Goal: Task Accomplishment & Management: Manage account settings

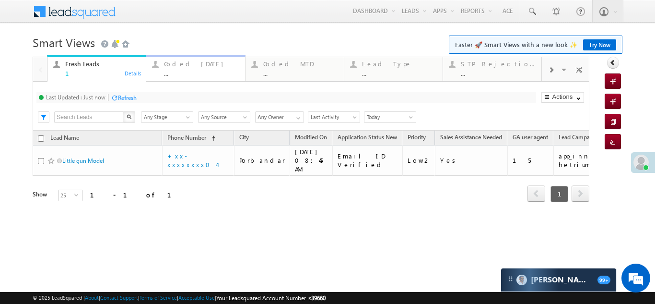
click at [182, 63] on div "Coded Today" at bounding box center [201, 64] width 75 height 8
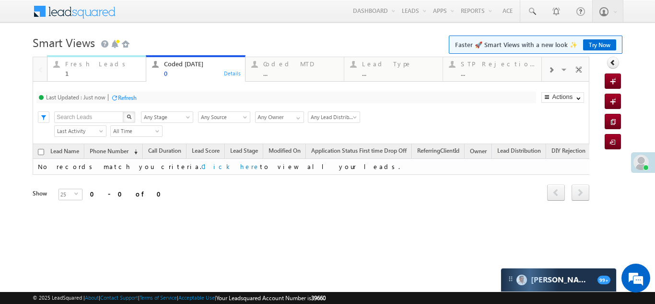
click at [91, 62] on div "Fresh Leads" at bounding box center [102, 64] width 75 height 8
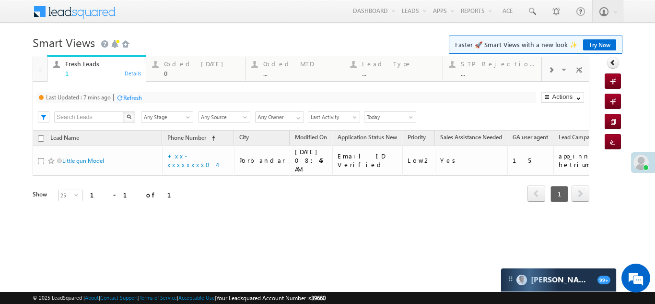
click at [128, 96] on div "Refresh" at bounding box center [132, 97] width 19 height 7
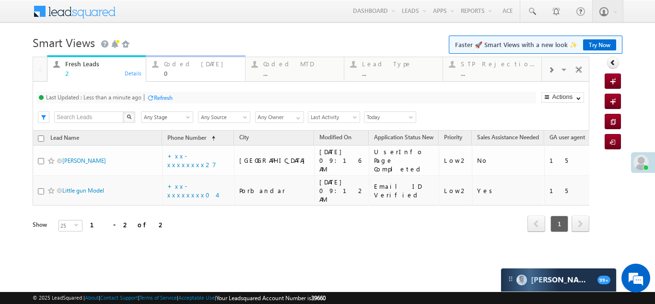
click at [179, 68] on div "Coded Today 0" at bounding box center [201, 67] width 75 height 19
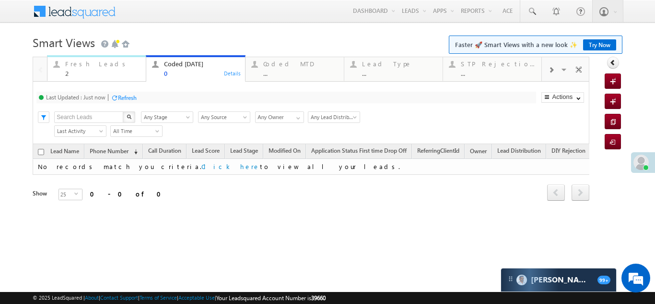
click at [80, 68] on div "Fresh Leads 2" at bounding box center [102, 67] width 75 height 19
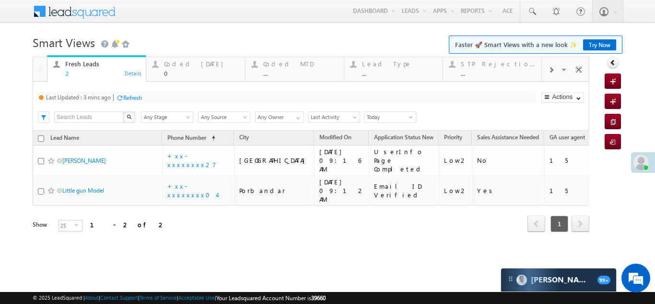
click at [139, 96] on div "Refresh" at bounding box center [132, 97] width 19 height 7
click at [164, 57] on link "Coded Today 0 Details" at bounding box center [195, 68] width 99 height 26
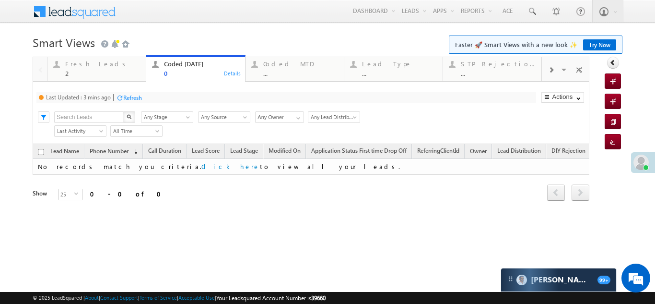
click at [137, 95] on div "Refresh" at bounding box center [132, 97] width 19 height 7
click at [70, 66] on div "Fresh Leads" at bounding box center [102, 64] width 75 height 8
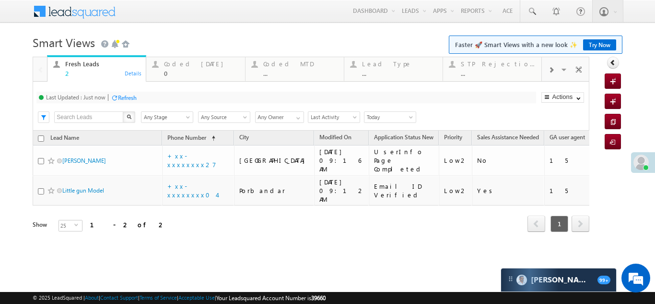
click at [121, 96] on div "Refresh" at bounding box center [127, 97] width 19 height 7
click at [644, 162] on span at bounding box center [640, 161] width 15 height 15
click at [642, 166] on span at bounding box center [640, 161] width 15 height 15
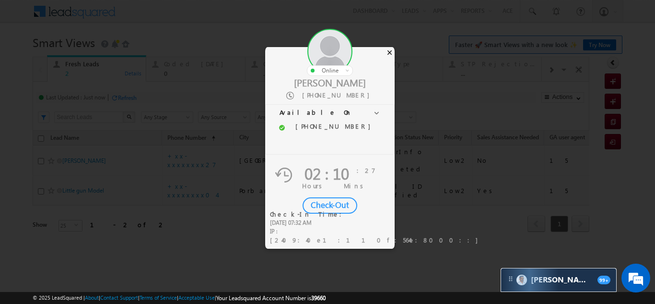
click at [391, 51] on div "×" at bounding box center [390, 52] width 10 height 11
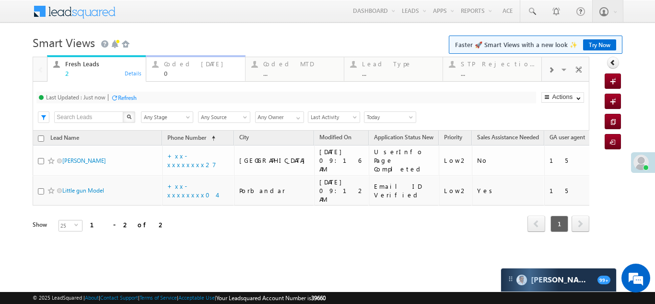
click at [179, 62] on div "Coded Today" at bounding box center [201, 64] width 75 height 8
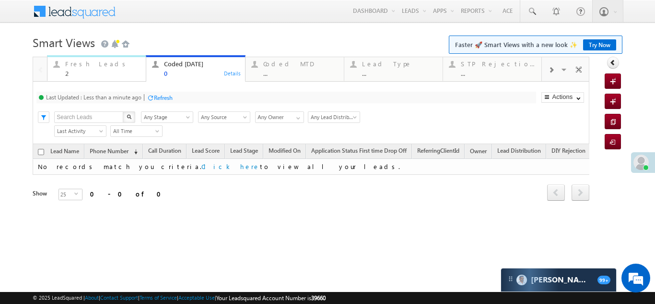
click at [77, 67] on div "Fresh Leads" at bounding box center [102, 64] width 75 height 8
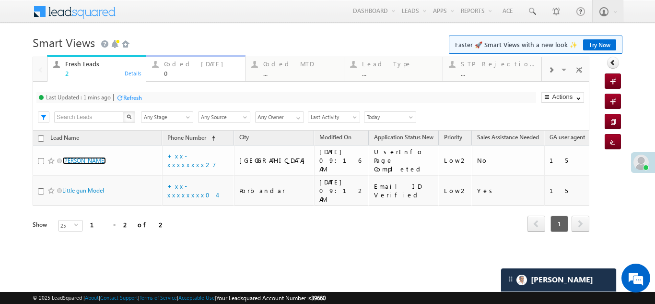
click at [166, 63] on div "Coded Today" at bounding box center [201, 64] width 75 height 8
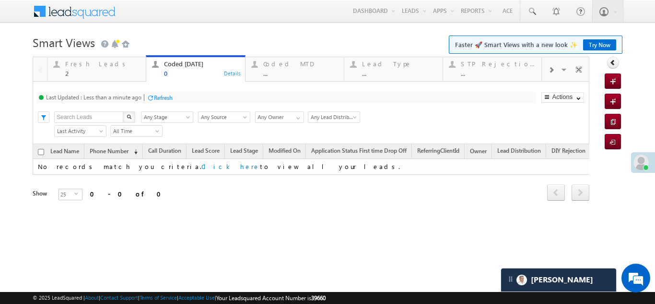
click at [164, 94] on div "Refresh" at bounding box center [163, 97] width 19 height 7
click at [85, 66] on div "Fresh Leads" at bounding box center [102, 64] width 75 height 8
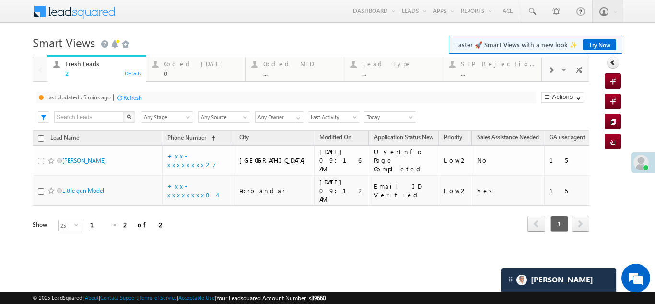
click at [132, 94] on div "Refresh" at bounding box center [132, 97] width 19 height 7
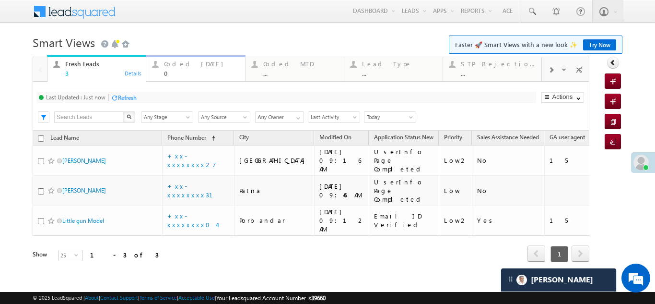
click at [176, 65] on div "Coded Today" at bounding box center [201, 64] width 75 height 8
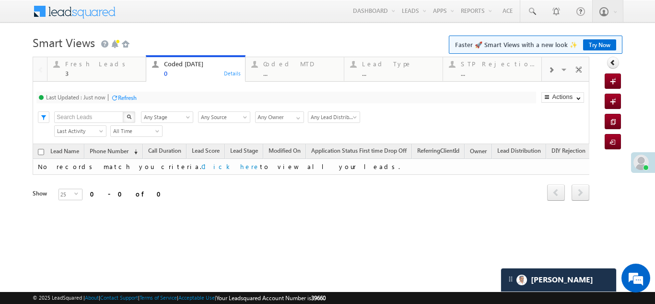
click at [129, 96] on div "Refresh" at bounding box center [127, 97] width 19 height 7
click at [87, 63] on div "Fresh Leads" at bounding box center [102, 64] width 75 height 8
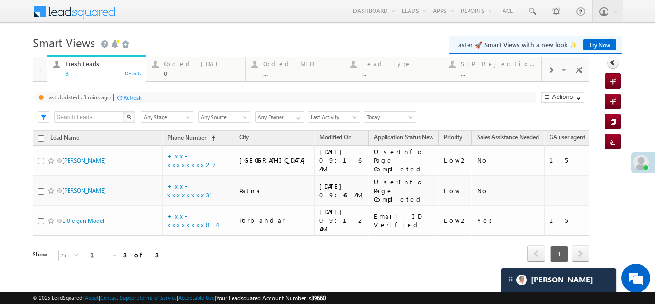
click at [137, 98] on div "Refresh" at bounding box center [132, 97] width 19 height 7
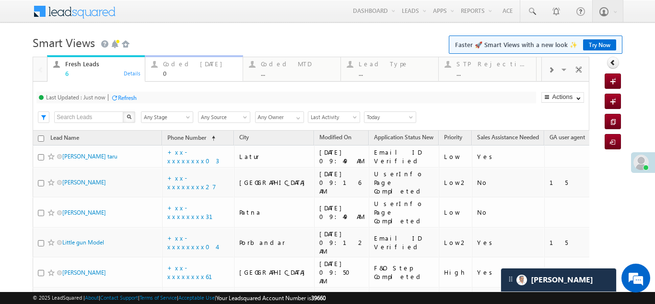
click at [182, 64] on div "Coded Today" at bounding box center [200, 64] width 74 height 8
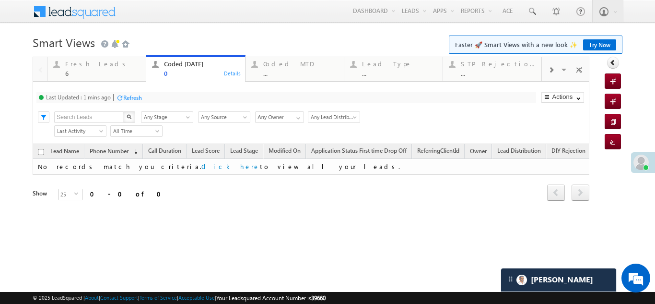
click at [133, 97] on div "Refresh" at bounding box center [132, 97] width 19 height 7
click at [78, 65] on div "Fresh Leads" at bounding box center [102, 64] width 75 height 8
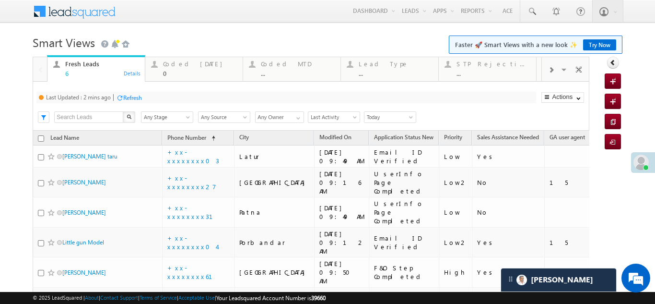
click at [132, 94] on div "Refresh" at bounding box center [132, 97] width 19 height 7
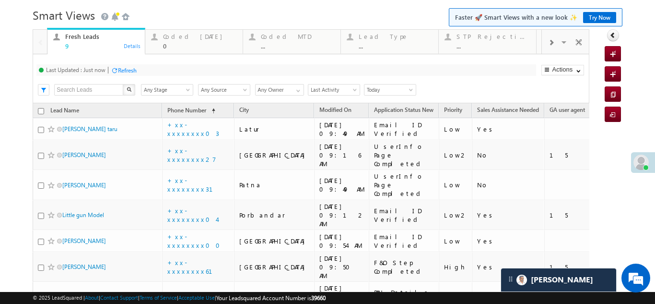
scroll to position [26, 0]
click at [182, 39] on div "Coded Today" at bounding box center [200, 38] width 74 height 8
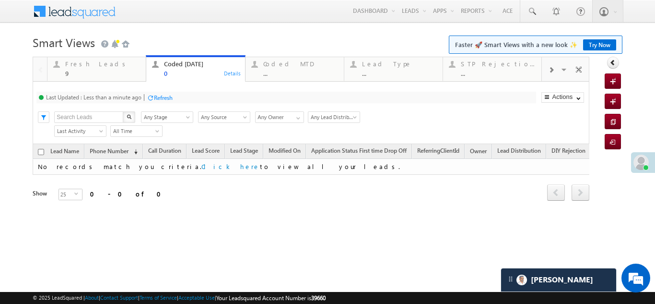
click at [163, 98] on div "Refresh" at bounding box center [163, 97] width 19 height 7
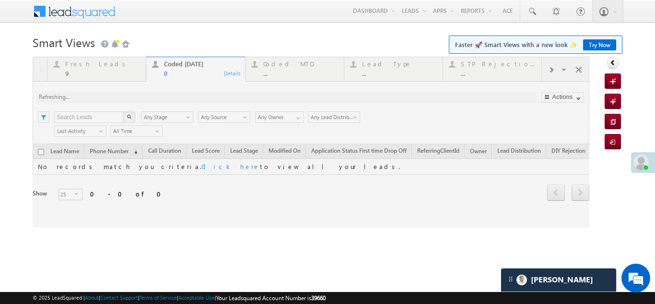
click at [77, 65] on div at bounding box center [311, 142] width 557 height 171
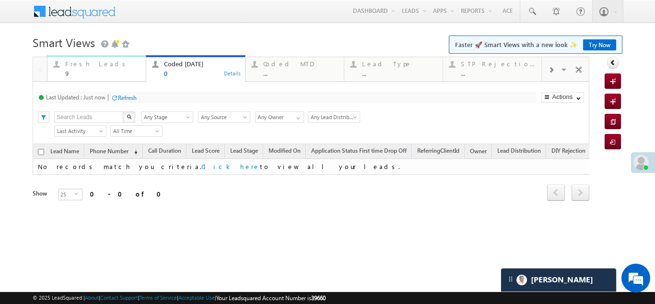
click at [85, 66] on div "Fresh Leads" at bounding box center [102, 64] width 75 height 8
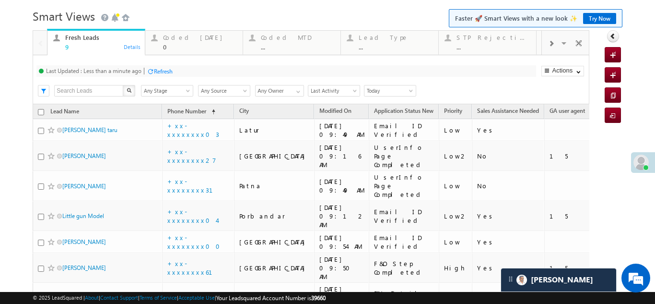
click at [163, 71] on div "Refresh" at bounding box center [163, 71] width 19 height 7
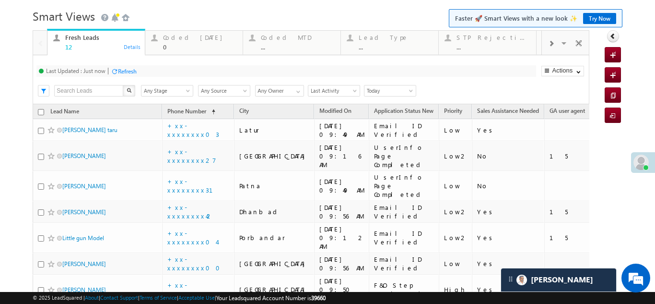
scroll to position [0, 0]
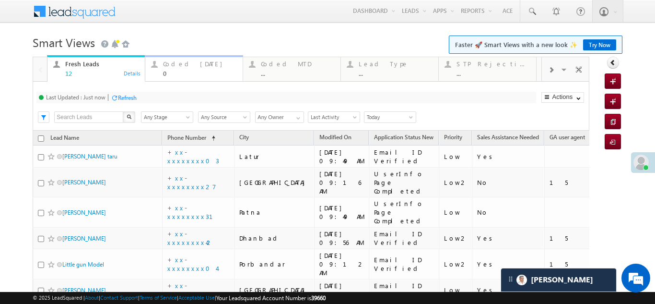
click at [182, 64] on div "Coded [DATE]" at bounding box center [200, 64] width 74 height 8
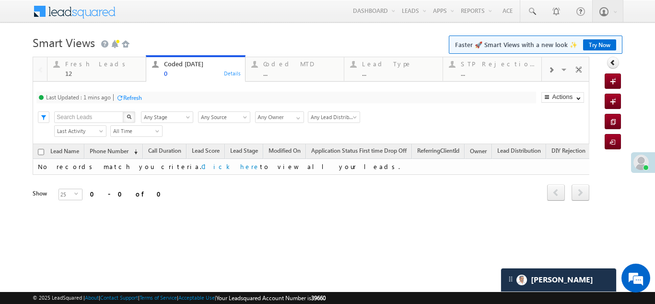
click at [132, 97] on div "Refresh" at bounding box center [132, 97] width 19 height 7
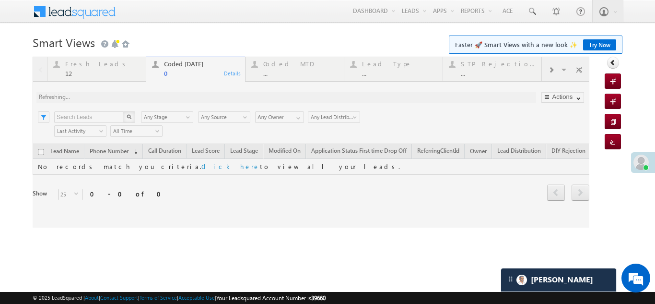
click at [80, 71] on div at bounding box center [311, 142] width 557 height 171
click at [80, 64] on div at bounding box center [311, 142] width 557 height 171
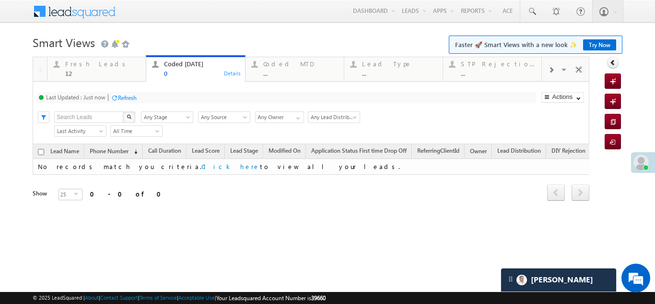
click at [123, 100] on div "Refresh" at bounding box center [127, 97] width 19 height 7
click at [84, 72] on div "12" at bounding box center [102, 73] width 75 height 7
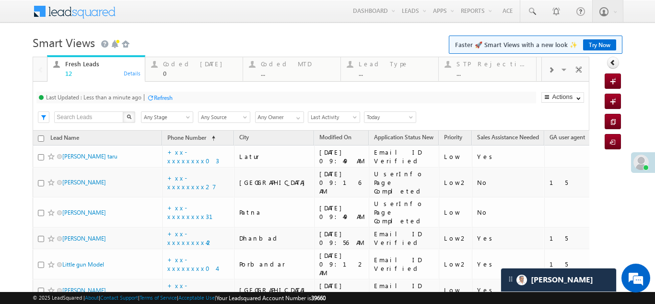
click at [159, 95] on div "Refresh" at bounding box center [163, 97] width 19 height 7
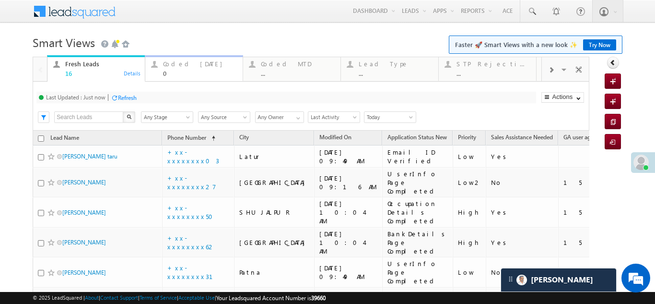
click at [181, 63] on div "Coded Today" at bounding box center [200, 64] width 74 height 8
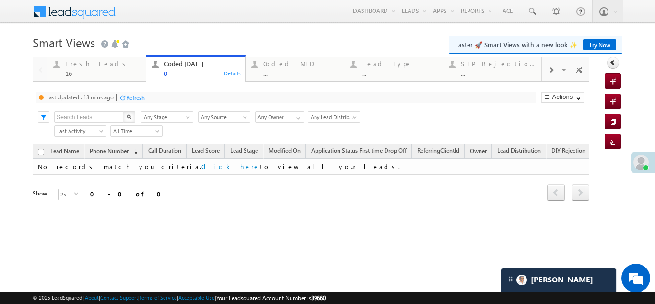
click at [138, 96] on div "Refresh" at bounding box center [135, 97] width 19 height 7
click at [120, 95] on div "Refresh" at bounding box center [127, 97] width 19 height 7
click at [88, 69] on div "Fresh Leads 16" at bounding box center [102, 67] width 75 height 19
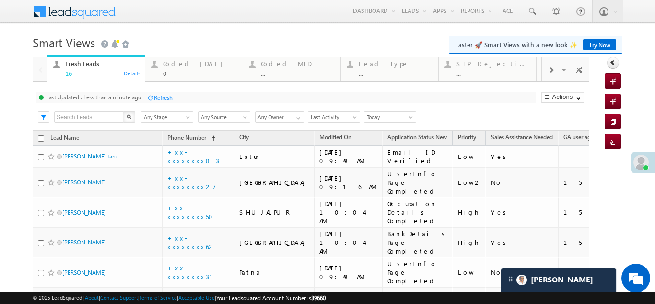
click at [170, 96] on div "Refresh" at bounding box center [163, 97] width 19 height 7
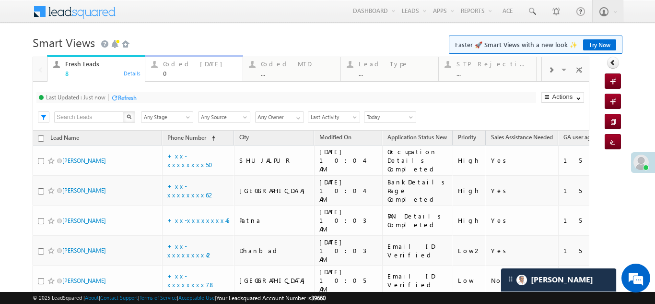
click at [178, 64] on div "Coded Today" at bounding box center [200, 64] width 74 height 8
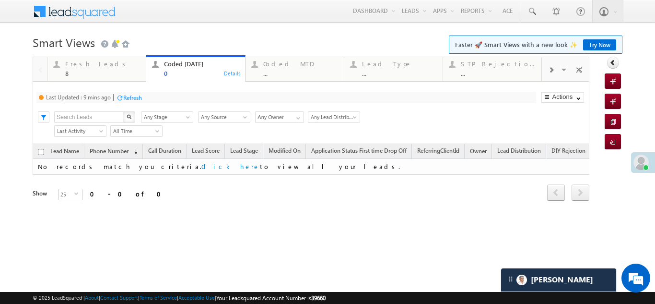
click at [136, 96] on div "Refresh" at bounding box center [132, 97] width 19 height 7
click at [85, 69] on div "Fresh Leads 8" at bounding box center [102, 67] width 75 height 19
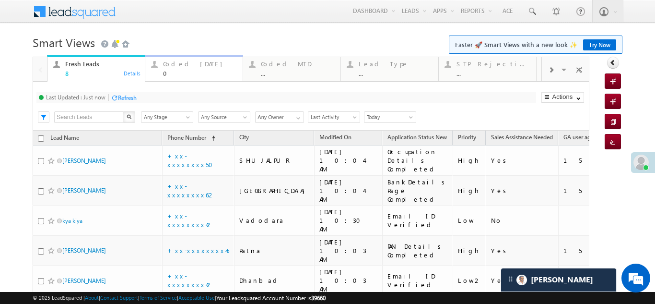
click at [185, 65] on div "Coded Today" at bounding box center [200, 64] width 74 height 8
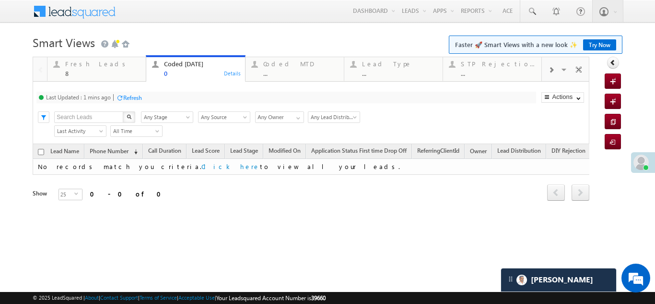
click at [140, 98] on div "Refresh" at bounding box center [132, 97] width 19 height 7
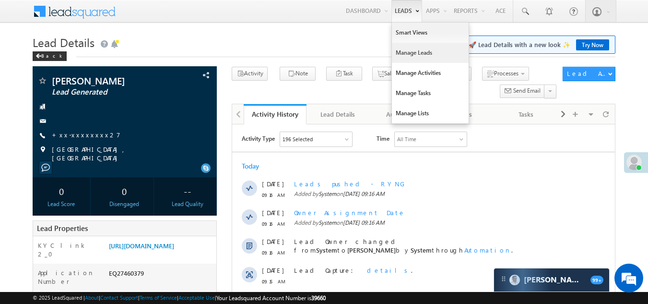
click at [401, 49] on link "Manage Leads" at bounding box center [430, 53] width 77 height 20
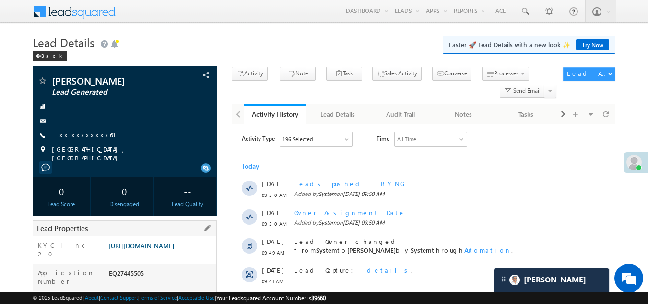
click at [166, 246] on link "https://angelbroking1-pk3em7sa.customui-test.leadsquared.com?leadId=d5974301-21…" at bounding box center [141, 245] width 65 height 8
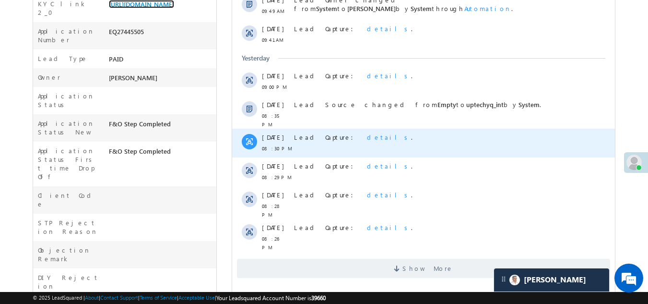
scroll to position [384, 0]
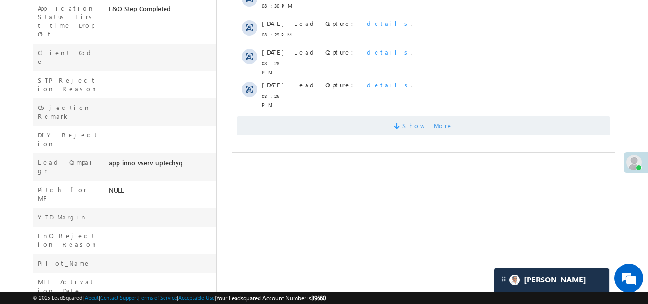
click at [295, 117] on span "Show More" at bounding box center [423, 125] width 373 height 19
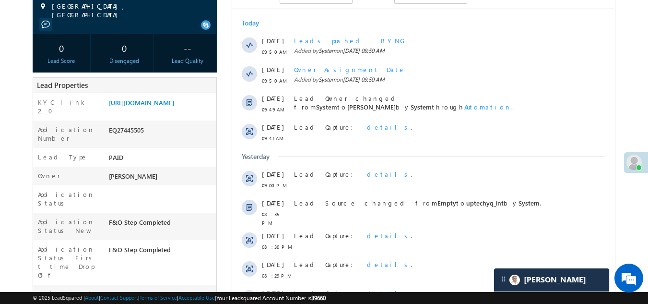
scroll to position [0, 0]
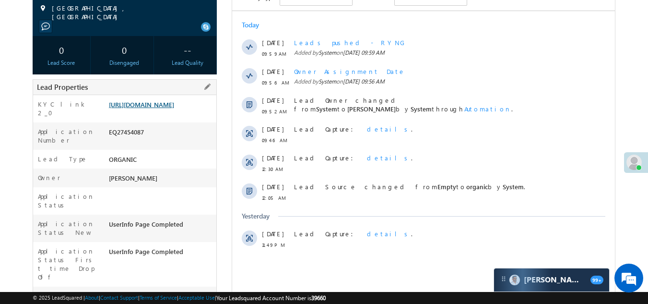
scroll to position [144, 0]
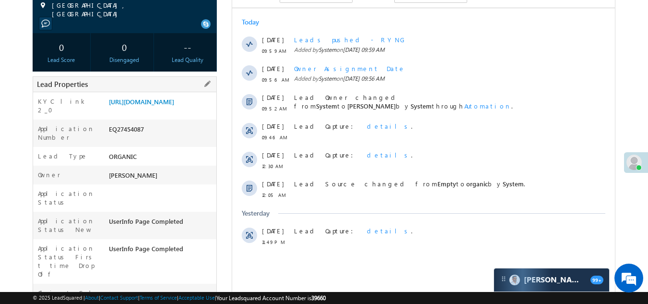
drag, startPoint x: 109, startPoint y: 142, endPoint x: 158, endPoint y: 144, distance: 49.0
click at [158, 138] on div "EQ27454087" at bounding box center [161, 130] width 110 height 13
copy div "EQ27454087"
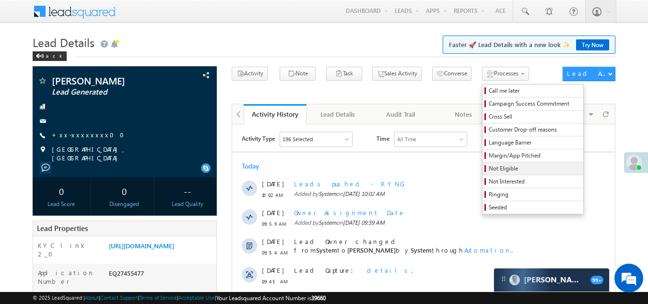
click at [489, 168] on span "Not Eligible" at bounding box center [534, 168] width 91 height 9
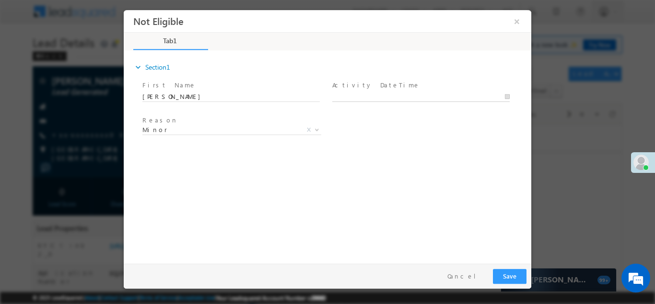
type input "08/20/25 10:30 AM"
click at [393, 94] on input "08/20/25 10:30 AM" at bounding box center [420, 97] width 177 height 10
click at [515, 278] on button "Save" at bounding box center [510, 275] width 34 height 15
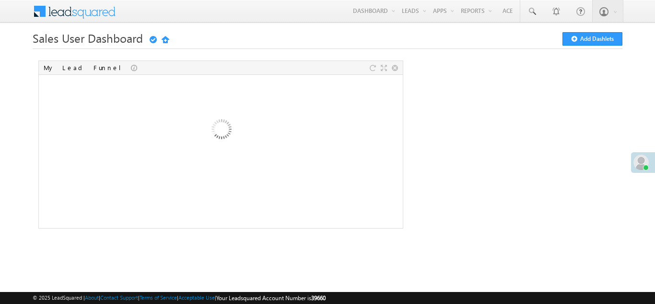
click at [0, 0] on link "Smart Views" at bounding box center [0, 0] width 0 height 0
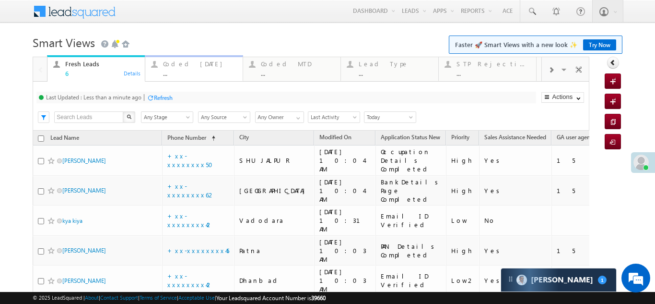
click at [192, 63] on div "Coded Today" at bounding box center [200, 64] width 74 height 8
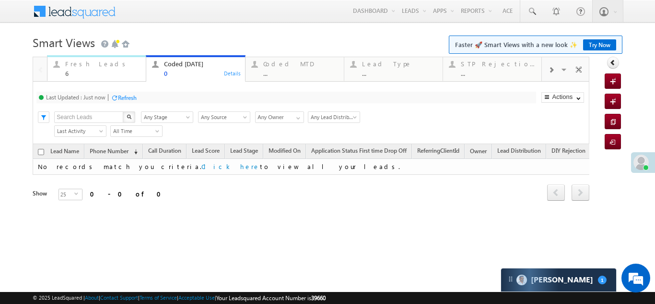
click at [89, 67] on div "Fresh Leads" at bounding box center [102, 64] width 75 height 8
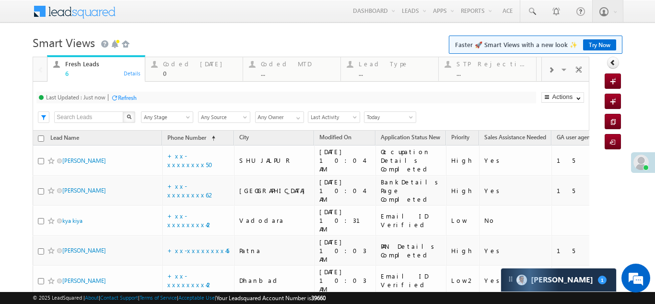
click at [126, 97] on div "Refresh" at bounding box center [127, 97] width 19 height 7
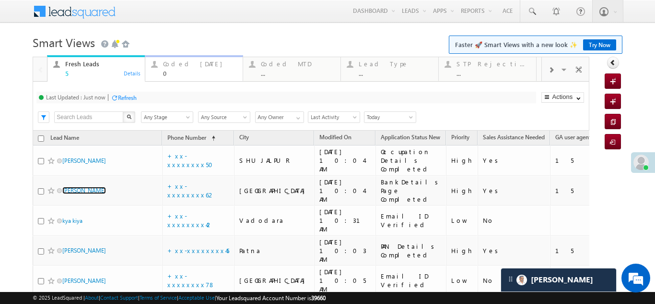
click at [190, 60] on div "Coded Today" at bounding box center [200, 64] width 74 height 8
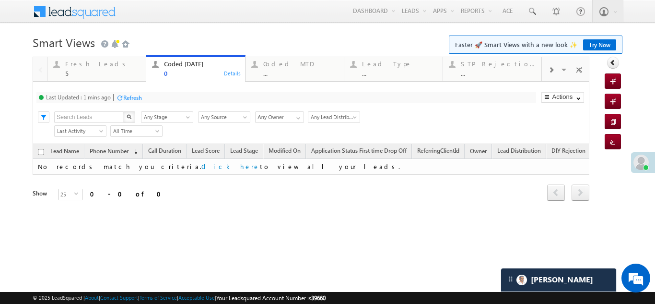
click at [129, 98] on div "Refresh" at bounding box center [132, 97] width 19 height 7
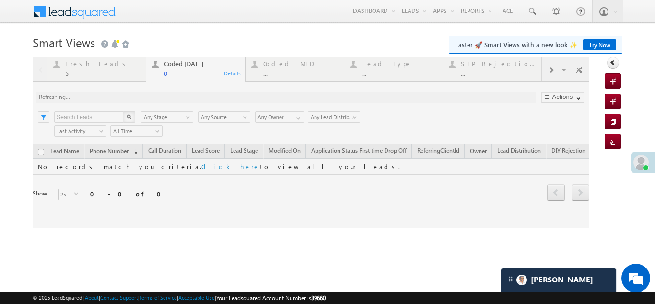
click at [81, 64] on div at bounding box center [311, 142] width 557 height 171
click at [81, 66] on div at bounding box center [311, 142] width 557 height 171
click at [77, 61] on div at bounding box center [311, 142] width 557 height 171
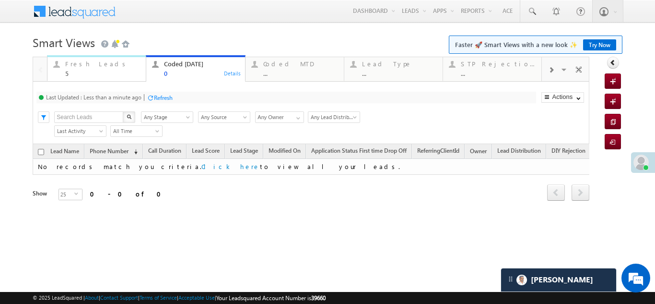
click at [82, 61] on div "Fresh Leads" at bounding box center [102, 64] width 75 height 8
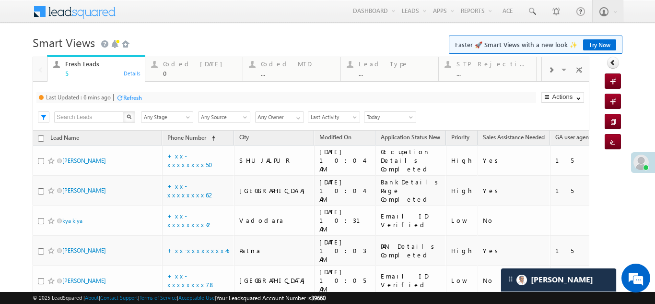
click at [135, 99] on div "Refresh" at bounding box center [132, 97] width 19 height 7
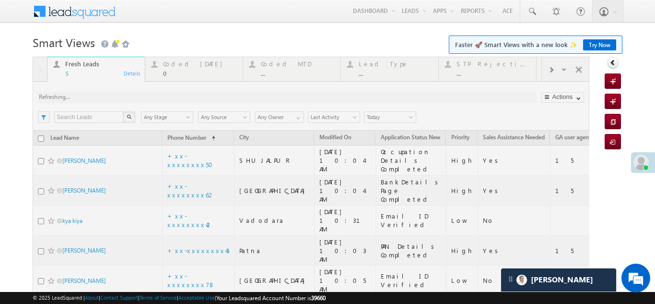
click at [0, 0] on div "Refresh" at bounding box center [0, 0] width 0 height 0
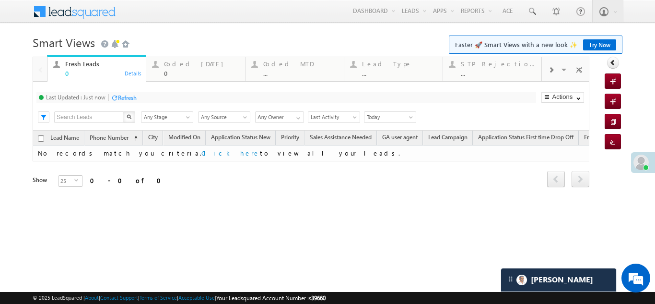
drag, startPoint x: 75, startPoint y: 156, endPoint x: 286, endPoint y: 158, distance: 211.0
click at [286, 158] on td "No records match you criteria. Click here to view all your leads." at bounding box center [457, 153] width 848 height 16
click at [196, 62] on div "Coded Today" at bounding box center [201, 64] width 75 height 8
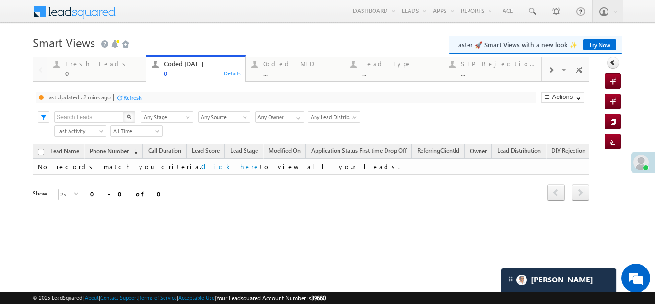
click at [130, 97] on div "Refresh" at bounding box center [132, 97] width 19 height 7
click at [280, 62] on div "Coded MTD" at bounding box center [300, 64] width 75 height 8
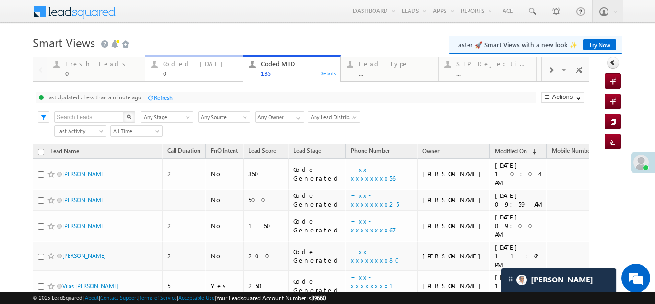
click at [186, 65] on div "Coded Today" at bounding box center [200, 64] width 74 height 8
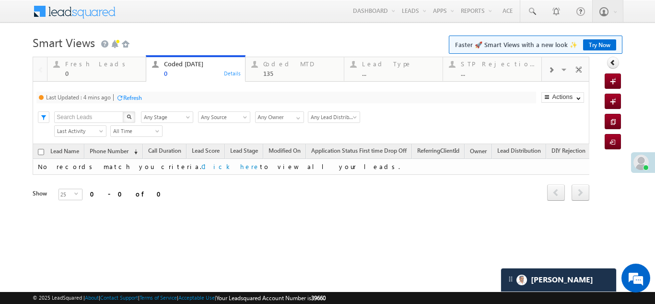
click at [136, 99] on div "Refresh" at bounding box center [132, 97] width 19 height 7
click at [93, 64] on div "Fresh Leads" at bounding box center [102, 64] width 75 height 8
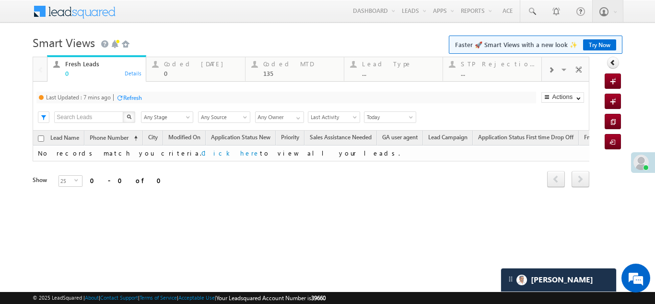
click at [132, 95] on div "Refresh" at bounding box center [132, 97] width 19 height 7
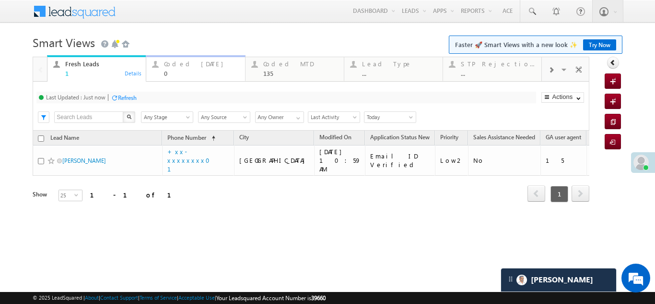
click at [178, 63] on div "Coded Today" at bounding box center [201, 64] width 75 height 8
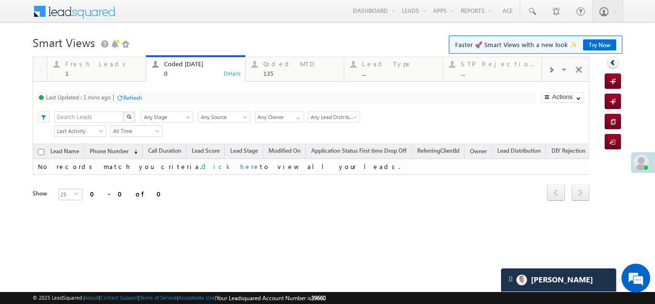
click at [134, 98] on div "Refresh" at bounding box center [132, 97] width 19 height 7
click at [86, 66] on div "Fresh Leads" at bounding box center [102, 64] width 75 height 8
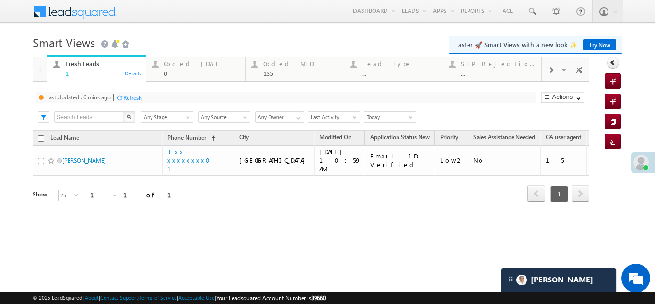
click at [133, 99] on div "Refresh" at bounding box center [132, 97] width 19 height 7
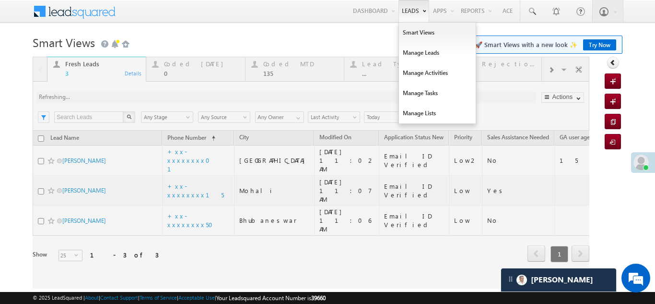
click at [177, 64] on div at bounding box center [311, 173] width 557 height 232
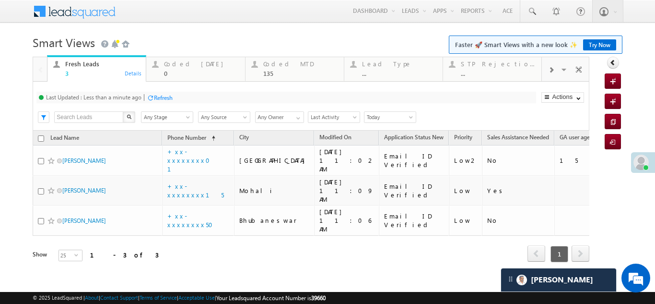
click at [165, 102] on div "Refresh" at bounding box center [160, 97] width 26 height 9
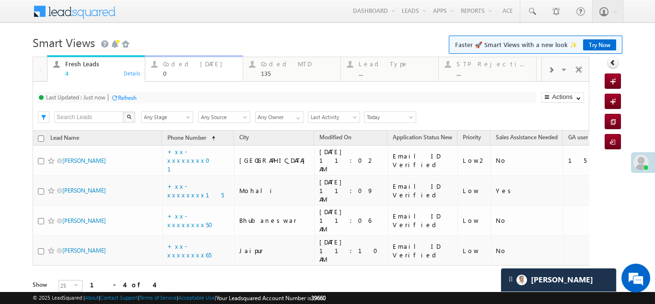
click at [182, 61] on div "Coded Today" at bounding box center [200, 64] width 74 height 8
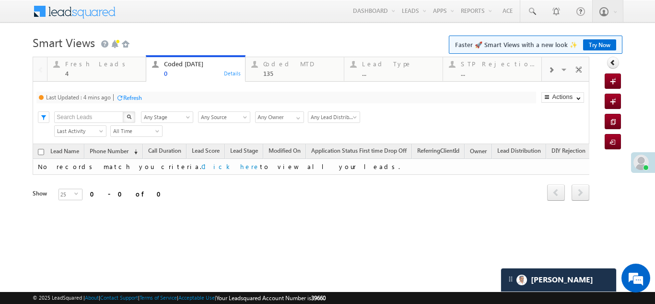
click at [130, 98] on div "Refresh" at bounding box center [132, 97] width 19 height 7
click at [85, 63] on div "Fresh Leads" at bounding box center [102, 64] width 75 height 8
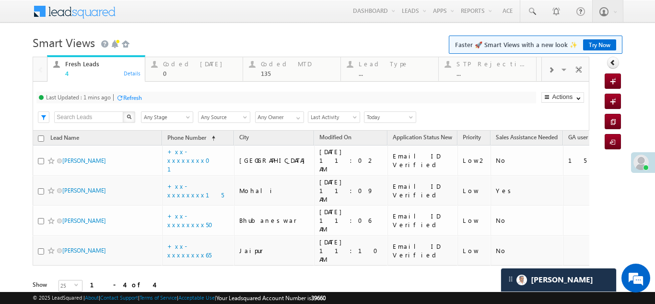
click at [134, 97] on div "Refresh" at bounding box center [132, 97] width 19 height 7
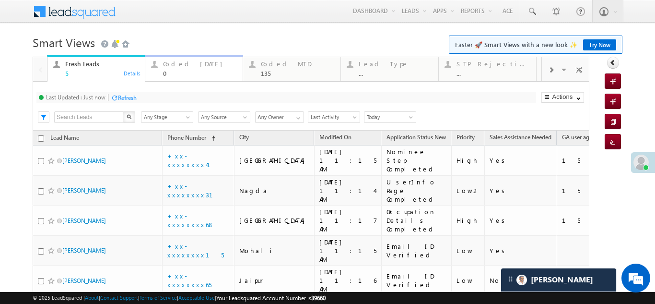
click at [181, 64] on div "Coded Today" at bounding box center [200, 64] width 74 height 8
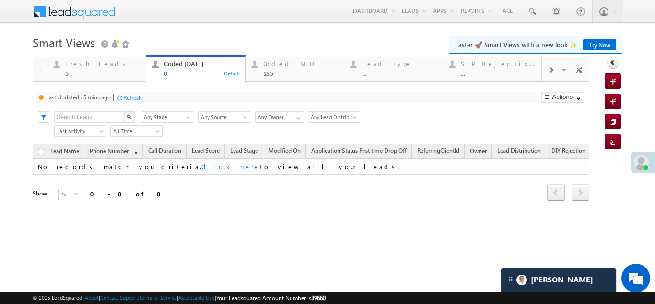
click at [137, 98] on div "Refresh" at bounding box center [132, 97] width 19 height 7
click at [89, 66] on div "Fresh Leads" at bounding box center [102, 64] width 75 height 8
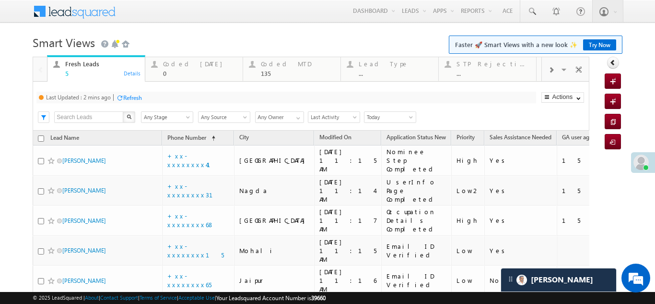
click at [131, 99] on div "Refresh" at bounding box center [132, 97] width 19 height 7
click at [180, 67] on div "Coded Today" at bounding box center [200, 64] width 74 height 8
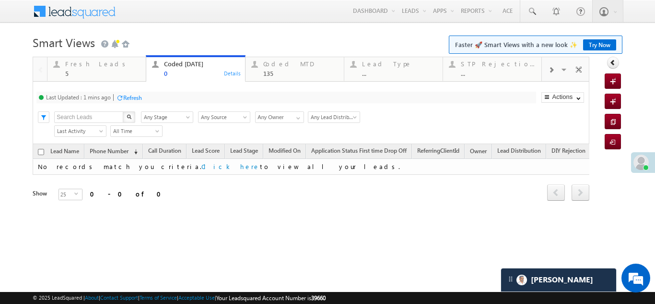
click at [133, 99] on div "Refresh" at bounding box center [132, 97] width 19 height 7
click at [134, 98] on div "Refresh" at bounding box center [127, 97] width 19 height 7
click at [131, 95] on div "Refresh" at bounding box center [127, 97] width 19 height 7
click at [123, 95] on div "Refresh" at bounding box center [127, 97] width 19 height 7
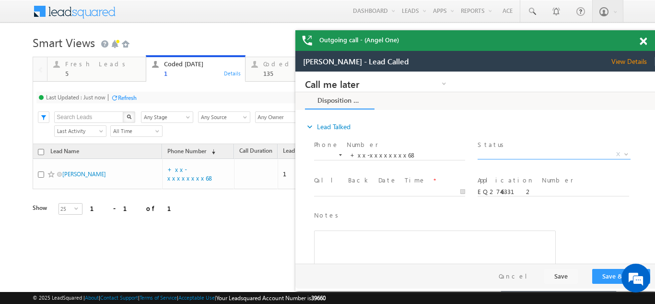
click at [515, 152] on span "X" at bounding box center [554, 155] width 152 height 10
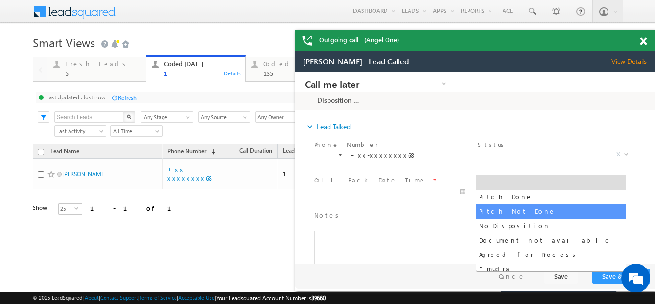
select select "Pitch Not Done"
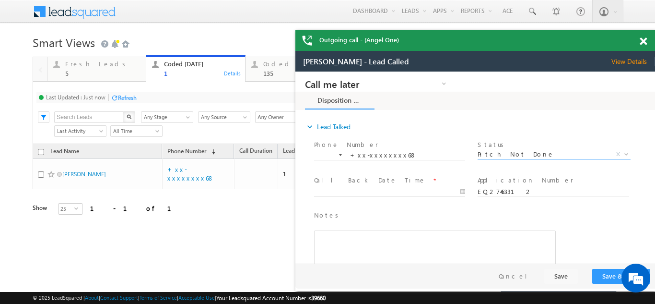
type input "08/20/25 11:21 AM"
click at [377, 189] on input "08/20/25 11:21 AM" at bounding box center [389, 192] width 151 height 10
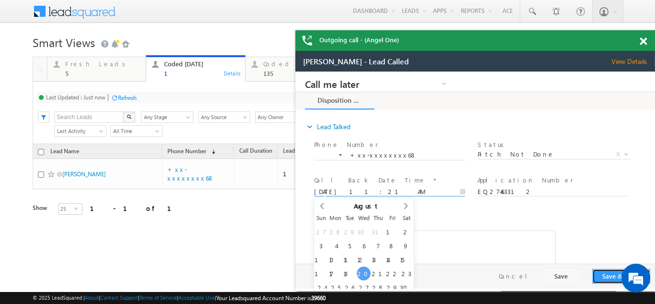
click at [603, 271] on button "Save & Close" at bounding box center [621, 276] width 58 height 15
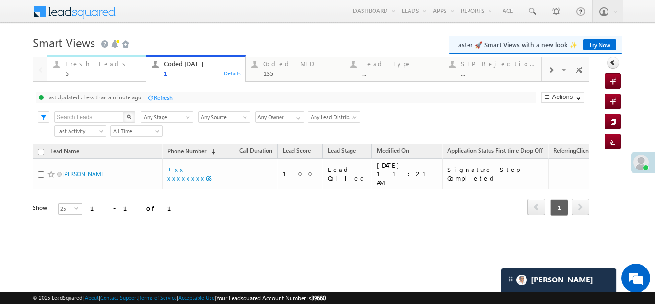
click at [83, 66] on div "Fresh Leads" at bounding box center [102, 64] width 75 height 8
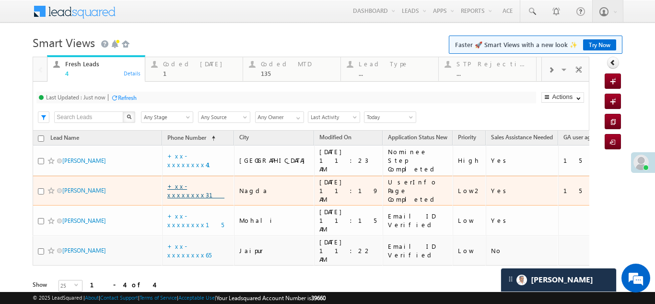
click at [195, 182] on link "+xx-xxxxxxxx31" at bounding box center [195, 190] width 57 height 17
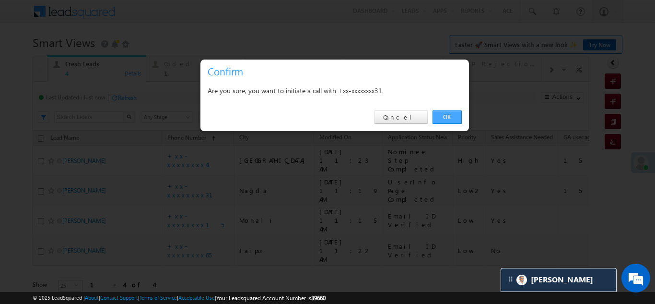
click at [455, 115] on link "OK" at bounding box center [447, 116] width 29 height 13
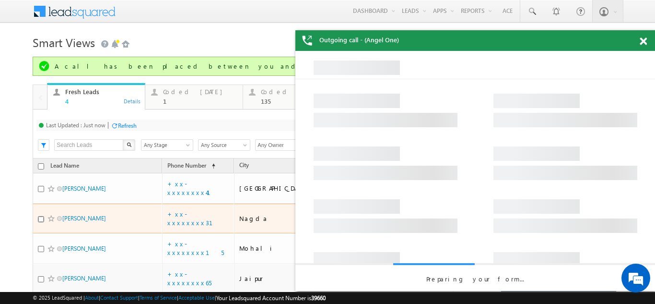
click at [42, 216] on input "checkbox" at bounding box center [41, 219] width 6 height 6
checkbox input "true"
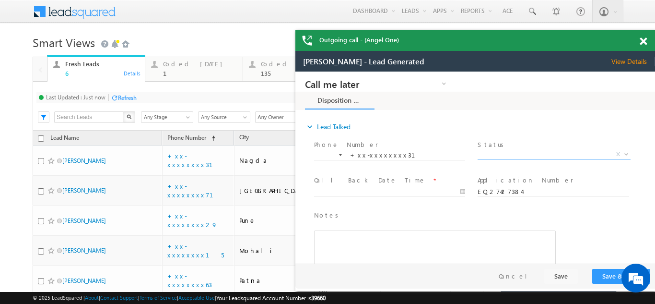
click at [500, 152] on span "X" at bounding box center [554, 155] width 152 height 10
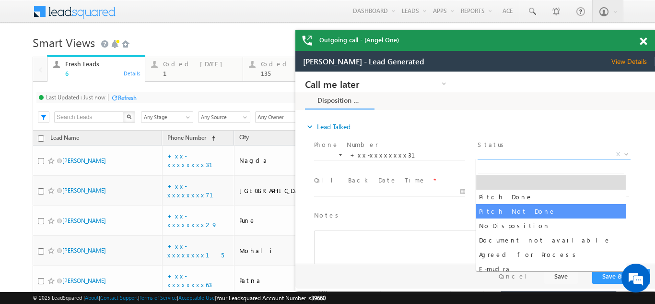
select select "Pitch Not Done"
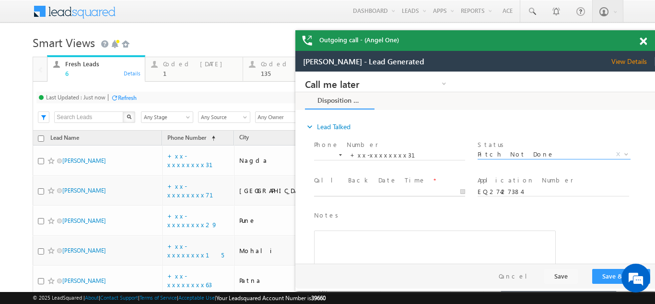
type input "08/20/25 11:23 AM"
click at [392, 189] on input "08/20/25 11:23 AM" at bounding box center [389, 192] width 151 height 10
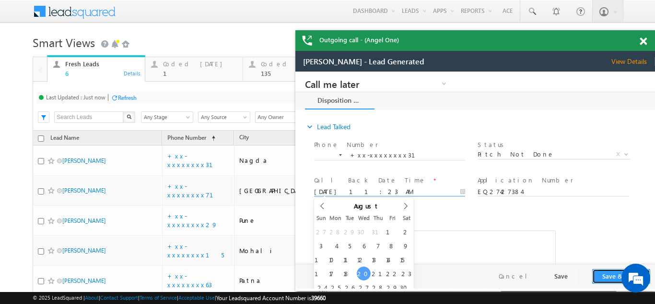
click at [610, 270] on button "Save & Close" at bounding box center [621, 276] width 58 height 15
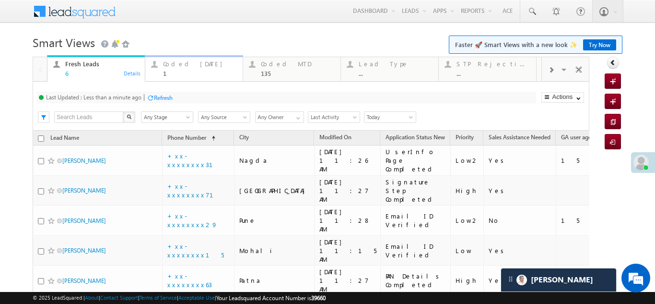
click at [182, 68] on div "Coded Today 1" at bounding box center [200, 67] width 74 height 19
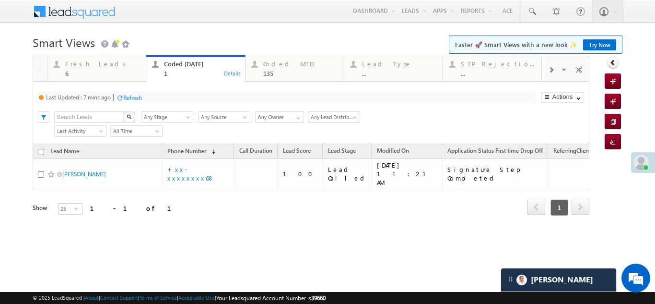
click at [132, 96] on div "Refresh" at bounding box center [132, 97] width 19 height 7
click at [131, 97] on div "Refresh" at bounding box center [127, 97] width 19 height 7
click at [92, 66] on div "Fresh Leads" at bounding box center [102, 64] width 75 height 8
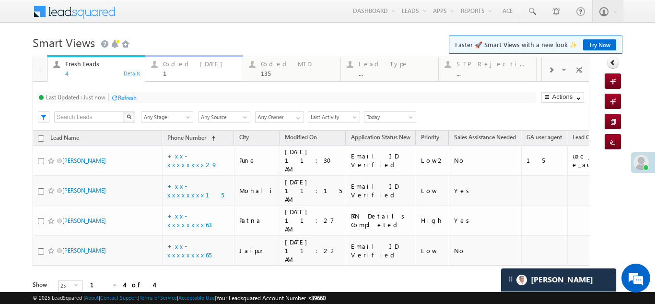
click at [173, 63] on div "Coded Today" at bounding box center [200, 64] width 74 height 8
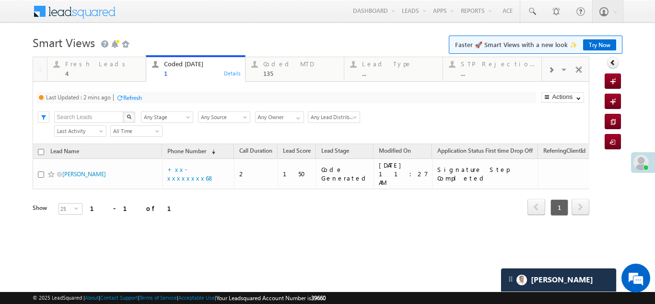
click at [135, 98] on div "Refresh" at bounding box center [132, 97] width 19 height 7
click at [81, 62] on div "Fresh Leads" at bounding box center [102, 64] width 75 height 8
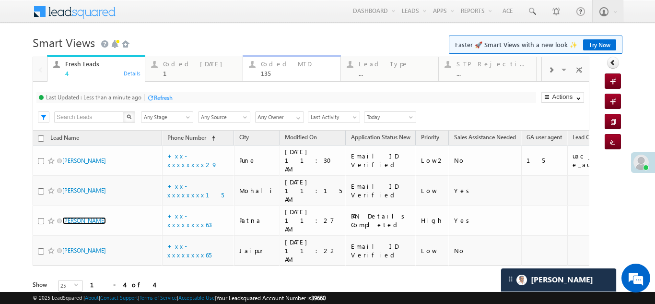
click at [265, 64] on div "Coded MTD" at bounding box center [298, 64] width 74 height 8
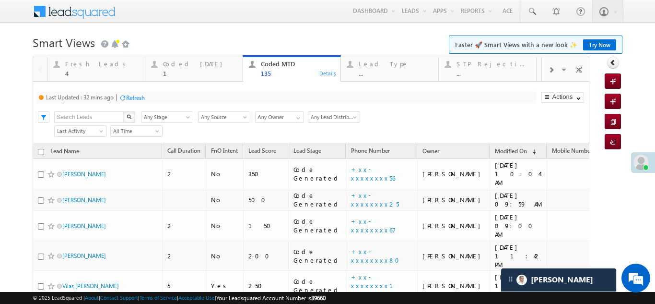
click at [138, 97] on div "Refresh" at bounding box center [135, 97] width 19 height 7
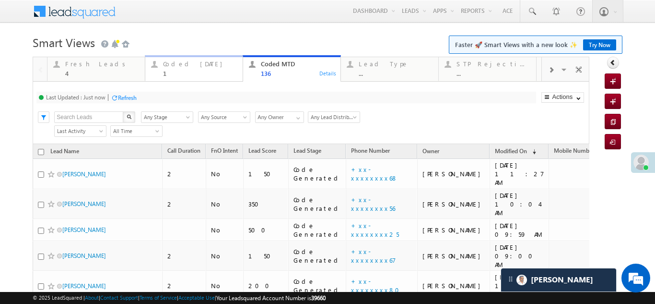
click at [179, 64] on div "Coded Today" at bounding box center [200, 64] width 74 height 8
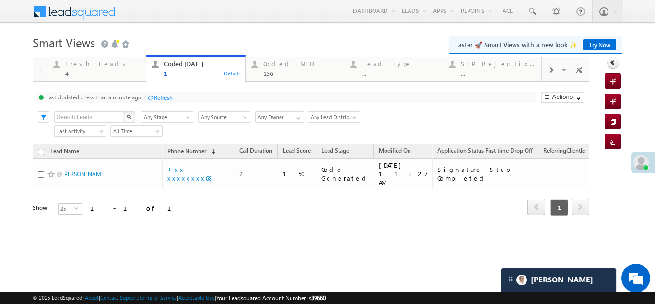
click at [160, 94] on div "Refresh" at bounding box center [163, 97] width 19 height 7
click at [78, 64] on div "Fresh Leads" at bounding box center [102, 64] width 75 height 8
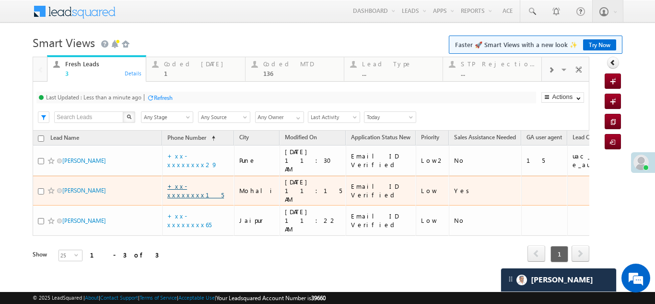
click at [191, 182] on link "+xx-xxxxxxxx15" at bounding box center [195, 190] width 57 height 17
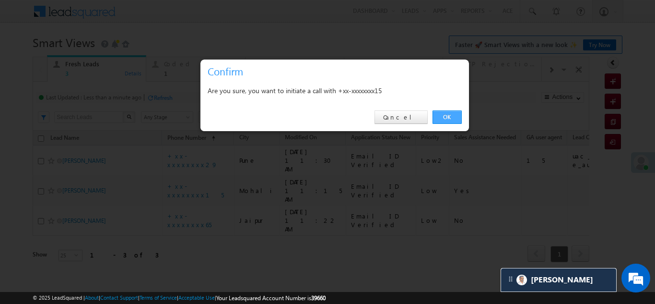
click at [441, 116] on link "OK" at bounding box center [447, 116] width 29 height 13
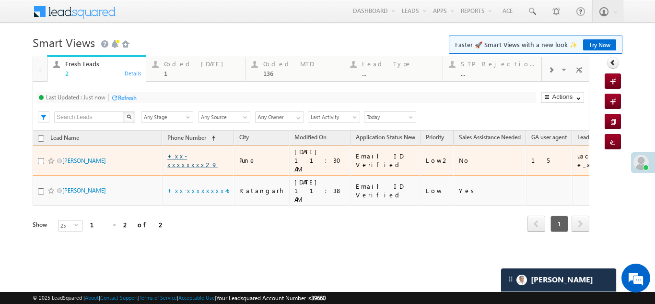
click at [188, 156] on link "+xx-xxxxxxxx29" at bounding box center [192, 160] width 50 height 17
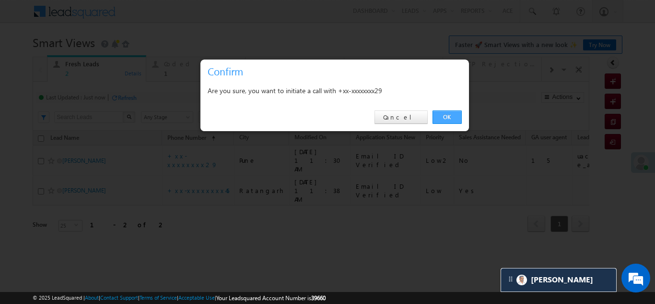
click at [446, 113] on link "OK" at bounding box center [447, 116] width 29 height 13
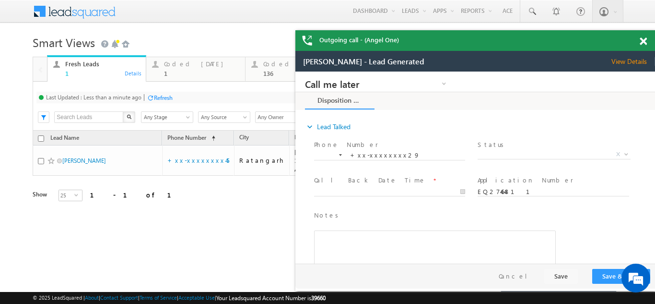
click at [645, 39] on span at bounding box center [643, 41] width 7 height 8
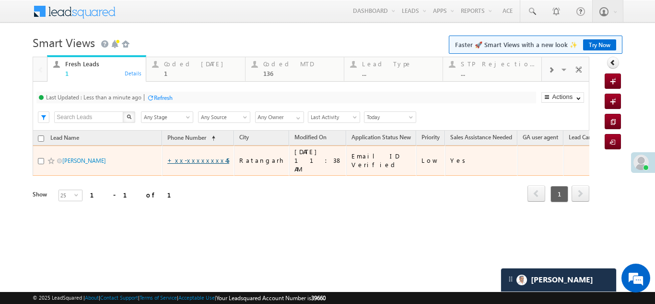
click at [187, 157] on link "+xx-xxxxxxxx45" at bounding box center [198, 160] width 62 height 8
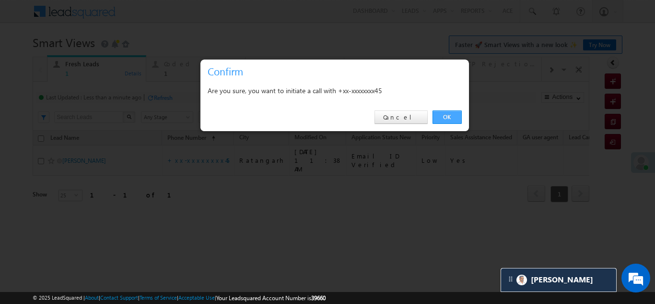
click at [445, 115] on link "OK" at bounding box center [447, 116] width 29 height 13
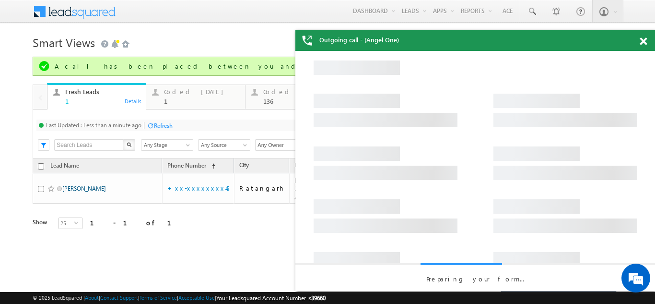
drag, startPoint x: 75, startPoint y: 157, endPoint x: 70, endPoint y: 184, distance: 27.8
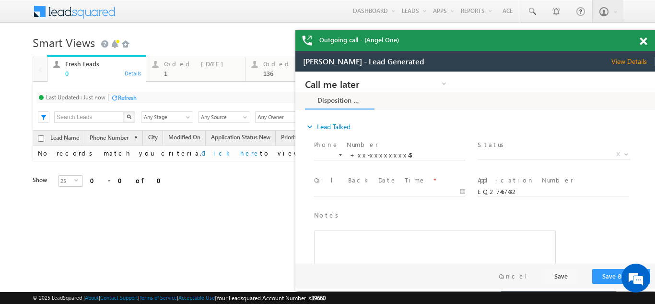
click at [644, 41] on span at bounding box center [643, 41] width 7 height 8
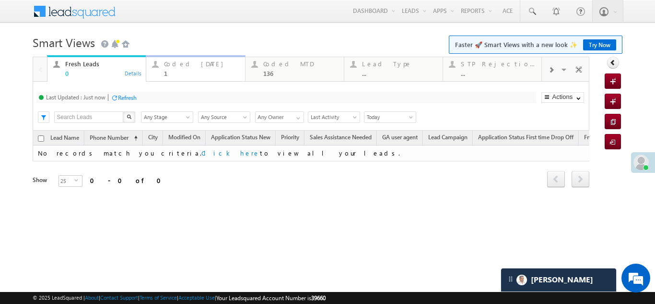
click at [187, 68] on div "Coded Today 1" at bounding box center [201, 67] width 75 height 19
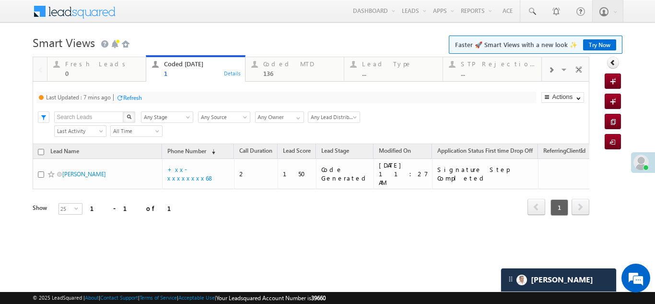
click at [136, 97] on div "Refresh" at bounding box center [132, 97] width 19 height 7
click at [83, 63] on div "Fresh Leads" at bounding box center [102, 64] width 75 height 8
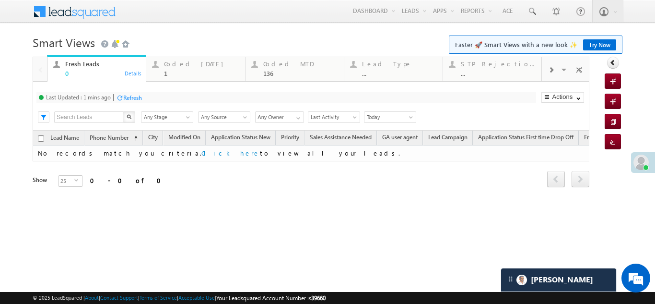
click at [131, 95] on div "Refresh" at bounding box center [132, 97] width 19 height 7
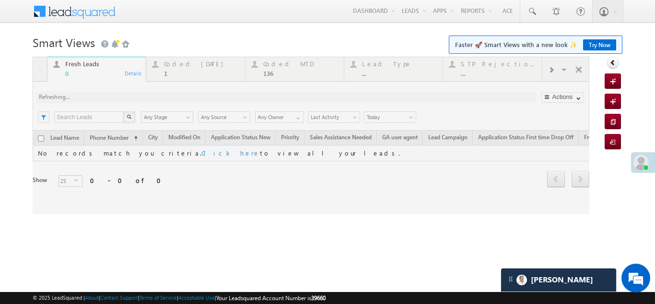
click at [189, 66] on div at bounding box center [311, 135] width 557 height 157
click at [184, 66] on div "Coded [DATE]" at bounding box center [201, 64] width 75 height 8
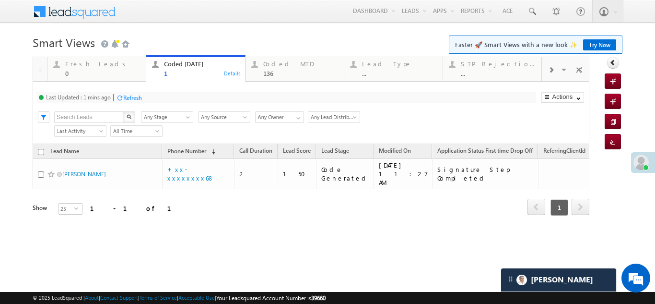
click at [133, 97] on div "Refresh" at bounding box center [132, 97] width 19 height 7
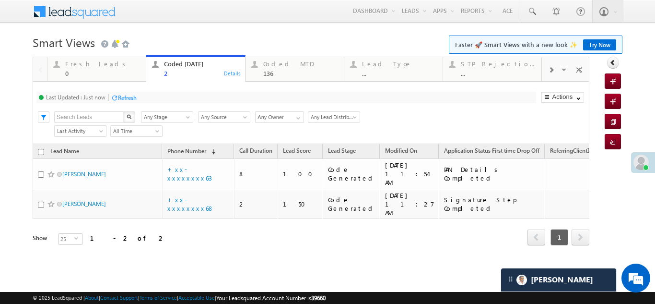
click at [136, 96] on div "Refresh" at bounding box center [127, 97] width 19 height 7
click at [278, 65] on div "Coded MTD" at bounding box center [300, 64] width 75 height 8
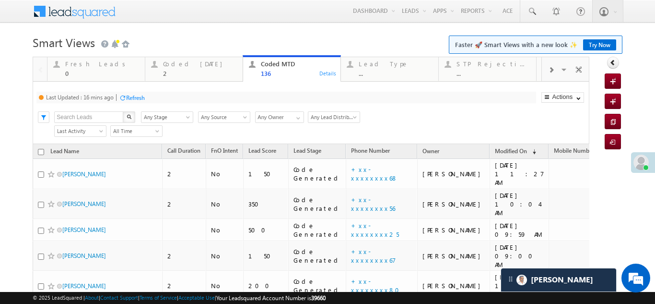
click at [132, 95] on div "Refresh" at bounding box center [135, 97] width 19 height 7
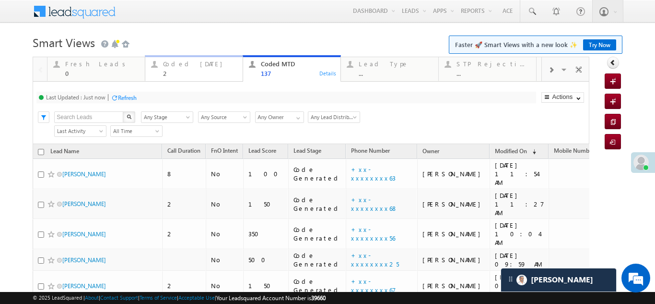
click at [178, 69] on div "Coded Today 2" at bounding box center [200, 67] width 74 height 19
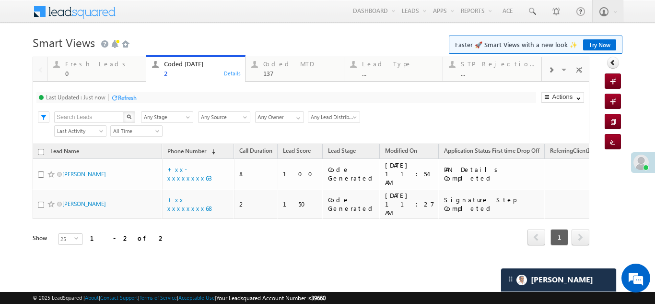
click at [125, 98] on div "Refresh" at bounding box center [127, 97] width 19 height 7
click at [85, 66] on div "Fresh Leads" at bounding box center [102, 64] width 75 height 8
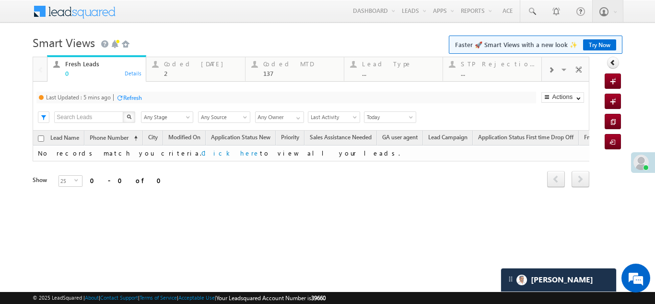
click at [130, 95] on div "Refresh" at bounding box center [132, 97] width 19 height 7
click at [187, 59] on div "Coded Today 2" at bounding box center [201, 67] width 75 height 19
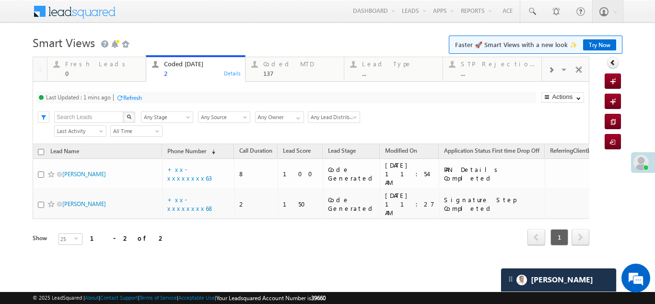
click at [131, 97] on div "Refresh" at bounding box center [132, 97] width 19 height 7
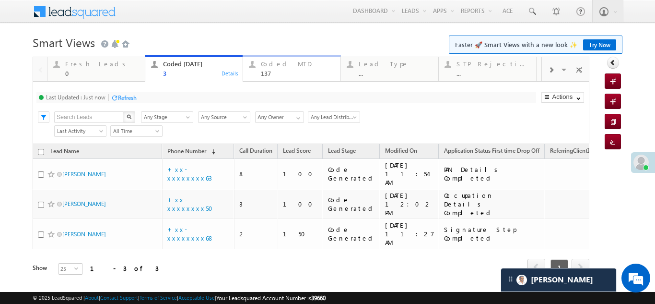
click at [271, 70] on div "137" at bounding box center [298, 73] width 74 height 7
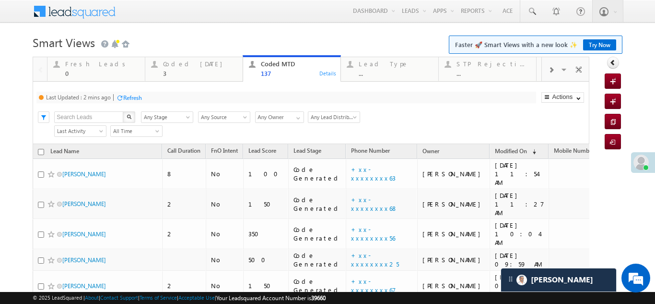
click at [141, 94] on div "Refresh" at bounding box center [132, 97] width 19 height 7
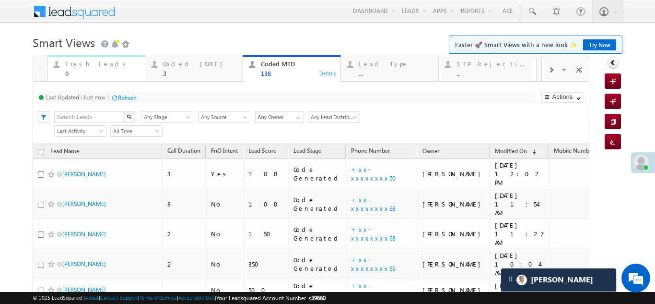
click at [80, 64] on div "Fresh Leads" at bounding box center [102, 64] width 74 height 8
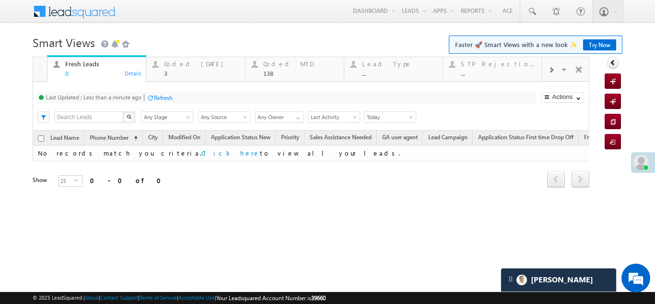
click at [164, 99] on div "Refresh" at bounding box center [163, 97] width 19 height 7
click at [177, 64] on div "Coded Today" at bounding box center [201, 64] width 75 height 8
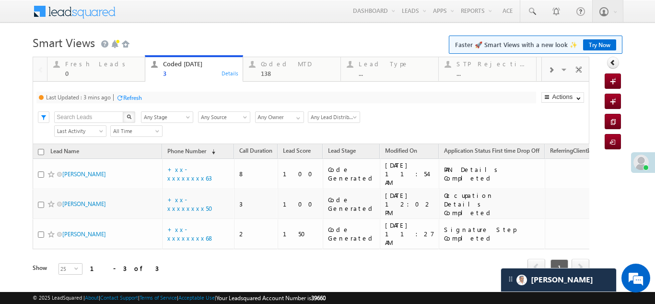
click at [136, 95] on div "Refresh" at bounding box center [132, 97] width 19 height 7
click at [163, 94] on div "Refresh" at bounding box center [163, 97] width 19 height 7
click at [127, 97] on div "Refresh" at bounding box center [127, 97] width 19 height 7
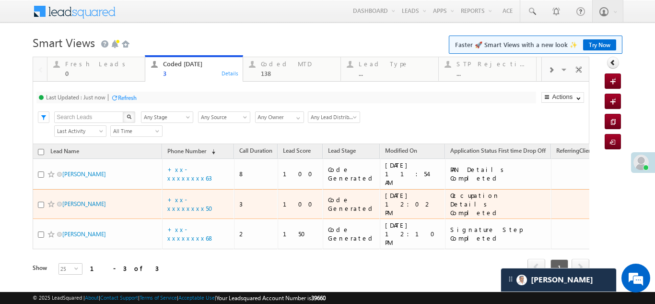
click at [130, 98] on div "Refresh" at bounding box center [127, 97] width 19 height 7
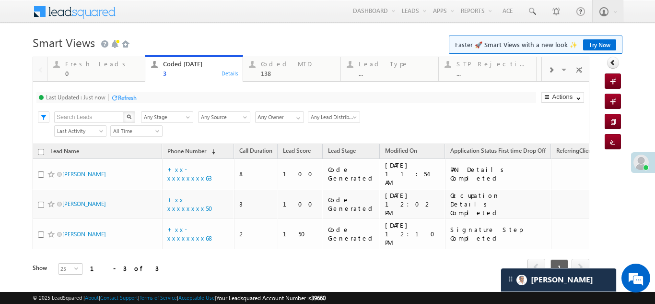
click at [71, 66] on div "Fresh Leads" at bounding box center [102, 64] width 74 height 8
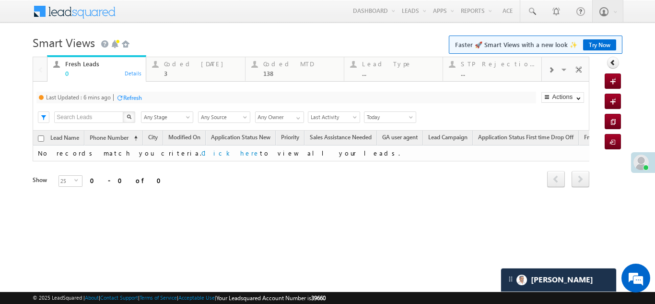
click at [140, 95] on div "Refresh" at bounding box center [132, 97] width 19 height 7
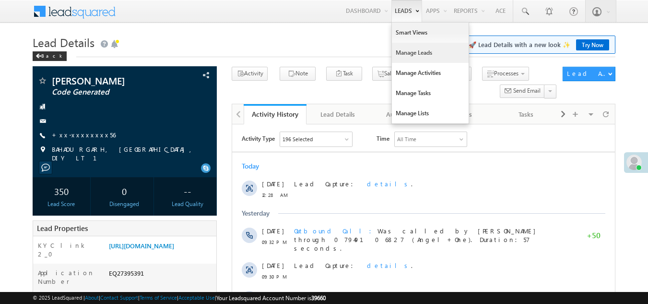
click at [406, 55] on link "Manage Leads" at bounding box center [430, 53] width 77 height 20
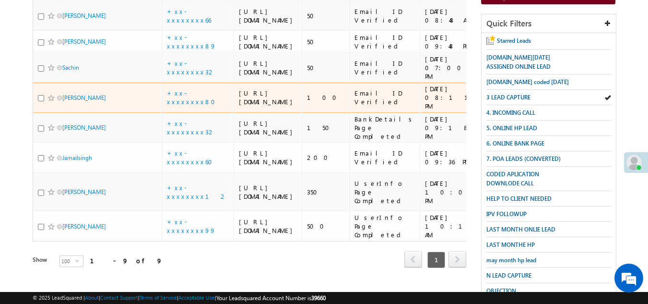
scroll to position [256, 0]
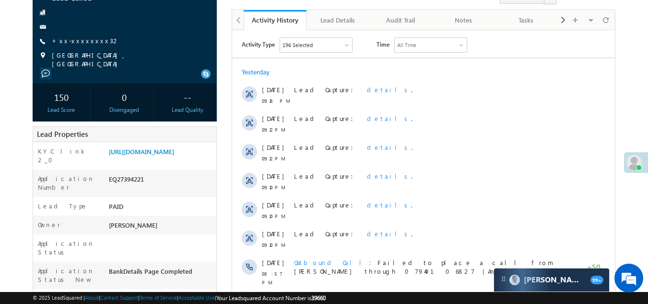
scroll to position [96, 0]
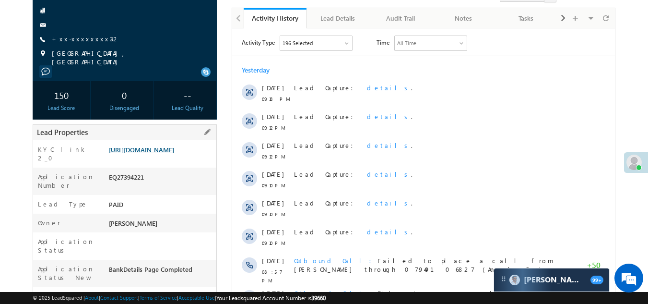
click at [141, 150] on link "https://angelbroking1-pk3em7sa.customui-test.leadsquared.com?leadId=a136ab2e-20…" at bounding box center [141, 149] width 65 height 8
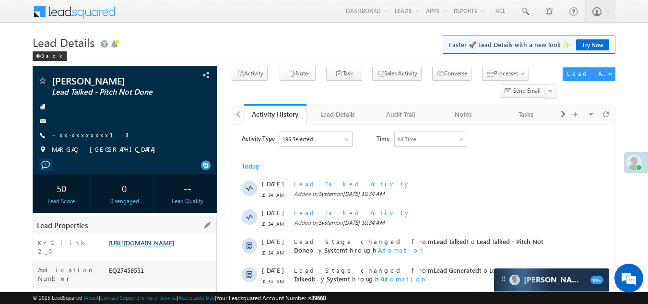
click at [152, 246] on link "https://angelbroking1-pk3em7sa.customui-test.leadsquared.com?leadId=0212218d-0a…" at bounding box center [141, 242] width 65 height 8
click at [79, 134] on link "+xx-xxxxxxxx13" at bounding box center [90, 134] width 77 height 8
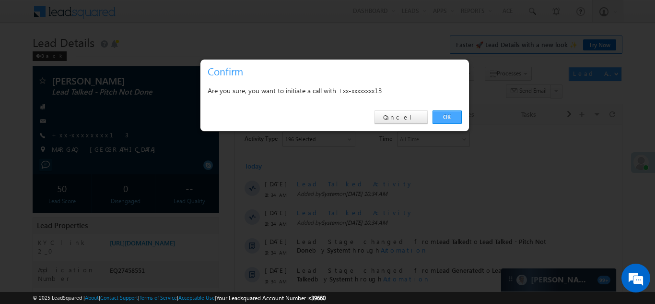
click at [445, 114] on link "OK" at bounding box center [447, 116] width 29 height 13
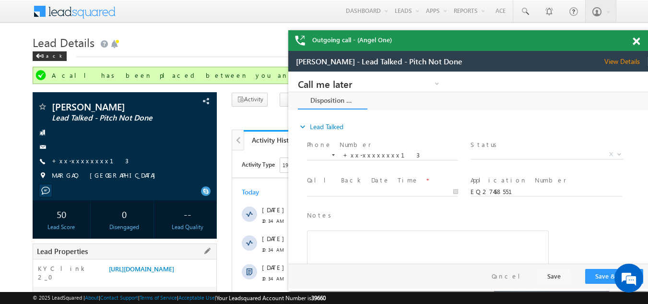
scroll to position [144, 0]
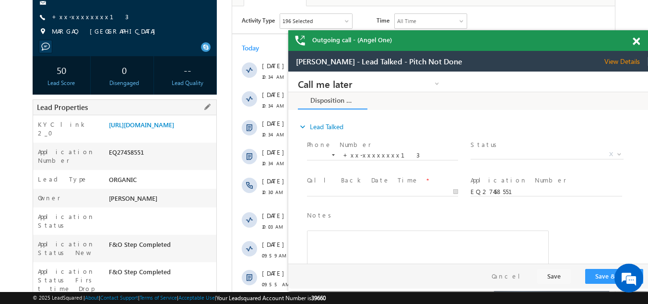
drag, startPoint x: 107, startPoint y: 166, endPoint x: 160, endPoint y: 165, distance: 52.3
click at [160, 161] on div "EQ27458551" at bounding box center [161, 153] width 110 height 13
copy div "EQ27458551"
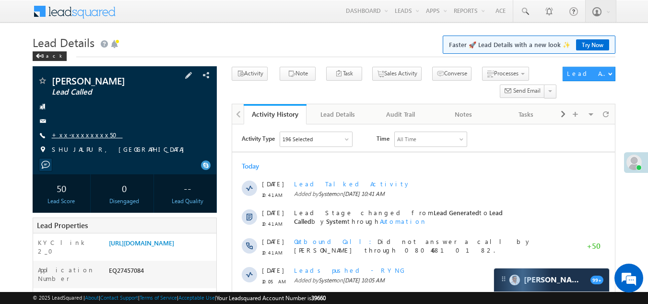
click at [71, 132] on link "+xx-xxxxxxxx50" at bounding box center [87, 134] width 71 height 8
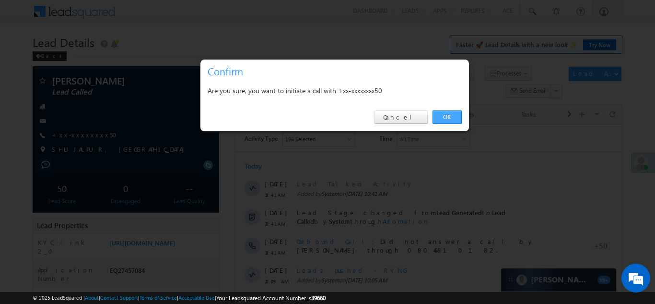
click at [449, 113] on link "OK" at bounding box center [447, 116] width 29 height 13
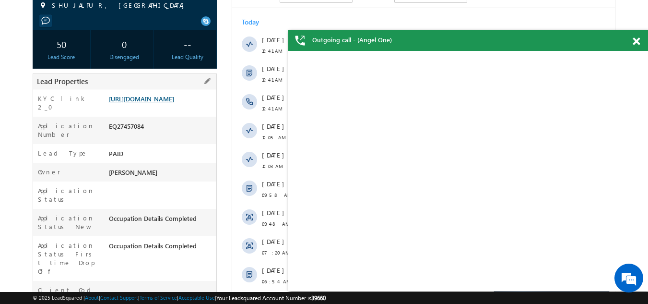
click at [152, 103] on link "[URL][DOMAIN_NAME]" at bounding box center [141, 98] width 65 height 8
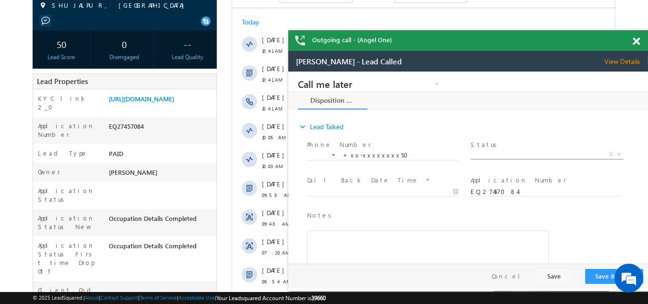
click at [496, 152] on span "X" at bounding box center [546, 155] width 152 height 10
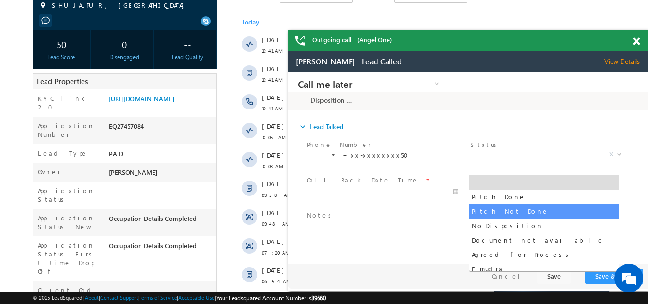
select select "Pitch Not Done"
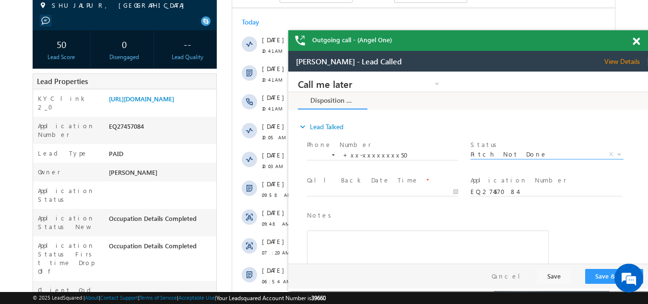
click at [340, 187] on div at bounding box center [387, 192] width 160 height 12
type input "[DATE] 11:00 AM"
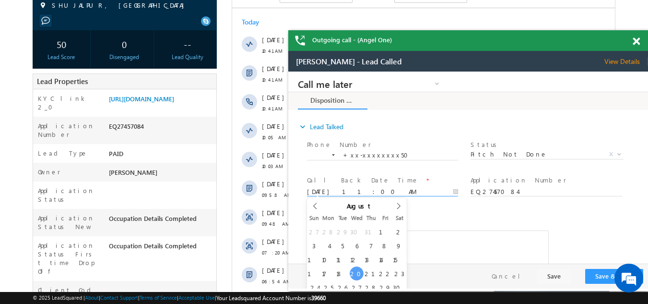
click at [340, 188] on input "[DATE] 11:00 AM" at bounding box center [382, 192] width 151 height 10
click at [600, 276] on button "Save & Close" at bounding box center [614, 276] width 58 height 15
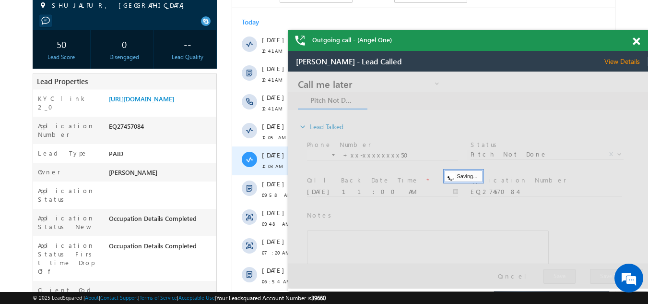
scroll to position [362, 0]
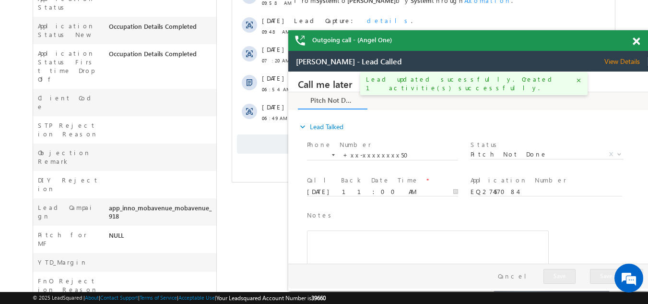
click at [264, 150] on span "Show More" at bounding box center [423, 143] width 373 height 19
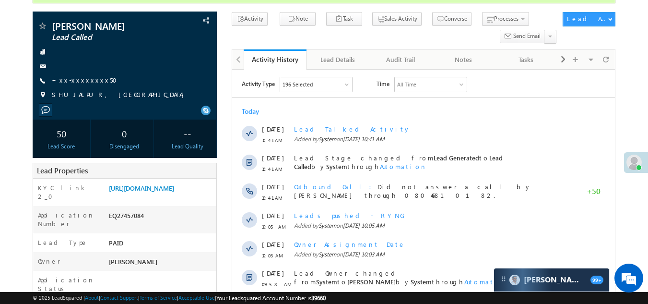
scroll to position [26, 0]
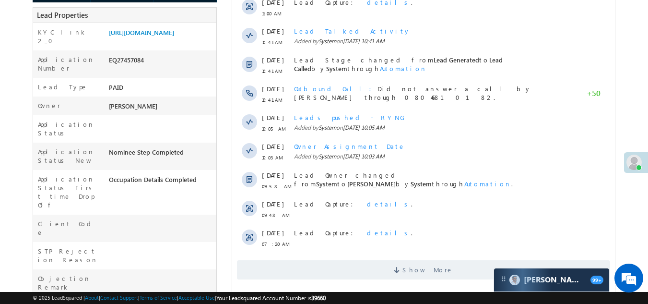
scroll to position [314, 0]
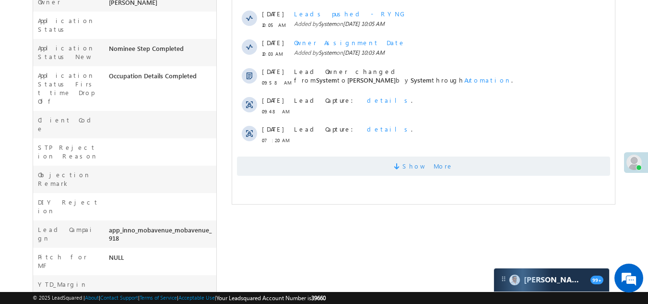
click at [389, 171] on span "Show More" at bounding box center [423, 165] width 373 height 19
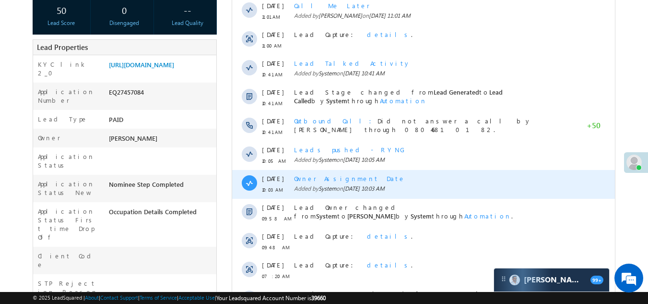
scroll to position [0, 0]
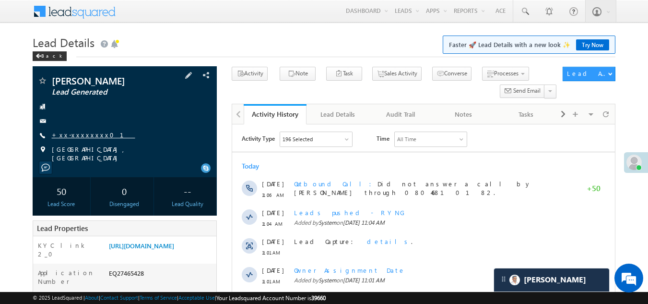
click at [81, 132] on link "+xx-xxxxxxxx01" at bounding box center [93, 134] width 83 height 8
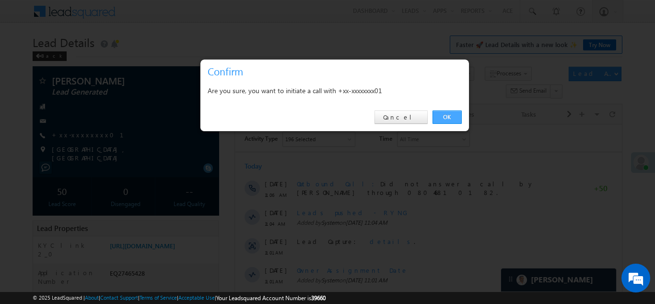
click at [446, 113] on link "OK" at bounding box center [447, 116] width 29 height 13
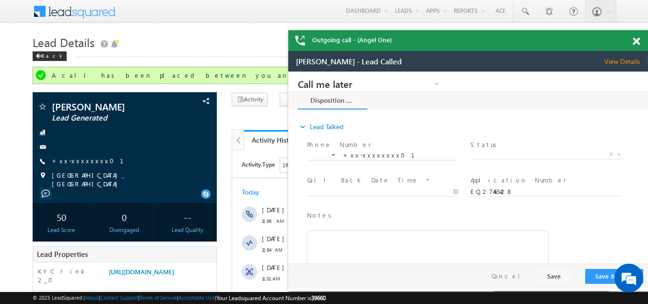
click at [634, 43] on span at bounding box center [636, 41] width 7 height 8
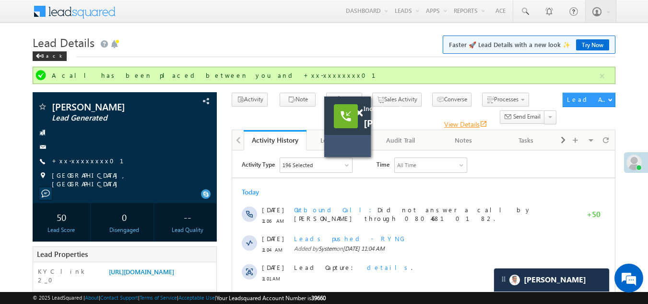
click at [445, 123] on link "View Details open_in_new" at bounding box center [465, 123] width 43 height 9
click at [361, 111] on span at bounding box center [358, 113] width 7 height 8
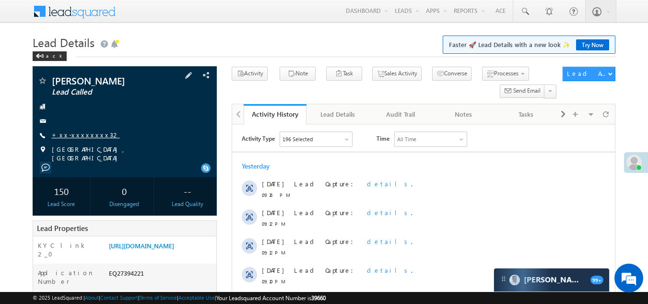
click at [78, 132] on link "+xx-xxxxxxxx32" at bounding box center [86, 134] width 68 height 8
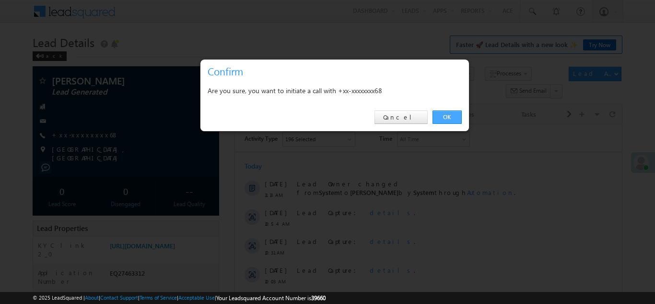
click at [449, 115] on link "OK" at bounding box center [447, 116] width 29 height 13
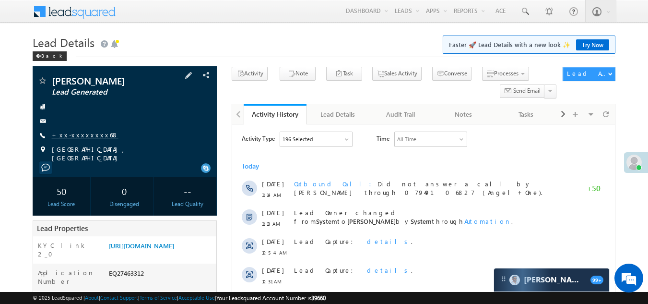
click at [78, 134] on link "+xx-xxxxxxxx68" at bounding box center [85, 134] width 67 height 8
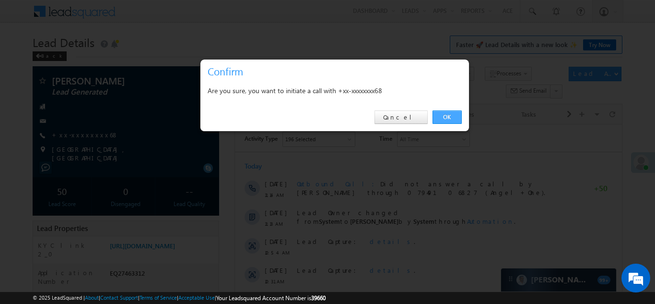
click at [442, 115] on link "OK" at bounding box center [447, 116] width 29 height 13
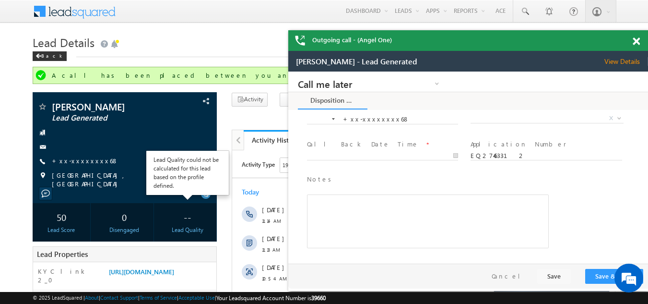
scroll to position [48, 0]
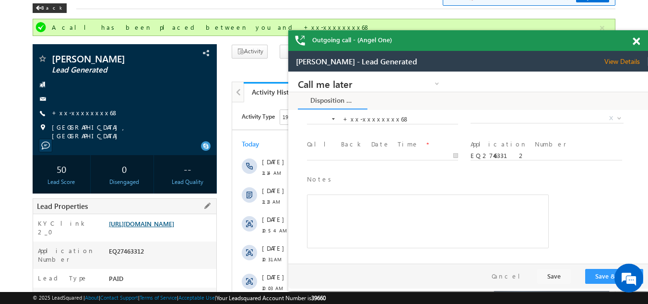
click at [158, 226] on link "https://angelbroking1-pk3em7sa.customui-test.leadsquared.com?leadId=63c852f1-f0…" at bounding box center [141, 223] width 65 height 8
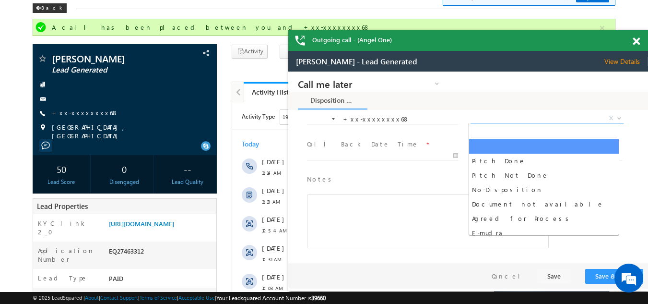
click at [504, 118] on span "X" at bounding box center [546, 119] width 152 height 10
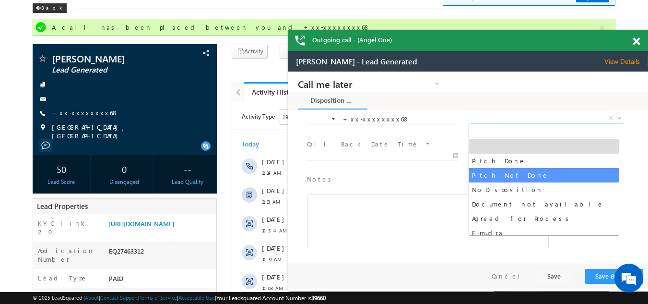
select select "Pitch Not Done"
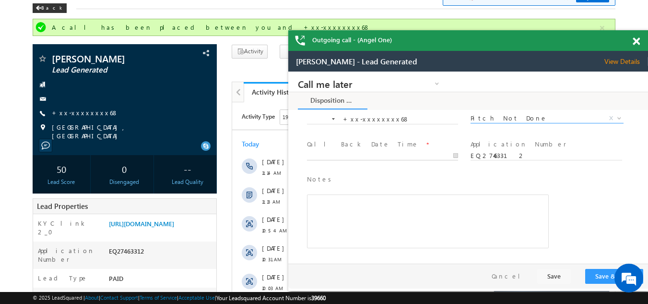
type input "08/20/25 11:17 AM"
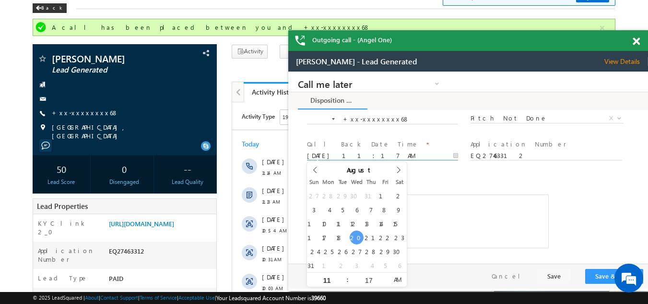
click at [345, 155] on input "08/20/25 11:17 AM" at bounding box center [382, 156] width 151 height 10
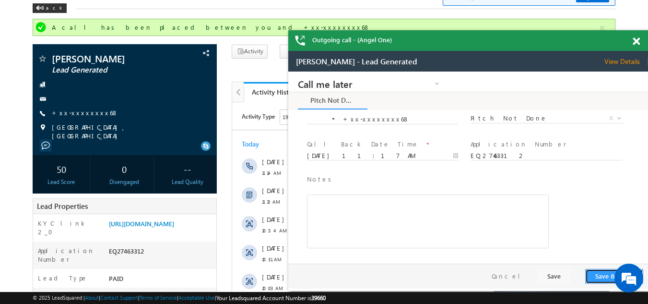
click at [601, 276] on button "Save & Close" at bounding box center [614, 276] width 58 height 15
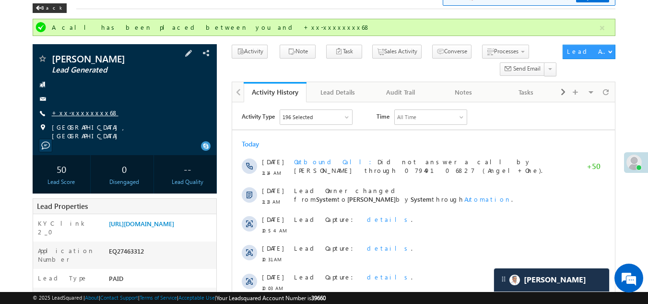
click at [79, 110] on link "+xx-xxxxxxxx68" at bounding box center [85, 112] width 67 height 8
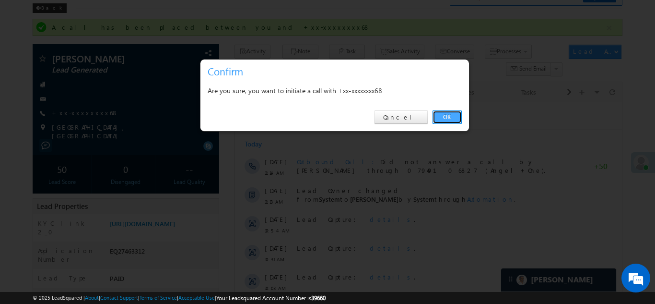
click at [444, 117] on link "OK" at bounding box center [447, 116] width 29 height 13
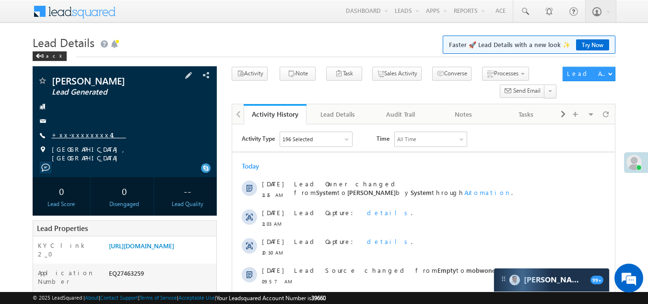
click at [78, 132] on link "+xx-xxxxxxxx41" at bounding box center [89, 134] width 74 height 8
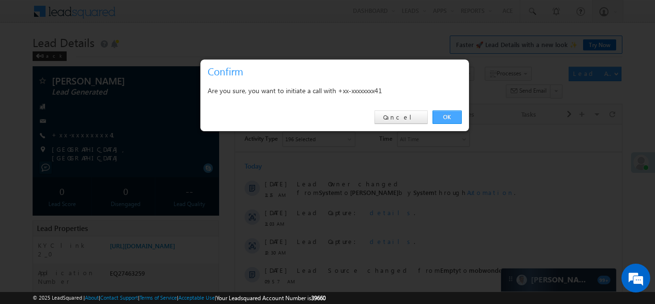
click at [449, 113] on link "OK" at bounding box center [447, 116] width 29 height 13
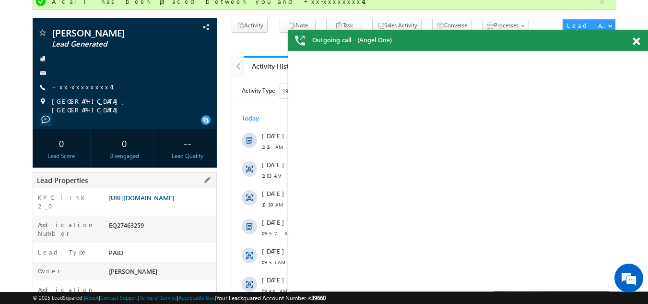
click at [158, 195] on link "[URL][DOMAIN_NAME]" at bounding box center [141, 197] width 65 height 8
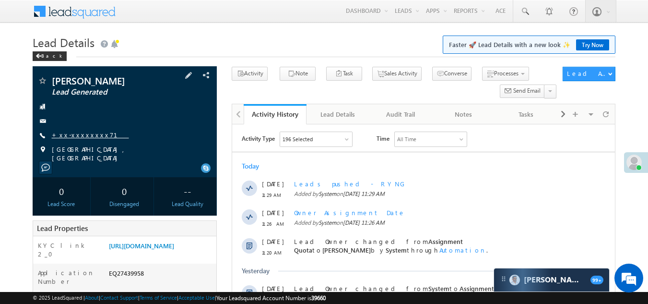
click at [84, 131] on link "+xx-xxxxxxxx71" at bounding box center [90, 134] width 77 height 8
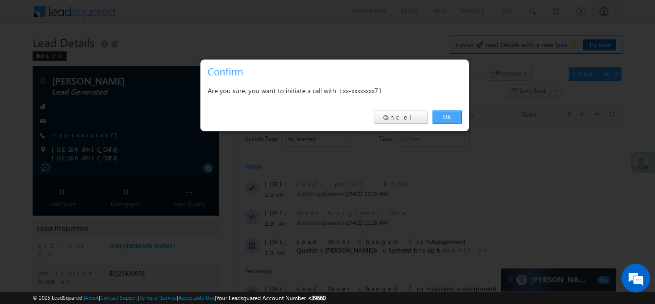
click at [451, 116] on link "OK" at bounding box center [447, 116] width 29 height 13
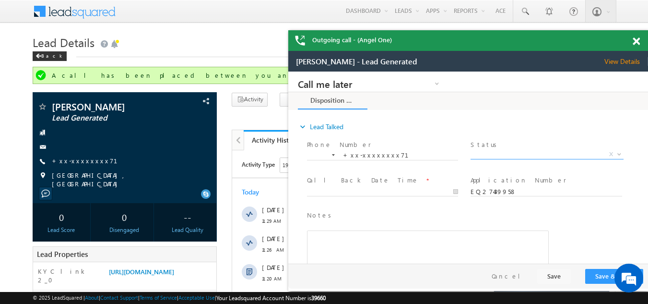
click at [497, 154] on span "X" at bounding box center [546, 155] width 152 height 10
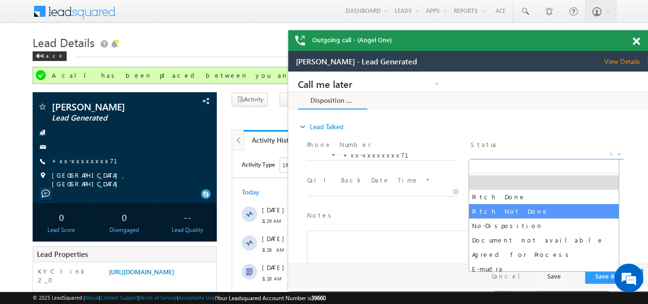
select select "Pitch Not Done"
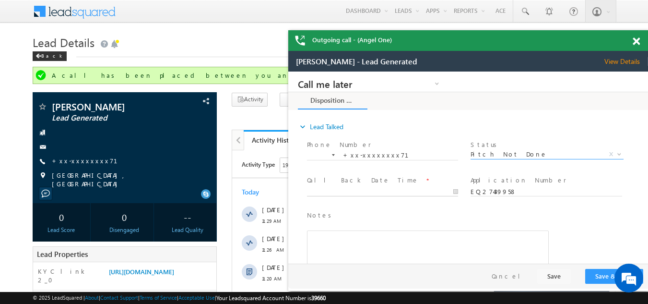
type input "08/20/25 11:30 AM"
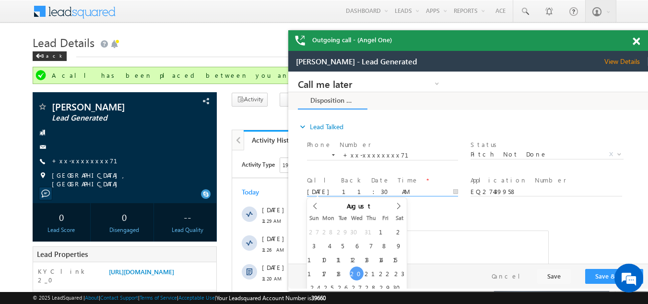
click at [370, 189] on input "08/20/25 11:30 AM" at bounding box center [382, 192] width 151 height 10
click at [599, 275] on button "Save & Close" at bounding box center [614, 276] width 58 height 15
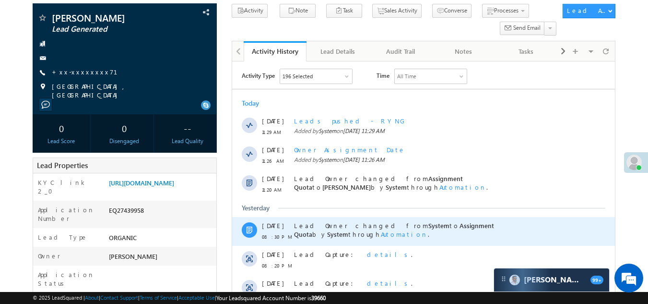
scroll to position [48, 0]
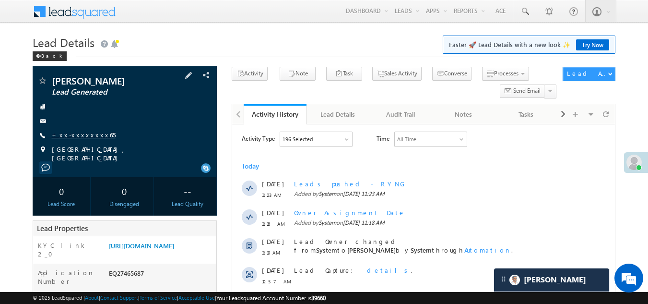
click at [80, 134] on link "+xx-xxxxxxxx65" at bounding box center [84, 134] width 64 height 8
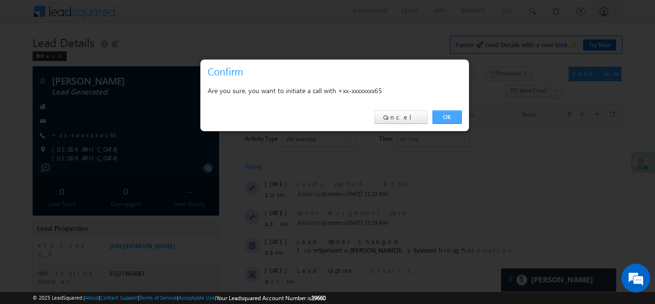
click at [444, 111] on link "OK" at bounding box center [447, 116] width 29 height 13
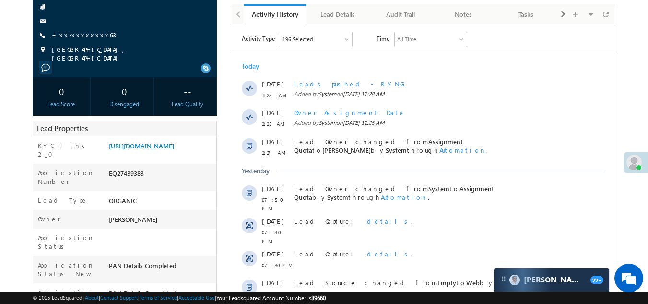
scroll to position [48, 0]
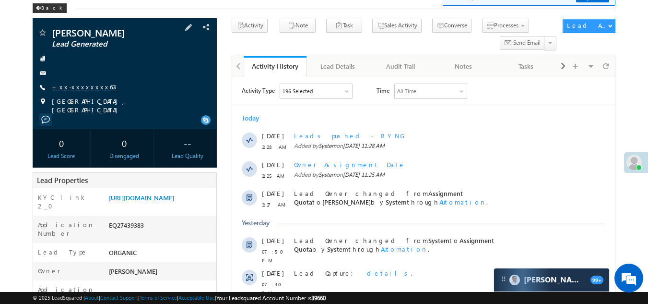
click at [78, 89] on link "+xx-xxxxxxxx63" at bounding box center [84, 86] width 64 height 8
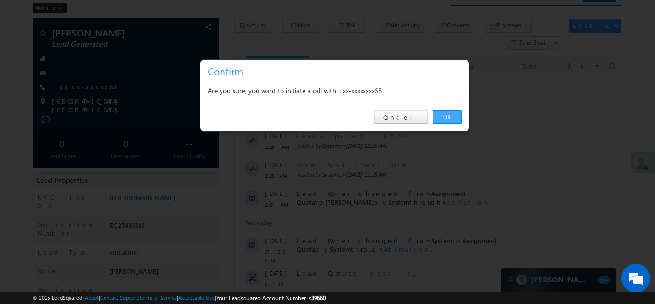
click at [441, 115] on link "OK" at bounding box center [447, 116] width 29 height 13
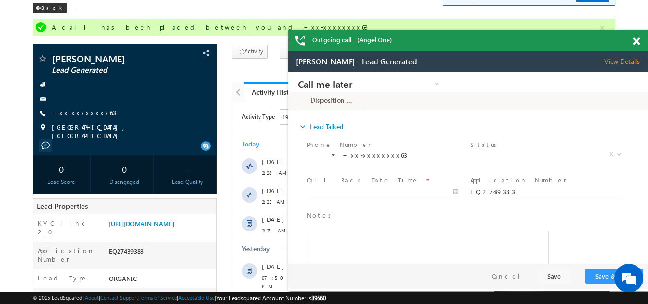
scroll to position [0, 0]
click at [637, 41] on span at bounding box center [636, 41] width 7 height 8
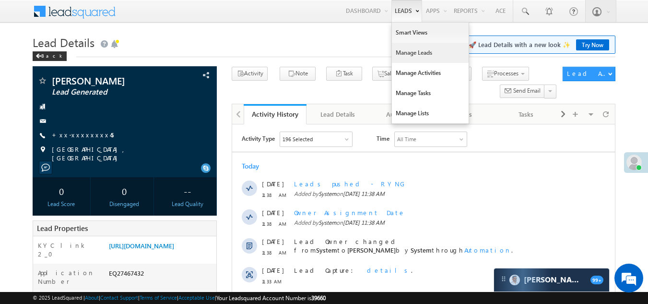
click at [399, 51] on link "Manage Leads" at bounding box center [430, 53] width 77 height 20
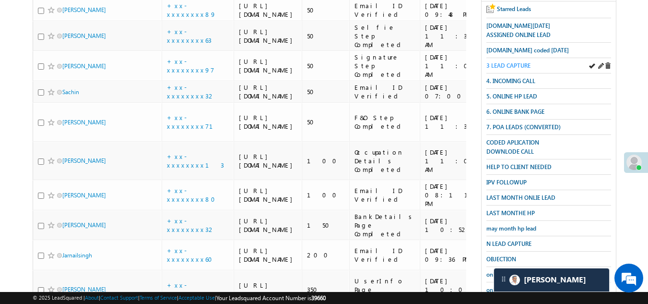
click at [503, 62] on span "3 LEAD CAPTURE" at bounding box center [508, 65] width 44 height 7
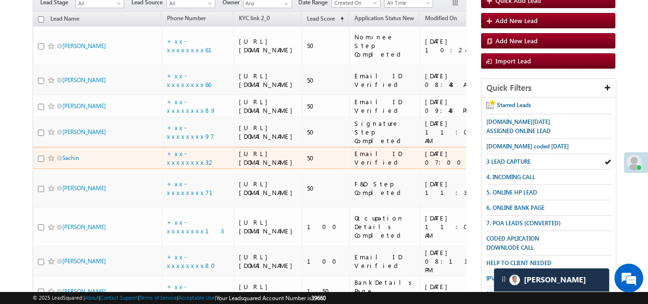
scroll to position [40, 0]
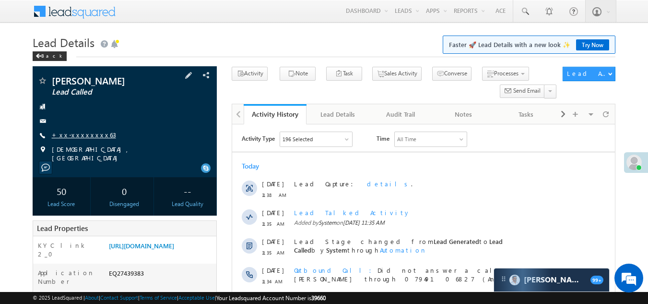
click at [83, 134] on link "+xx-xxxxxxxx63" at bounding box center [84, 134] width 64 height 8
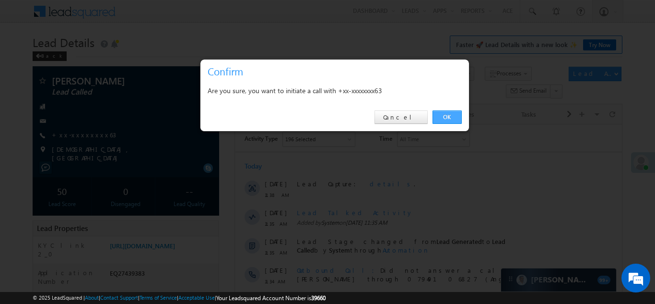
click at [445, 114] on link "OK" at bounding box center [447, 116] width 29 height 13
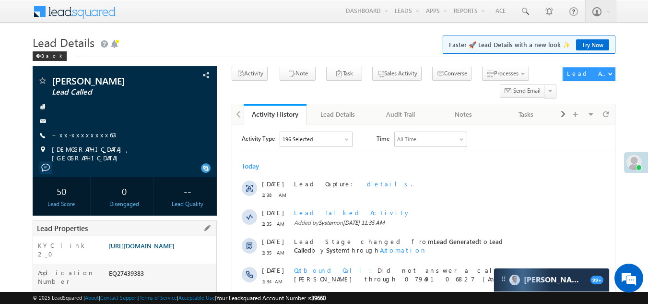
click at [159, 249] on link "[URL][DOMAIN_NAME]" at bounding box center [141, 245] width 65 height 8
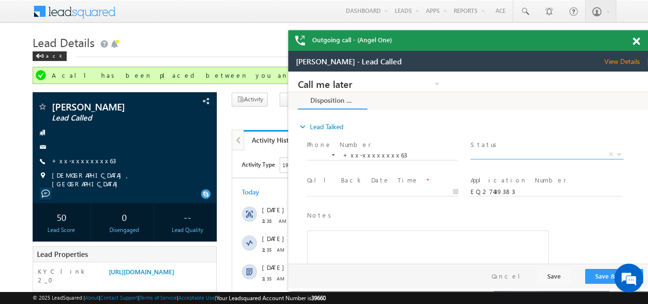
click at [500, 153] on span "X" at bounding box center [546, 155] width 152 height 10
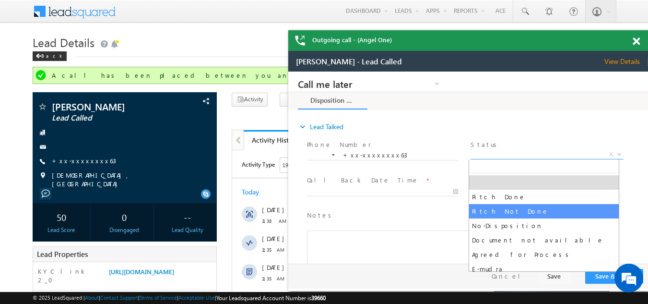
select select "Pitch Not Done"
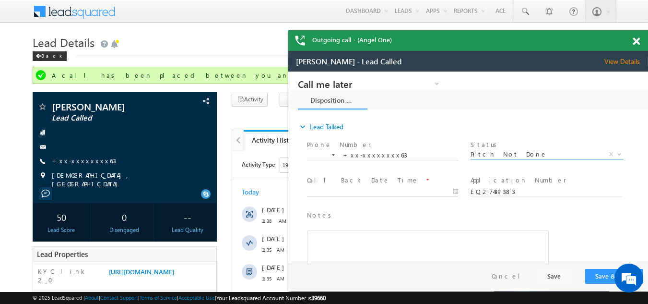
type input "[DATE] 11:42 AM"
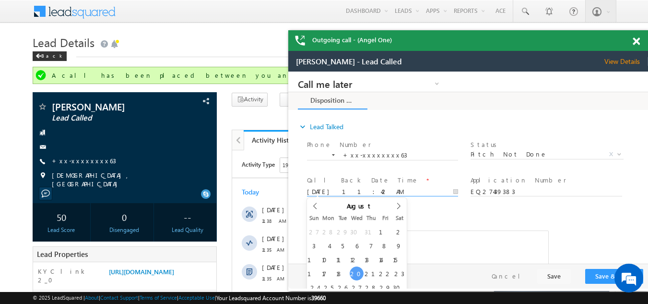
click at [352, 189] on input "[DATE] 11:42 AM" at bounding box center [382, 192] width 151 height 10
click at [596, 272] on button "Save & Close" at bounding box center [614, 276] width 58 height 15
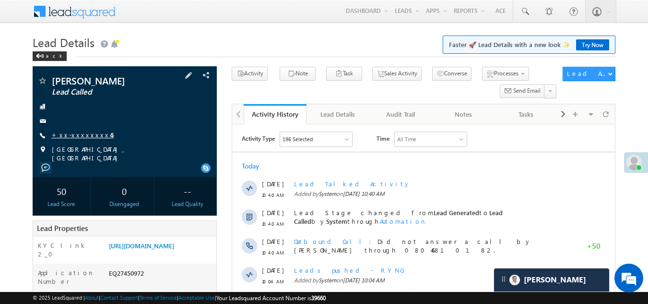
click at [83, 134] on link "+xx-xxxxxxxx45" at bounding box center [83, 134] width 62 height 8
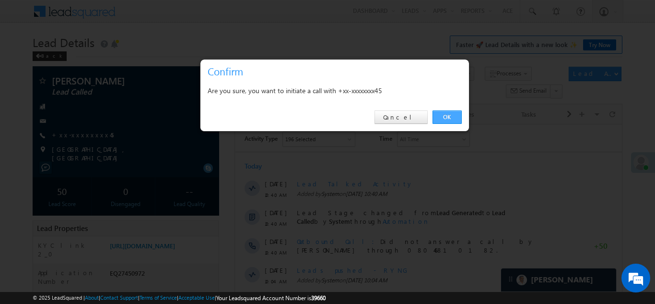
click at [446, 117] on link "OK" at bounding box center [447, 116] width 29 height 13
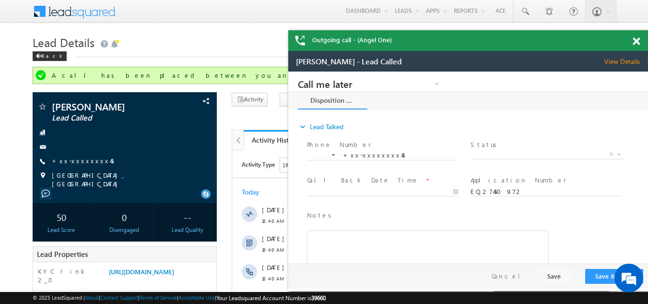
click at [637, 41] on span at bounding box center [636, 41] width 7 height 8
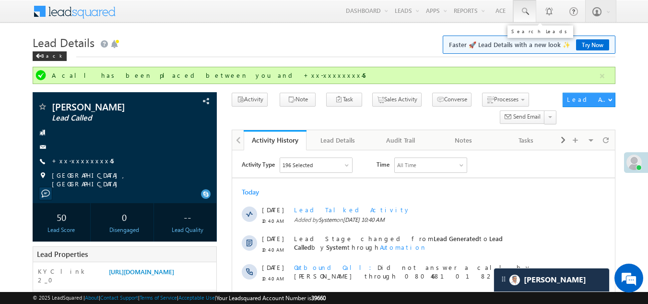
click at [522, 8] on span at bounding box center [525, 12] width 10 height 10
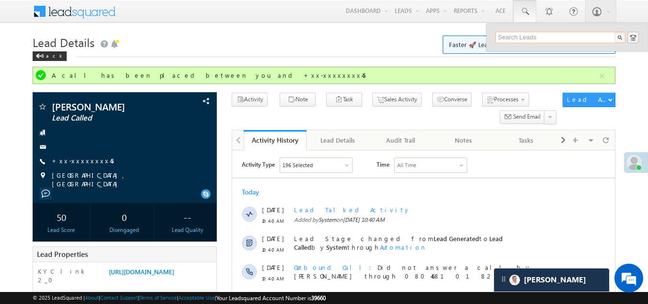
paste input "EQ27395391"
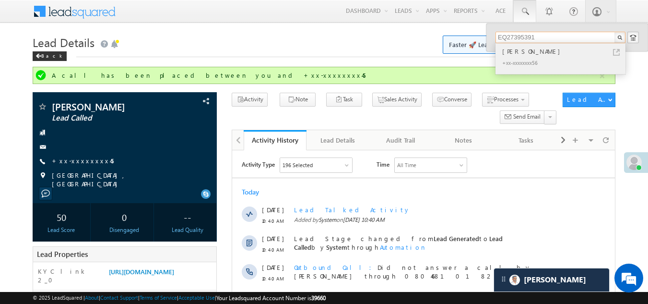
type input "EQ27395391"
click at [513, 55] on div "[PERSON_NAME]" at bounding box center [564, 51] width 129 height 11
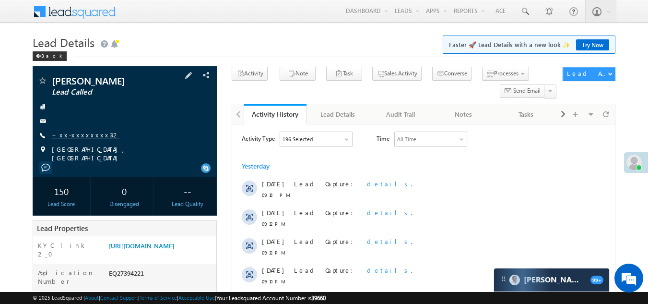
click at [88, 134] on link "+xx-xxxxxxxx32" at bounding box center [86, 134] width 68 height 8
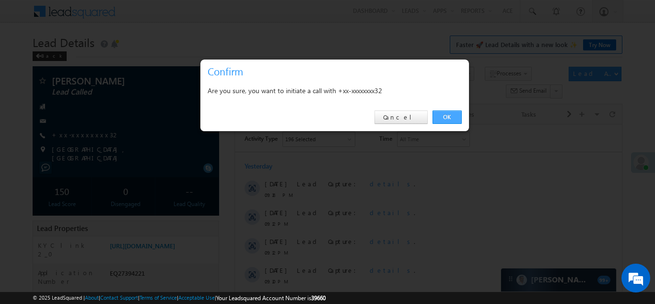
click at [443, 115] on link "OK" at bounding box center [447, 116] width 29 height 13
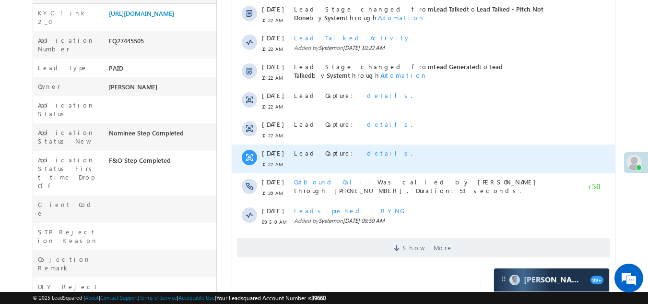
scroll to position [288, 0]
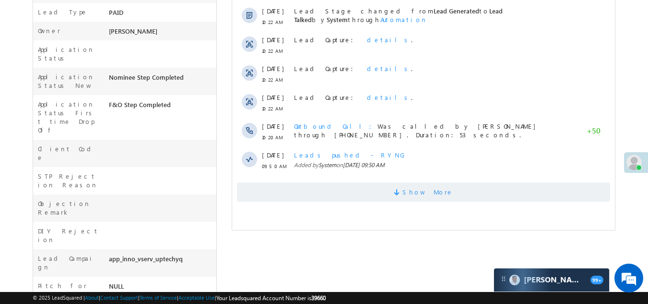
click at [440, 191] on span "Show More" at bounding box center [427, 191] width 51 height 19
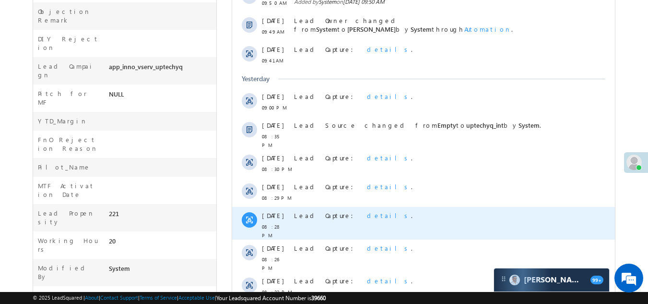
scroll to position [532, 0]
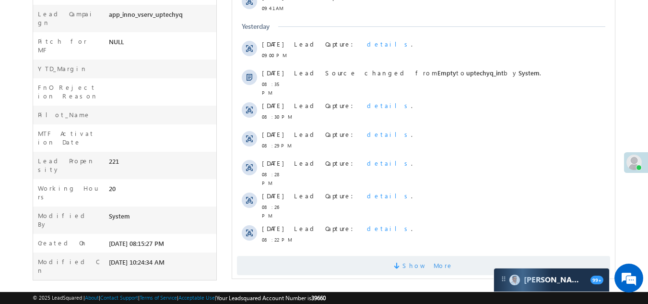
click at [402, 262] on span at bounding box center [398, 266] width 9 height 9
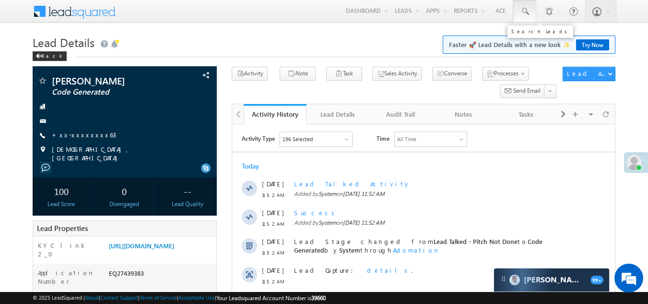
click at [524, 12] on span at bounding box center [525, 12] width 10 height 10
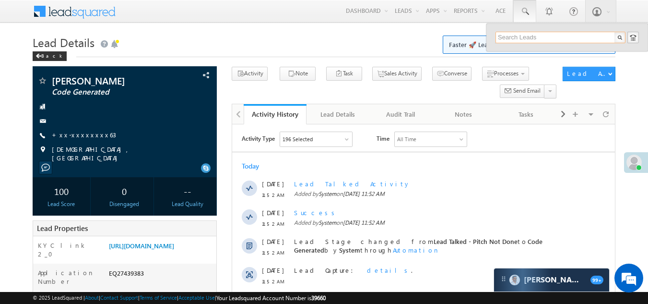
paste input "EQ27427252"
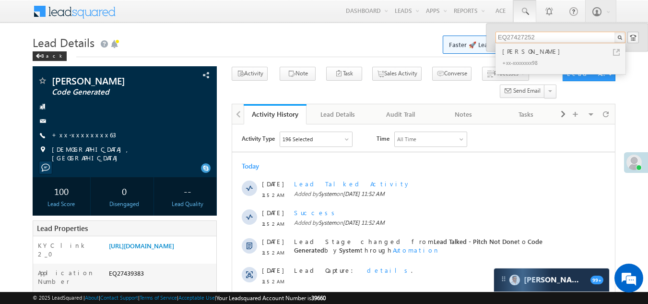
type input "EQ27427252"
click at [517, 54] on div "[PERSON_NAME]" at bounding box center [564, 51] width 129 height 11
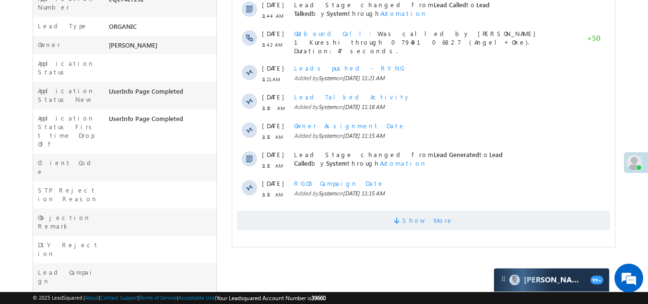
scroll to position [288, 0]
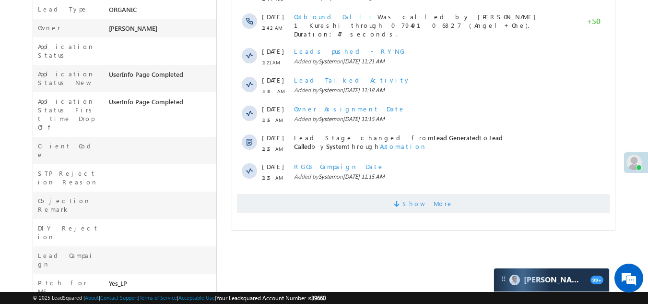
click at [305, 198] on span "Show More" at bounding box center [423, 203] width 373 height 19
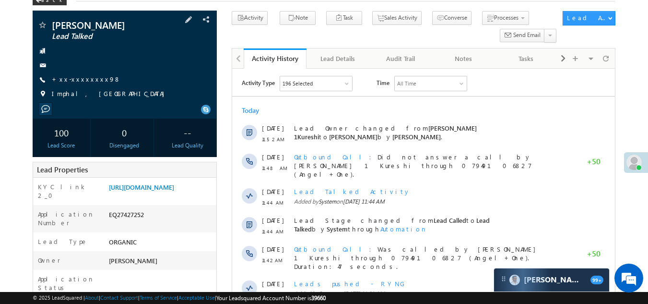
scroll to position [0, 0]
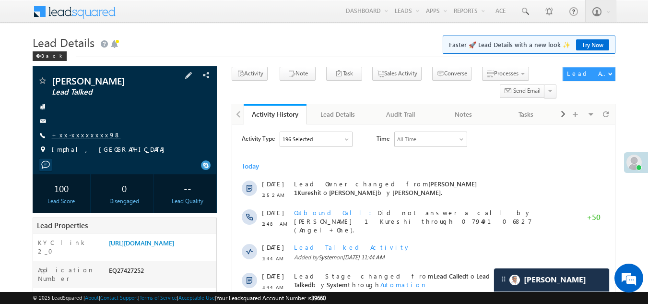
click at [89, 135] on link "+xx-xxxxxxxx98" at bounding box center [86, 134] width 69 height 8
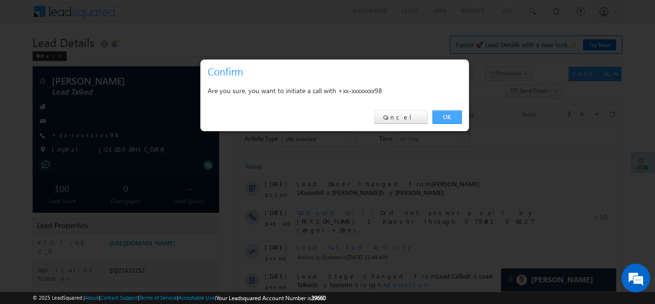
click at [445, 113] on link "OK" at bounding box center [447, 116] width 29 height 13
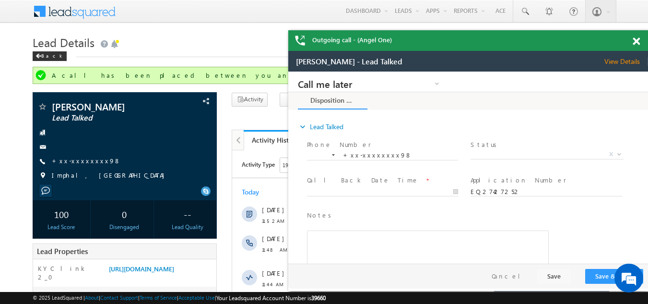
click at [636, 39] on span at bounding box center [636, 41] width 7 height 8
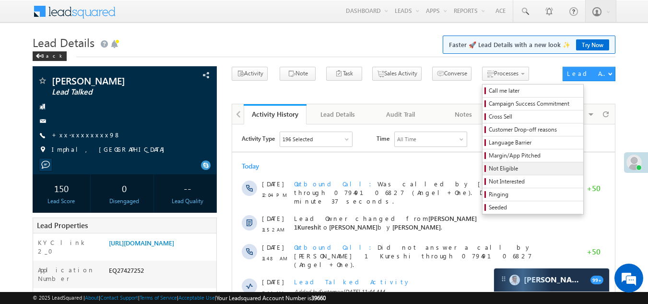
click at [489, 167] on span "Not Eligible" at bounding box center [534, 168] width 91 height 9
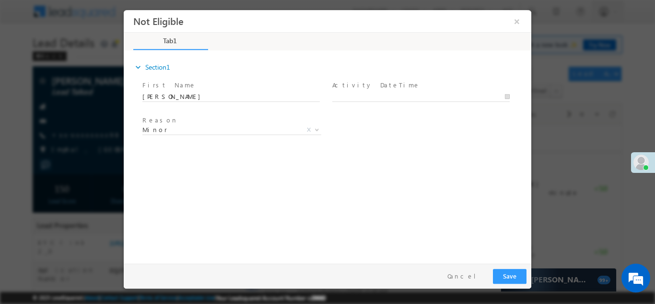
click at [396, 91] on span at bounding box center [425, 96] width 186 height 11
type input "08/20/25 12:07 PM"
click at [393, 93] on input "08/20/25 12:07 PM" at bounding box center [420, 97] width 177 height 10
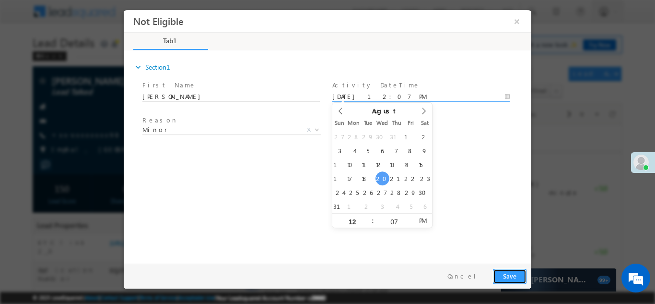
click at [505, 272] on button "Save" at bounding box center [510, 275] width 34 height 15
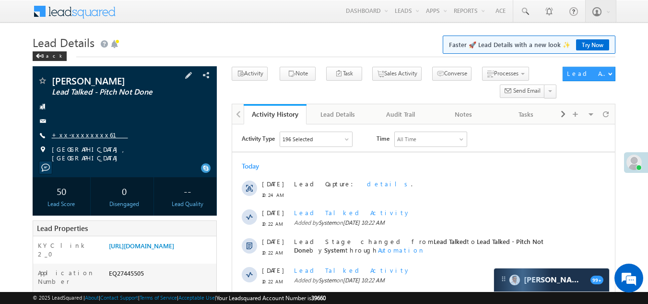
click at [78, 134] on link "+xx-xxxxxxxx61" at bounding box center [90, 134] width 76 height 8
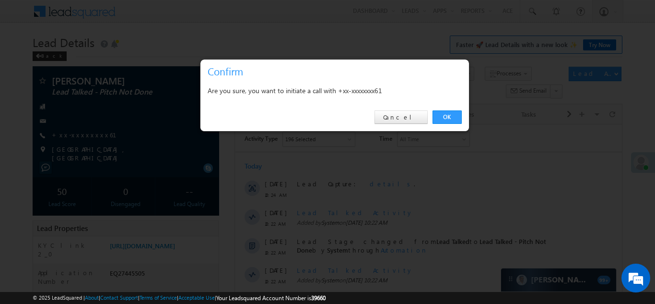
click at [446, 115] on link "OK" at bounding box center [447, 116] width 29 height 13
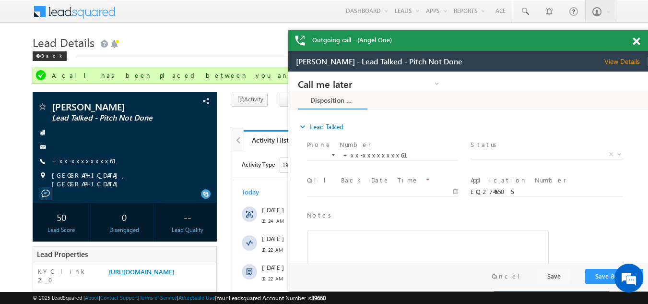
click at [635, 40] on span at bounding box center [636, 41] width 7 height 8
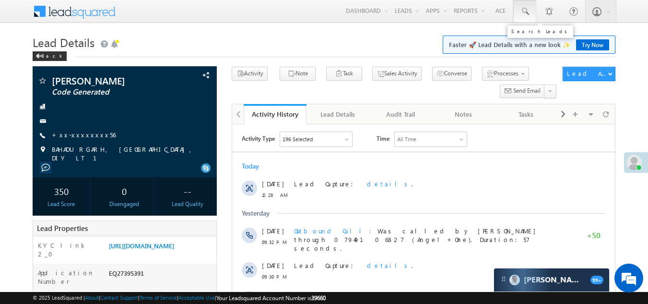
click at [521, 11] on span at bounding box center [525, 12] width 10 height 10
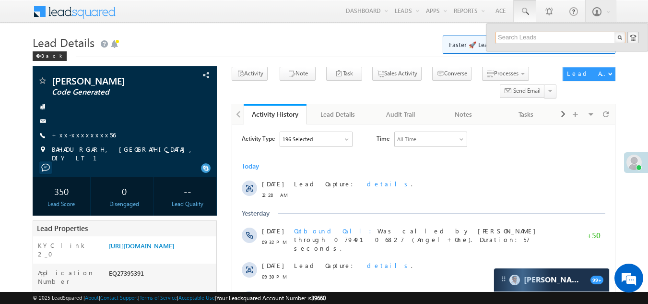
paste input "EQ27251511"
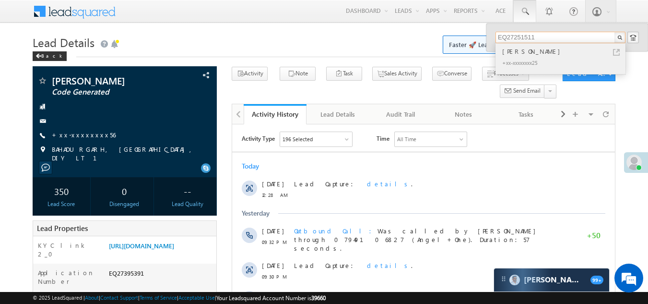
type input "EQ27251511"
click at [522, 59] on div "+xx-xxxxxxxx25" at bounding box center [564, 63] width 129 height 12
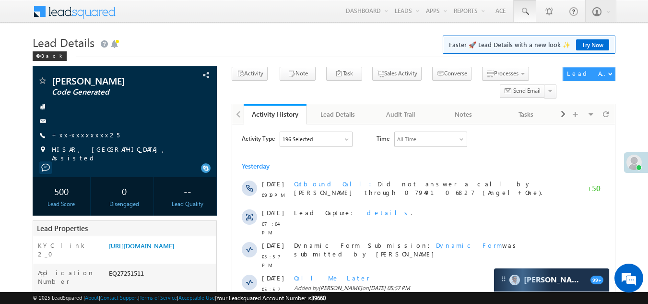
click at [523, 9] on span at bounding box center [525, 12] width 10 height 10
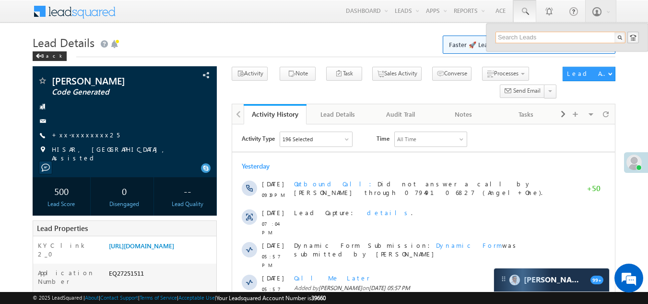
paste input "EQ27419511"
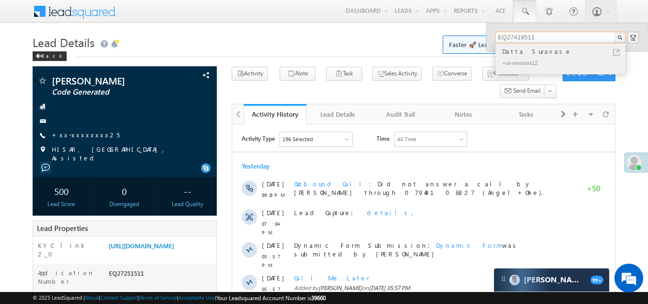
type input "EQ27419511"
click at [514, 49] on div "Datta Suravase" at bounding box center [564, 51] width 129 height 11
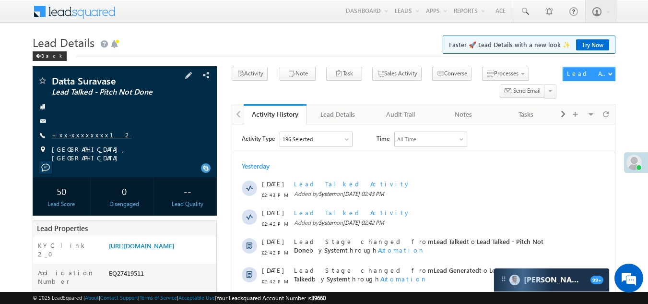
click at [73, 132] on link "+xx-xxxxxxxx12" at bounding box center [92, 134] width 80 height 8
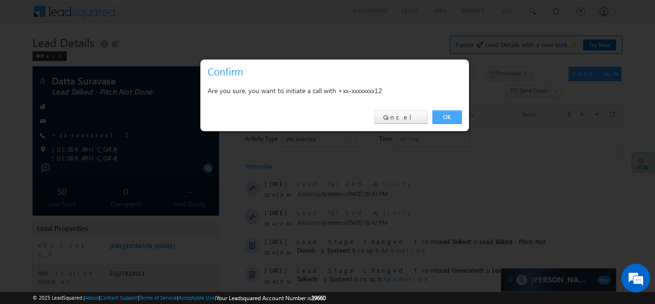
click at [440, 117] on link "OK" at bounding box center [447, 116] width 29 height 13
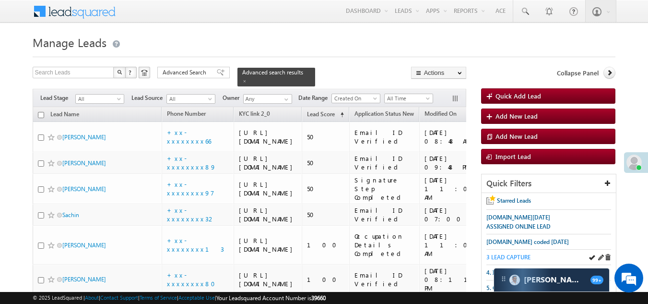
click at [511, 255] on span "3 LEAD CAPTURE" at bounding box center [508, 256] width 44 height 7
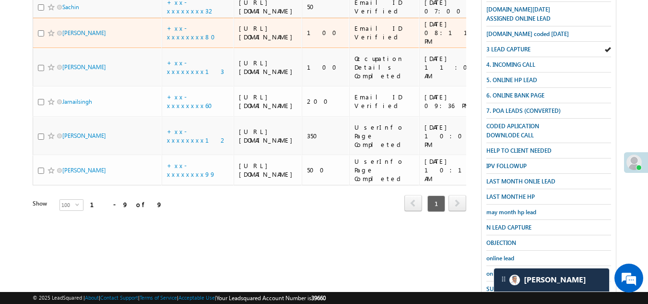
scroll to position [64, 0]
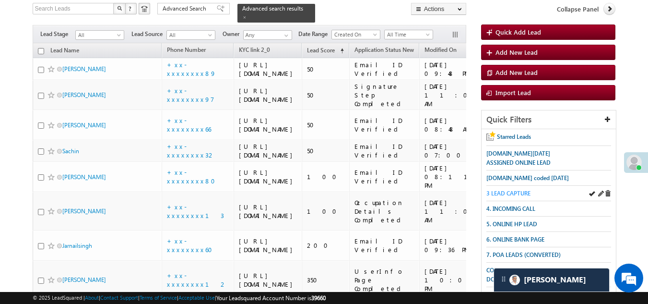
click at [512, 193] on span "3 LEAD CAPTURE" at bounding box center [508, 192] width 44 height 7
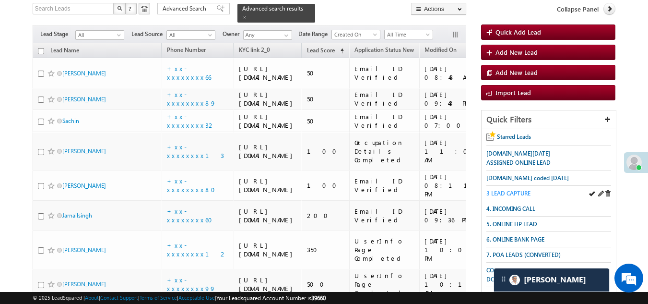
click at [516, 191] on span "3 LEAD CAPTURE" at bounding box center [508, 192] width 44 height 7
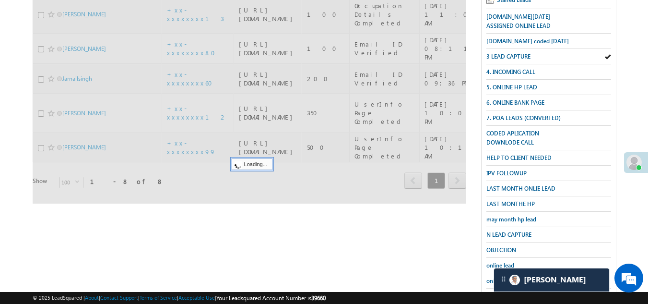
scroll to position [200, 0]
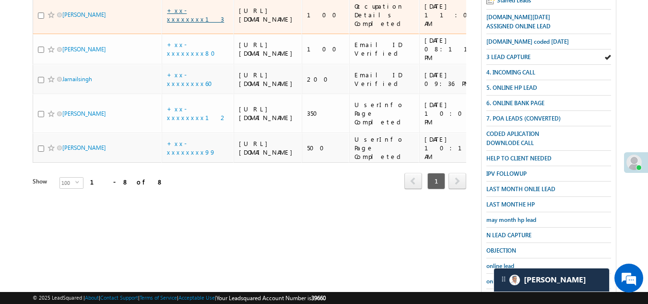
click at [187, 23] on link "+xx-xxxxxxxx13" at bounding box center [195, 14] width 57 height 17
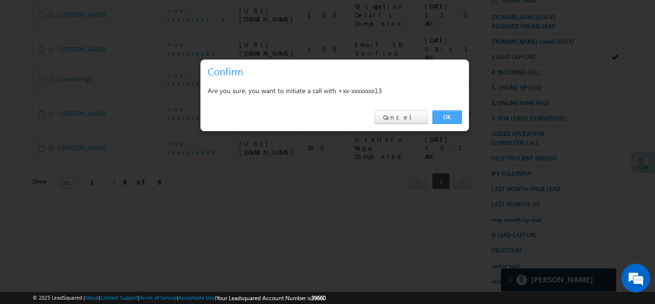
click at [450, 112] on link "OK" at bounding box center [447, 116] width 29 height 13
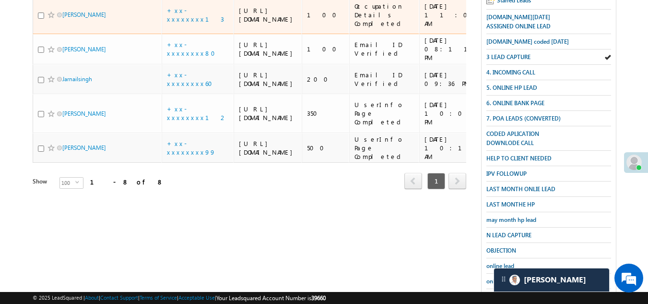
scroll to position [226, 0]
click at [41, 19] on input "checkbox" at bounding box center [41, 15] width 6 height 6
checkbox input "true"
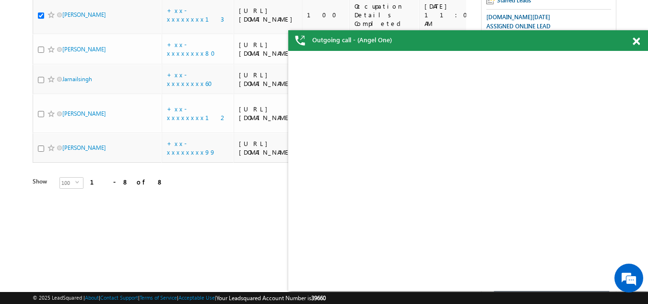
click at [637, 39] on span at bounding box center [636, 41] width 7 height 8
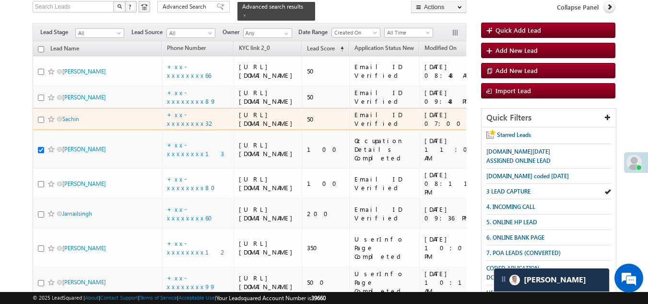
scroll to position [82, 0]
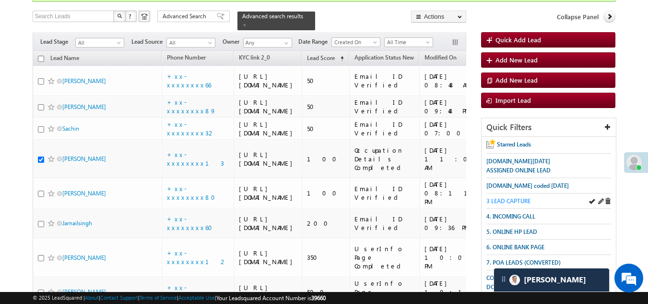
click at [520, 197] on span "3 LEAD CAPTURE" at bounding box center [508, 200] width 44 height 7
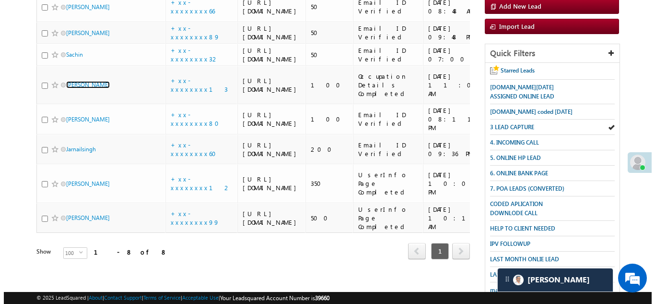
scroll to position [0, 0]
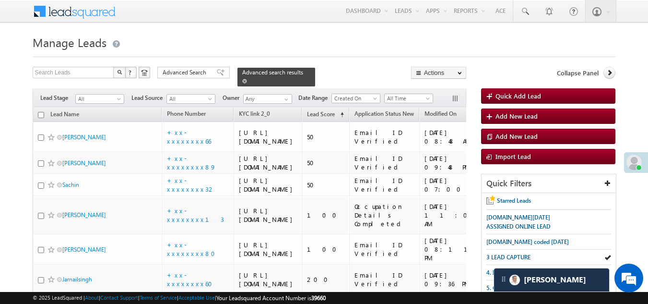
click at [247, 79] on span at bounding box center [244, 81] width 5 height 5
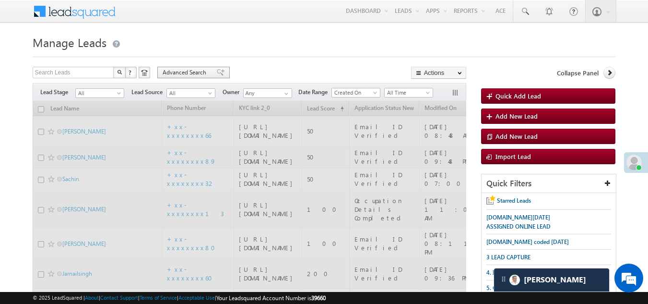
click at [195, 72] on span "Advanced Search" at bounding box center [186, 72] width 47 height 9
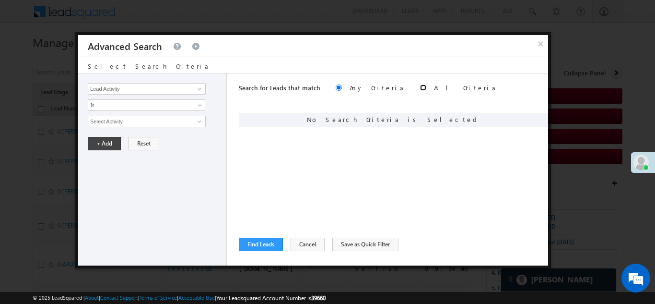
click at [420, 87] on input "radio" at bounding box center [423, 87] width 6 height 6
radio input "true"
click at [195, 88] on link at bounding box center [198, 89] width 12 height 10
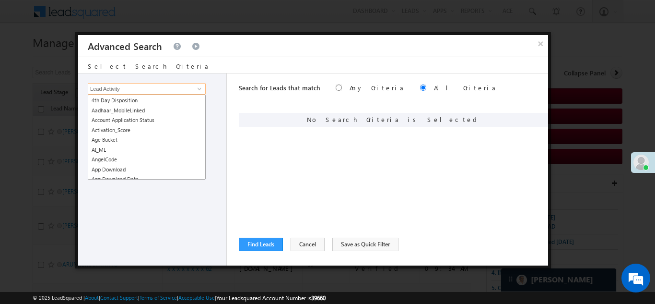
scroll to position [144, 0]
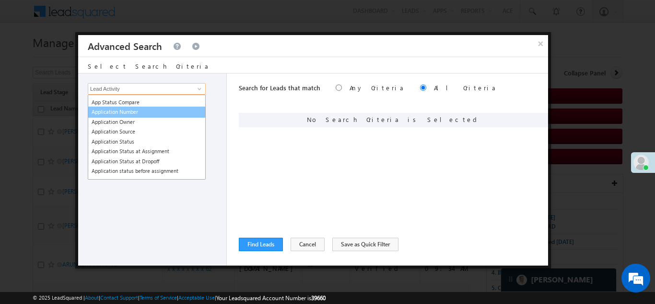
click at [138, 112] on link "Application Number" at bounding box center [147, 111] width 118 height 11
type input "Application Number"
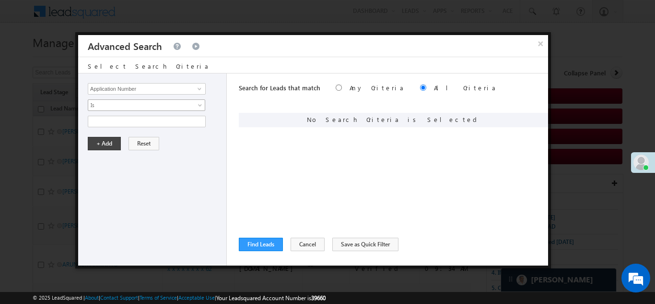
click at [124, 103] on span "Is" at bounding box center [140, 105] width 104 height 9
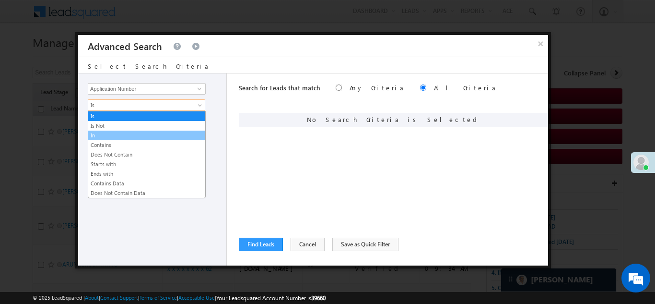
click at [111, 131] on link "In" at bounding box center [146, 135] width 117 height 9
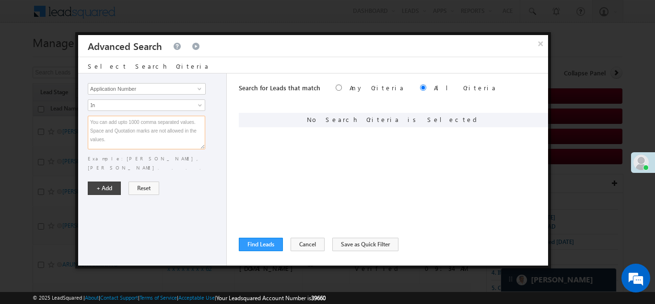
paste textarea "4 pm k bad"
type textarea "4 pm k bad"
paste textarea "EQ24960126 EQ24791792 EQ15406093 EQ24901742 EQ25224467 EQ24833956 EQ24900342 EQ…"
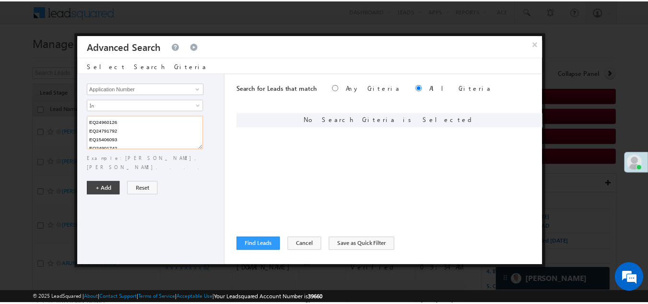
scroll to position [141, 0]
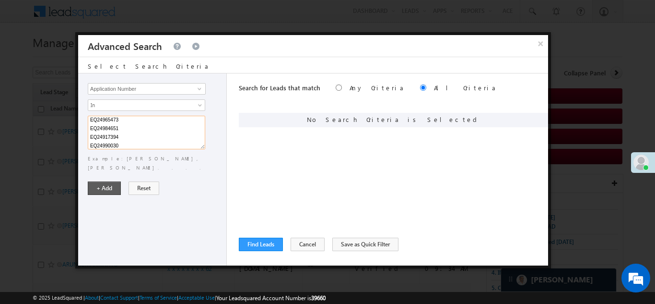
type textarea "EQ24960126 EQ24791792 EQ15406093 EQ24901742 EQ25224467 EQ24833956 EQ24900342 EQ…"
click at [103, 181] on button "+ Add" at bounding box center [104, 187] width 33 height 13
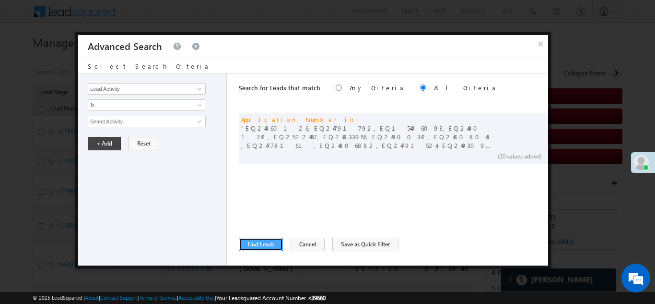
click at [257, 246] on button "Find Leads" at bounding box center [261, 243] width 44 height 13
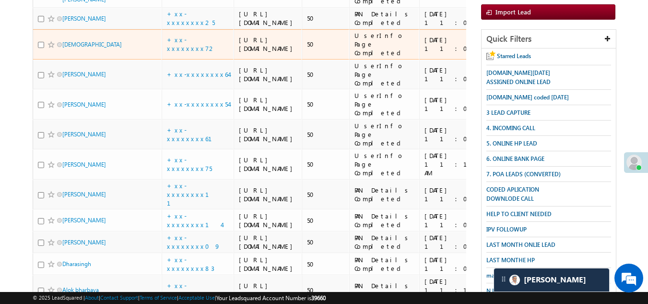
scroll to position [48, 0]
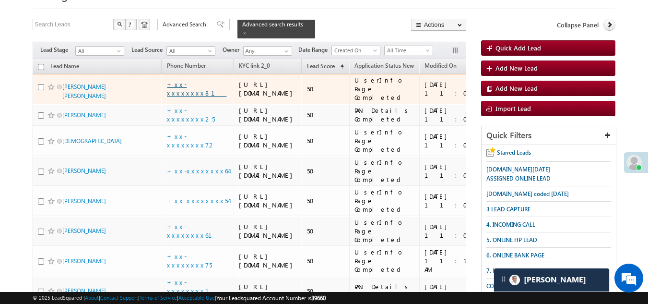
click at [188, 93] on link "+xx-xxxxxxxx81" at bounding box center [196, 88] width 59 height 17
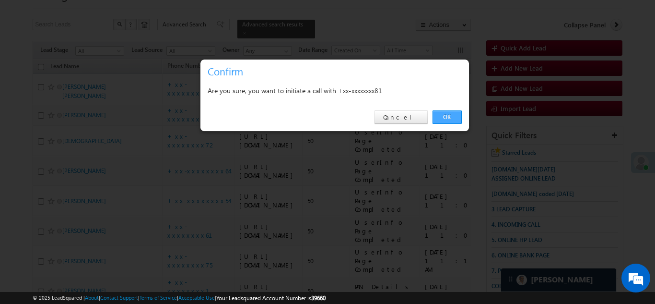
click at [452, 115] on link "OK" at bounding box center [447, 116] width 29 height 13
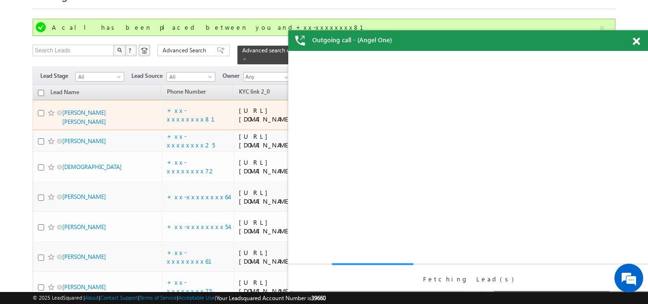
scroll to position [0, 0]
click at [41, 116] on input "checkbox" at bounding box center [41, 113] width 6 height 6
checkbox input "true"
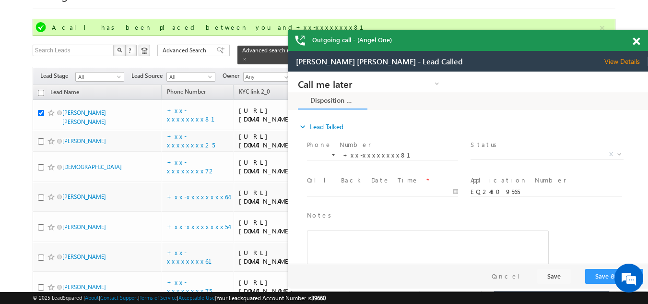
click at [639, 41] on span at bounding box center [636, 41] width 7 height 8
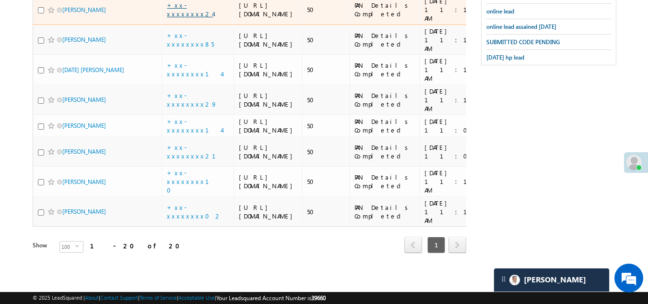
scroll to position [1040, 0]
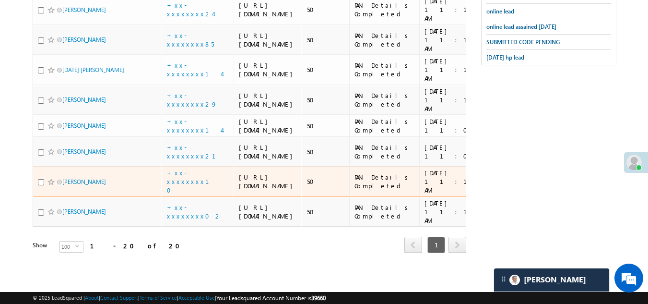
click at [47, 178] on span at bounding box center [51, 182] width 8 height 8
click at [42, 179] on input "checkbox" at bounding box center [41, 182] width 6 height 6
checkbox input "true"
click at [193, 168] on link "+xx-xxxxxxxx10" at bounding box center [194, 180] width 54 height 25
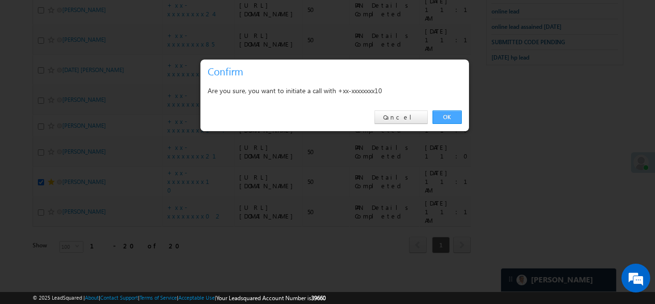
click at [446, 116] on link "OK" at bounding box center [447, 116] width 29 height 13
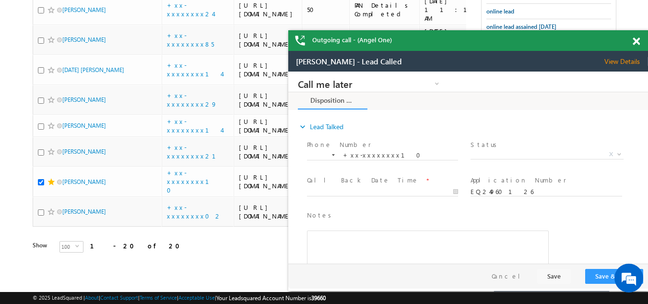
scroll to position [0, 0]
click at [619, 63] on span "View Details" at bounding box center [626, 61] width 44 height 9
click at [637, 40] on span at bounding box center [636, 41] width 7 height 8
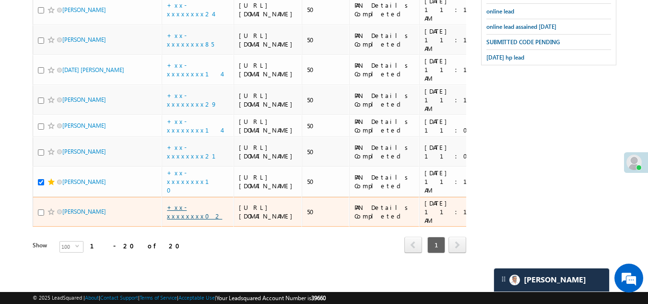
click at [183, 203] on link "+xx-xxxxxxxx02" at bounding box center [194, 211] width 55 height 17
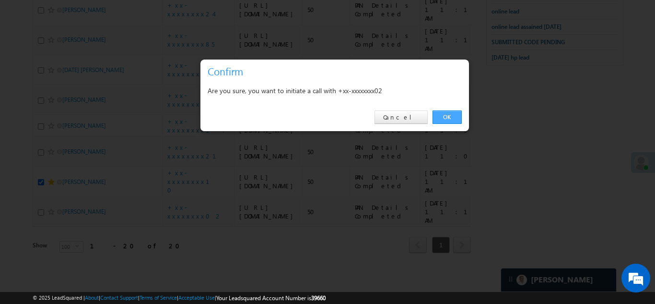
click at [445, 113] on link "OK" at bounding box center [447, 116] width 29 height 13
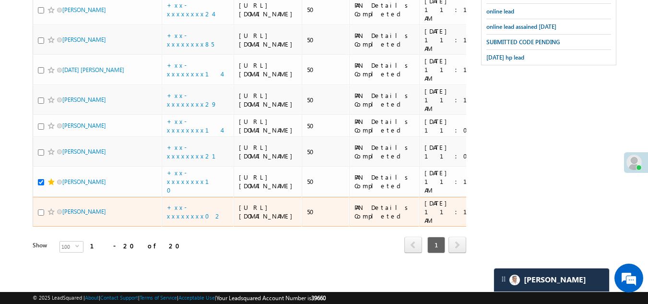
click at [41, 209] on input "checkbox" at bounding box center [41, 212] width 6 height 6
checkbox input "true"
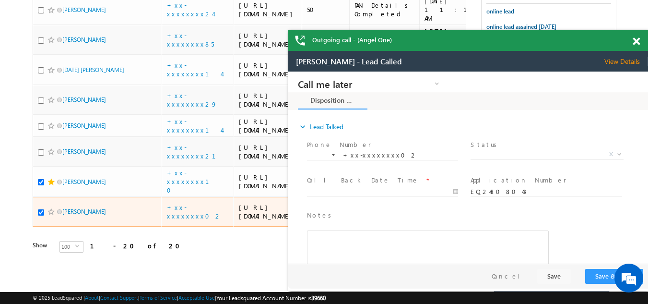
click at [52, 208] on span at bounding box center [51, 212] width 8 height 8
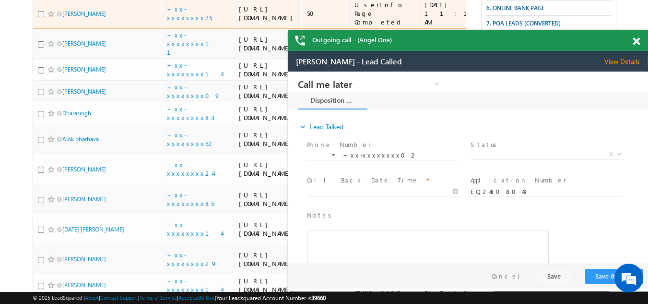
scroll to position [81, 0]
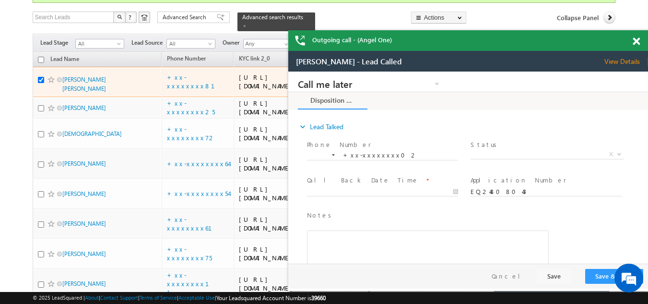
click at [47, 83] on span at bounding box center [51, 80] width 8 height 8
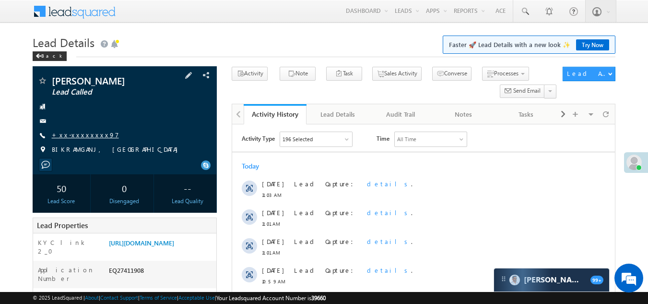
click at [77, 135] on link "+xx-xxxxxxxx97" at bounding box center [85, 134] width 67 height 8
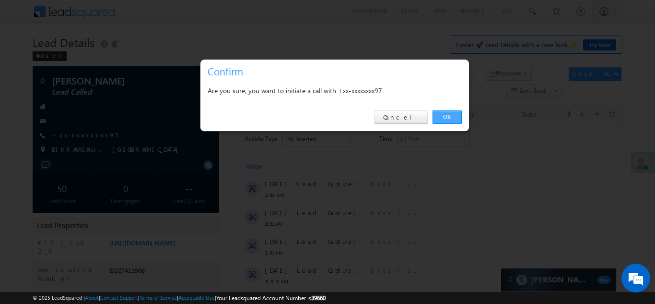
click at [446, 115] on link "OK" at bounding box center [447, 116] width 29 height 13
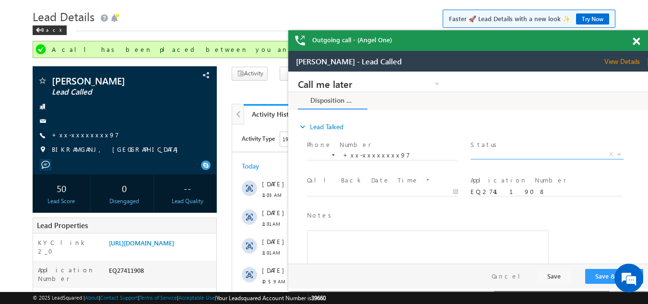
click at [511, 153] on span "X" at bounding box center [546, 155] width 152 height 10
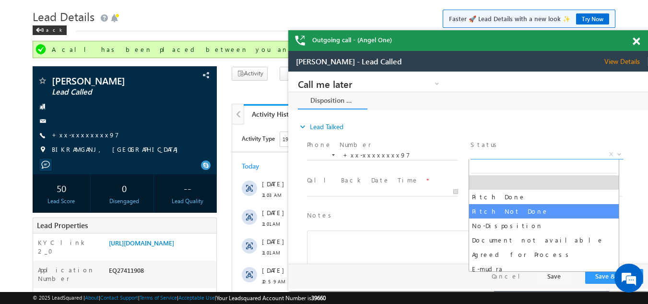
select select "Pitch Not Done"
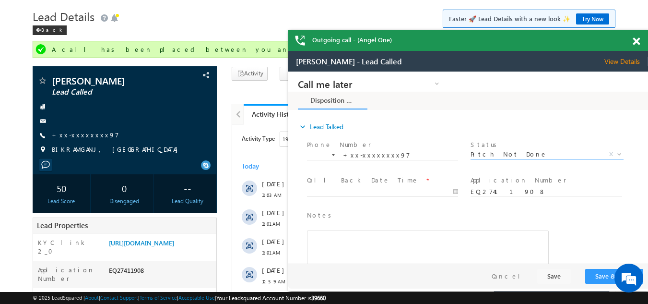
type input "[DATE] 12:16 PM"
click at [350, 191] on input "[DATE] 12:16 PM" at bounding box center [382, 192] width 151 height 10
click at [603, 273] on button "Save & Close" at bounding box center [614, 276] width 58 height 15
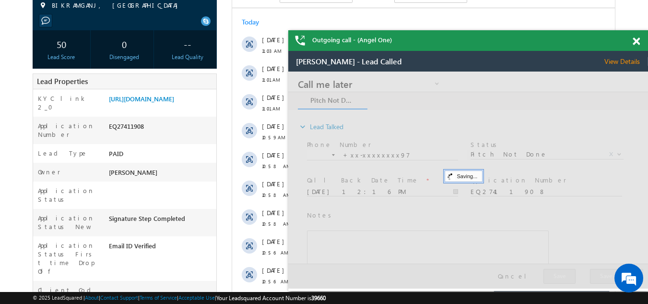
scroll to position [266, 0]
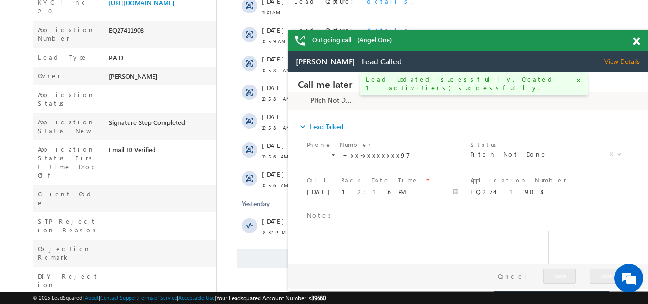
click at [266, 252] on span "Show More" at bounding box center [423, 257] width 373 height 19
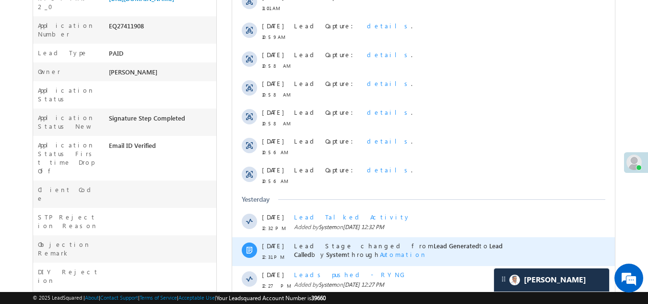
scroll to position [30, 0]
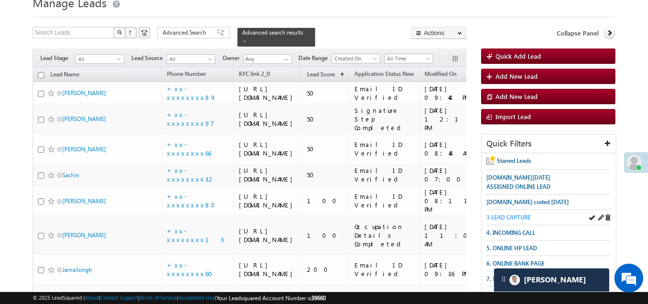
click at [521, 215] on span "3 LEAD CAPTURE" at bounding box center [508, 216] width 44 height 7
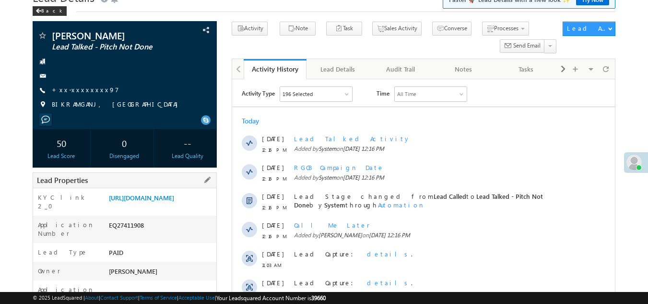
scroll to position [96, 0]
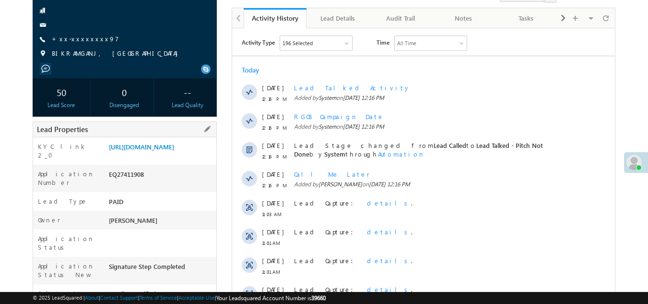
drag, startPoint x: 108, startPoint y: 187, endPoint x: 157, endPoint y: 190, distance: 49.5
click at [157, 183] on div "EQ27411908" at bounding box center [161, 175] width 110 height 13
copy div "EQ27411908"
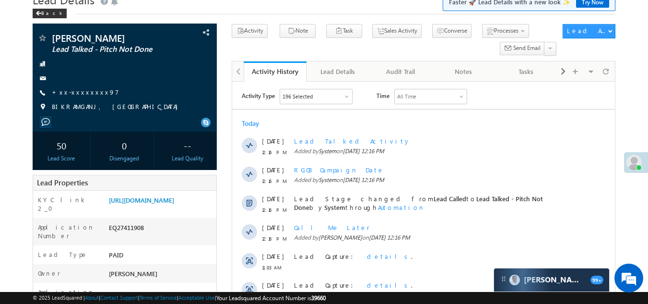
scroll to position [0, 0]
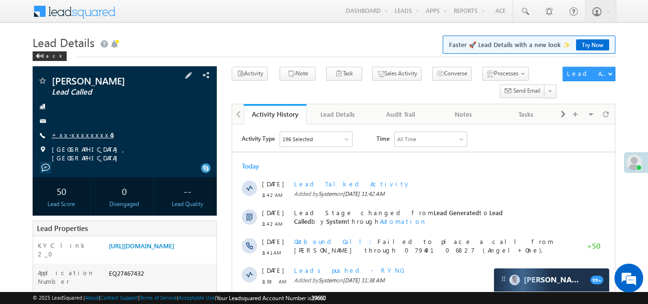
click at [77, 134] on link "+xx-xxxxxxxx45" at bounding box center [83, 134] width 62 height 8
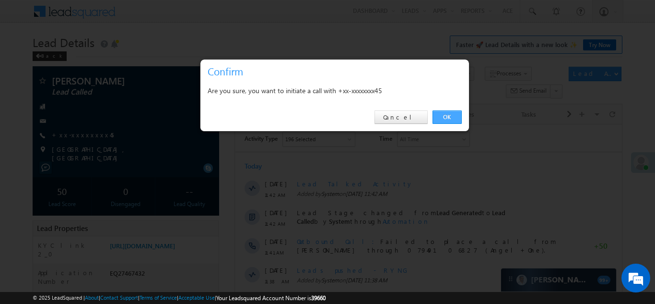
click at [448, 116] on link "OK" at bounding box center [447, 116] width 29 height 13
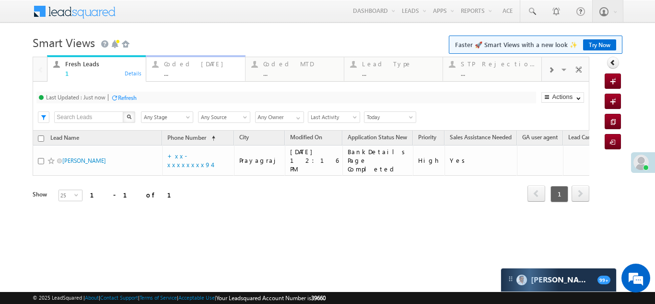
click at [187, 63] on div "Coded [DATE]" at bounding box center [201, 64] width 75 height 8
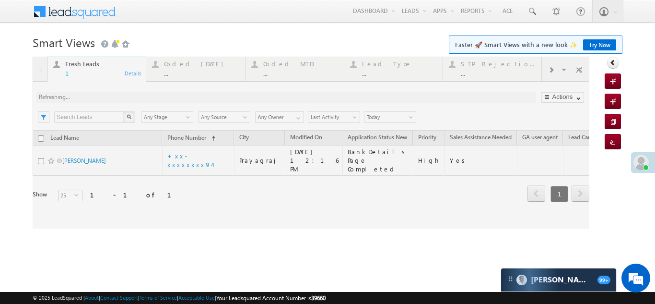
drag, startPoint x: 73, startPoint y: 156, endPoint x: 19, endPoint y: 123, distance: 63.1
click at [19, 123] on body "Menu [PERSON_NAME] [PERSON_NAME] @ange lbrok ing.c om" at bounding box center [327, 136] width 655 height 272
drag, startPoint x: 70, startPoint y: 155, endPoint x: 19, endPoint y: 131, distance: 55.8
click at [19, 131] on body "Menu [PERSON_NAME] [PERSON_NAME] @ange lbrok ing.c om" at bounding box center [327, 136] width 655 height 272
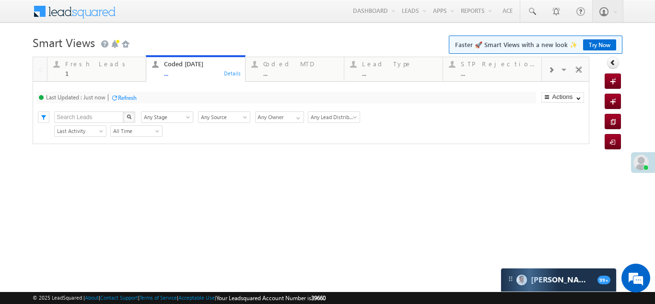
click at [127, 95] on div "Refresh" at bounding box center [127, 97] width 19 height 7
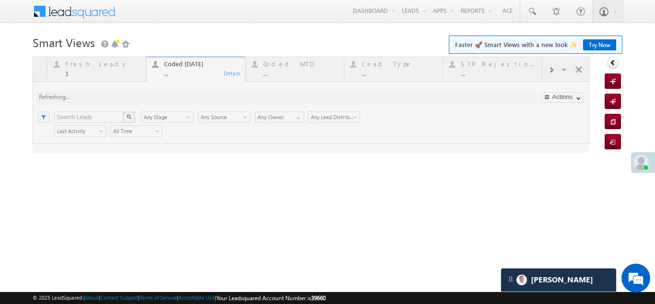
click at [86, 67] on div at bounding box center [311, 105] width 557 height 96
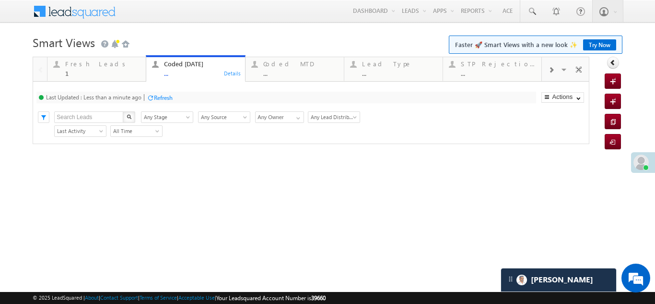
click at [163, 98] on div "Refresh" at bounding box center [163, 97] width 19 height 7
click at [234, 173] on div "Smart Views Getting Started Faster 🚀 Smart Views with a new look ✨ Try Now Quic…" at bounding box center [327, 152] width 589 height 240
click at [125, 97] on div "Refresh" at bounding box center [127, 97] width 19 height 7
click at [131, 98] on div "Refresh" at bounding box center [127, 97] width 19 height 7
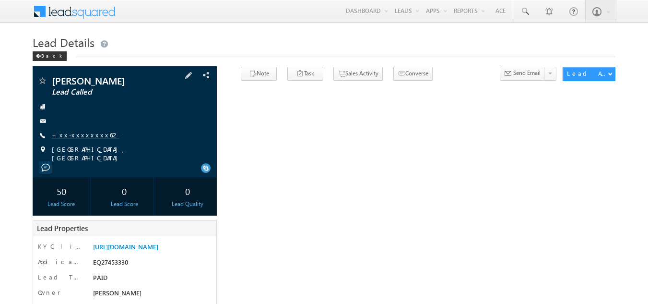
click at [77, 135] on link "+xx-xxxxxxxx62" at bounding box center [86, 134] width 68 height 8
click at [184, 118] on div at bounding box center [124, 121] width 175 height 10
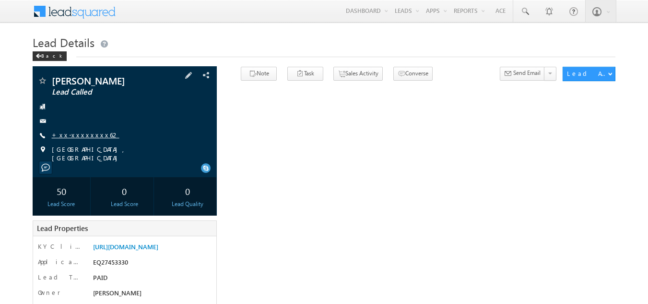
click at [79, 134] on link "+xx-xxxxxxxx62" at bounding box center [86, 134] width 68 height 8
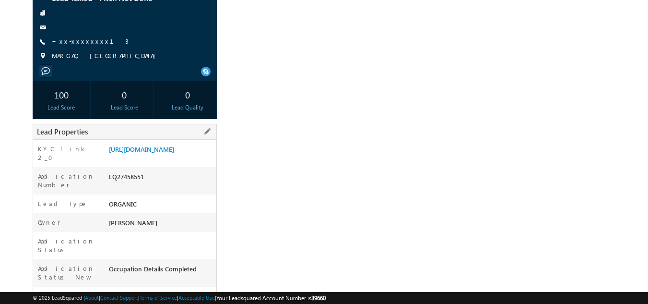
scroll to position [96, 0]
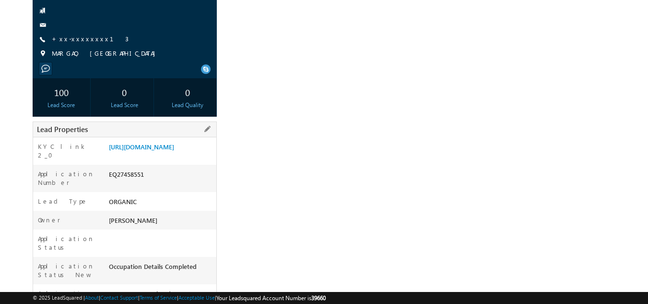
drag, startPoint x: 108, startPoint y: 188, endPoint x: 148, endPoint y: 188, distance: 39.8
click at [148, 183] on div "EQ27458551" at bounding box center [161, 175] width 110 height 13
copy div "EQ27458551"
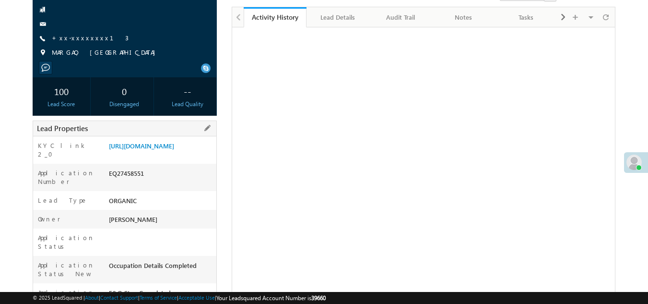
scroll to position [0, 0]
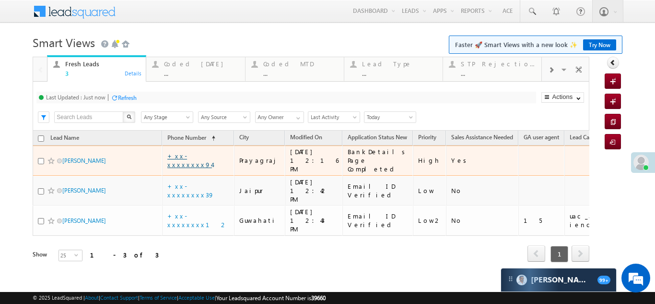
click at [196, 157] on link "+xx-xxxxxxxx94" at bounding box center [189, 160] width 45 height 17
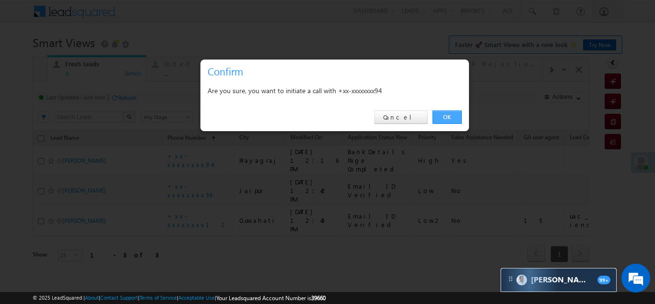
click at [450, 115] on link "OK" at bounding box center [447, 116] width 29 height 13
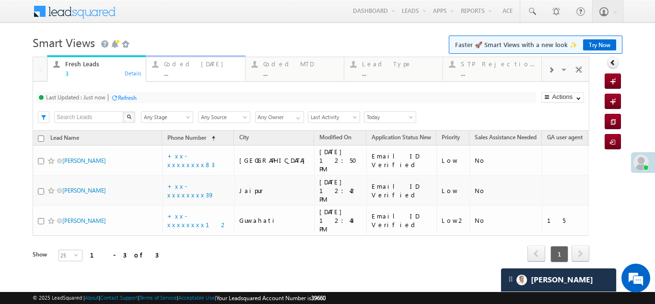
click at [179, 63] on div "Coded [DATE]" at bounding box center [201, 64] width 75 height 8
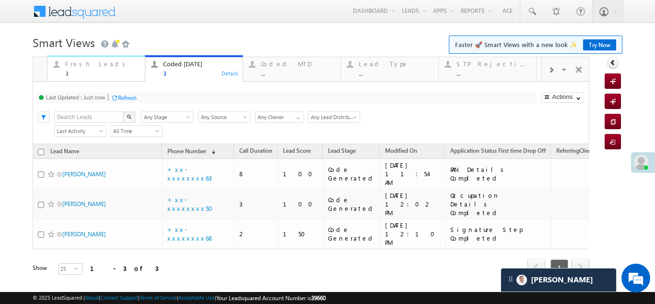
click at [81, 63] on div "Fresh Leads" at bounding box center [102, 64] width 74 height 8
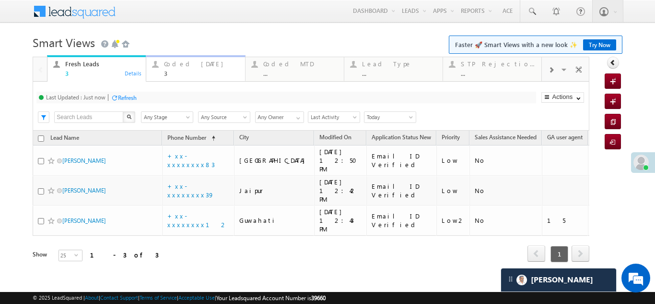
click at [186, 64] on div "Coded [DATE]" at bounding box center [201, 64] width 75 height 8
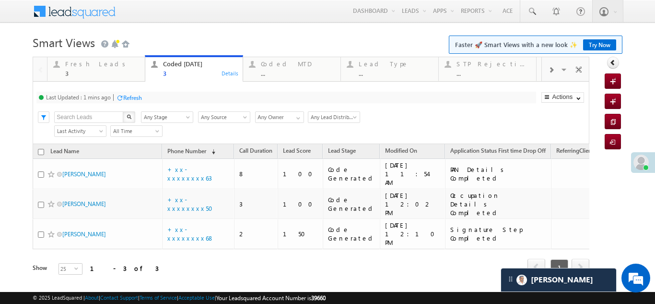
click at [130, 98] on div "Refresh" at bounding box center [132, 97] width 19 height 7
click at [80, 64] on div "Fresh Leads" at bounding box center [102, 64] width 74 height 8
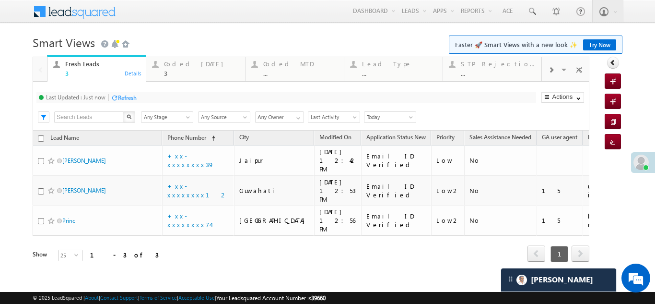
click at [130, 94] on div "Refresh" at bounding box center [127, 97] width 19 height 7
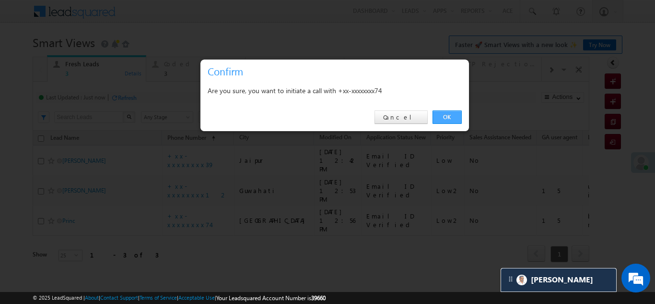
click at [446, 116] on link "OK" at bounding box center [447, 116] width 29 height 13
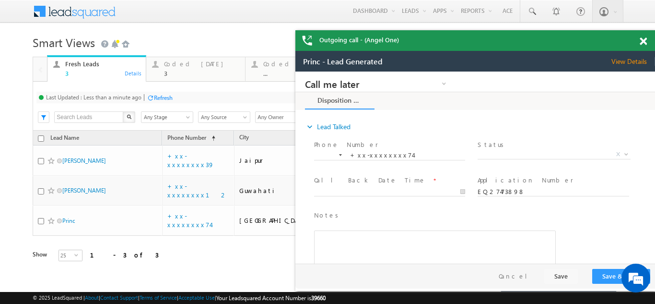
click at [633, 59] on span "View Details" at bounding box center [633, 61] width 44 height 9
click at [644, 38] on span at bounding box center [643, 41] width 7 height 8
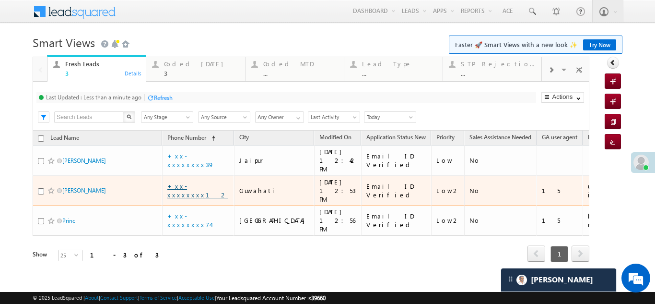
click at [190, 182] on link "+xx-xxxxxxxx12" at bounding box center [197, 190] width 60 height 17
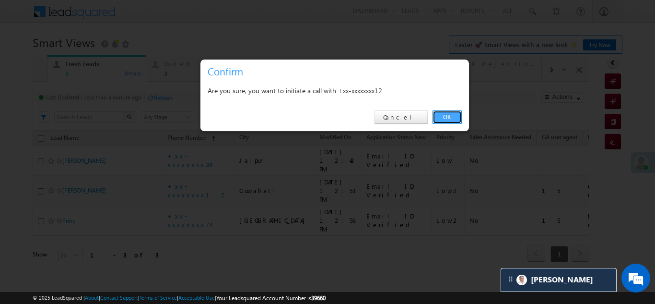
click at [446, 114] on link "OK" at bounding box center [447, 116] width 29 height 13
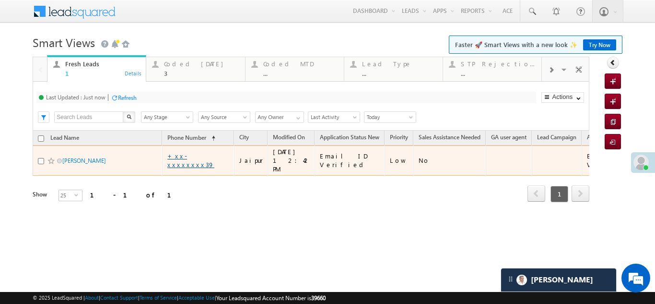
click at [196, 156] on link "+xx-xxxxxxxx39" at bounding box center [190, 160] width 47 height 17
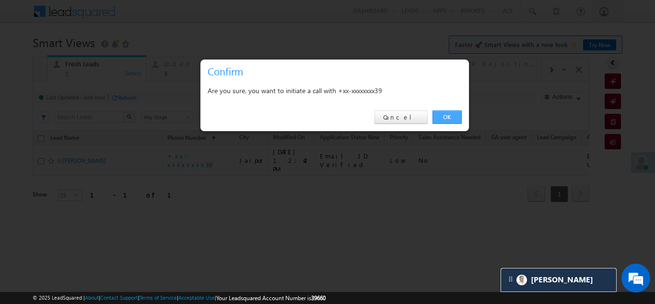
click at [449, 115] on link "OK" at bounding box center [447, 116] width 29 height 13
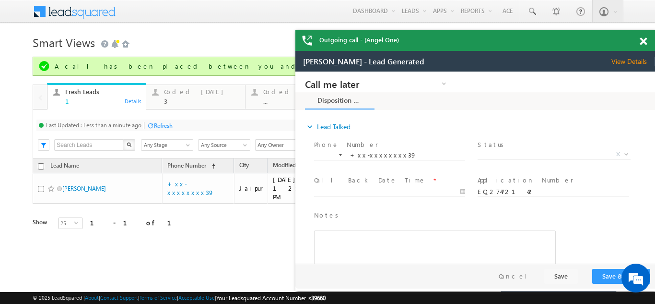
click at [641, 42] on span at bounding box center [643, 41] width 7 height 8
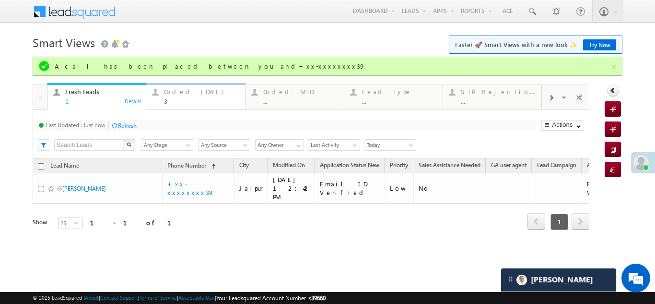
click at [180, 94] on div "Coded Today" at bounding box center [201, 92] width 75 height 8
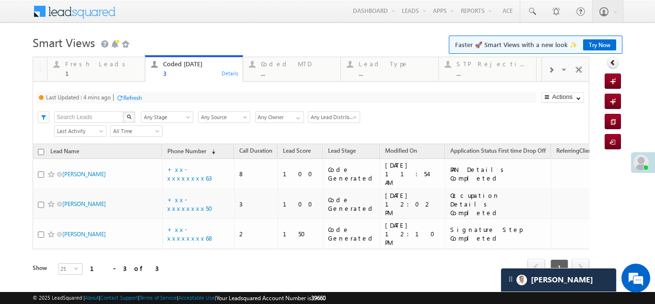
click at [132, 97] on div "Refresh" at bounding box center [132, 97] width 19 height 7
click at [86, 64] on div "Fresh Leads" at bounding box center [102, 64] width 74 height 8
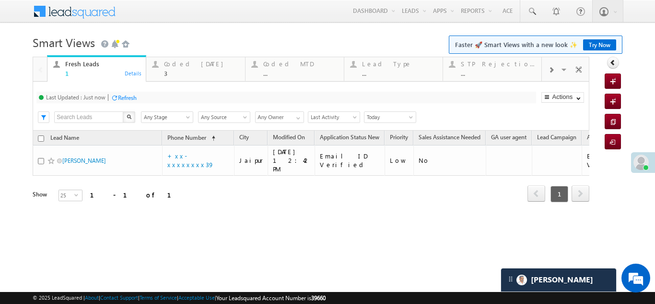
click at [127, 94] on div "Refresh" at bounding box center [127, 97] width 19 height 7
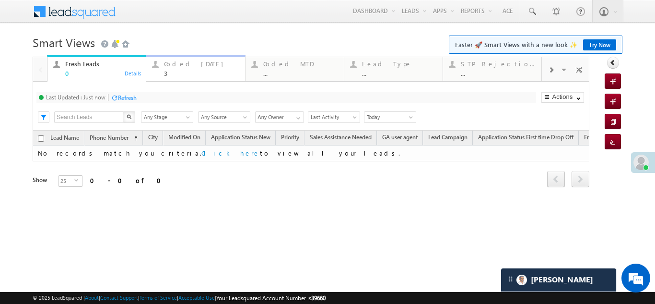
click at [182, 66] on div "Coded Today" at bounding box center [201, 64] width 75 height 8
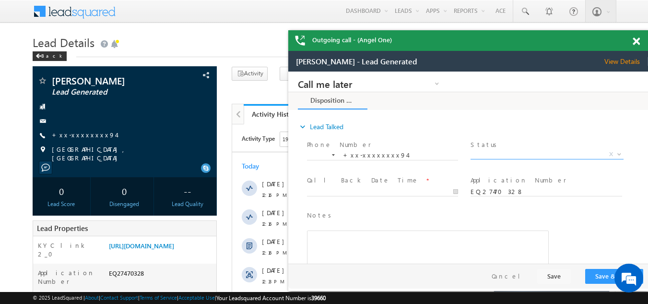
click at [503, 154] on span "X" at bounding box center [546, 155] width 152 height 10
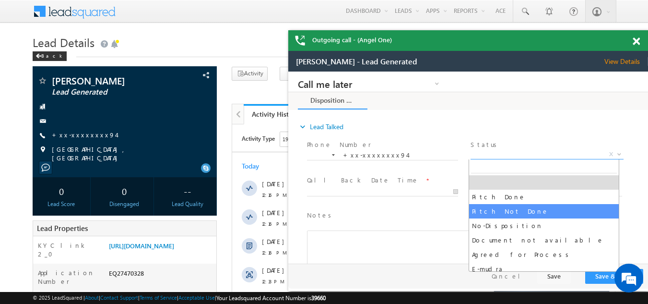
select select "Pitch Not Done"
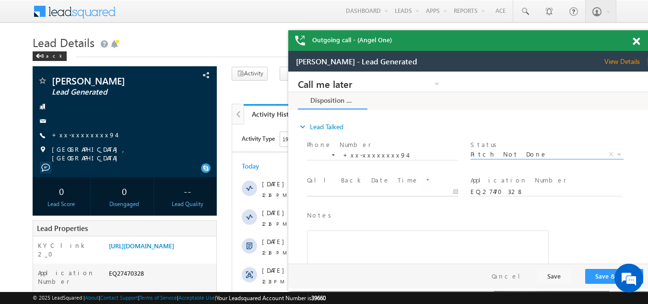
type input "[DATE] 12:48 PM"
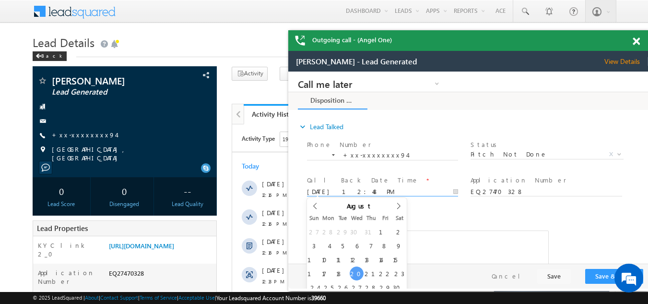
click at [350, 188] on input "[DATE] 12:48 PM" at bounding box center [382, 192] width 151 height 10
click at [595, 274] on button "Save & Close" at bounding box center [614, 276] width 58 height 15
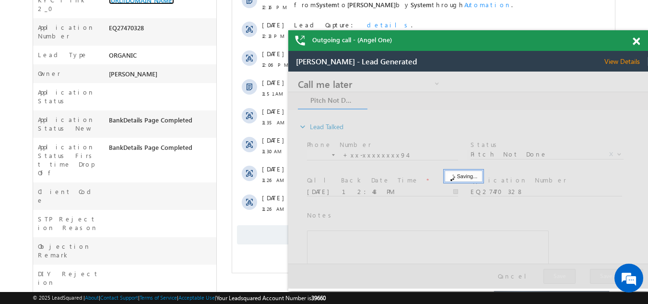
scroll to position [336, 0]
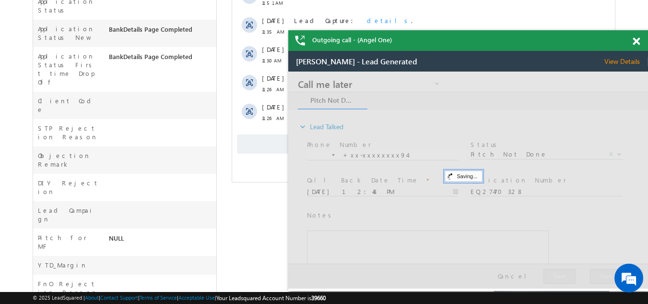
click at [262, 145] on span "Show More" at bounding box center [423, 143] width 373 height 19
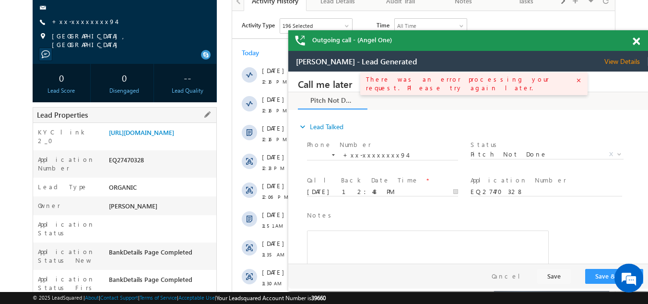
scroll to position [96, 0]
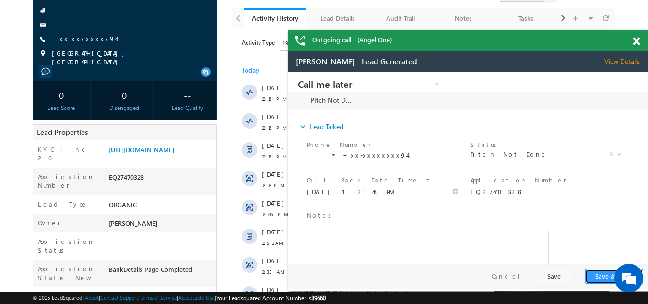
click at [601, 273] on button "Save & Close" at bounding box center [614, 276] width 58 height 15
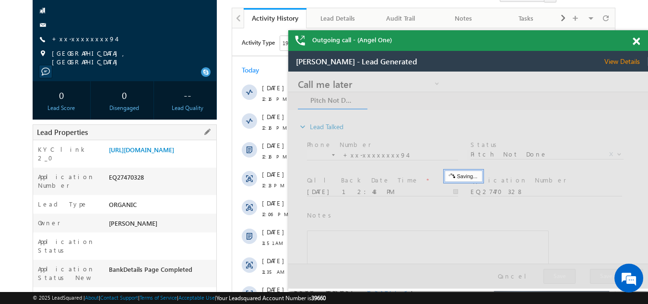
drag, startPoint x: 109, startPoint y: 191, endPoint x: 154, endPoint y: 191, distance: 44.6
click at [154, 186] on div "EQ27470328" at bounding box center [161, 178] width 110 height 13
copy div "EQ27470328"
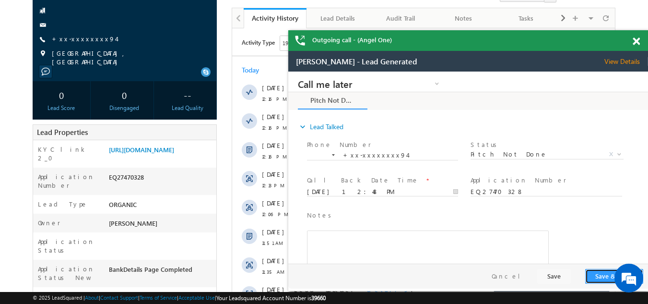
click at [598, 277] on button "Save & Close" at bounding box center [614, 276] width 58 height 15
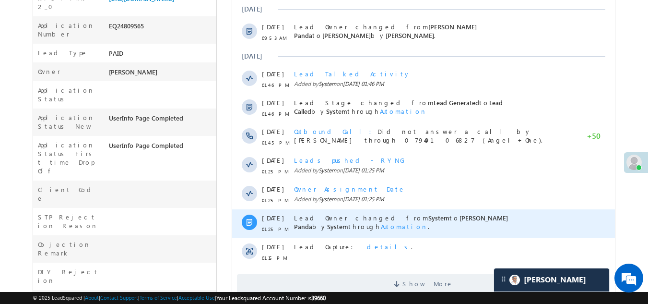
scroll to position [336, 0]
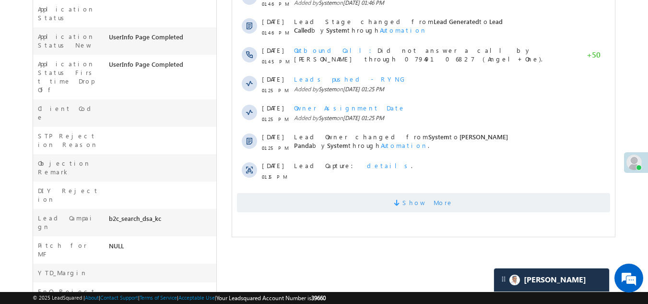
click at [346, 197] on span "Show More" at bounding box center [423, 202] width 373 height 19
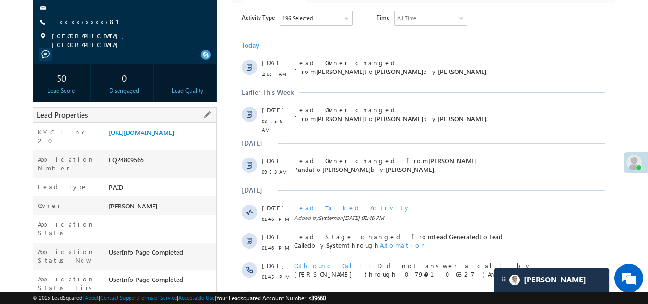
scroll to position [0, 0]
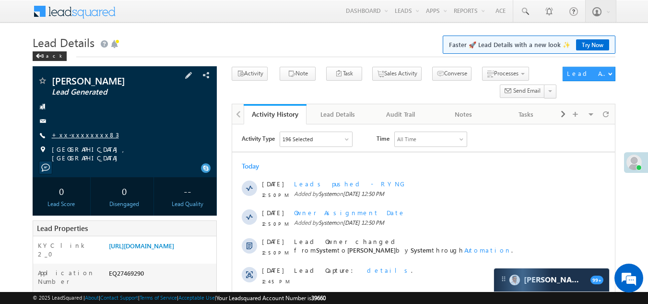
click at [77, 132] on link "+xx-xxxxxxxx83" at bounding box center [85, 134] width 67 height 8
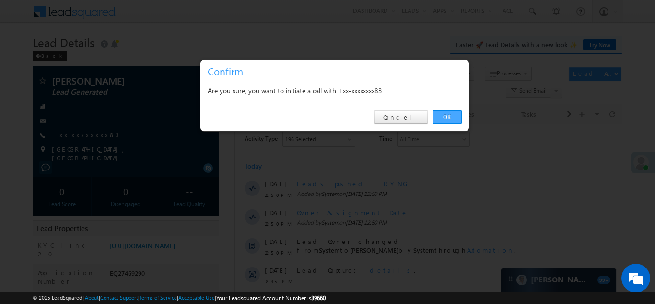
click at [446, 118] on link "OK" at bounding box center [447, 116] width 29 height 13
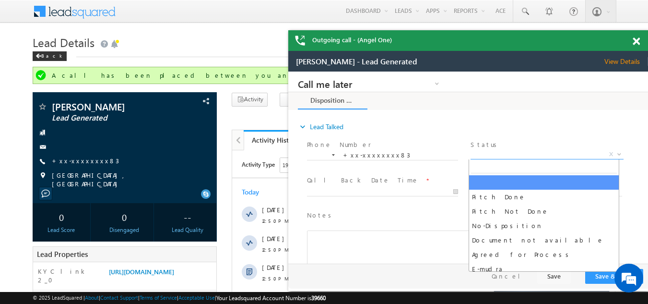
click at [487, 152] on span "X" at bounding box center [546, 155] width 152 height 10
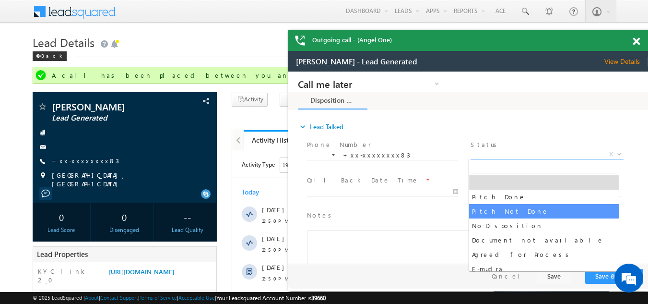
select select "Pitch Not Done"
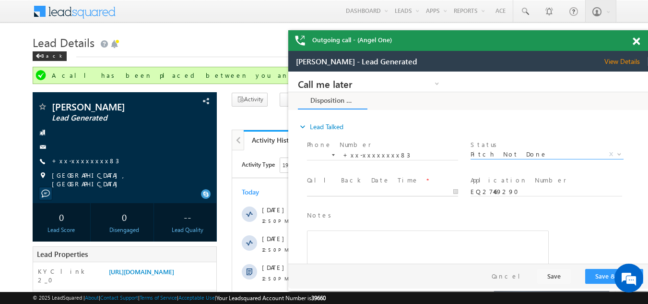
type input "08/20/25 12:52 PM"
click at [340, 189] on input "08/20/25 12:52 PM" at bounding box center [382, 192] width 151 height 10
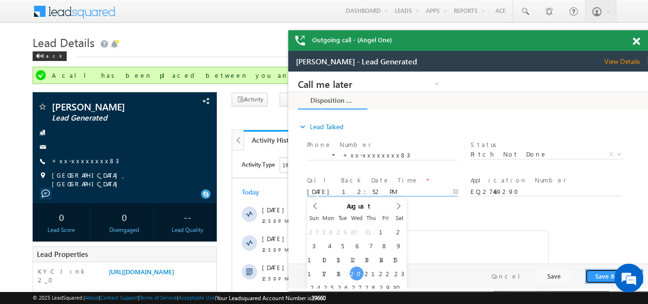
click at [604, 274] on button "Save & Close" at bounding box center [614, 276] width 58 height 15
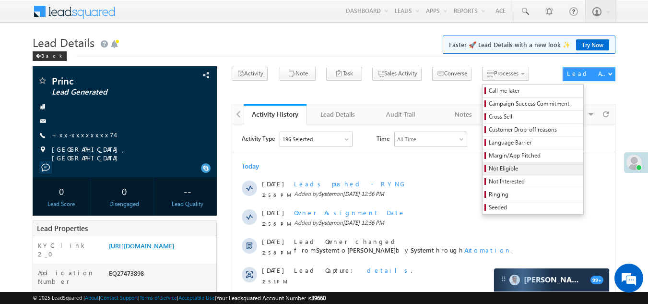
click at [489, 166] on span "Not Eligible" at bounding box center [534, 168] width 91 height 9
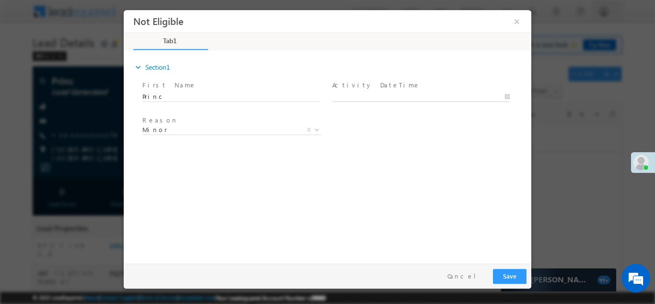
type input "[DATE] 12:59 PM"
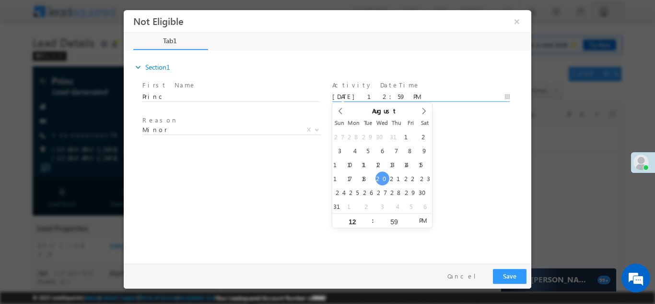
click at [388, 94] on input "[DATE] 12:59 PM" at bounding box center [420, 97] width 177 height 10
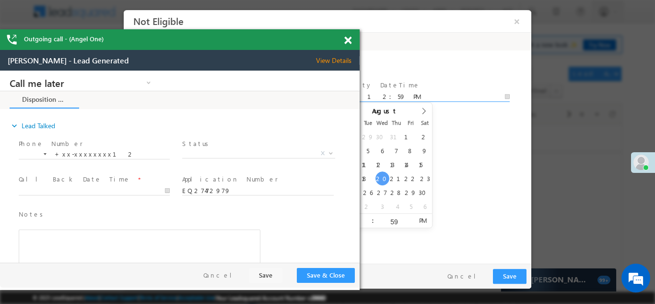
drag, startPoint x: 497, startPoint y: 45, endPoint x: 202, endPoint y: 48, distance: 294.9
click at [189, 43] on div "Outgoing call - (Angel One)" at bounding box center [180, 39] width 360 height 21
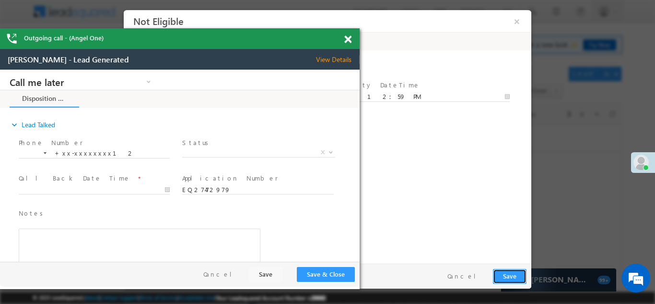
click at [507, 276] on button "Save" at bounding box center [510, 275] width 34 height 15
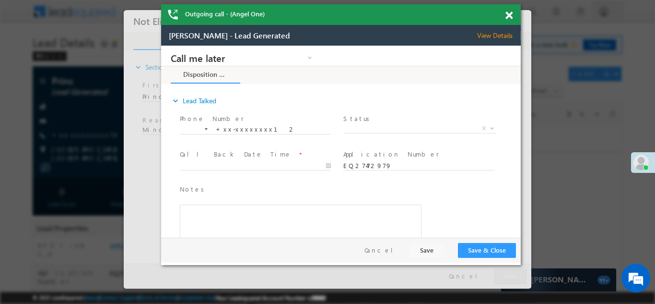
drag, startPoint x: 214, startPoint y: 34, endPoint x: 375, endPoint y: 10, distance: 162.9
click at [375, 10] on div "Outgoing call - (Angel One)" at bounding box center [341, 14] width 360 height 21
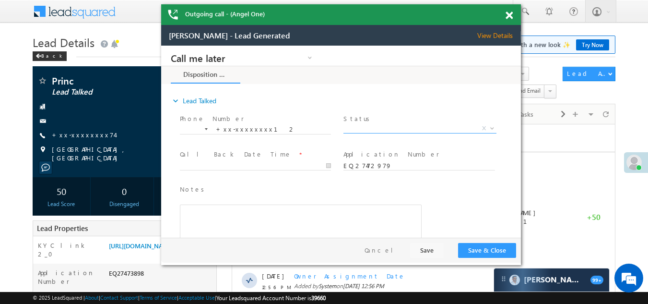
click at [386, 126] on span "X" at bounding box center [419, 129] width 152 height 10
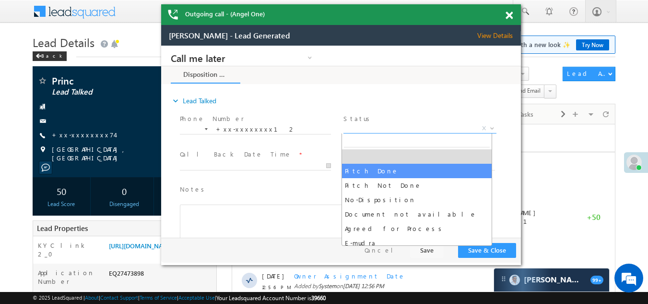
click at [511, 15] on span at bounding box center [508, 16] width 7 height 8
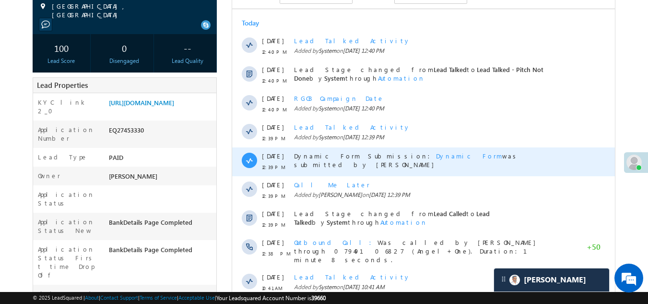
scroll to position [144, 0]
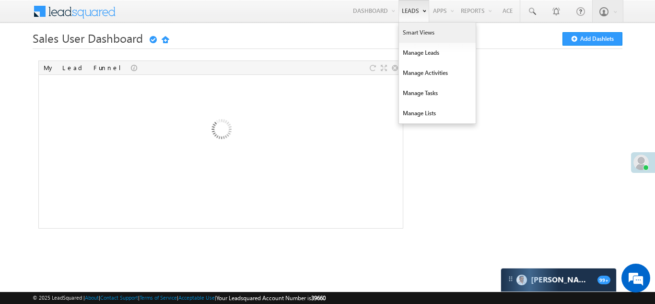
click at [414, 32] on link "Smart Views" at bounding box center [437, 33] width 77 height 20
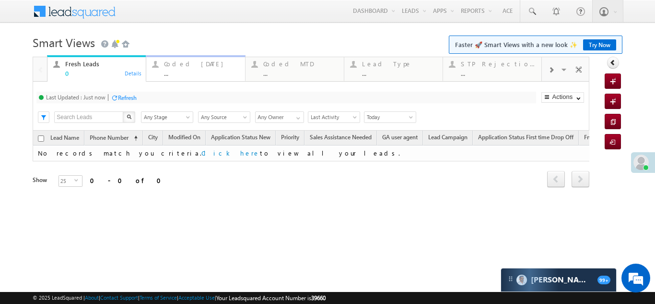
click at [174, 68] on div "Coded [DATE] ..." at bounding box center [201, 67] width 75 height 19
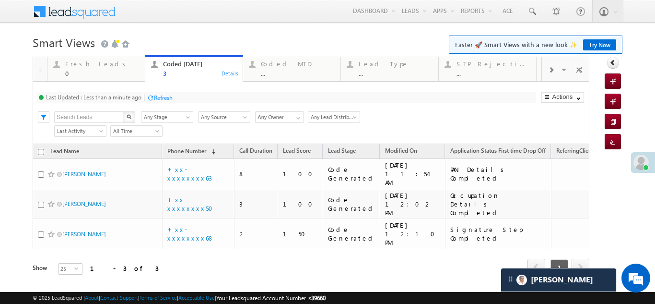
click at [164, 96] on div "Refresh" at bounding box center [163, 97] width 19 height 7
click at [77, 66] on div "Fresh Leads" at bounding box center [102, 64] width 74 height 8
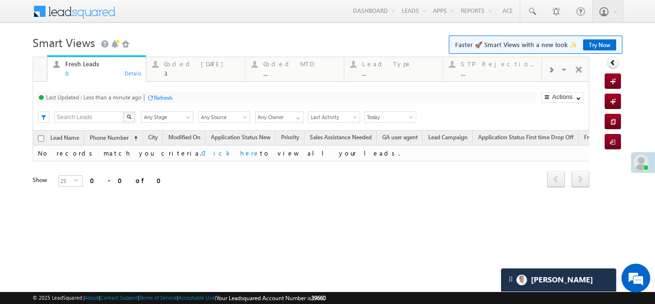
click at [168, 95] on div "Refresh" at bounding box center [163, 97] width 19 height 7
click at [178, 65] on div "Coded Today" at bounding box center [201, 64] width 75 height 8
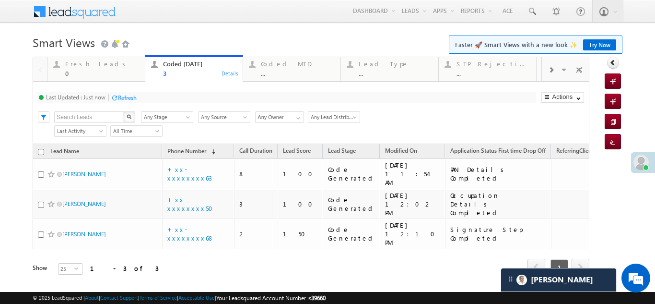
click at [123, 95] on div "Refresh" at bounding box center [127, 97] width 19 height 7
click at [86, 67] on div "Fresh Leads" at bounding box center [102, 64] width 74 height 8
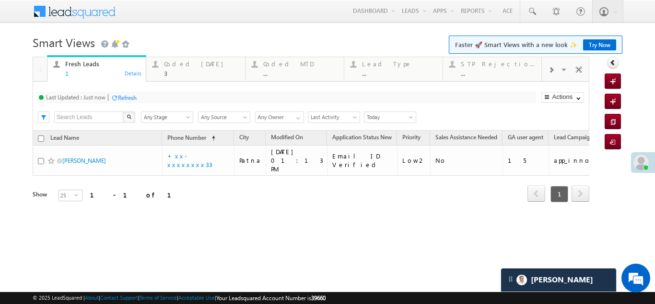
click at [86, 67] on div "Fresh Leads" at bounding box center [102, 64] width 75 height 8
click at [188, 60] on div "Coded Today" at bounding box center [201, 64] width 75 height 8
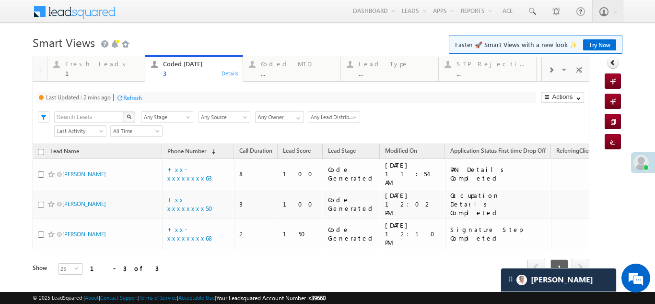
click at [133, 95] on div "Refresh" at bounding box center [132, 97] width 19 height 7
click at [78, 66] on div "Fresh Leads" at bounding box center [102, 64] width 74 height 8
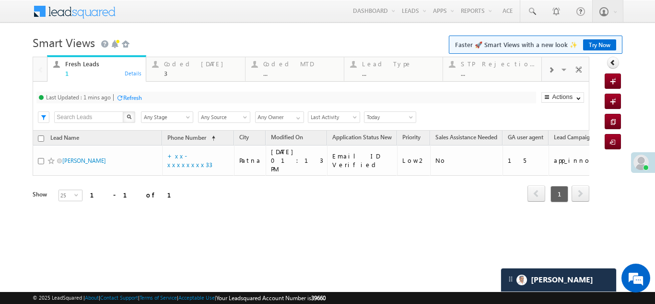
click at [132, 96] on div "Refresh" at bounding box center [132, 97] width 19 height 7
click at [192, 64] on div "Coded Today" at bounding box center [201, 64] width 75 height 8
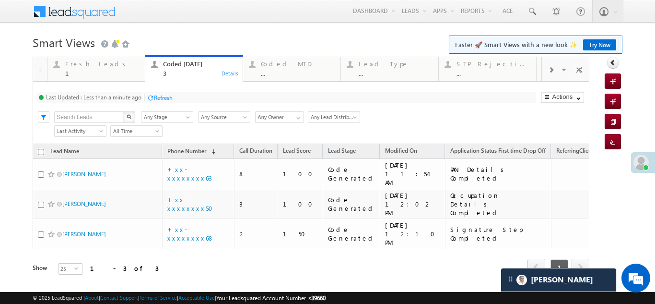
click at [164, 97] on div "Refresh" at bounding box center [163, 97] width 19 height 7
click at [165, 94] on div "Refresh" at bounding box center [163, 97] width 19 height 7
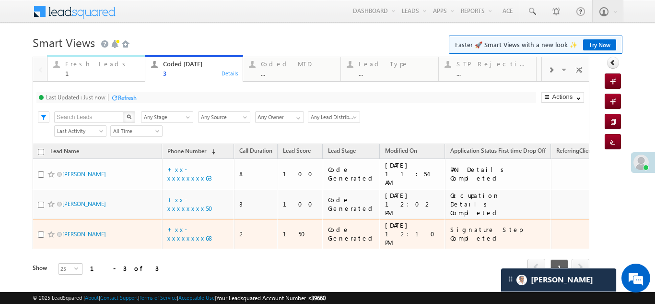
click at [88, 67] on div "Fresh Leads" at bounding box center [102, 64] width 74 height 8
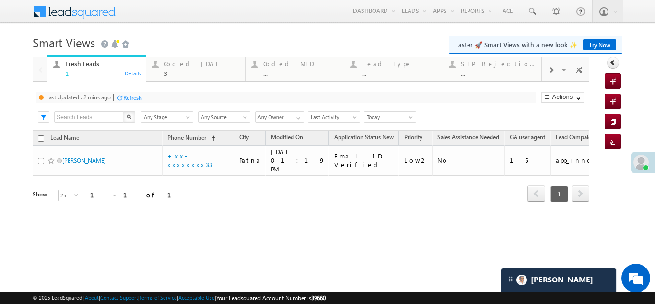
click at [135, 97] on div "Refresh" at bounding box center [132, 97] width 19 height 7
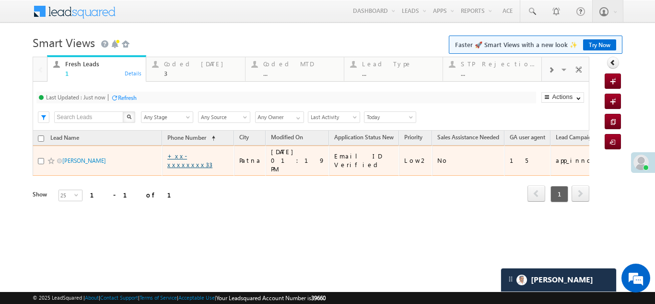
click at [188, 156] on link "+xx-xxxxxxxx33" at bounding box center [189, 160] width 45 height 17
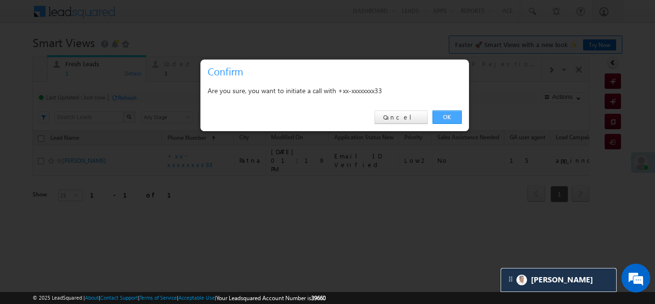
click at [446, 115] on link "OK" at bounding box center [447, 116] width 29 height 13
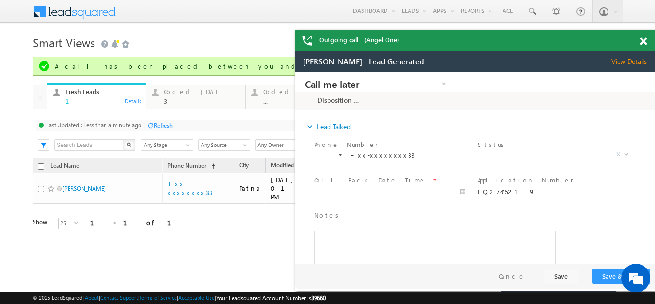
click at [638, 59] on span "View Details" at bounding box center [633, 61] width 44 height 9
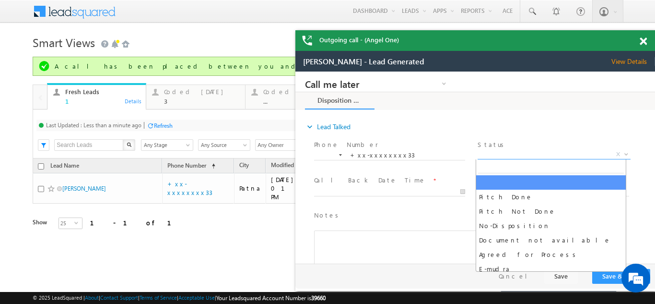
click at [515, 153] on span "X" at bounding box center [554, 155] width 152 height 10
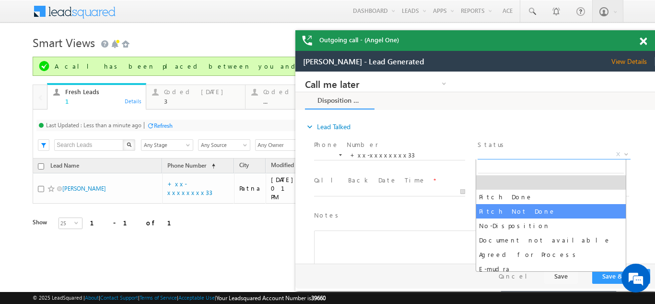
select select "Pitch Not Done"
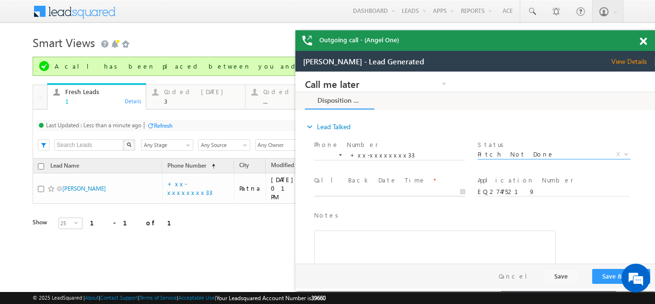
type input "08/20/25 1:25 PM"
click at [367, 191] on input "08/20/25 1:25 PM" at bounding box center [389, 192] width 151 height 10
click at [610, 273] on button "Save & Close" at bounding box center [621, 276] width 58 height 15
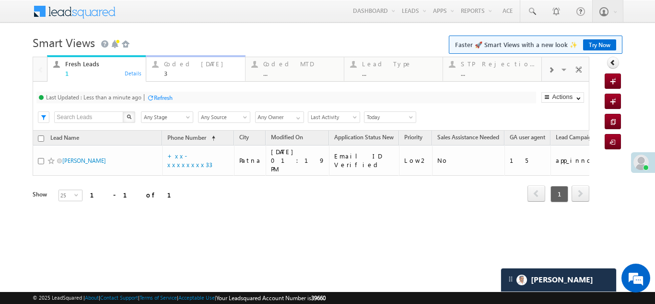
click at [186, 65] on div "Coded Today" at bounding box center [201, 64] width 75 height 8
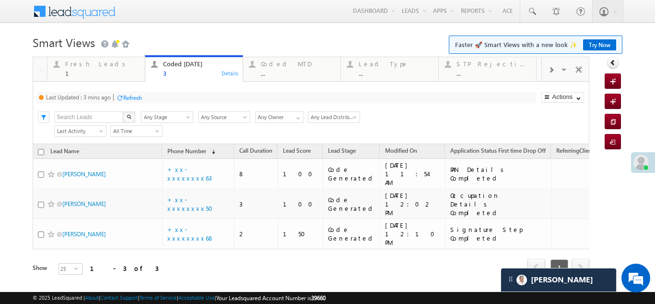
click at [131, 97] on div "Refresh" at bounding box center [132, 97] width 19 height 7
click at [91, 63] on div "Fresh Leads" at bounding box center [102, 64] width 74 height 8
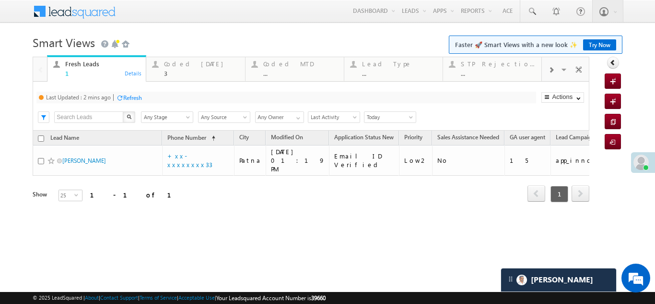
click at [127, 98] on div "Refresh" at bounding box center [132, 97] width 19 height 7
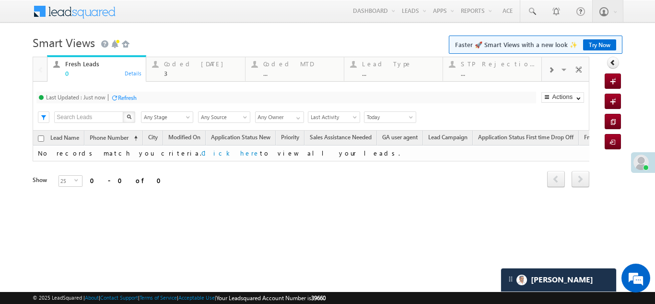
click at [131, 94] on div "Refresh" at bounding box center [127, 97] width 19 height 7
click at [184, 64] on div "Coded Today" at bounding box center [201, 64] width 75 height 8
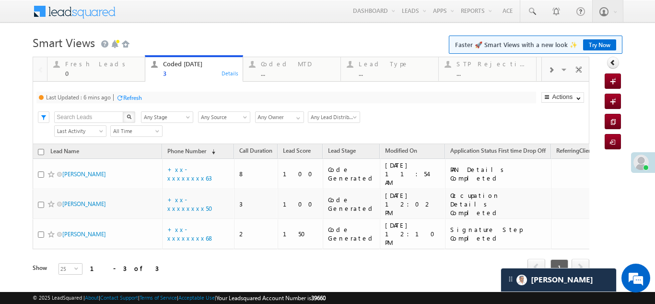
click at [133, 98] on div "Refresh" at bounding box center [132, 97] width 19 height 7
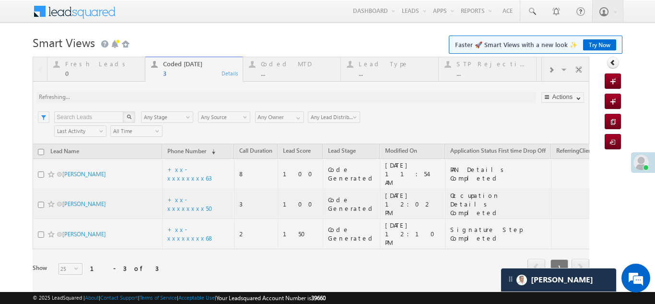
click at [130, 99] on div at bounding box center [311, 179] width 557 height 245
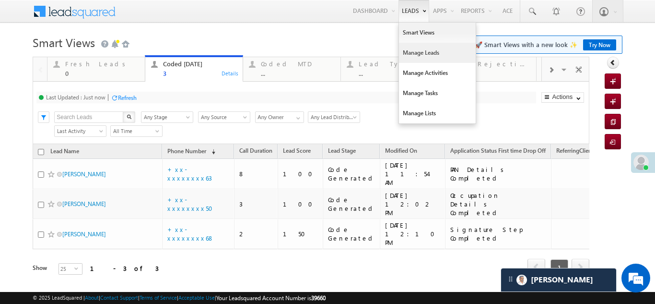
click at [410, 48] on link "Manage Leads" at bounding box center [437, 53] width 77 height 20
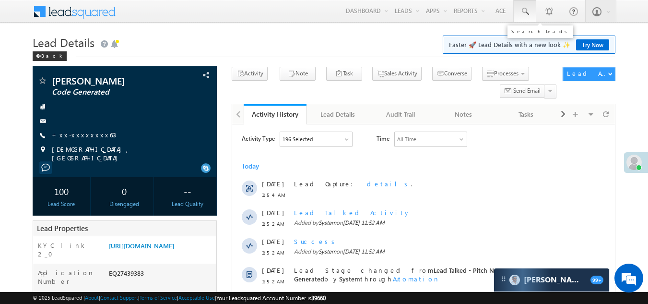
click at [524, 9] on span at bounding box center [525, 12] width 10 height 10
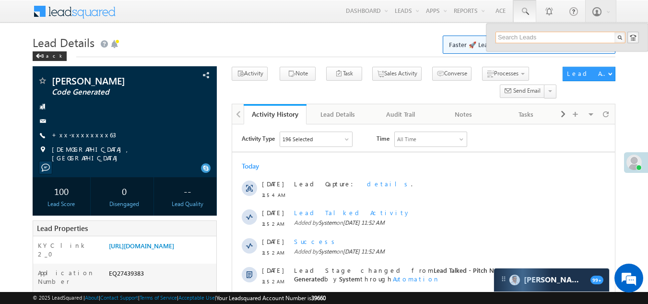
paste input "EQ27454087"
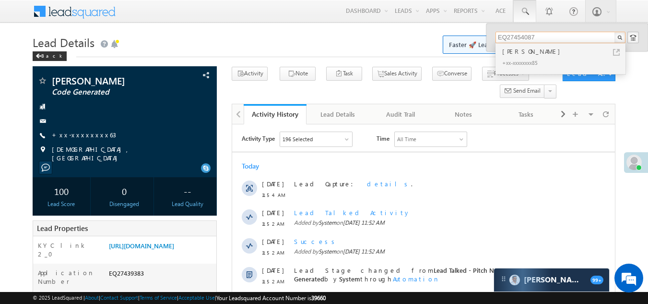
type input "EQ27454087"
click at [513, 54] on div "sohil malik" at bounding box center [564, 51] width 129 height 11
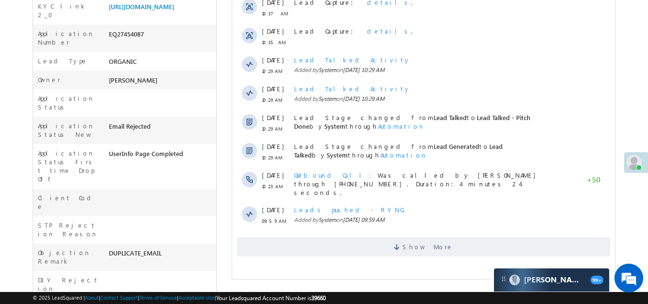
scroll to position [240, 0]
click at [368, 236] on span "Show More" at bounding box center [423, 245] width 373 height 19
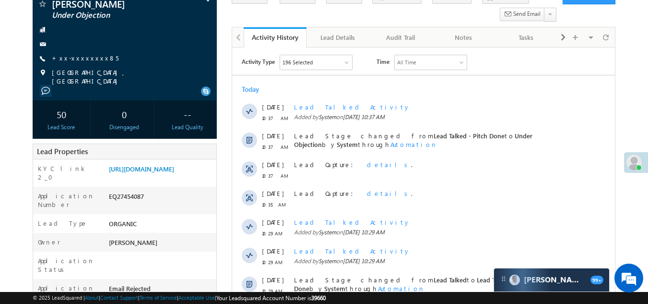
scroll to position [48, 0]
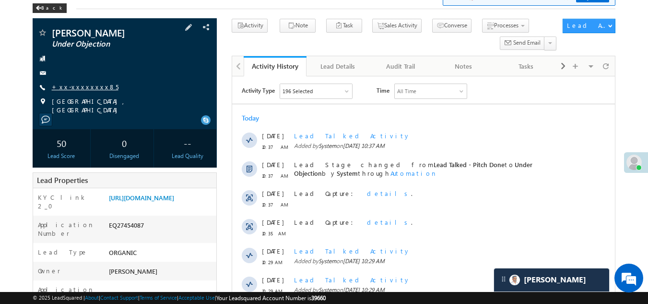
click at [69, 87] on link "+xx-xxxxxxxx85" at bounding box center [85, 86] width 67 height 8
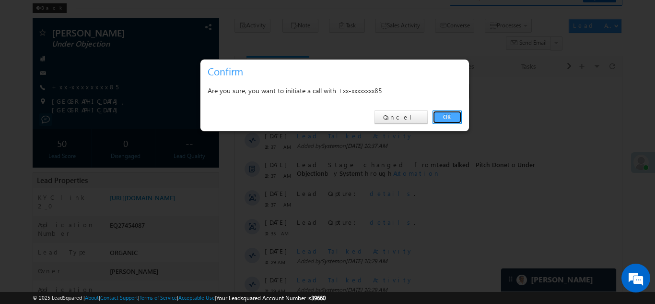
click at [442, 114] on link "OK" at bounding box center [447, 116] width 29 height 13
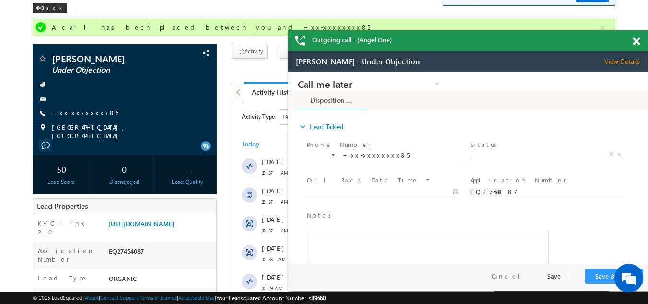
scroll to position [0, 0]
click at [66, 110] on link "+xx-xxxxxxxx85" at bounding box center [85, 112] width 67 height 8
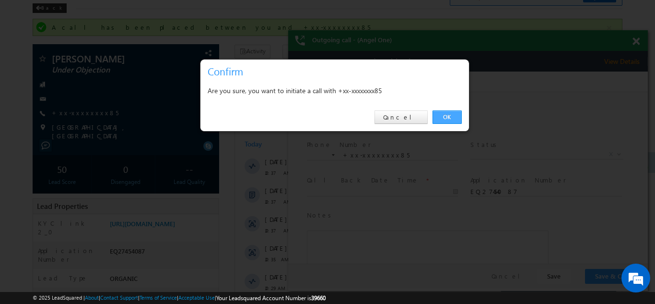
click at [450, 115] on link "OK" at bounding box center [447, 116] width 29 height 13
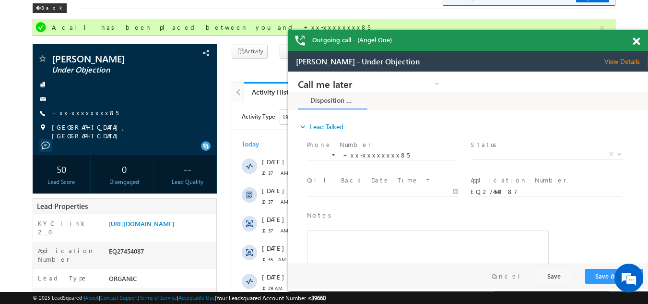
click at [636, 41] on span at bounding box center [636, 41] width 7 height 8
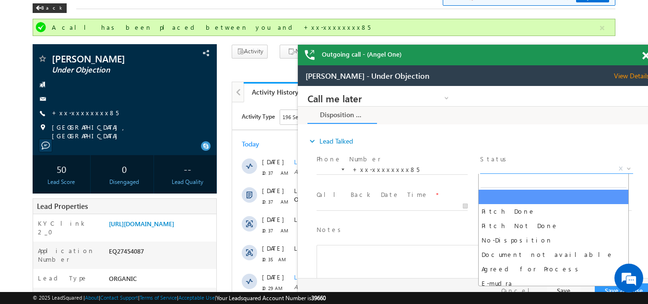
click at [516, 167] on span "X" at bounding box center [556, 169] width 152 height 10
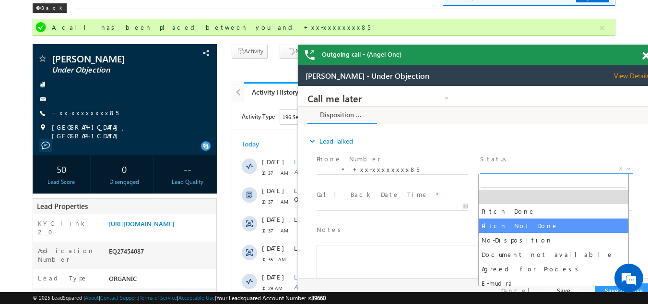
select select "Pitch Not Done"
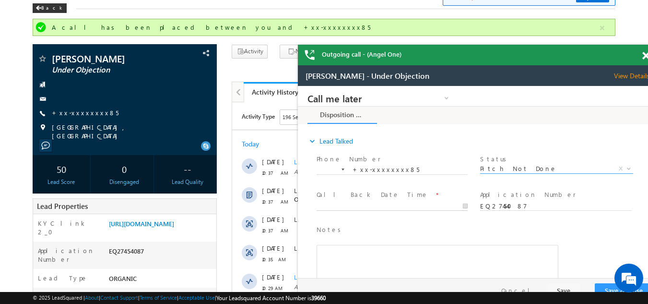
type input "[DATE] 1:20 PM"
click at [350, 206] on body "Call me later Campaign Success Commitment Cross Sell Customer Drop-off reasons …" at bounding box center [478, 182] width 360 height 192
click at [605, 287] on button "Save & Close" at bounding box center [624, 290] width 58 height 15
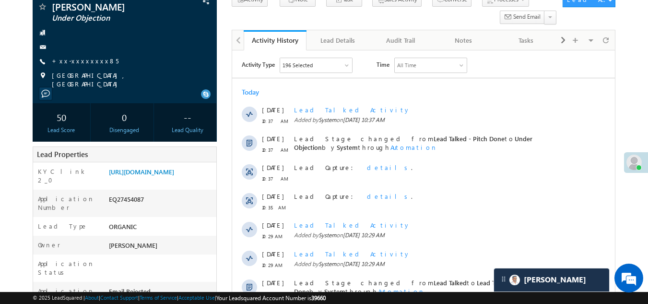
scroll to position [48, 0]
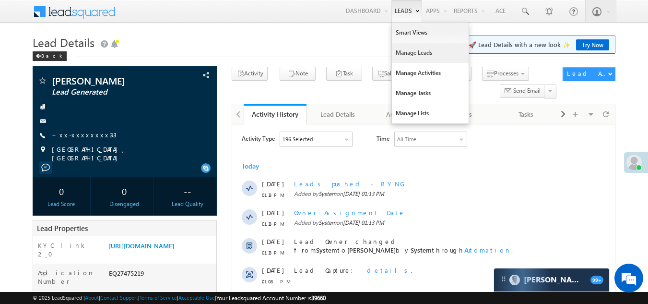
click at [403, 56] on link "Manage Leads" at bounding box center [430, 53] width 77 height 20
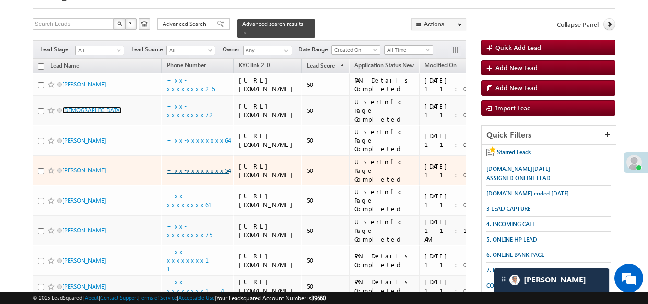
scroll to position [48, 0]
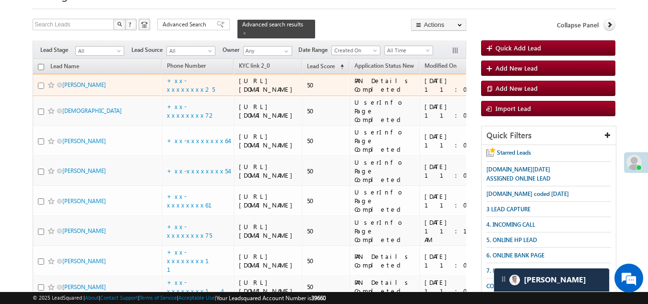
click at [42, 89] on input "checkbox" at bounding box center [41, 85] width 6 height 6
checkbox input "true"
click at [50, 89] on span at bounding box center [51, 85] width 8 height 8
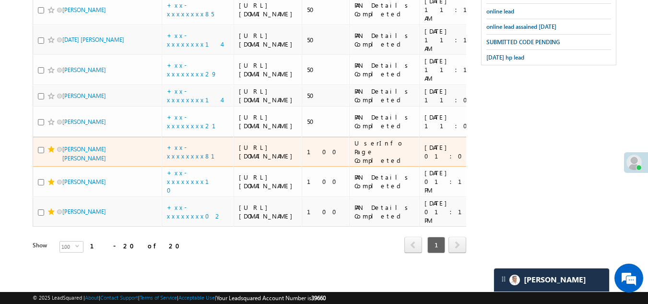
scroll to position [911, 0]
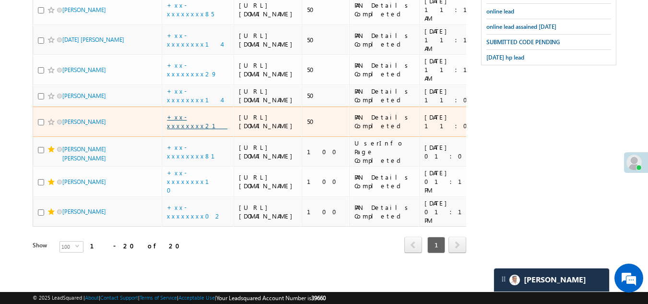
click at [191, 126] on link "+xx-xxxxxxxx21" at bounding box center [197, 121] width 60 height 17
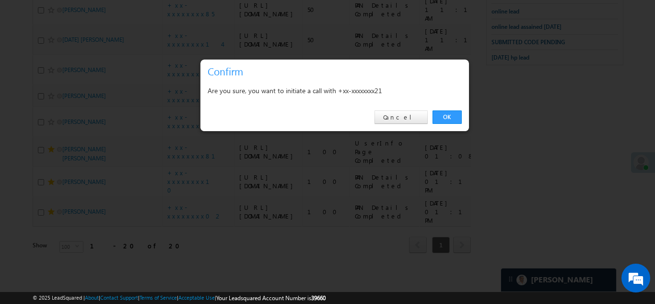
click at [452, 118] on link "OK" at bounding box center [447, 116] width 29 height 13
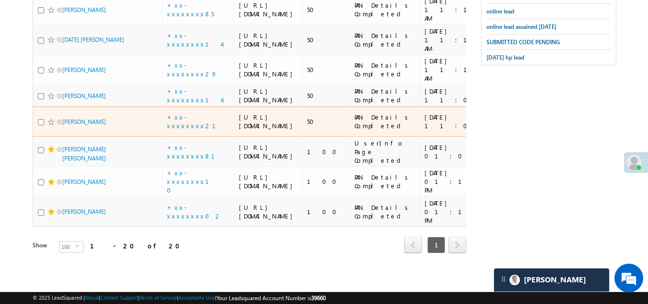
click at [42, 125] on input "checkbox" at bounding box center [41, 122] width 6 height 6
checkbox input "true"
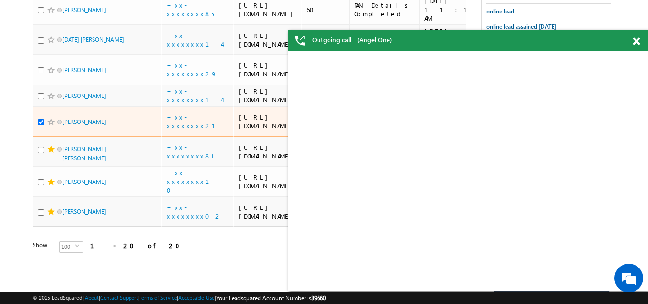
click at [49, 126] on span at bounding box center [51, 122] width 8 height 8
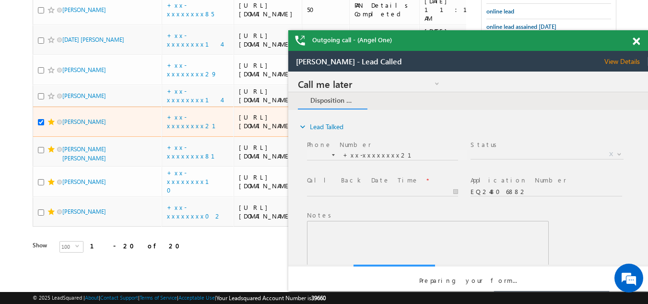
scroll to position [0, 0]
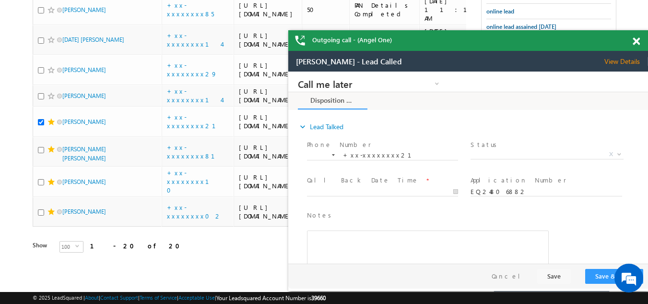
click at [635, 42] on span at bounding box center [636, 41] width 7 height 8
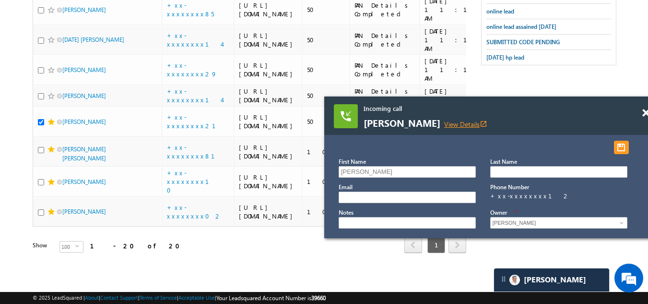
click at [450, 125] on link "View Details open_in_new" at bounding box center [465, 123] width 43 height 9
click at [644, 111] on span at bounding box center [645, 113] width 7 height 8
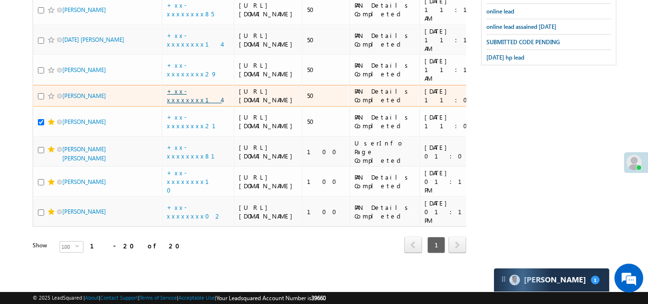
click at [189, 87] on link "+xx-xxxxxxxx14" at bounding box center [194, 95] width 55 height 17
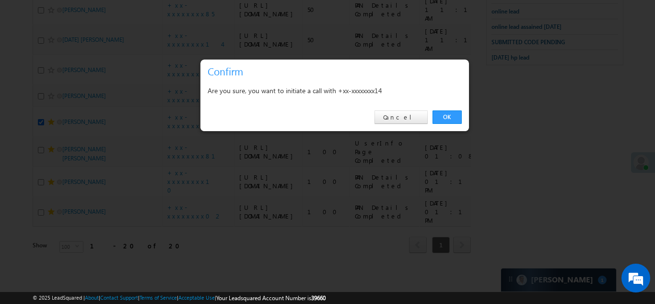
click at [450, 111] on link "OK" at bounding box center [447, 116] width 29 height 13
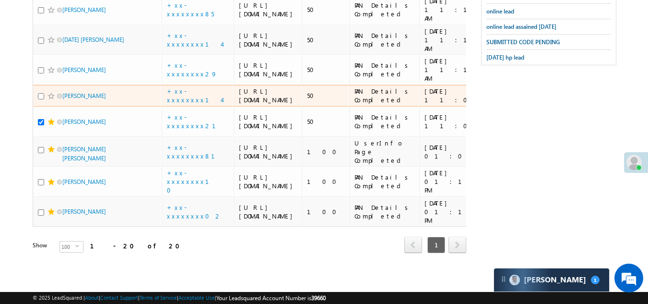
click at [42, 93] on input "checkbox" at bounding box center [41, 96] width 6 height 6
checkbox input "true"
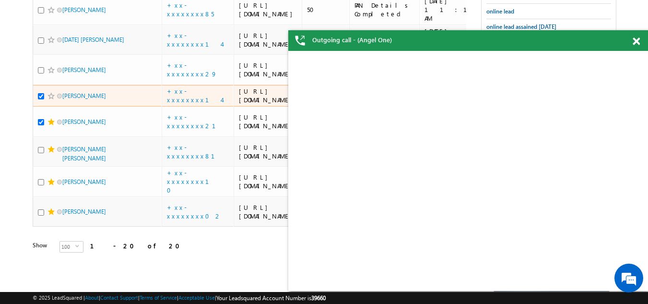
click at [47, 92] on span at bounding box center [51, 96] width 8 height 8
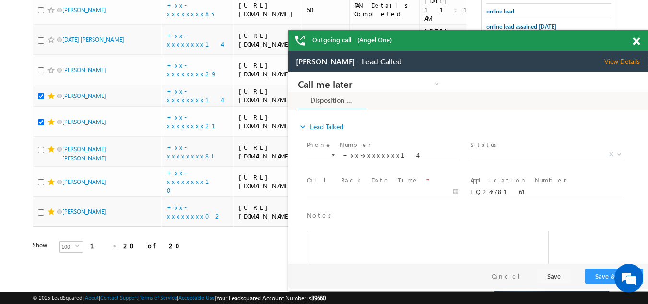
click at [635, 41] on span at bounding box center [636, 41] width 7 height 8
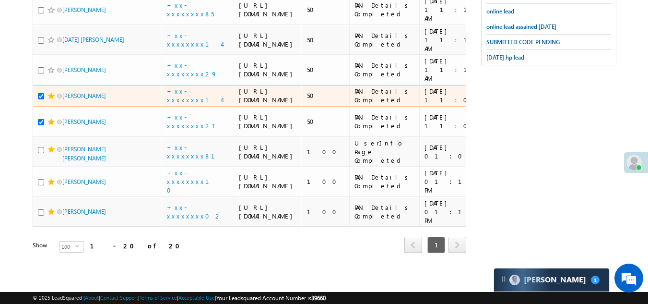
scroll to position [841, 0]
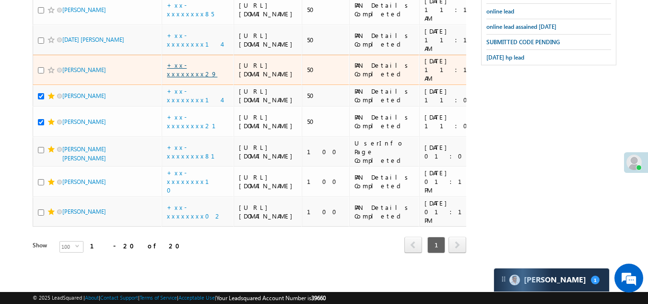
click at [188, 78] on link "+xx-xxxxxxxx29" at bounding box center [192, 69] width 50 height 17
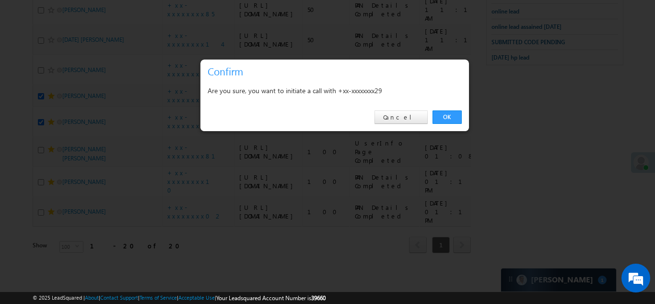
click at [441, 117] on link "OK" at bounding box center [447, 116] width 29 height 13
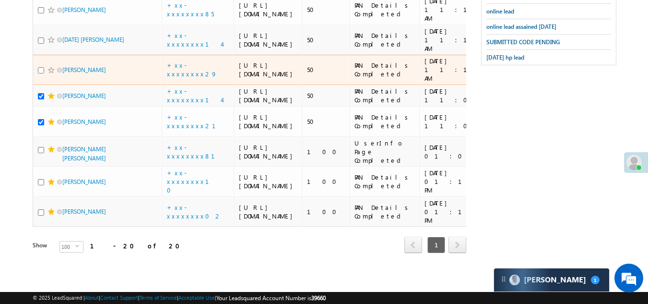
click at [41, 73] on input "checkbox" at bounding box center [41, 70] width 6 height 6
checkbox input "true"
click at [47, 74] on span at bounding box center [51, 70] width 8 height 8
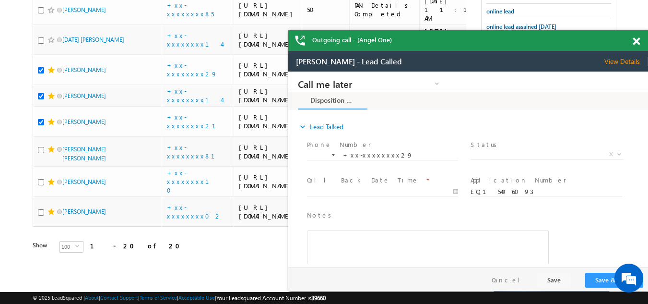
scroll to position [0, 0]
click at [634, 41] on span at bounding box center [636, 41] width 7 height 8
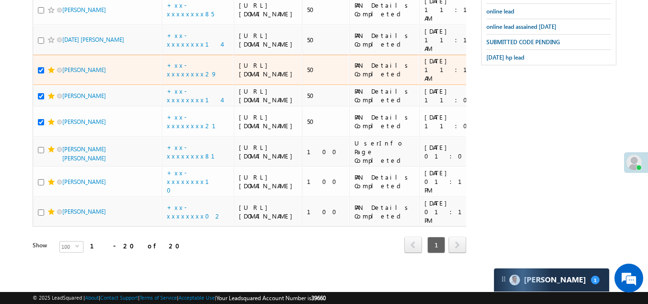
scroll to position [745, 0]
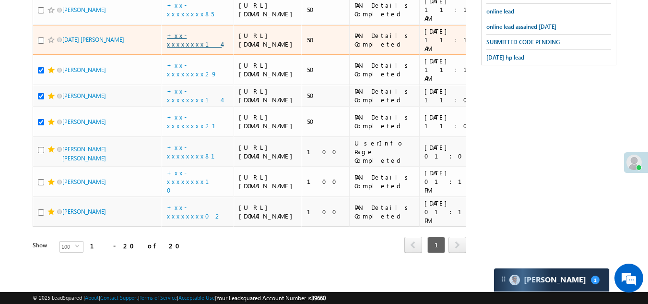
click at [191, 48] on link "+xx-xxxxxxxx14" at bounding box center [194, 39] width 55 height 17
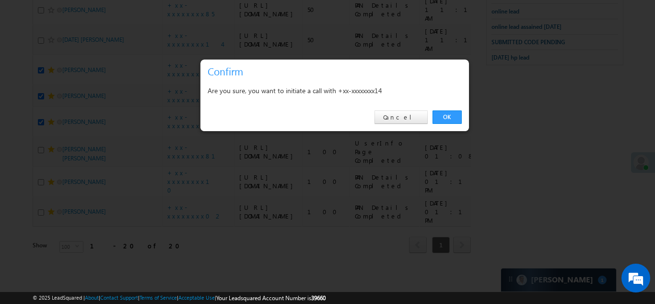
click at [449, 112] on link "OK" at bounding box center [447, 116] width 29 height 13
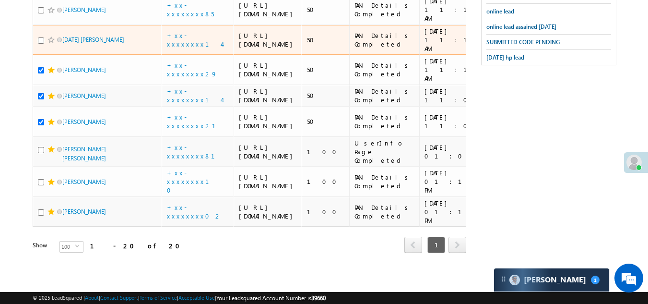
click at [39, 44] on input "checkbox" at bounding box center [41, 40] width 6 height 6
checkbox input "true"
click at [48, 44] on span at bounding box center [51, 40] width 8 height 8
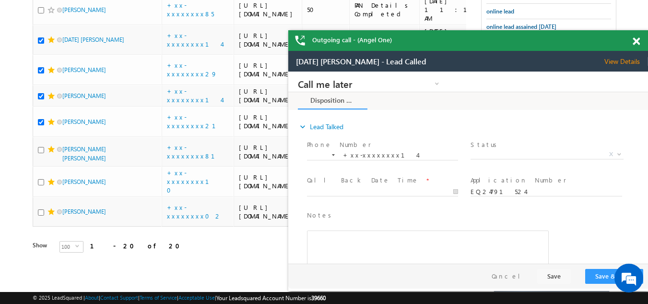
scroll to position [0, 0]
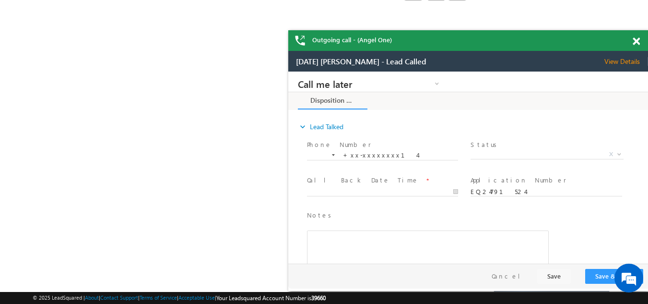
click at [636, 38] on span at bounding box center [636, 41] width 7 height 8
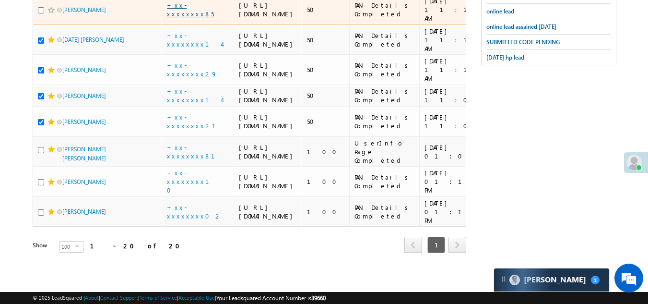
click at [183, 18] on link "+xx-xxxxxxxx85" at bounding box center [190, 9] width 47 height 17
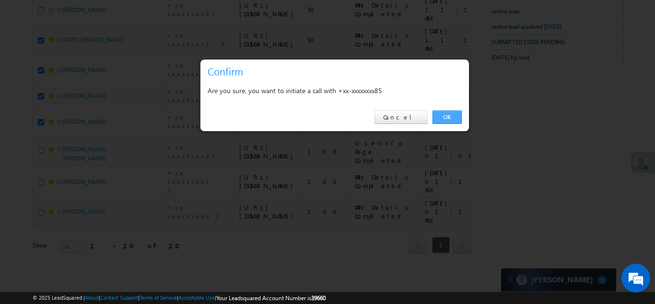
click at [443, 117] on link "OK" at bounding box center [447, 116] width 29 height 13
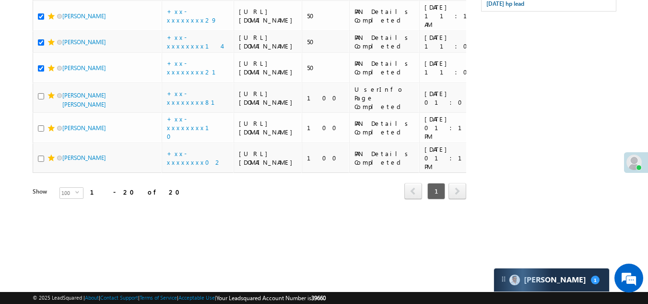
checkbox input "true"
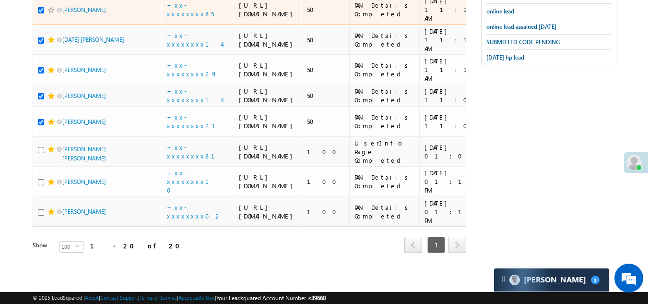
click at [48, 14] on span at bounding box center [51, 10] width 8 height 8
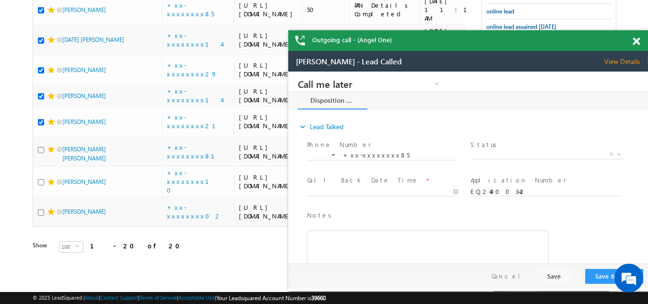
click at [634, 41] on span at bounding box center [636, 41] width 7 height 8
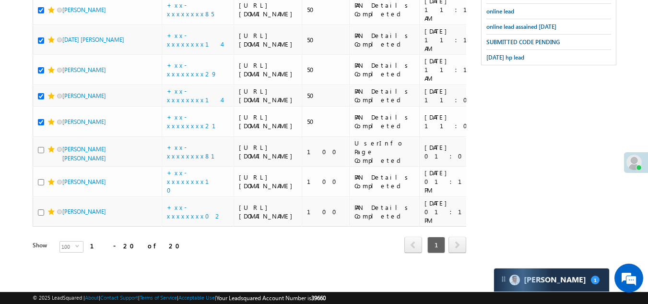
scroll to position [649, 0]
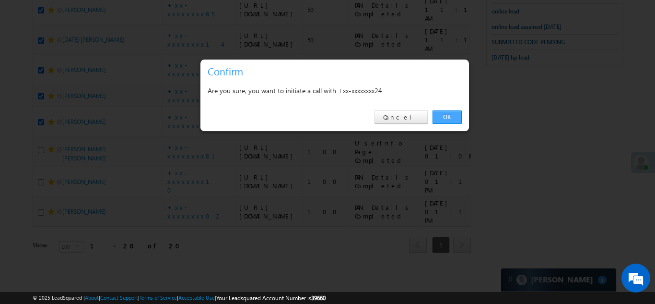
click at [445, 116] on link "OK" at bounding box center [447, 116] width 29 height 13
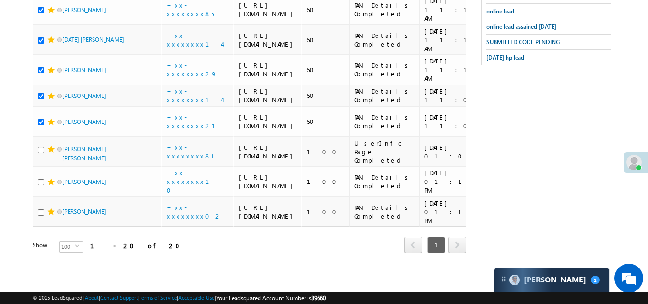
checkbox input "true"
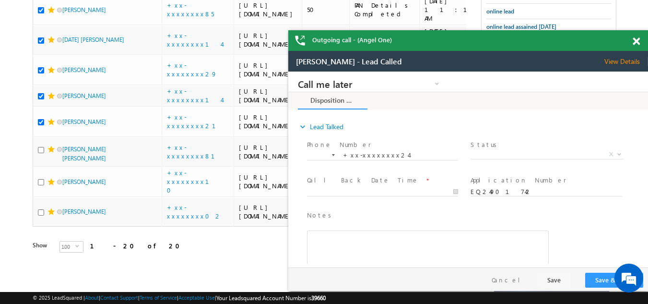
scroll to position [0, 0]
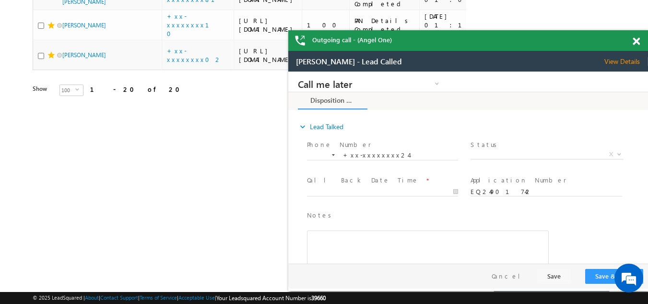
click at [633, 39] on span at bounding box center [636, 41] width 7 height 8
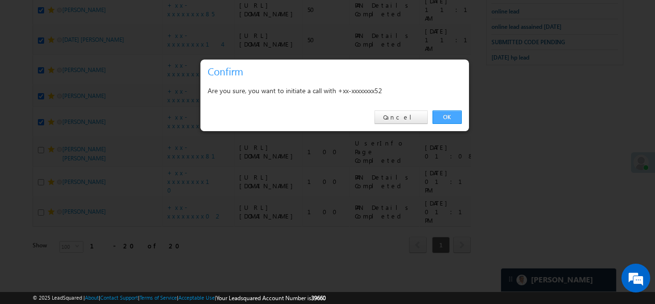
click at [449, 114] on link "OK" at bounding box center [447, 116] width 29 height 13
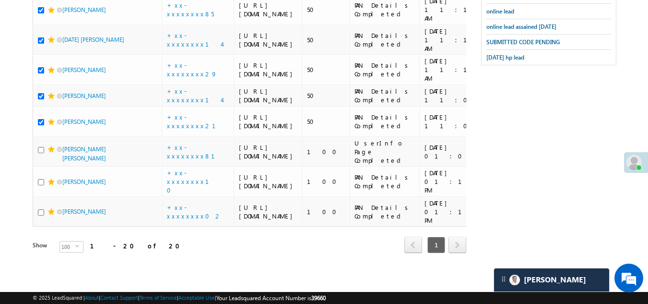
checkbox input "true"
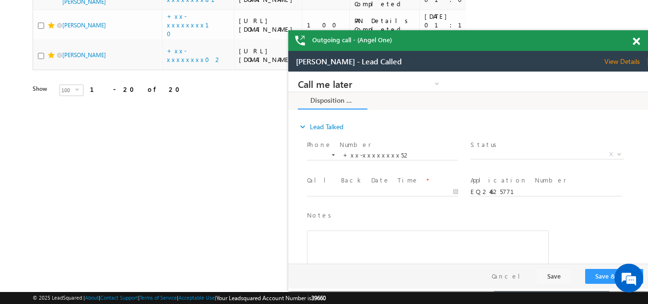
click at [638, 42] on span at bounding box center [636, 41] width 7 height 8
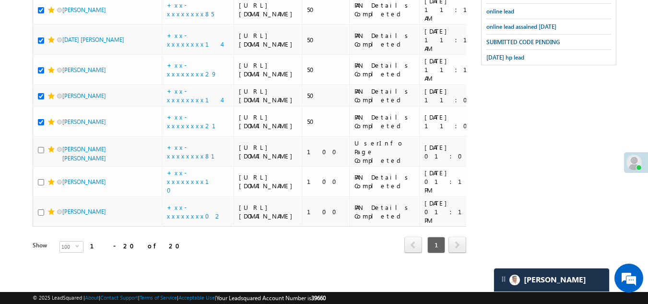
scroll to position [575, 0]
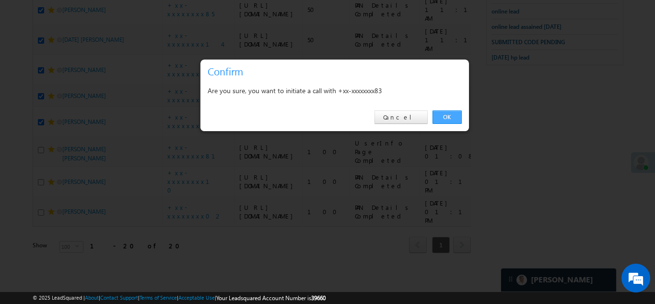
click at [445, 118] on link "OK" at bounding box center [447, 116] width 29 height 13
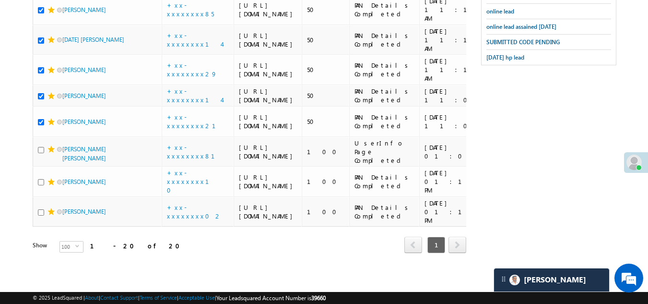
checkbox input "true"
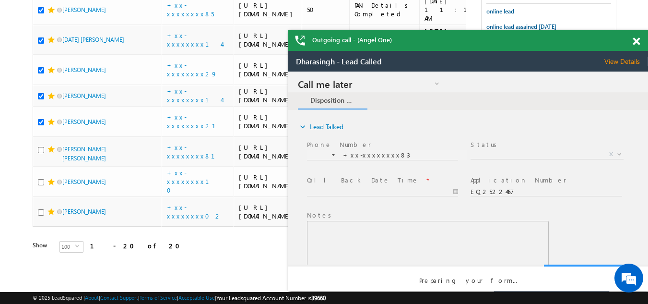
scroll to position [0, 0]
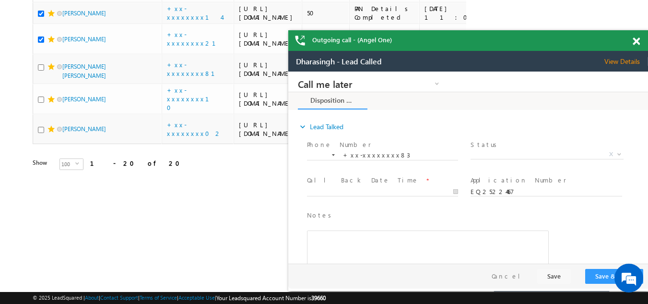
click at [635, 39] on span at bounding box center [636, 41] width 7 height 8
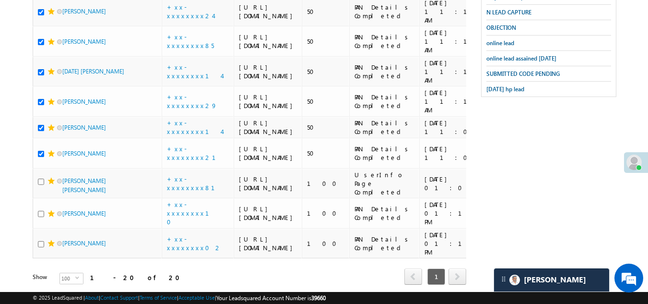
scroll to position [432, 0]
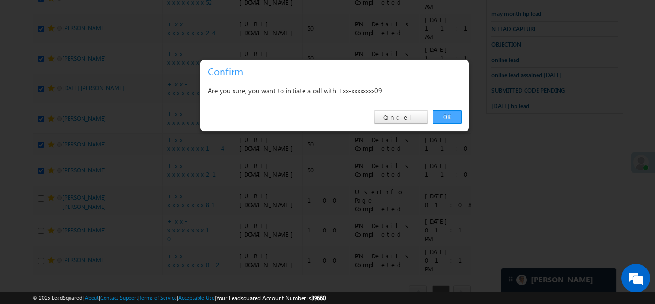
click at [446, 117] on link "OK" at bounding box center [447, 116] width 29 height 13
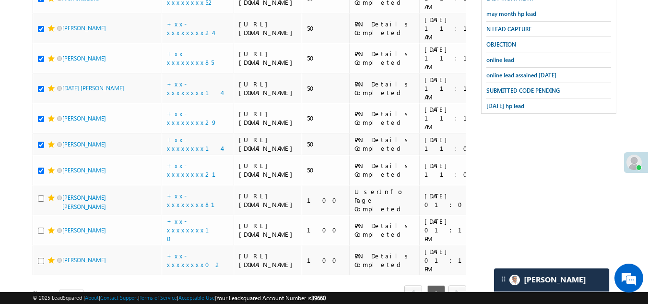
checkbox input "true"
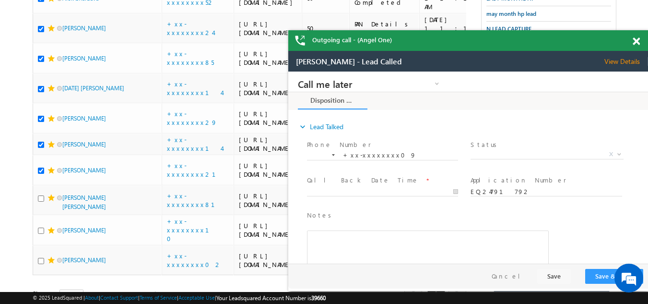
click at [635, 40] on span at bounding box center [636, 41] width 7 height 8
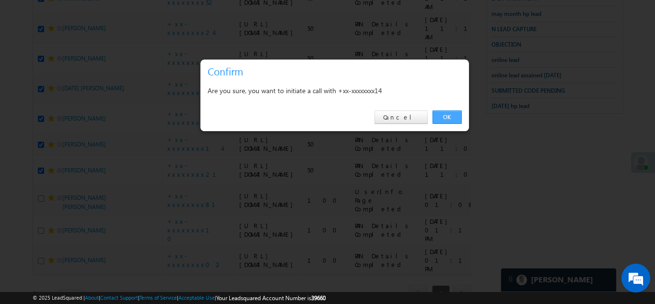
click at [442, 110] on link "OK" at bounding box center [447, 116] width 29 height 13
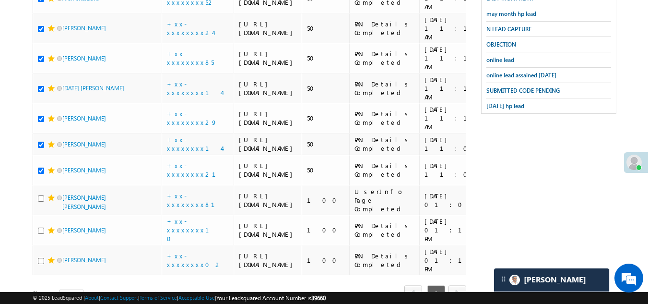
checkbox input "true"
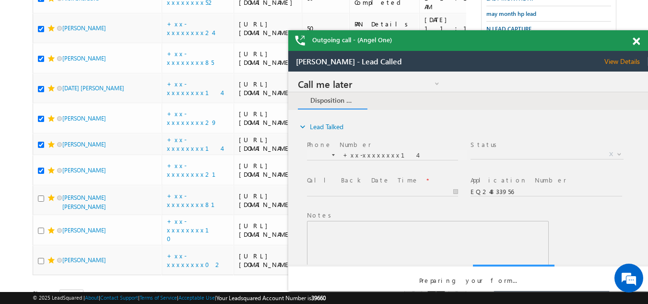
scroll to position [0, 0]
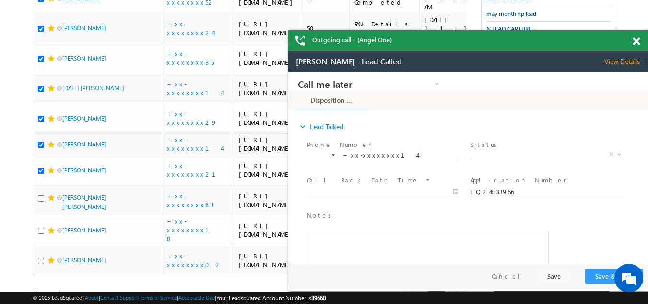
click at [636, 41] on span at bounding box center [636, 41] width 7 height 8
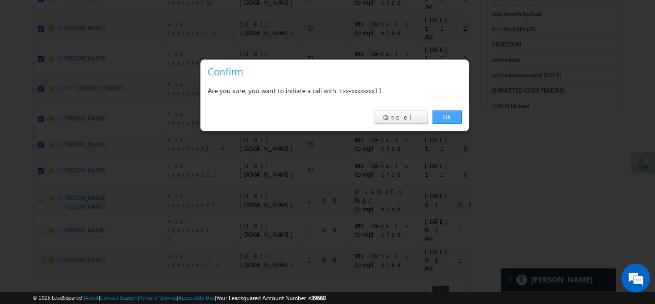
click at [442, 112] on link "OK" at bounding box center [447, 116] width 29 height 13
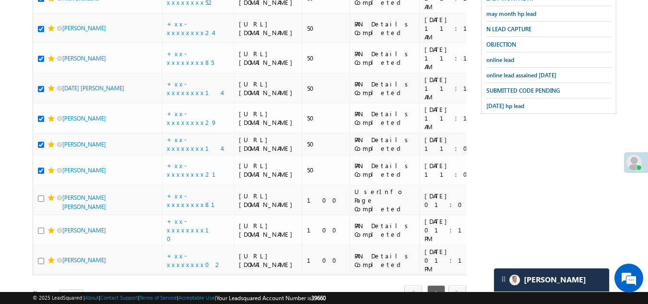
checkbox input "true"
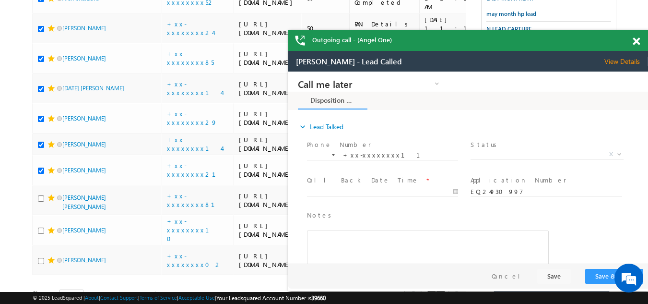
click at [635, 42] on span at bounding box center [636, 41] width 7 height 8
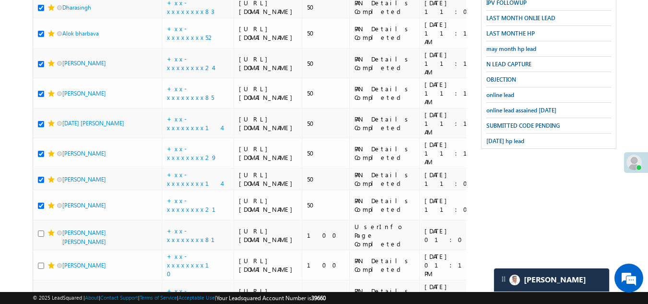
scroll to position [336, 0]
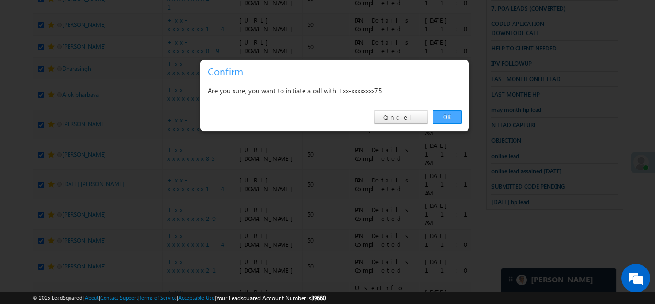
click at [447, 115] on link "OK" at bounding box center [447, 116] width 29 height 13
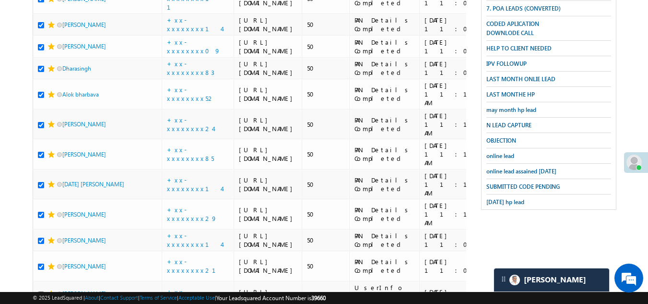
checkbox input "true"
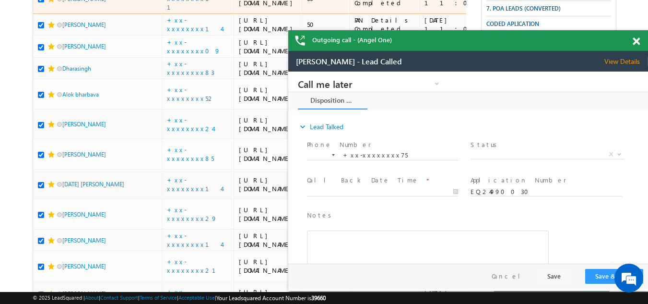
scroll to position [0, 0]
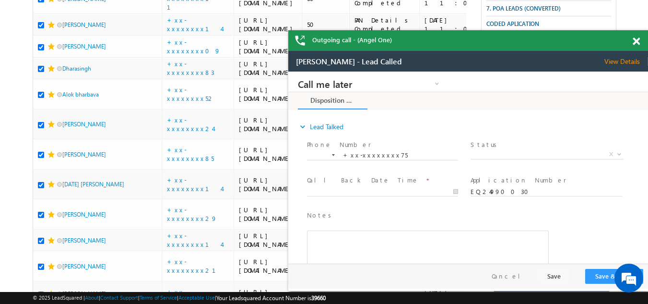
click at [634, 42] on span at bounding box center [636, 41] width 7 height 8
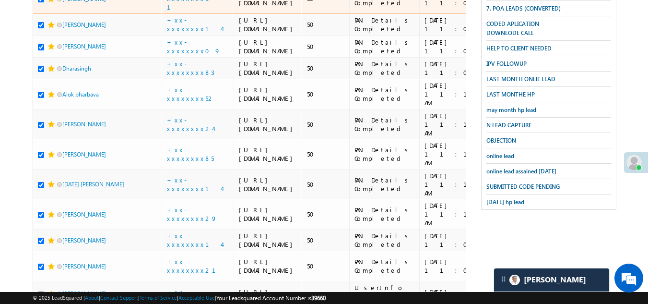
scroll to position [288, 0]
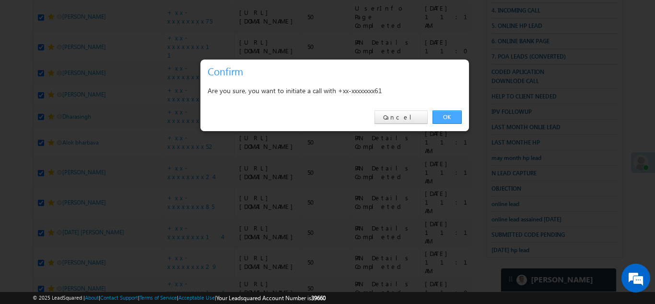
click at [439, 113] on link "OK" at bounding box center [447, 116] width 29 height 13
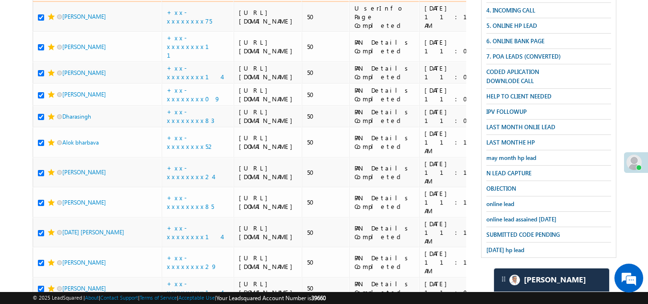
checkbox input "true"
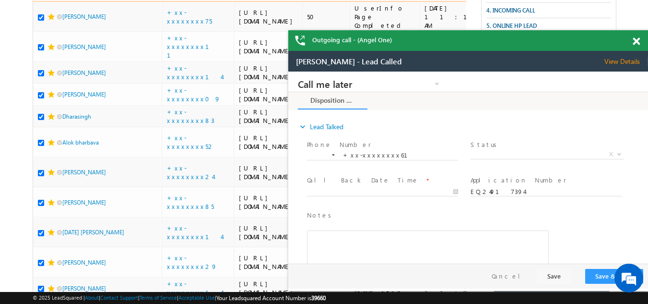
scroll to position [0, 0]
click at [634, 41] on span at bounding box center [636, 41] width 7 height 8
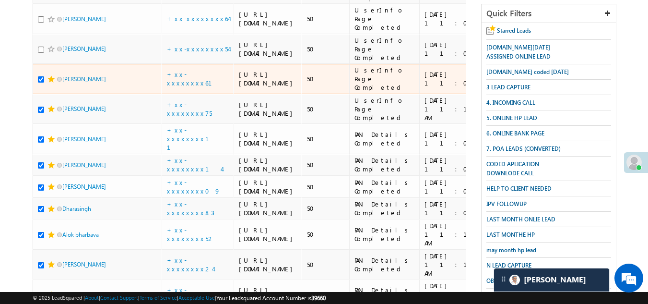
scroll to position [192, 0]
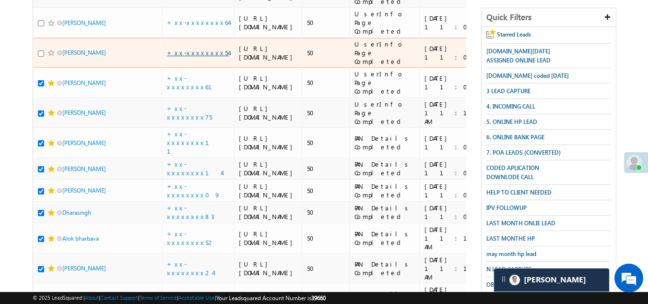
click at [188, 57] on link "+xx-xxxxxxxx54" at bounding box center [198, 52] width 62 height 8
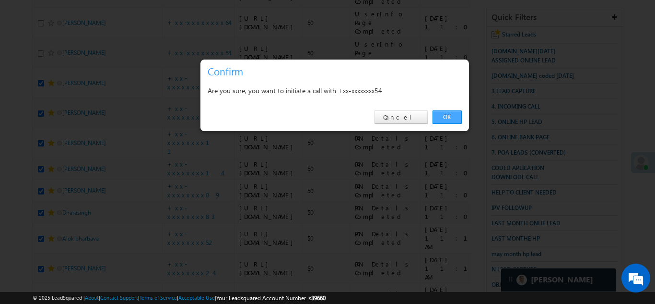
click at [444, 115] on link "OK" at bounding box center [447, 116] width 29 height 13
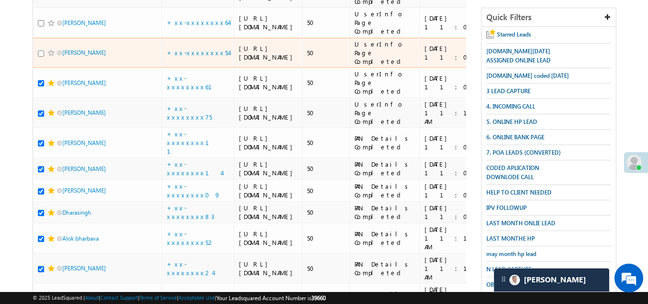
click at [39, 57] on input "checkbox" at bounding box center [41, 53] width 6 height 6
checkbox input "true"
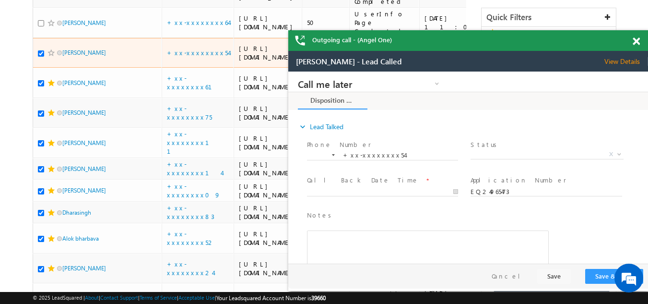
scroll to position [0, 0]
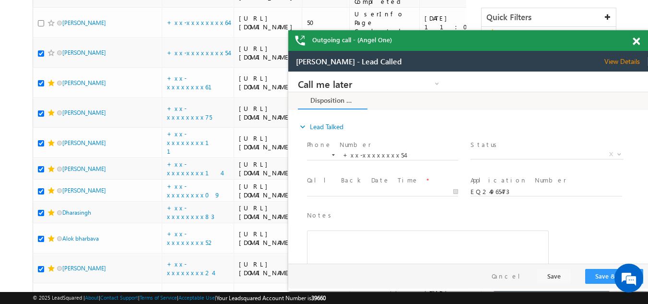
click at [635, 43] on span at bounding box center [636, 41] width 7 height 8
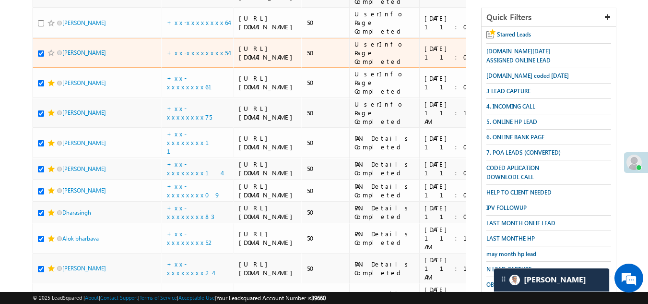
click at [49, 57] on span at bounding box center [51, 53] width 8 height 8
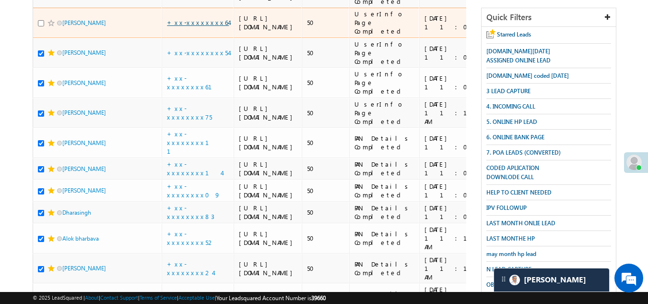
click at [184, 26] on link "+xx-xxxxxxxx64" at bounding box center [198, 22] width 62 height 8
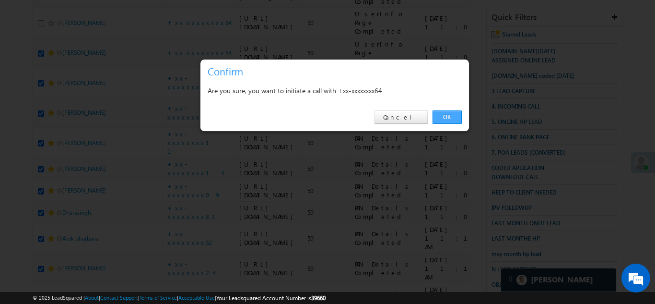
click at [451, 117] on link "OK" at bounding box center [447, 116] width 29 height 13
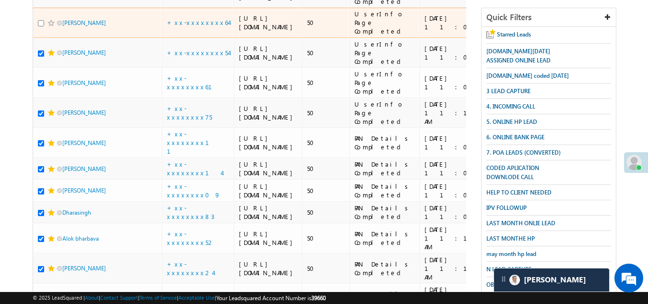
click at [40, 26] on input "checkbox" at bounding box center [41, 23] width 6 height 6
checkbox input "true"
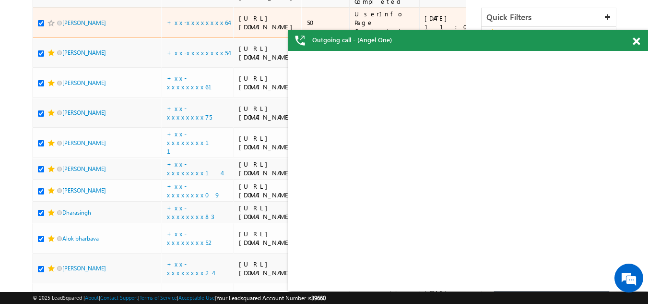
click at [48, 27] on span at bounding box center [51, 23] width 8 height 8
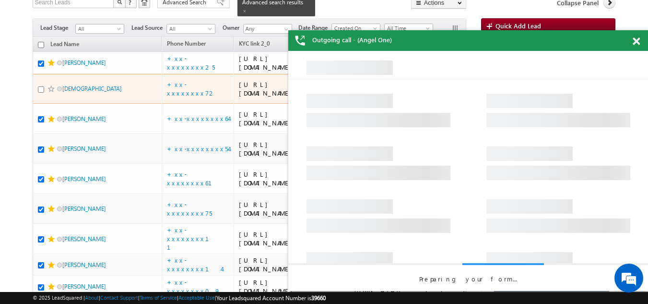
click at [40, 93] on input "checkbox" at bounding box center [41, 89] width 6 height 6
checkbox input "true"
click at [185, 97] on link "+xx-xxxxxxxx72" at bounding box center [191, 88] width 49 height 17
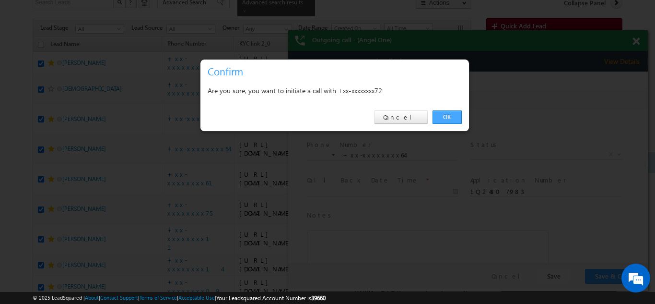
click at [443, 117] on link "OK" at bounding box center [447, 116] width 29 height 13
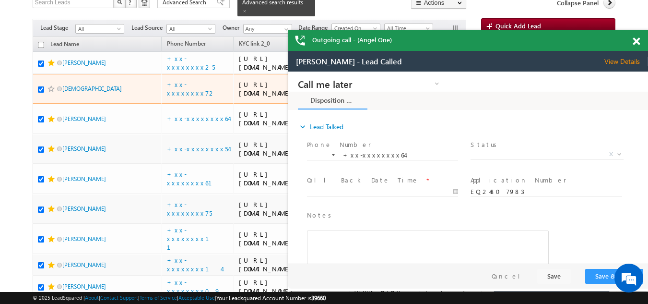
click at [50, 93] on span at bounding box center [51, 89] width 8 height 8
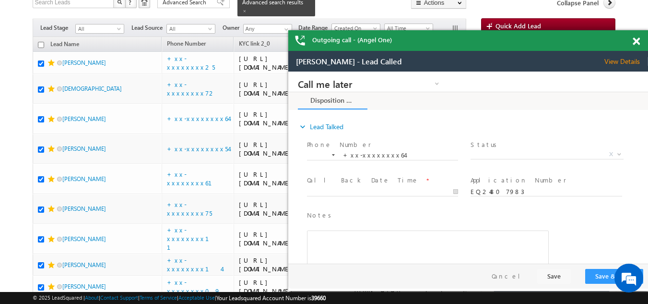
click at [637, 42] on span at bounding box center [636, 41] width 7 height 8
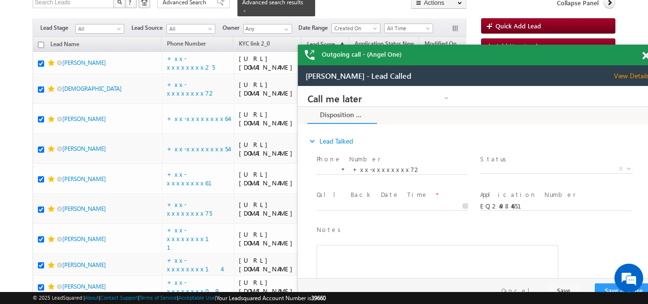
click at [645, 57] on span at bounding box center [645, 56] width 7 height 8
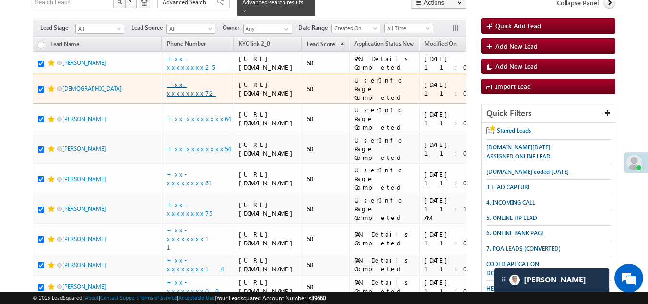
click at [184, 97] on link "+xx-xxxxxxxx72" at bounding box center [191, 88] width 49 height 17
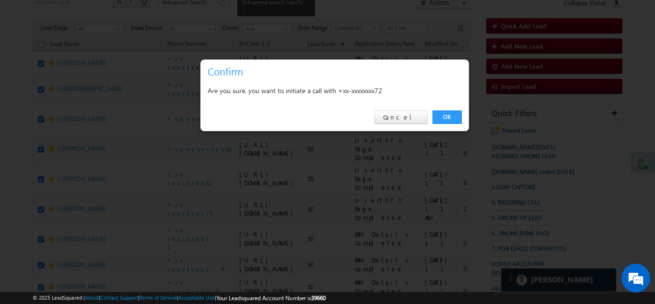
click at [447, 118] on link "OK" at bounding box center [447, 116] width 29 height 13
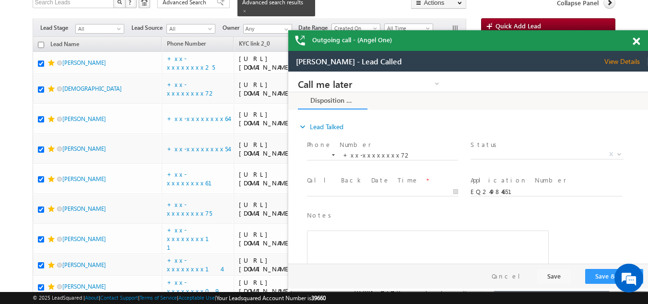
click at [635, 40] on span at bounding box center [636, 41] width 7 height 8
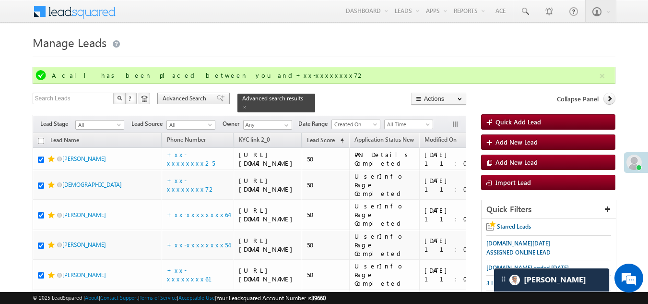
click at [179, 96] on span "Advanced Search" at bounding box center [186, 98] width 47 height 9
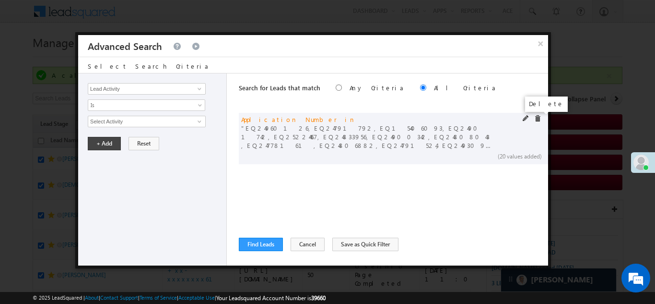
click at [538, 118] on span at bounding box center [537, 118] width 7 height 7
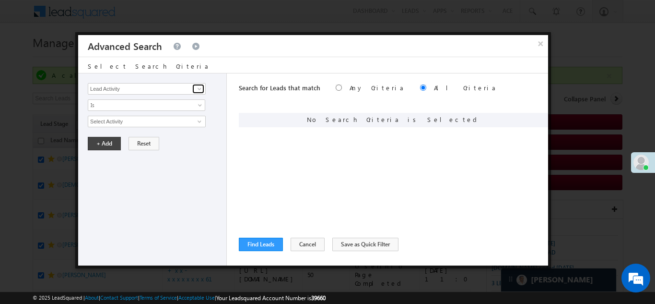
click at [195, 89] on link at bounding box center [198, 89] width 12 height 10
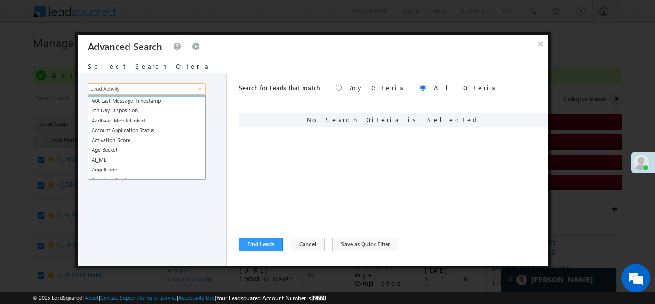
scroll to position [96, 0]
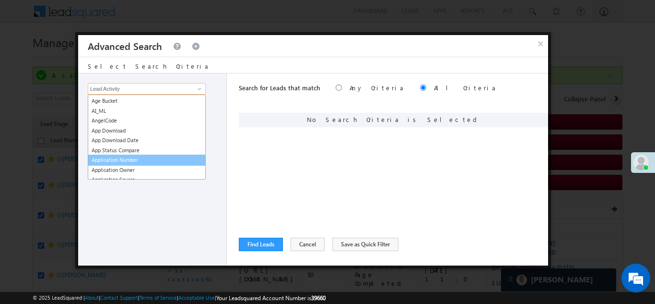
click at [133, 157] on link "Application Number" at bounding box center [147, 159] width 118 height 11
type input "Application Number"
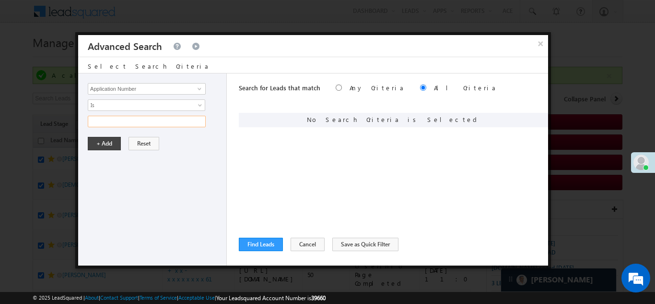
click at [127, 122] on input "text" at bounding box center [147, 122] width 118 height 12
click at [124, 103] on span "Is" at bounding box center [140, 105] width 104 height 9
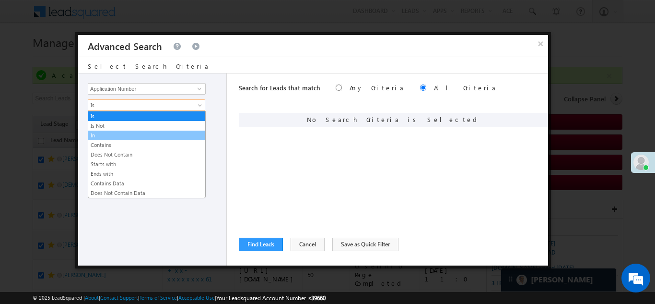
click at [121, 134] on link "In" at bounding box center [146, 135] width 117 height 9
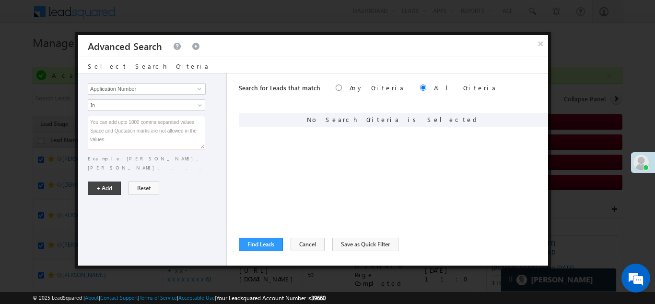
paste textarea "EQ26825050 EQ26696092 EQ26550571 EQ26749566 EQ26641593 EQ26688212 EQ26542454 EQ…"
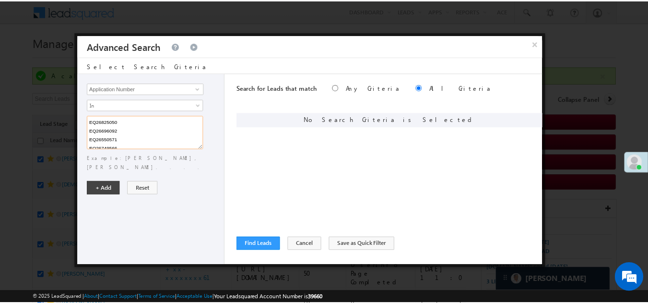
scroll to position [141, 0]
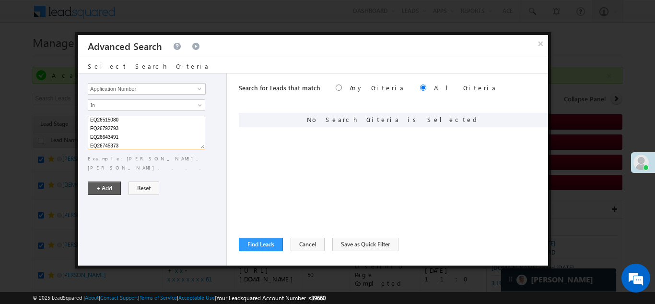
type textarea "EQ26825050 EQ26696092 EQ26550571 EQ26749566 EQ26641593 EQ26688212 EQ26542454 EQ…"
click at [101, 181] on button "+ Add" at bounding box center [104, 187] width 33 height 13
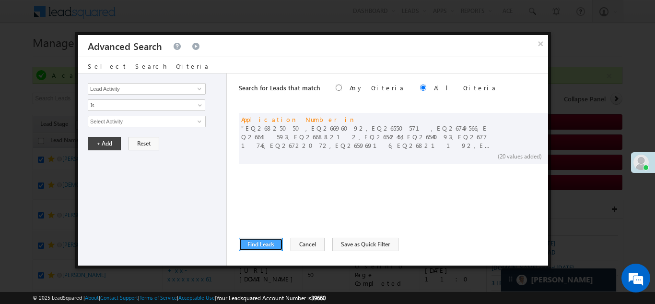
click at [254, 246] on button "Find Leads" at bounding box center [261, 243] width 44 height 13
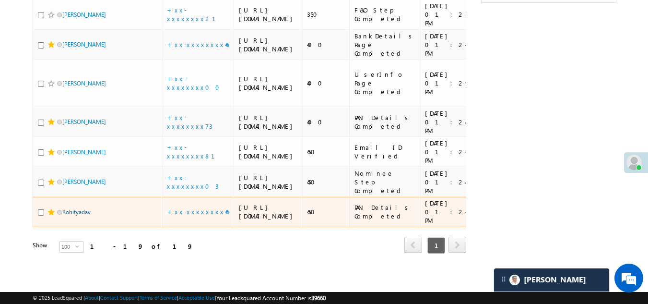
scroll to position [766, 0]
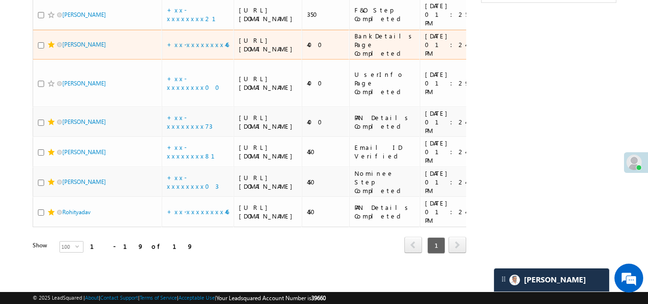
click at [52, 48] on span at bounding box center [51, 45] width 8 height 8
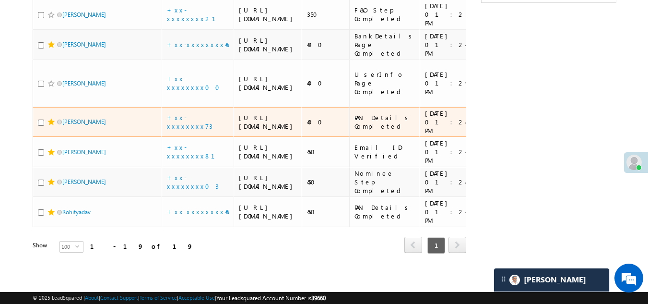
click at [50, 126] on span at bounding box center [51, 122] width 8 height 8
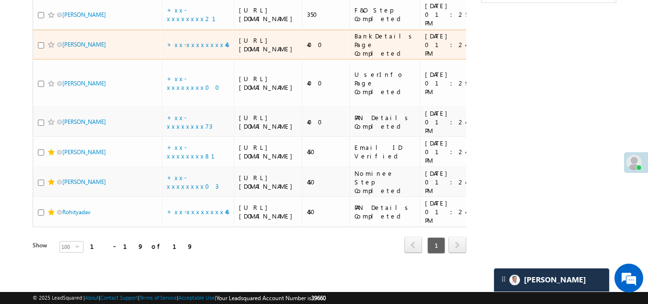
click at [51, 48] on span at bounding box center [51, 45] width 8 height 8
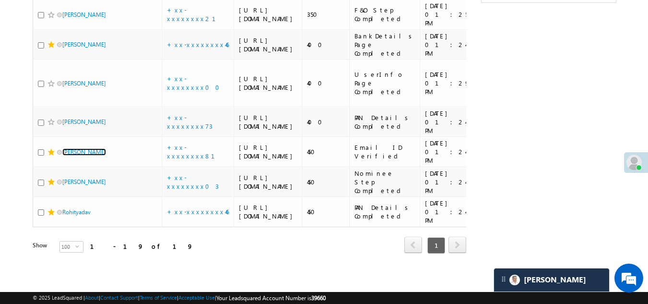
scroll to position [767, 0]
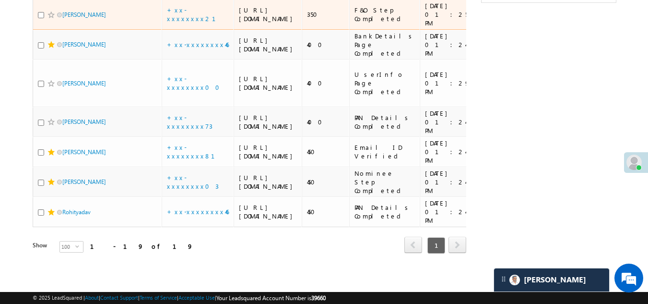
click at [45, 20] on div at bounding box center [52, 15] width 29 height 10
click at [53, 19] on span at bounding box center [51, 15] width 8 height 8
click at [41, 18] on input "checkbox" at bounding box center [41, 15] width 6 height 6
checkbox input "true"
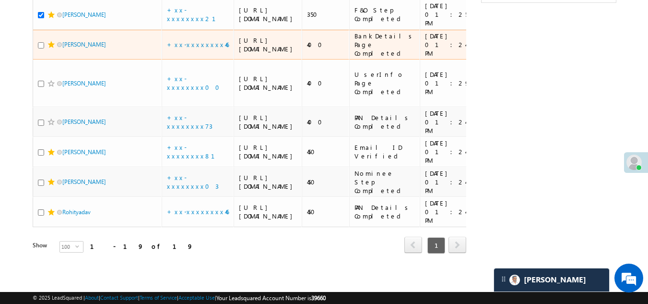
click at [38, 48] on input "checkbox" at bounding box center [41, 45] width 6 height 6
checkbox input "true"
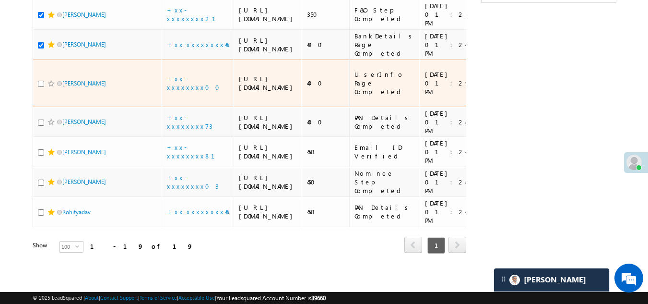
click at [40, 87] on input "checkbox" at bounding box center [41, 84] width 6 height 6
checkbox input "true"
click at [50, 87] on span at bounding box center [51, 84] width 8 height 8
click at [188, 91] on link "+xx-xxxxxxxx00" at bounding box center [196, 82] width 59 height 17
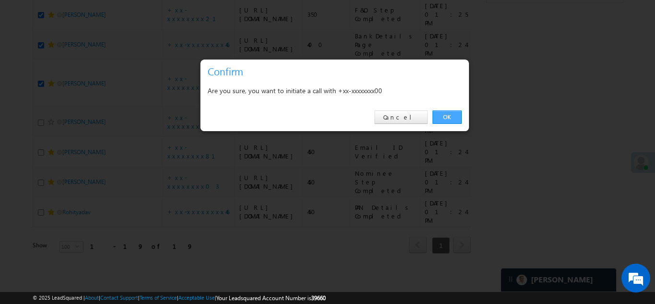
click at [444, 114] on link "OK" at bounding box center [447, 116] width 29 height 13
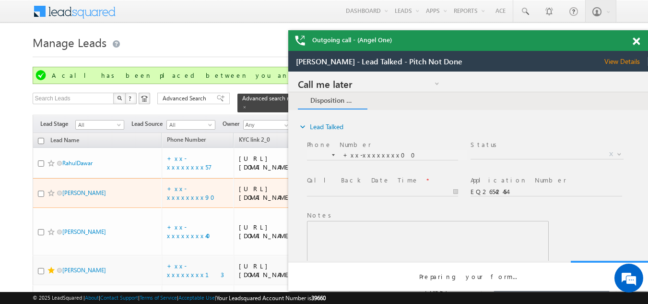
scroll to position [0, 0]
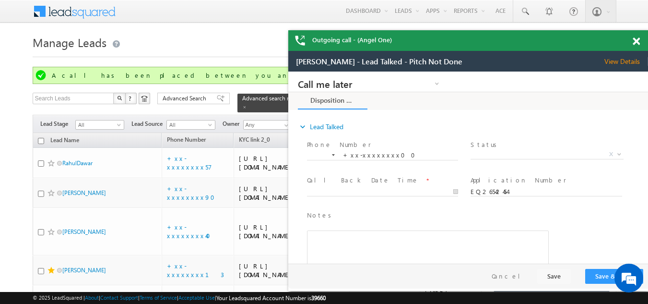
click at [637, 41] on span at bounding box center [636, 41] width 7 height 8
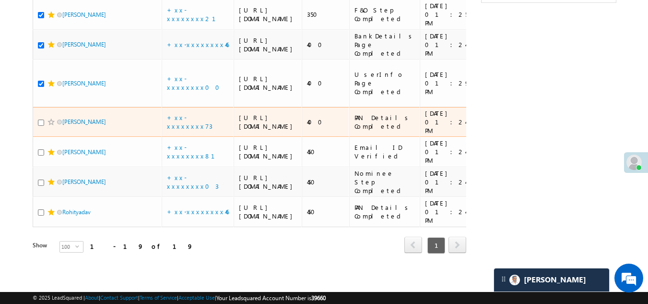
scroll to position [863, 0]
click at [195, 130] on link "+xx-xxxxxxxx73" at bounding box center [190, 121] width 46 height 17
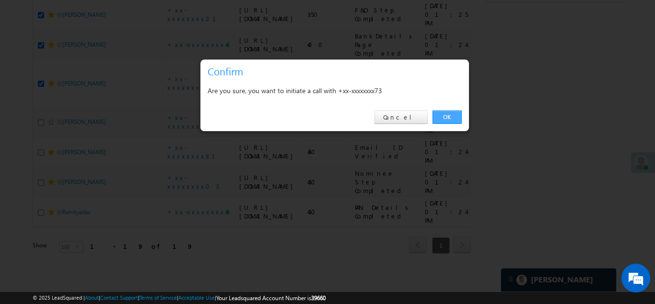
click at [450, 114] on link "OK" at bounding box center [447, 116] width 29 height 13
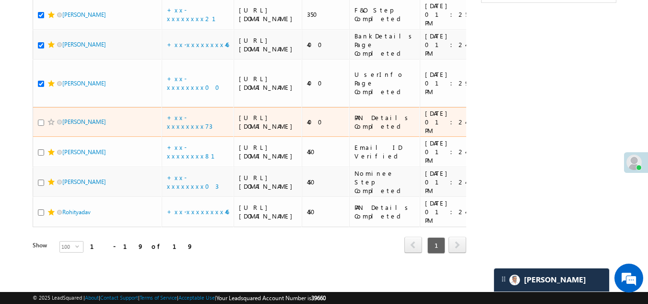
click at [43, 126] on input "checkbox" at bounding box center [41, 122] width 6 height 6
checkbox input "true"
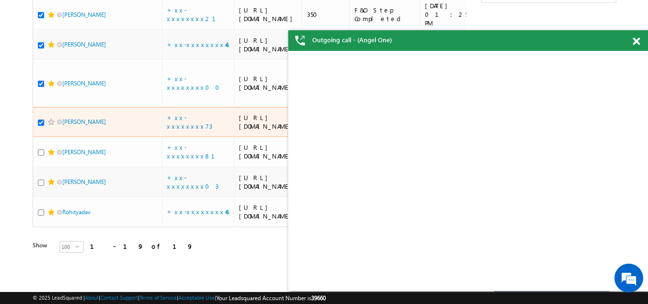
click at [49, 126] on span at bounding box center [51, 122] width 8 height 8
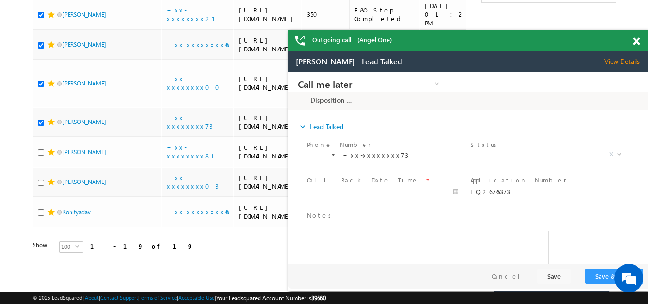
scroll to position [0, 0]
click at [637, 41] on span at bounding box center [636, 41] width 7 height 8
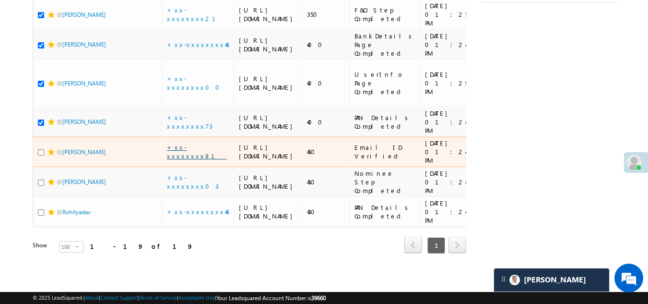
click at [196, 160] on link "+xx-xxxxxxxx81" at bounding box center [196, 151] width 59 height 17
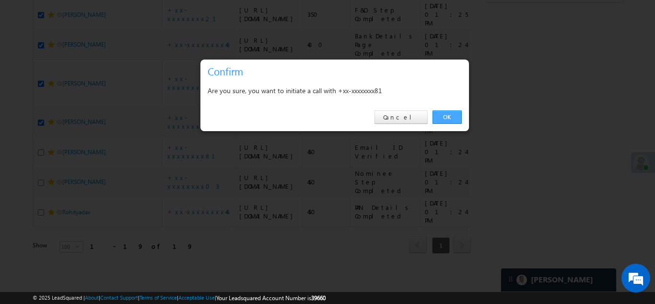
click at [449, 116] on link "OK" at bounding box center [447, 116] width 29 height 13
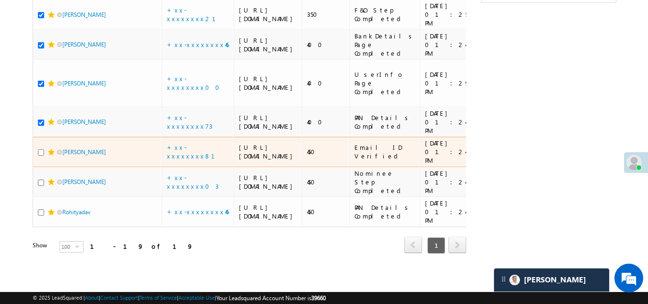
click at [42, 155] on input "checkbox" at bounding box center [41, 152] width 6 height 6
checkbox input "true"
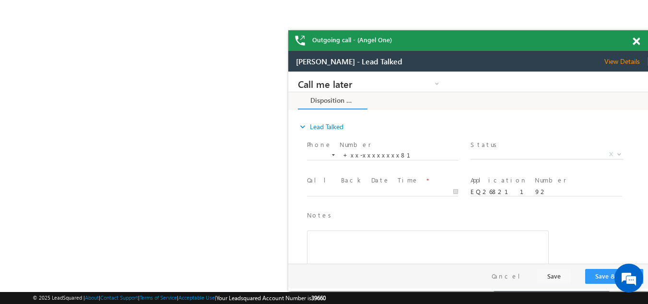
click at [636, 39] on span at bounding box center [636, 41] width 7 height 8
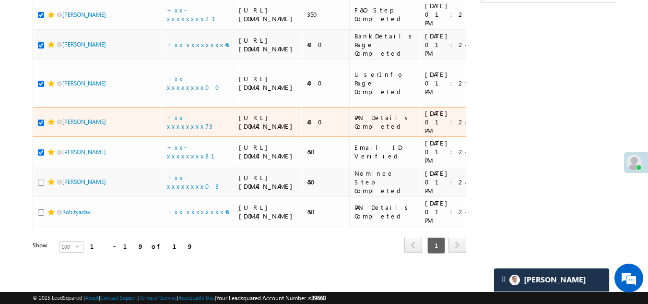
scroll to position [959, 0]
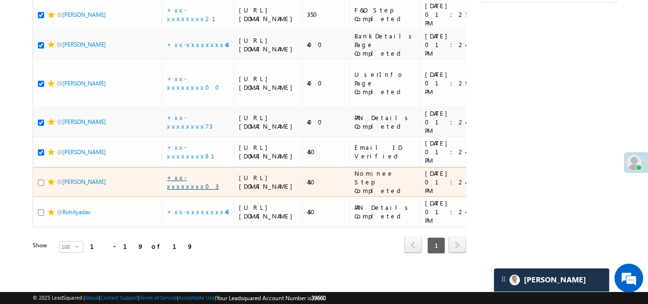
click at [180, 173] on link "+xx-xxxxxxxx03" at bounding box center [193, 181] width 52 height 17
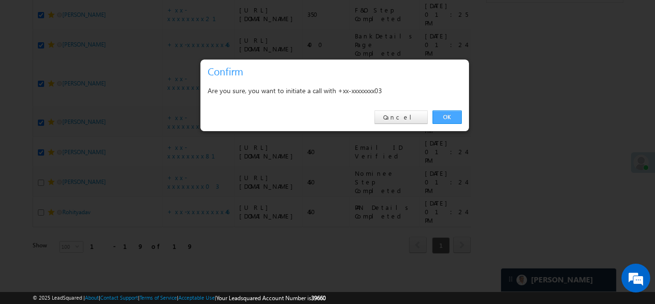
click at [443, 113] on link "OK" at bounding box center [447, 116] width 29 height 13
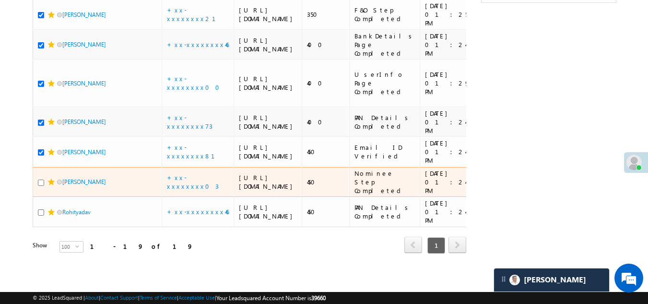
click at [42, 179] on input "checkbox" at bounding box center [41, 182] width 6 height 6
checkbox input "true"
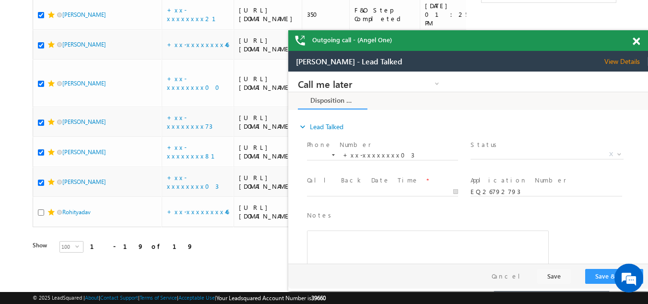
scroll to position [0, 0]
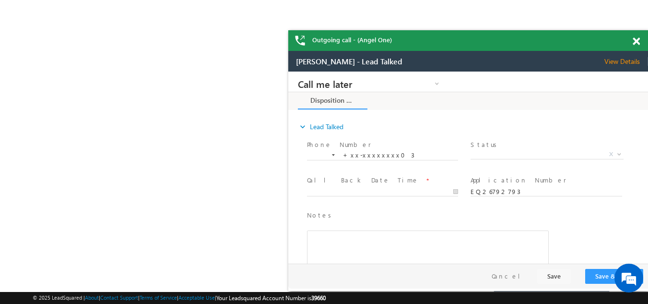
click at [635, 42] on span at bounding box center [636, 41] width 7 height 8
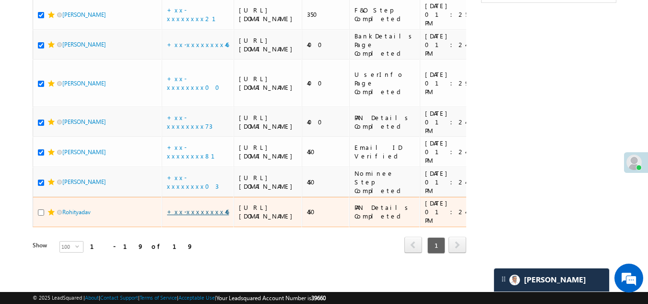
click at [188, 214] on link "+xx-xxxxxxxx46" at bounding box center [198, 211] width 62 height 8
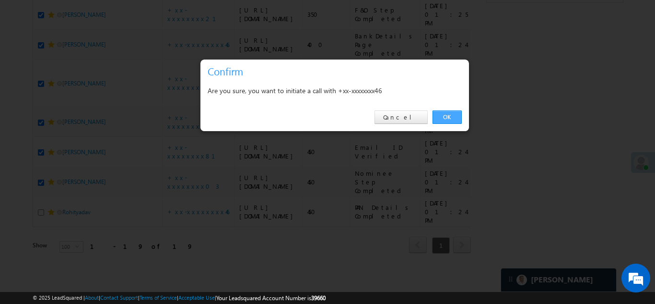
click at [441, 116] on link "OK" at bounding box center [447, 116] width 29 height 13
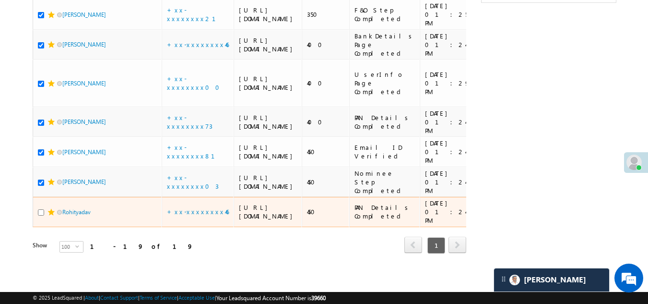
click at [41, 215] on input "checkbox" at bounding box center [41, 212] width 6 height 6
checkbox input "true"
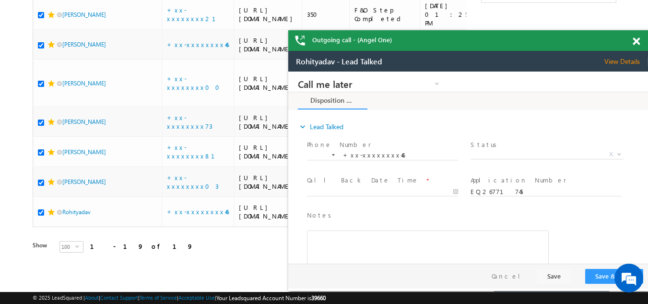
click at [633, 41] on span at bounding box center [636, 41] width 7 height 8
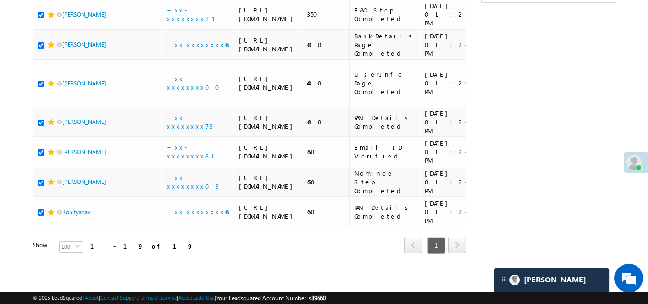
scroll to position [623, 0]
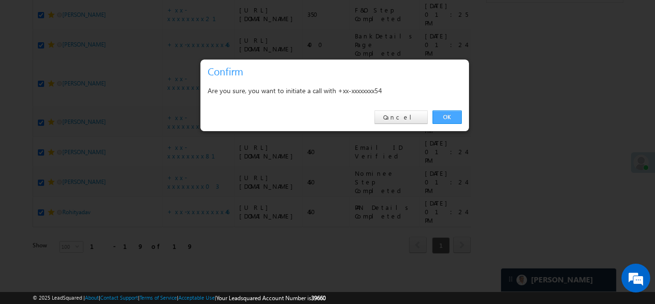
click at [447, 114] on link "OK" at bounding box center [447, 116] width 29 height 13
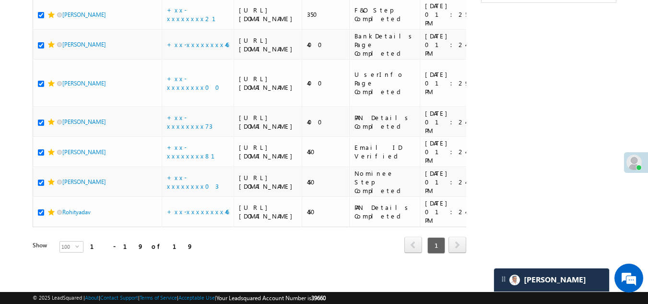
checkbox input "true"
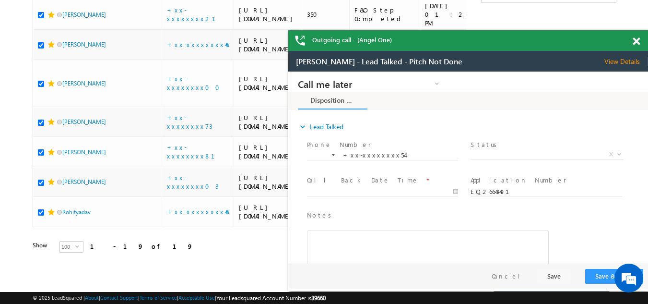
scroll to position [0, 0]
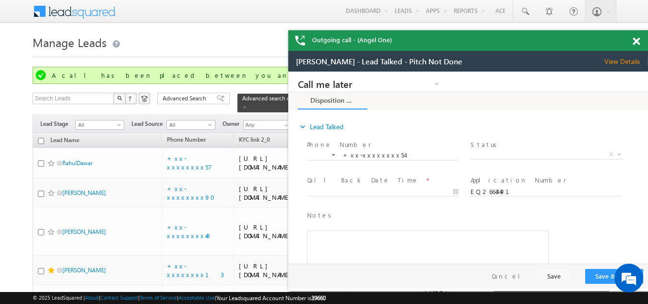
click at [635, 42] on span at bounding box center [636, 41] width 7 height 8
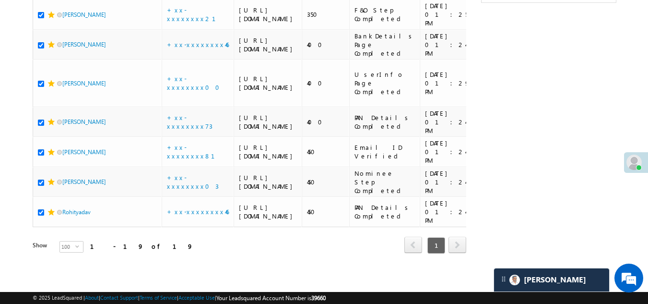
scroll to position [575, 0]
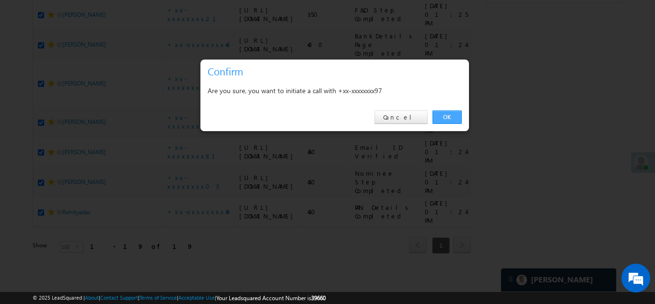
click at [443, 116] on link "OK" at bounding box center [447, 116] width 29 height 13
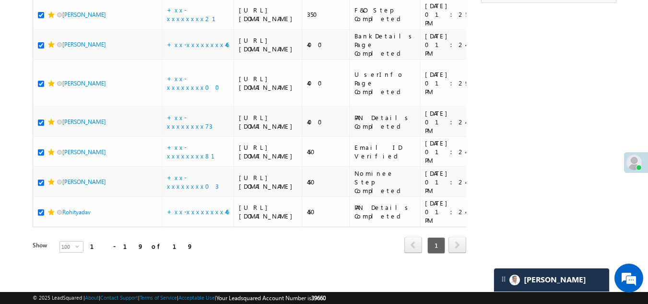
checkbox input "true"
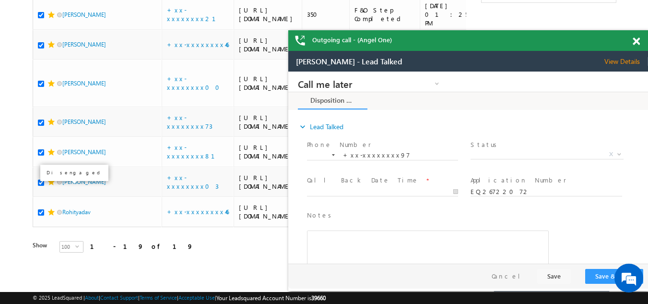
scroll to position [0, 0]
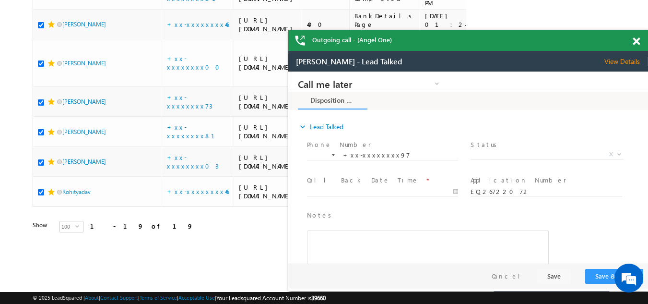
click at [637, 41] on span at bounding box center [636, 41] width 7 height 8
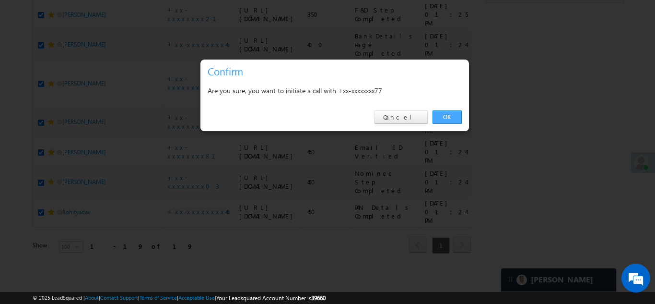
click at [448, 116] on link "OK" at bounding box center [447, 116] width 29 height 13
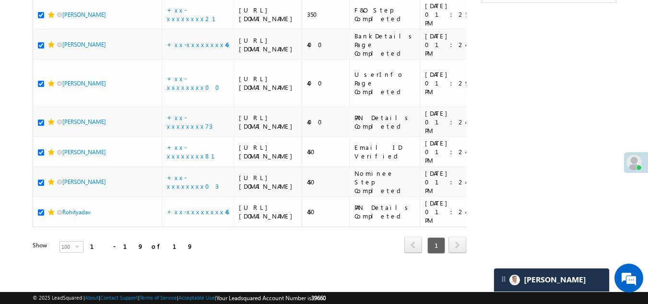
checkbox input "true"
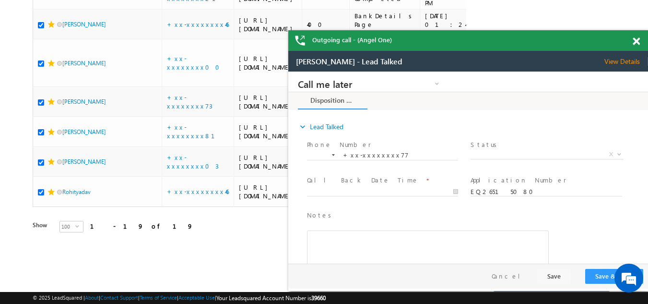
click at [633, 40] on span at bounding box center [636, 41] width 7 height 8
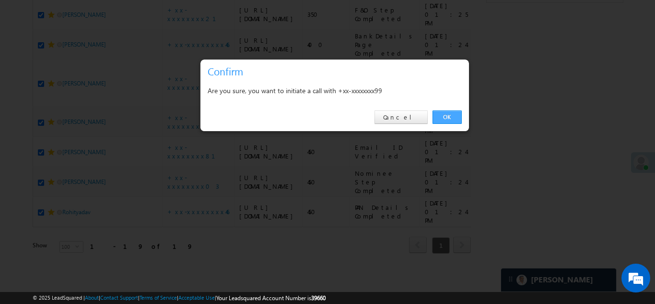
click at [445, 117] on link "OK" at bounding box center [447, 116] width 29 height 13
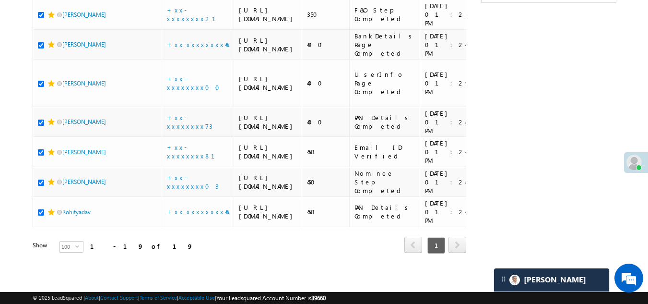
checkbox input "true"
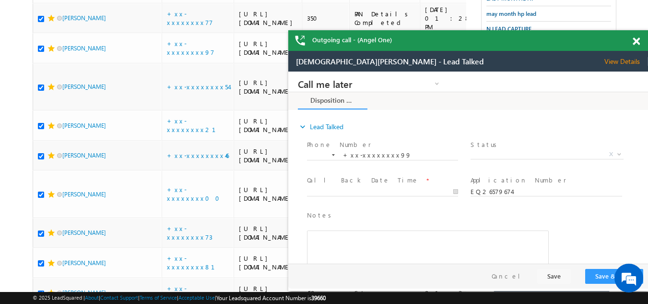
click at [638, 41] on span at bounding box center [636, 41] width 7 height 8
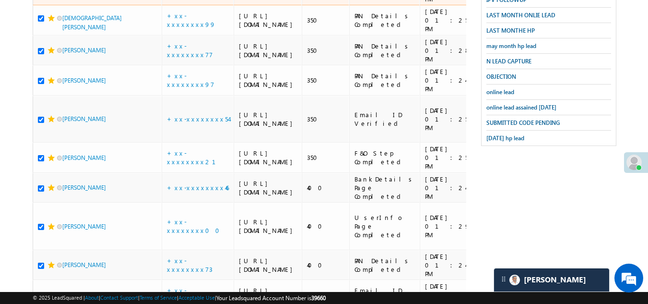
scroll to position [384, 0]
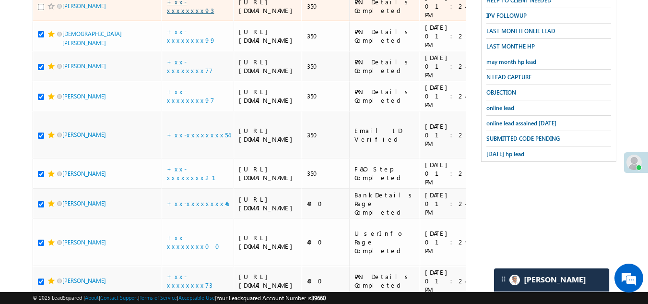
click at [192, 14] on link "+xx-xxxxxxxx93" at bounding box center [190, 6] width 47 height 17
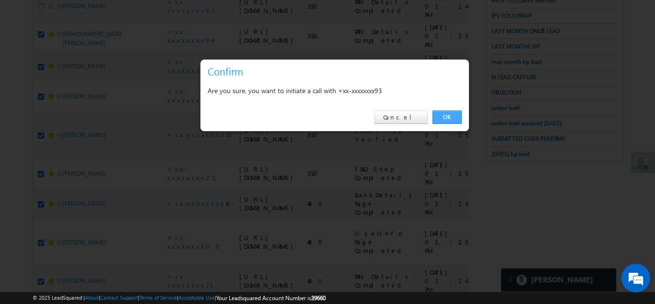
click at [446, 117] on link "OK" at bounding box center [447, 116] width 29 height 13
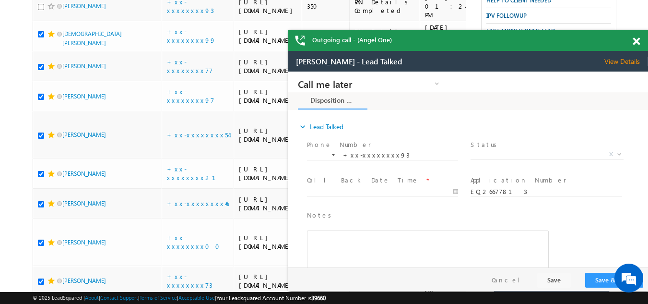
scroll to position [0, 0]
click at [618, 59] on span "View Details" at bounding box center [626, 61] width 44 height 9
click at [636, 40] on span at bounding box center [636, 41] width 7 height 8
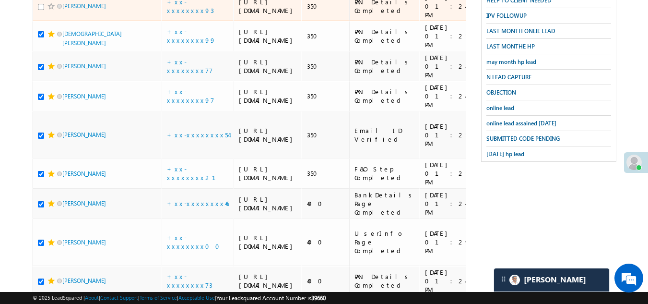
click at [42, 10] on input "checkbox" at bounding box center [41, 7] width 6 height 6
checkbox input "true"
click at [50, 10] on span at bounding box center [51, 6] width 8 height 8
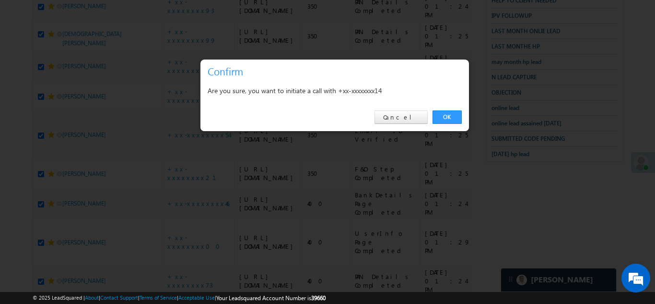
click at [448, 113] on link "OK" at bounding box center [447, 116] width 29 height 13
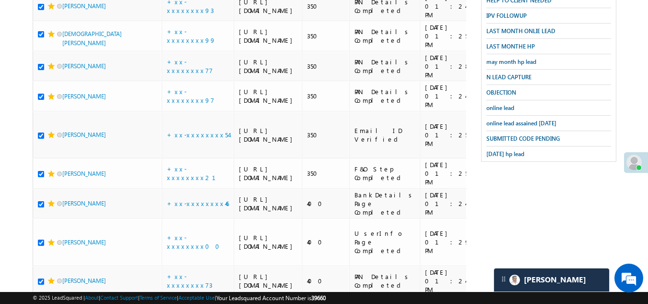
checkbox input "true"
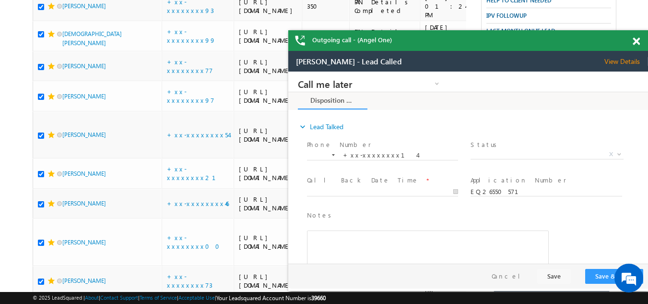
click at [633, 40] on span at bounding box center [636, 41] width 7 height 8
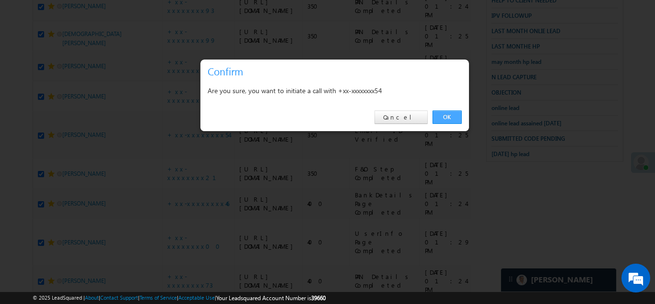
click at [449, 115] on link "OK" at bounding box center [447, 116] width 29 height 13
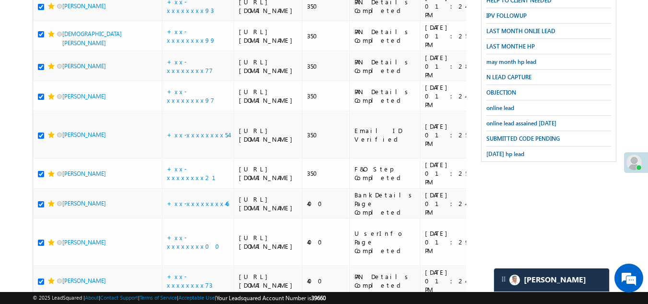
checkbox input "true"
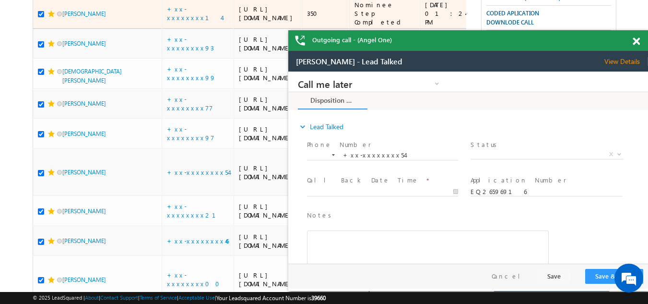
scroll to position [288, 0]
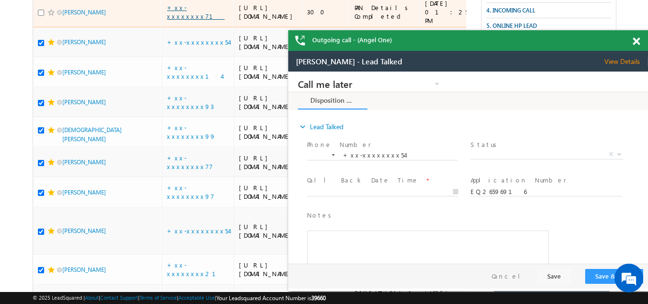
click at [183, 20] on link "+xx-xxxxxxxx71" at bounding box center [196, 11] width 58 height 17
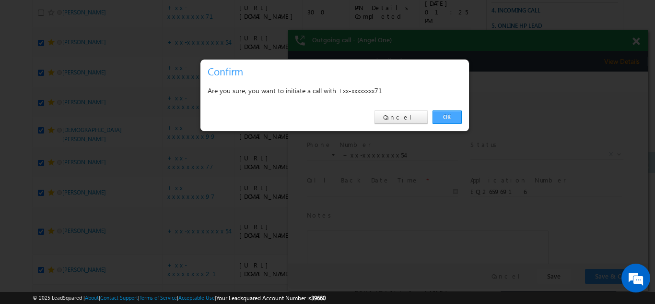
click at [447, 112] on link "OK" at bounding box center [447, 116] width 29 height 13
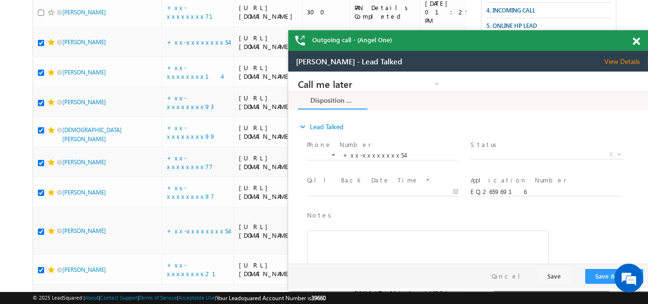
click at [636, 39] on span at bounding box center [636, 41] width 7 height 8
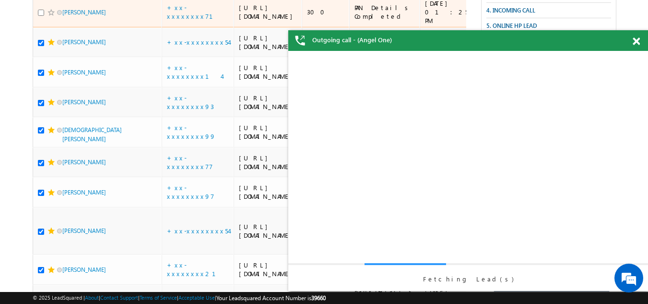
click at [42, 16] on input "checkbox" at bounding box center [41, 13] width 6 height 6
checkbox input "true"
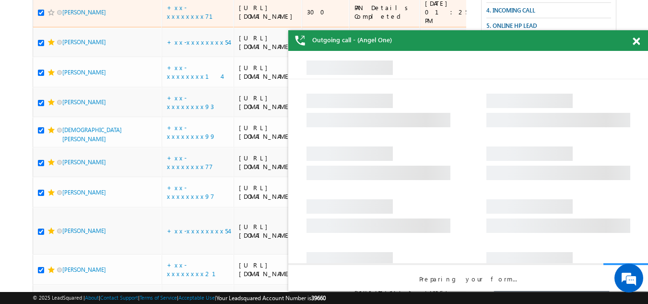
click at [49, 16] on span at bounding box center [51, 13] width 8 height 8
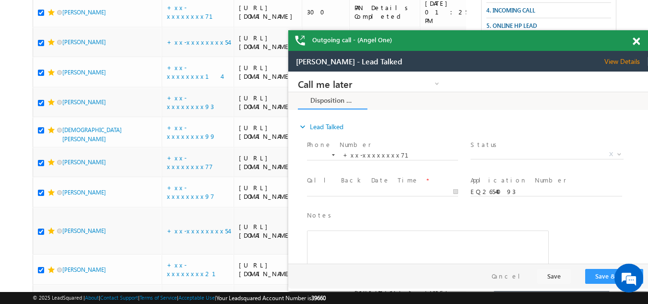
click at [637, 39] on span at bounding box center [636, 41] width 7 height 8
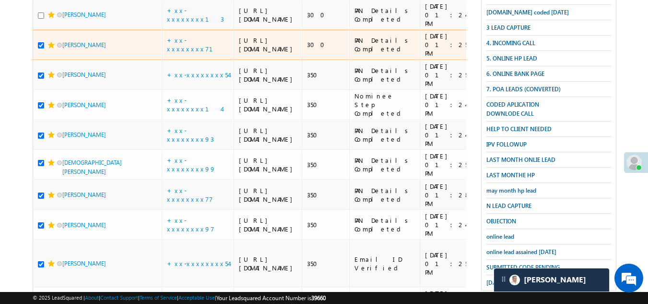
scroll to position [240, 0]
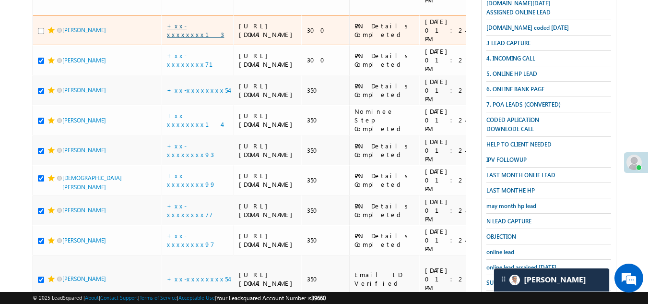
click at [192, 38] on link "+xx-xxxxxxxx13" at bounding box center [195, 30] width 57 height 17
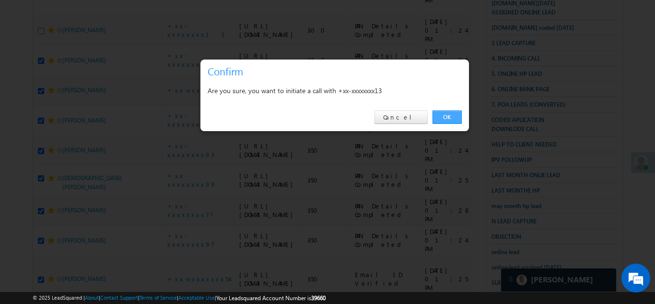
click at [455, 117] on link "OK" at bounding box center [447, 116] width 29 height 13
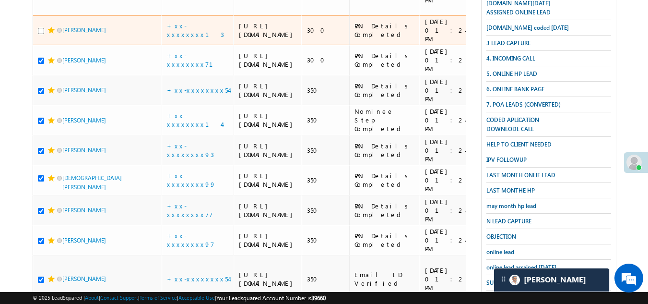
click at [44, 34] on input "checkbox" at bounding box center [41, 31] width 6 height 6
checkbox input "true"
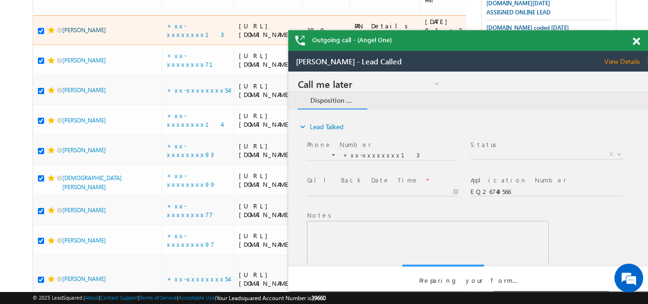
scroll to position [0, 0]
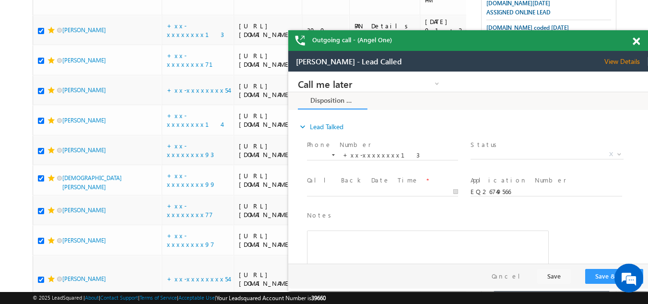
click at [620, 63] on span "View Details" at bounding box center [626, 61] width 44 height 9
click at [635, 41] on span at bounding box center [636, 41] width 7 height 8
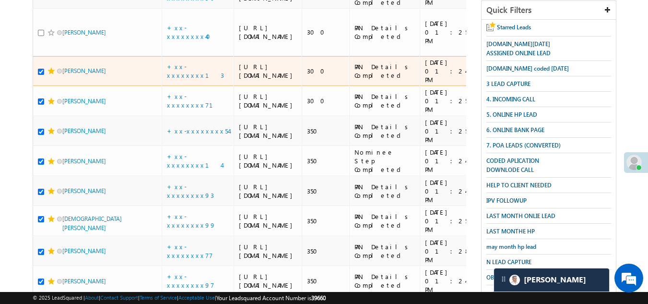
scroll to position [144, 0]
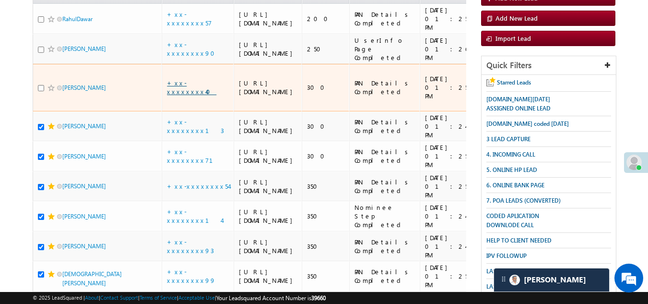
click at [190, 95] on link "+xx-xxxxxxxx40" at bounding box center [191, 87] width 49 height 17
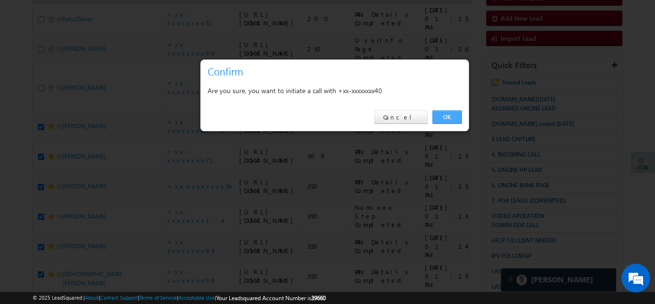
click at [447, 116] on link "OK" at bounding box center [447, 116] width 29 height 13
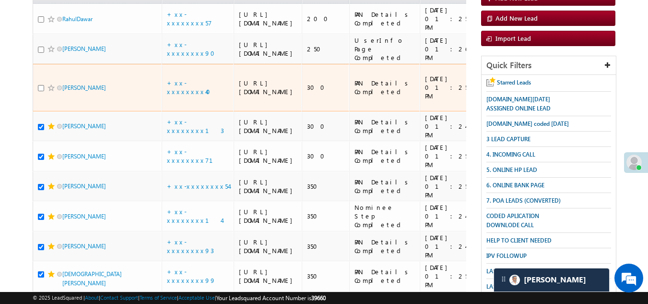
click at [47, 92] on span at bounding box center [51, 88] width 8 height 8
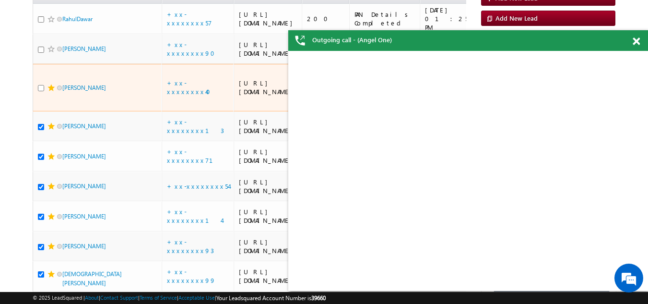
click at [42, 91] on input "checkbox" at bounding box center [41, 88] width 6 height 6
checkbox input "true"
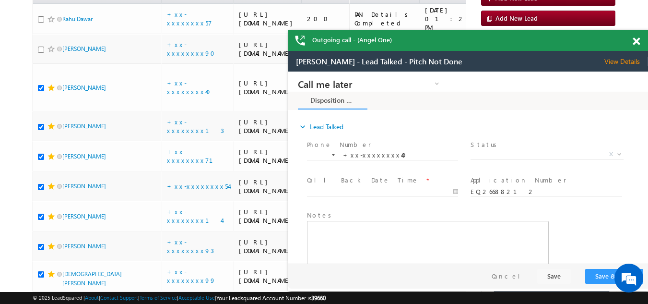
scroll to position [0, 0]
click at [633, 41] on span at bounding box center [636, 41] width 7 height 8
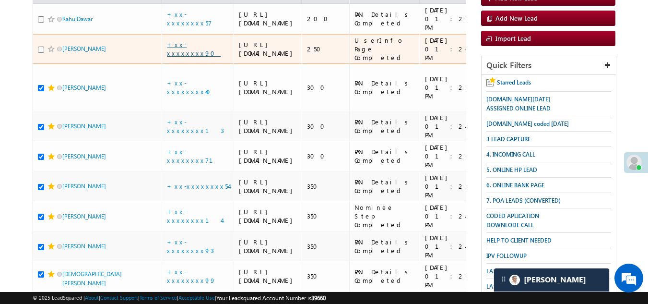
click at [186, 57] on link "+xx-xxxxxxxx90" at bounding box center [194, 48] width 54 height 17
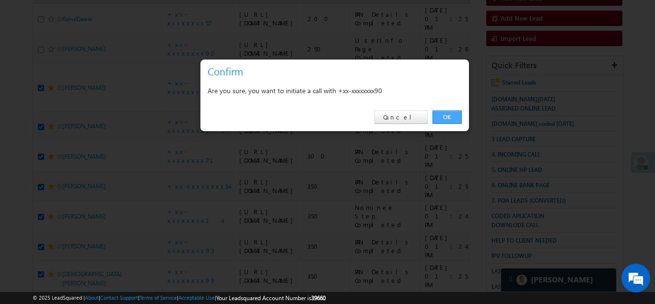
click at [447, 115] on link "OK" at bounding box center [447, 116] width 29 height 13
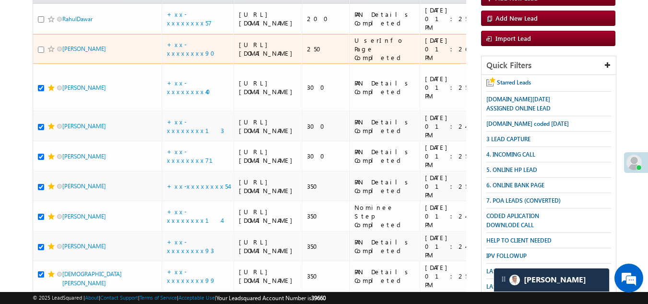
click at [42, 53] on input "checkbox" at bounding box center [41, 50] width 6 height 6
checkbox input "true"
click at [50, 53] on span at bounding box center [51, 49] width 8 height 8
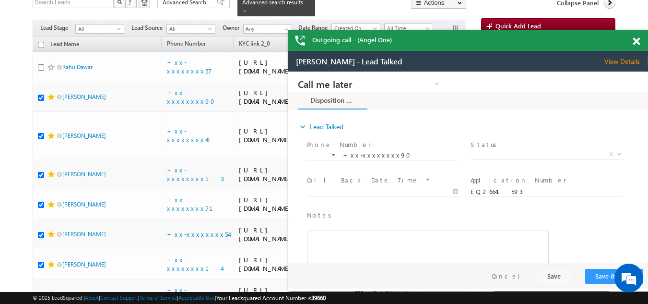
click at [617, 59] on span "View Details" at bounding box center [626, 61] width 44 height 9
click at [635, 41] on span at bounding box center [636, 41] width 7 height 8
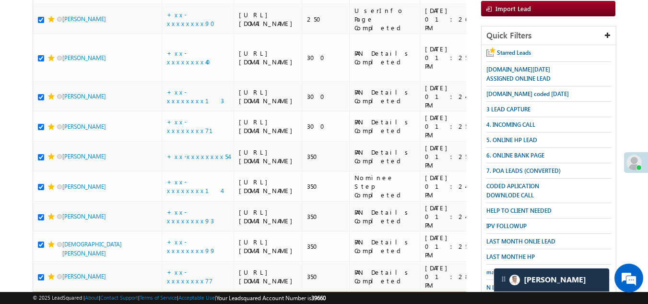
scroll to position [25, 0]
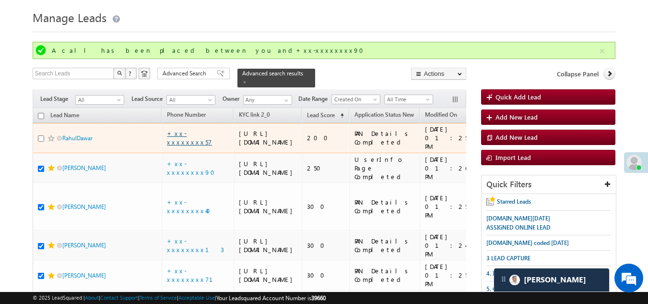
click at [198, 144] on link "+xx-xxxxxxxx57" at bounding box center [189, 137] width 45 height 17
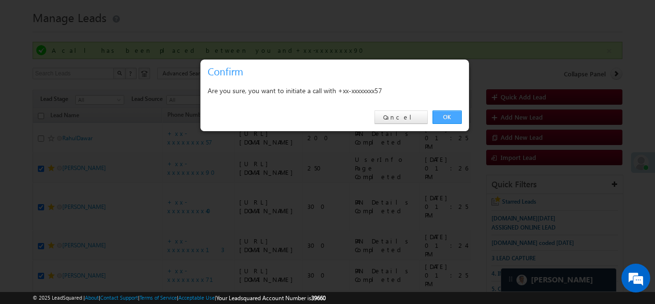
click at [452, 115] on link "OK" at bounding box center [447, 116] width 29 height 13
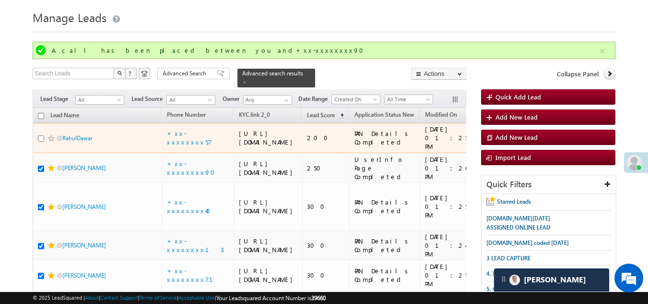
click at [39, 141] on input "checkbox" at bounding box center [41, 138] width 6 height 6
checkbox input "true"
click at [47, 142] on span at bounding box center [51, 138] width 8 height 8
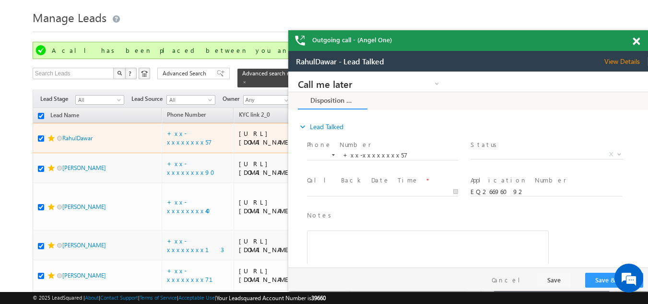
scroll to position [0, 0]
drag, startPoint x: 100, startPoint y: 140, endPoint x: 59, endPoint y: 112, distance: 49.7
click at [102, 137] on td "RahulDawar" at bounding box center [97, 138] width 129 height 30
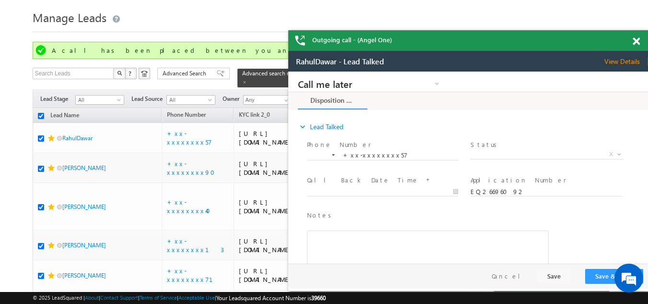
click at [635, 43] on span at bounding box center [636, 41] width 7 height 8
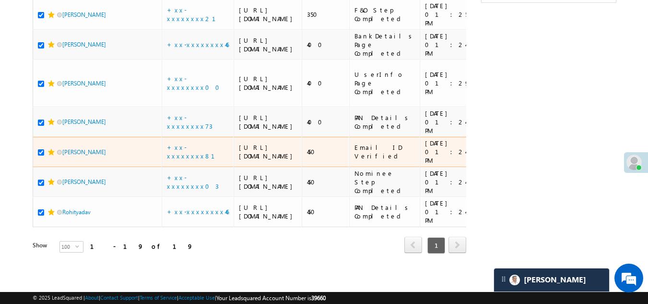
scroll to position [984, 0]
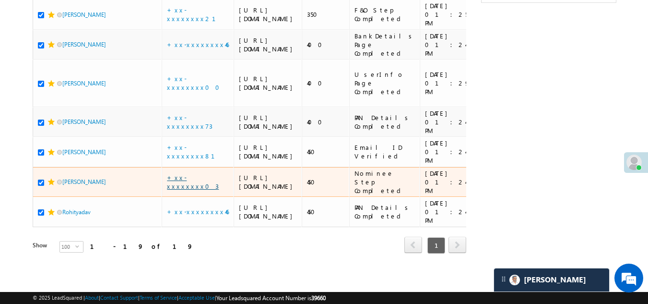
click at [179, 173] on link "+xx-xxxxxxxx03" at bounding box center [193, 181] width 52 height 17
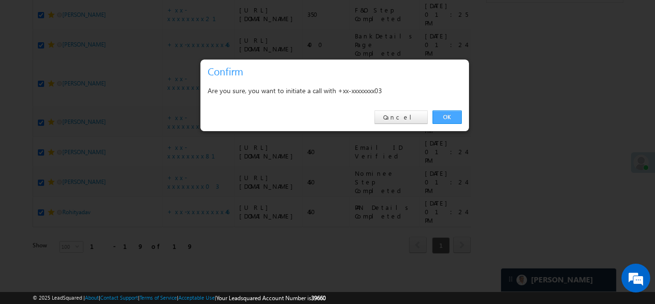
click at [444, 114] on link "OK" at bounding box center [447, 116] width 29 height 13
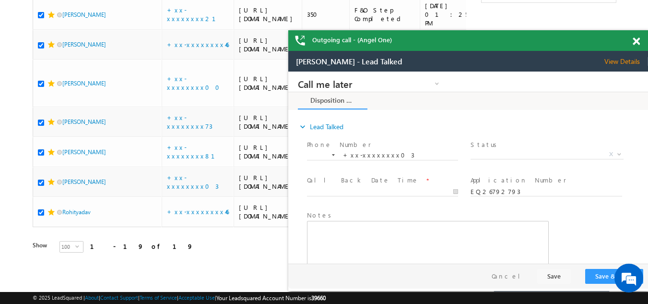
scroll to position [0, 0]
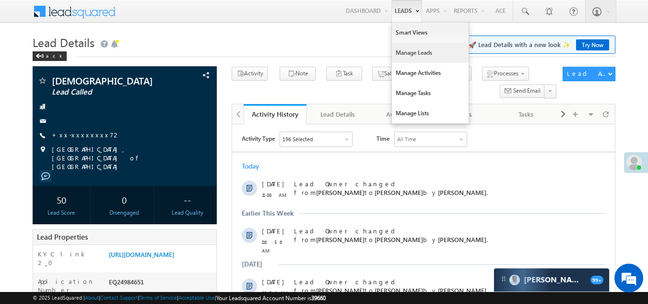
click at [401, 53] on link "Manage Leads" at bounding box center [430, 53] width 77 height 20
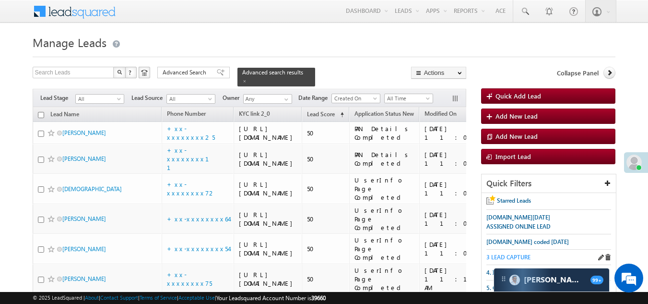
click at [504, 253] on span "3 LEAD CAPTURE" at bounding box center [508, 256] width 44 height 7
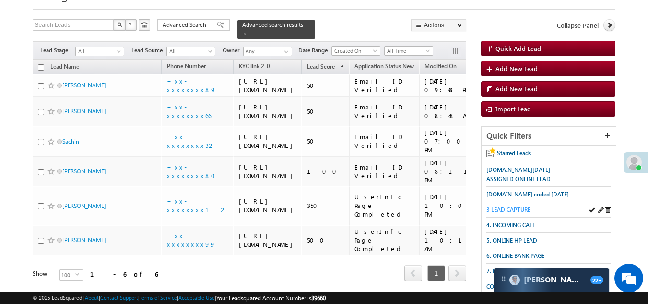
click at [505, 208] on span "3 LEAD CAPTURE" at bounding box center [508, 209] width 44 height 7
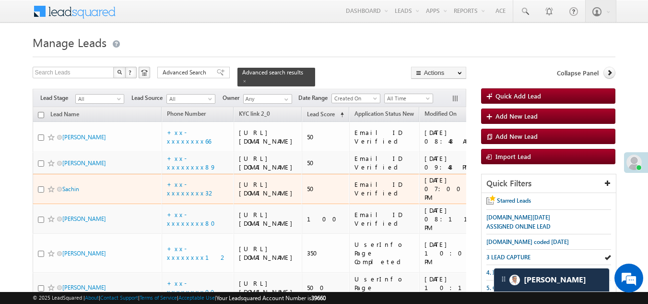
scroll to position [144, 0]
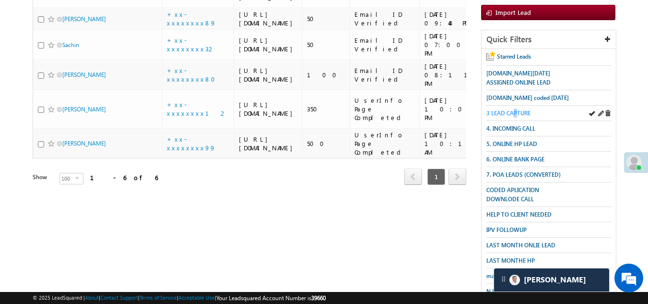
click at [515, 111] on span "3 LEAD CAPTURE" at bounding box center [508, 112] width 44 height 7
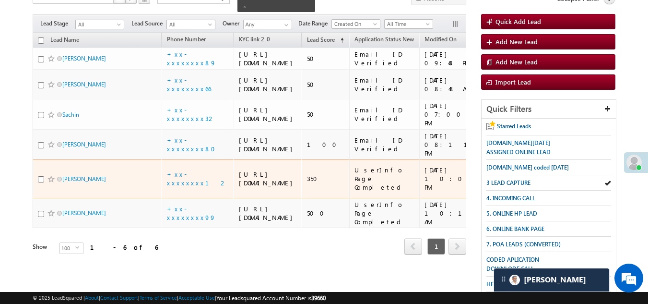
scroll to position [0, 0]
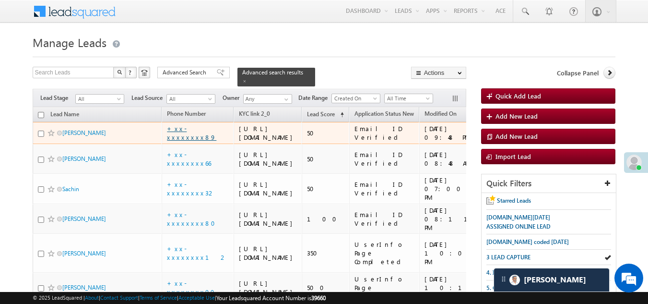
click at [177, 141] on link "+xx-xxxxxxxx89" at bounding box center [191, 132] width 49 height 17
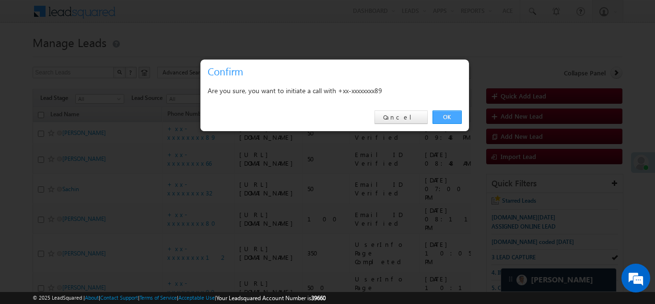
click at [452, 117] on link "OK" at bounding box center [447, 116] width 29 height 13
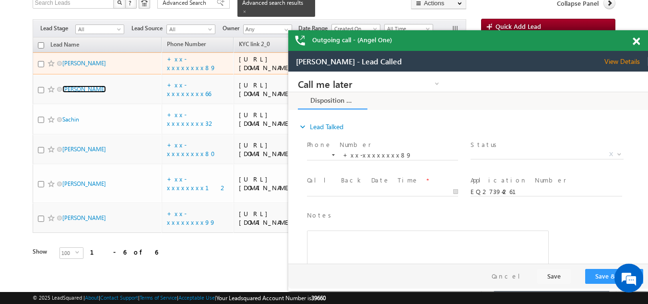
scroll to position [96, 0]
click at [40, 67] on input "checkbox" at bounding box center [41, 63] width 6 height 6
checkbox input "true"
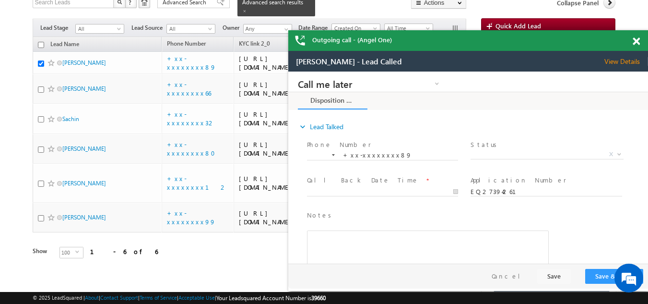
click at [635, 44] on span at bounding box center [636, 41] width 7 height 8
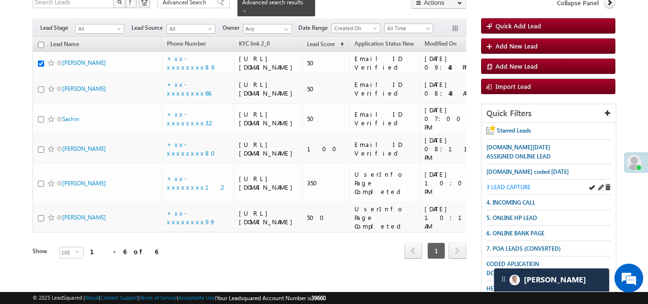
click at [504, 183] on span "3 LEAD CAPTURE" at bounding box center [508, 186] width 44 height 7
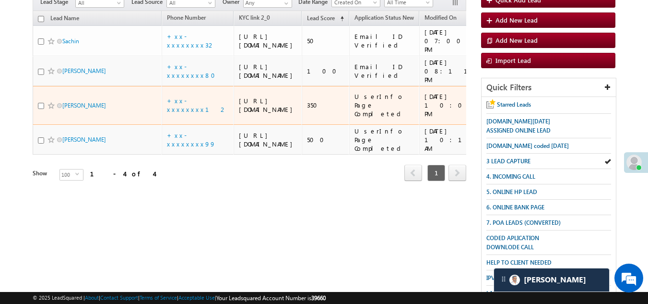
scroll to position [70, 0]
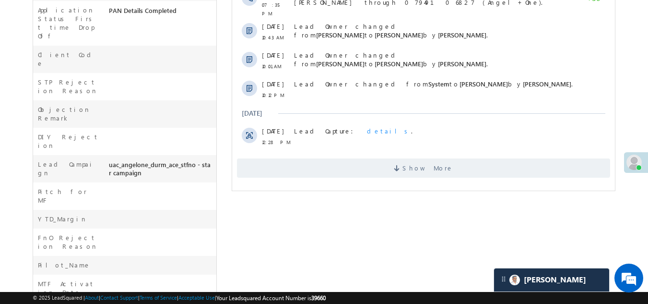
scroll to position [384, 0]
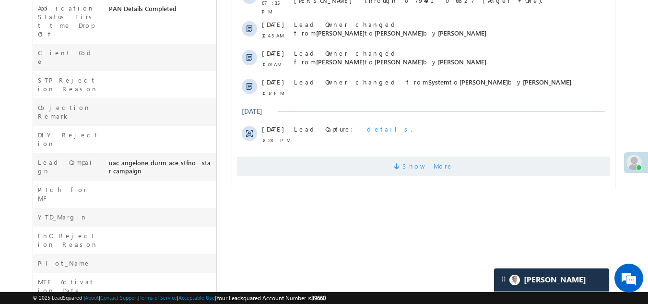
click at [298, 156] on span "Show More" at bounding box center [423, 165] width 373 height 19
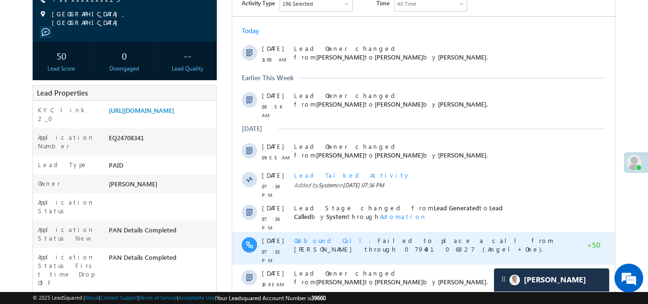
scroll to position [48, 0]
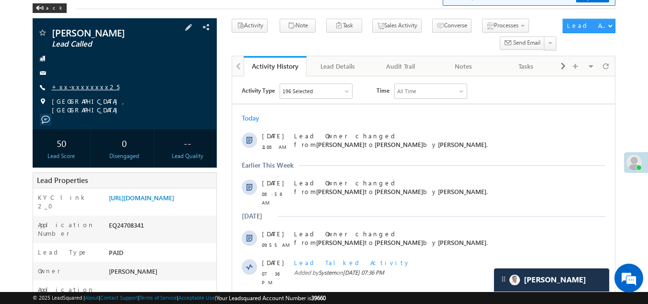
click at [72, 88] on link "+xx-xxxxxxxx25" at bounding box center [86, 86] width 68 height 8
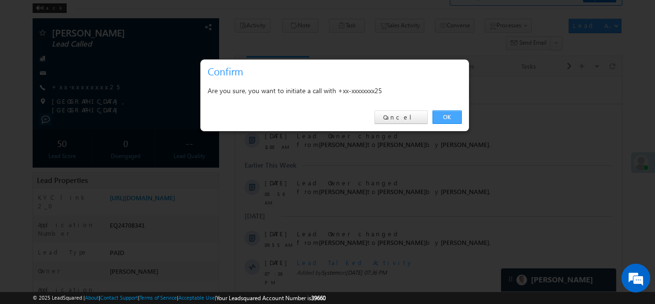
click at [447, 117] on link "OK" at bounding box center [447, 116] width 29 height 13
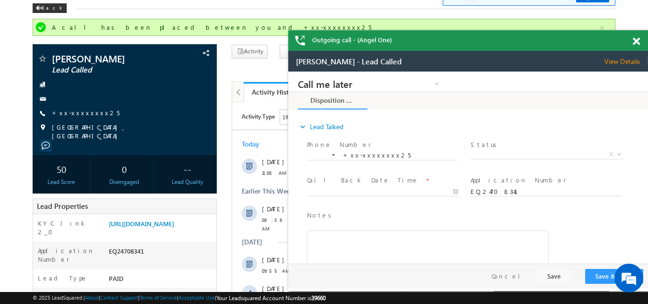
scroll to position [0, 0]
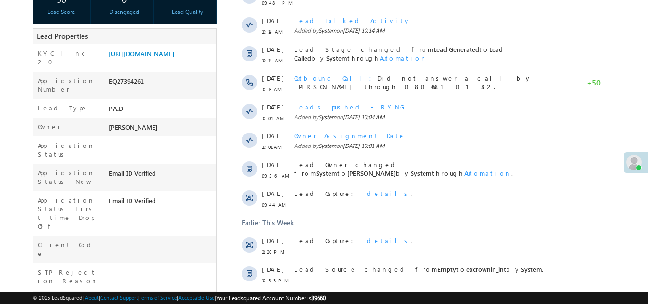
scroll to position [384, 0]
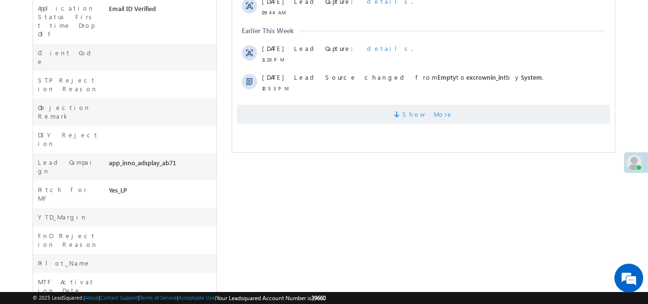
click at [279, 112] on span "Show More" at bounding box center [423, 114] width 373 height 19
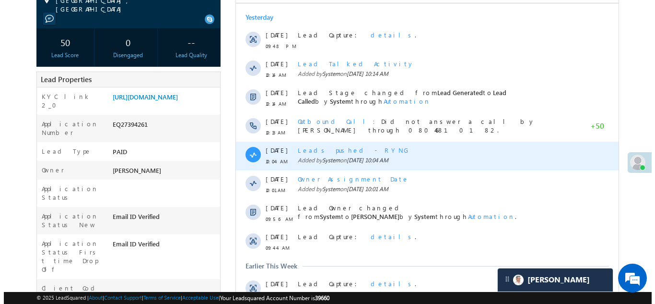
scroll to position [48, 0]
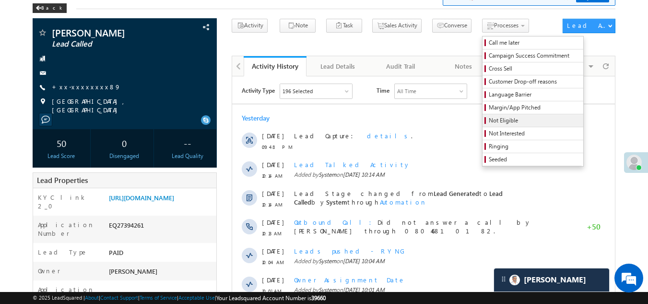
click at [489, 123] on span "Not Eligible" at bounding box center [534, 120] width 91 height 9
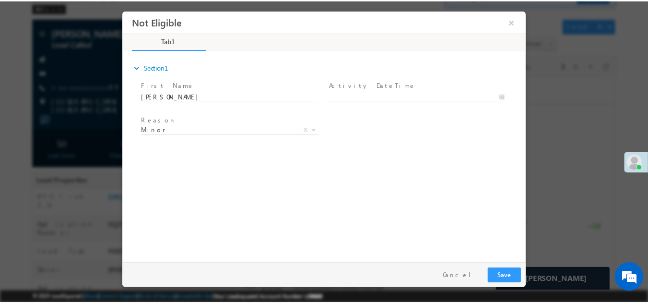
scroll to position [0, 0]
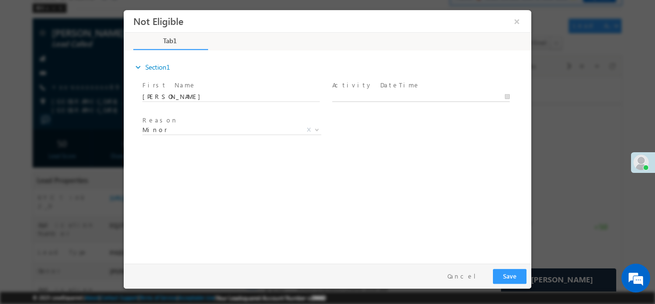
type input "[DATE] 1:23 PM"
click at [369, 95] on input "[DATE] 1:23 PM" at bounding box center [420, 97] width 177 height 10
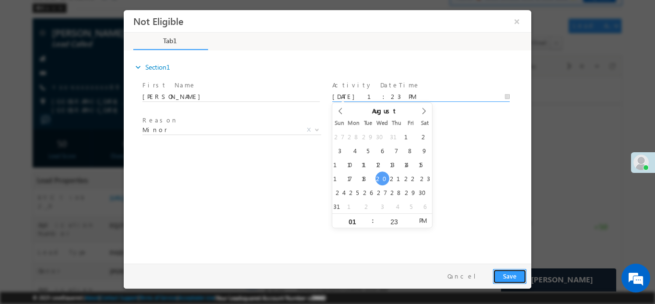
click at [513, 273] on button "Save" at bounding box center [510, 275] width 34 height 15
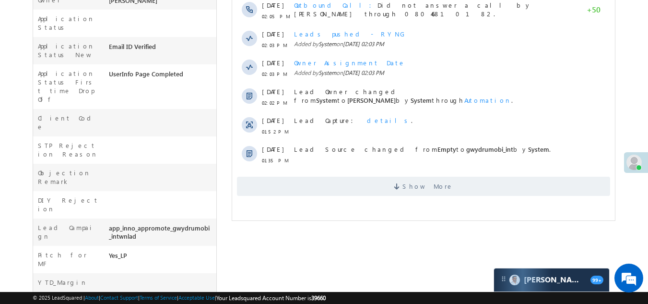
scroll to position [419, 0]
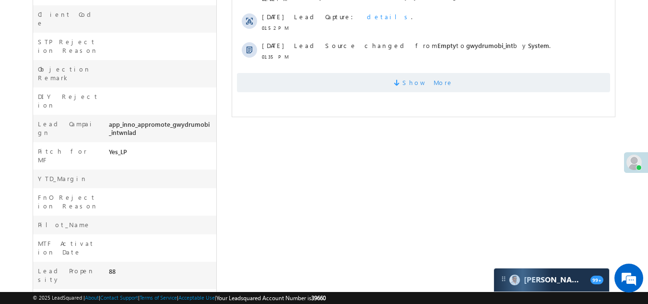
click at [271, 80] on span "Show More" at bounding box center [423, 82] width 373 height 19
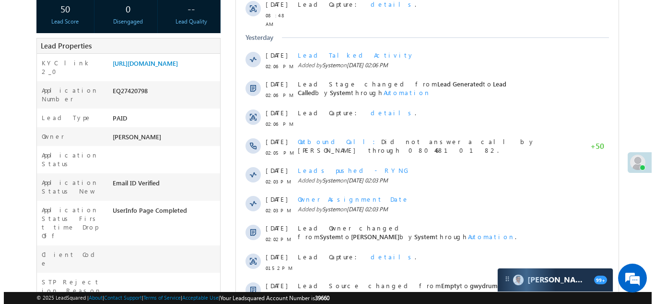
scroll to position [0, 0]
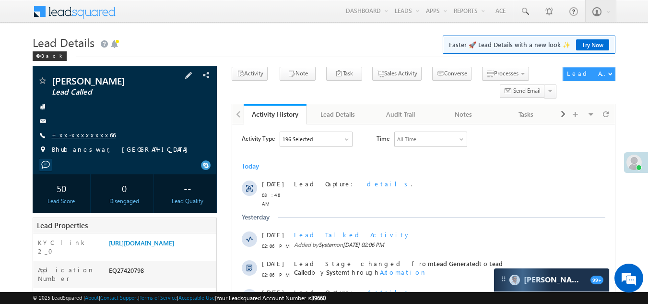
click at [80, 131] on link "+xx-xxxxxxxx66" at bounding box center [84, 134] width 64 height 8
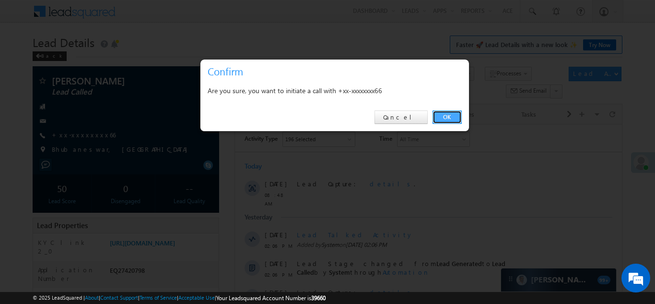
click at [447, 117] on link "OK" at bounding box center [447, 116] width 29 height 13
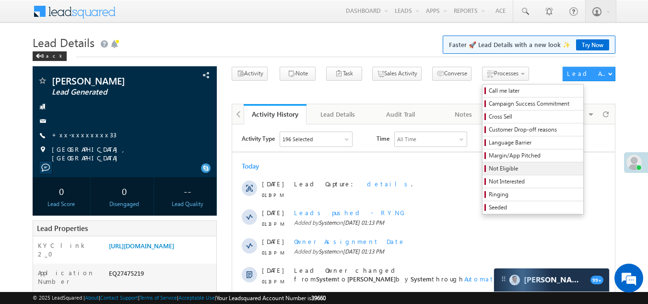
click at [489, 167] on span "Not Eligible" at bounding box center [534, 168] width 91 height 9
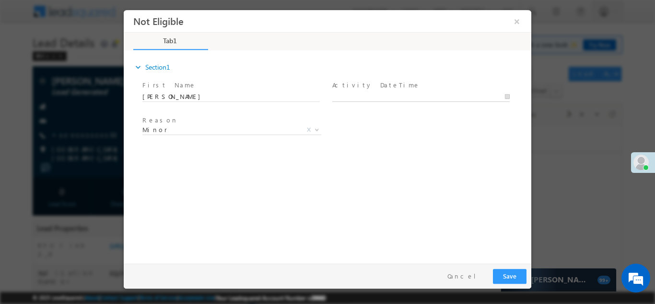
type input "[DATE] 1:26 PM"
click at [377, 94] on input "[DATE] 1:26 PM" at bounding box center [420, 97] width 177 height 10
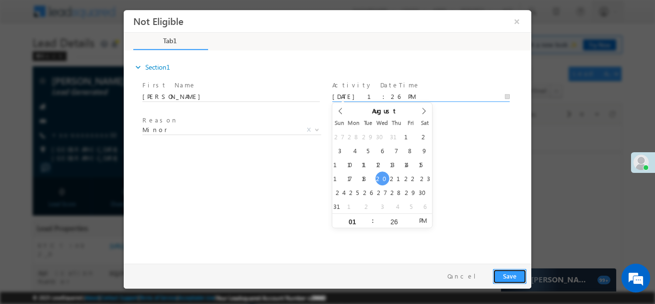
click at [506, 275] on button "Save" at bounding box center [510, 275] width 34 height 15
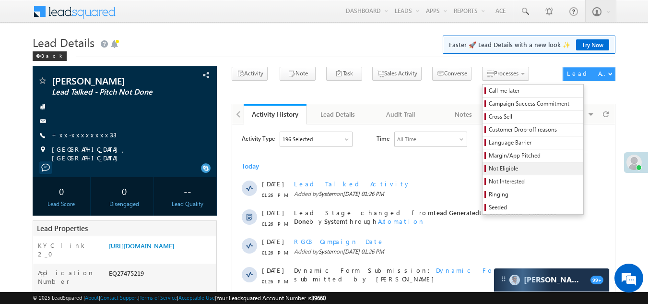
click at [489, 171] on span "Not Eligible" at bounding box center [534, 168] width 91 height 9
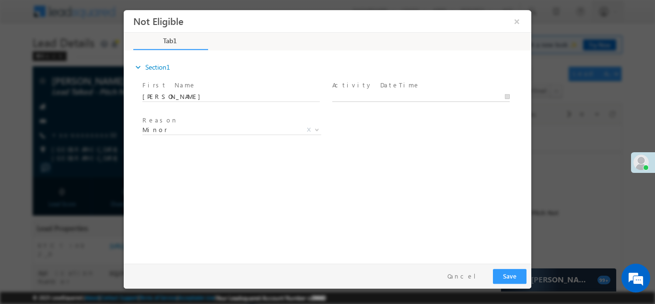
type input "08/20/25 1:27 PM"
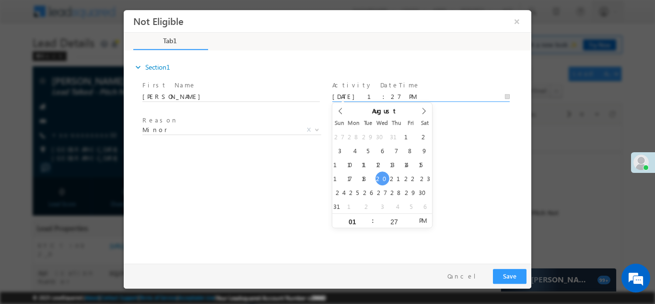
click at [391, 92] on input "08/20/25 1:27 PM" at bounding box center [420, 97] width 177 height 10
click at [508, 271] on button "Save" at bounding box center [510, 275] width 34 height 15
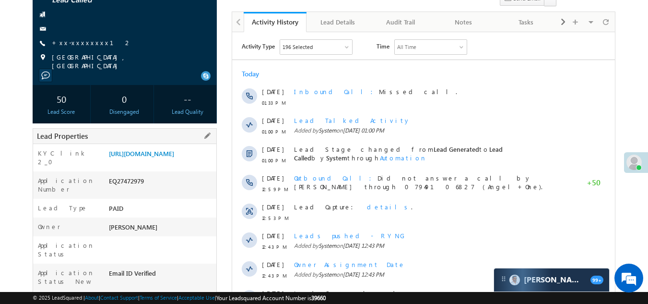
scroll to position [48, 0]
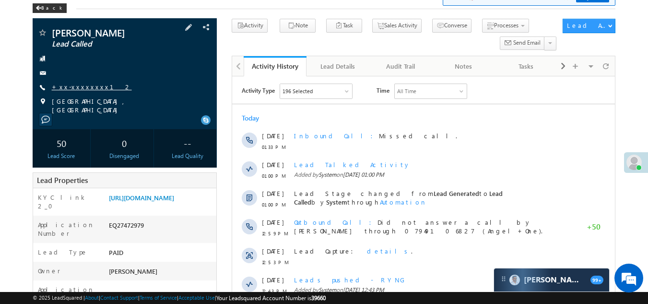
click at [76, 87] on link "+xx-xxxxxxxx12" at bounding box center [92, 86] width 80 height 8
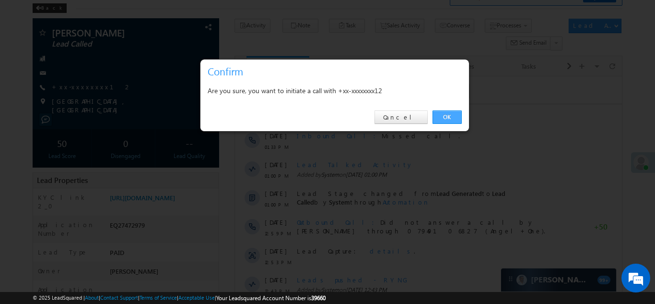
click at [447, 116] on link "OK" at bounding box center [447, 116] width 29 height 13
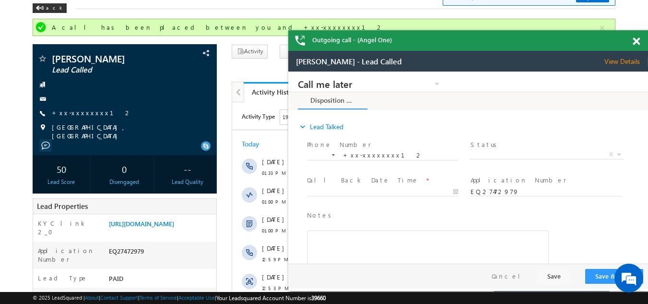
scroll to position [0, 0]
click at [495, 150] on span "X" at bounding box center [546, 155] width 152 height 10
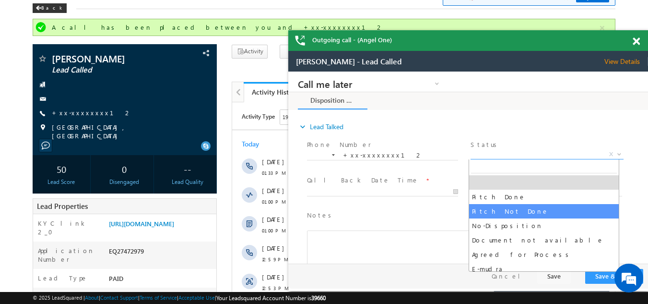
select select "Pitch Not Done"
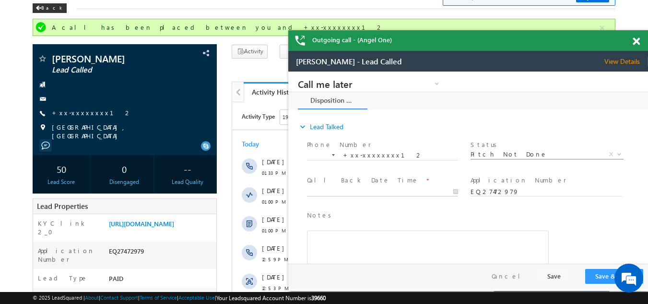
type input "[DATE] 1:36 PM"
click at [338, 189] on input "[DATE] 1:36 PM" at bounding box center [382, 192] width 151 height 10
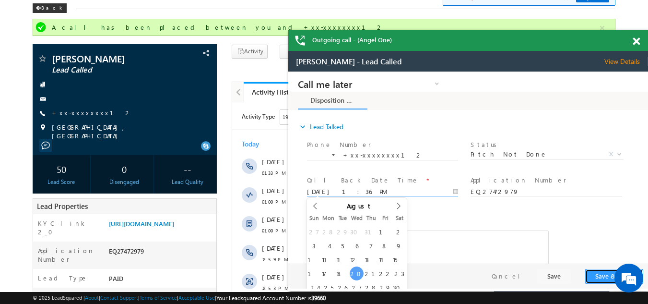
click at [594, 275] on button "Save & Close" at bounding box center [614, 276] width 58 height 15
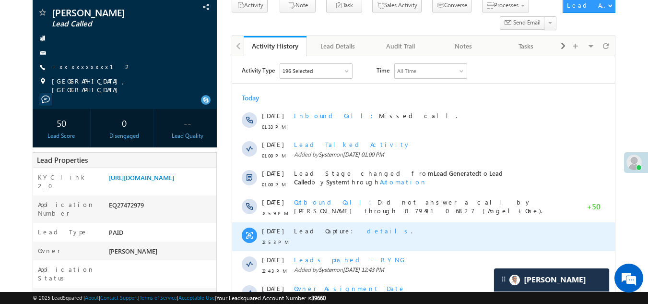
scroll to position [48, 0]
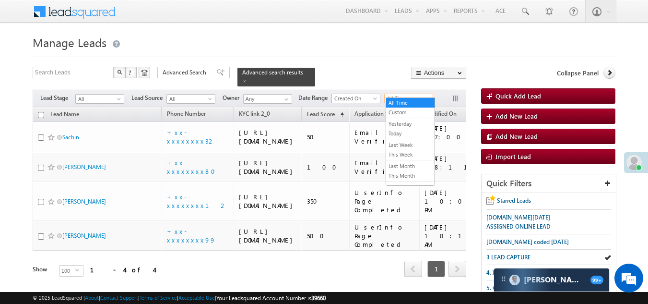
click at [403, 94] on span "All Time" at bounding box center [408, 98] width 46 height 9
click at [397, 132] on link "Today" at bounding box center [410, 133] width 48 height 9
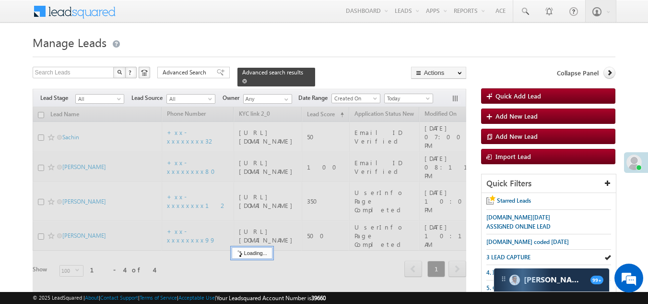
click at [247, 79] on span at bounding box center [244, 81] width 5 height 5
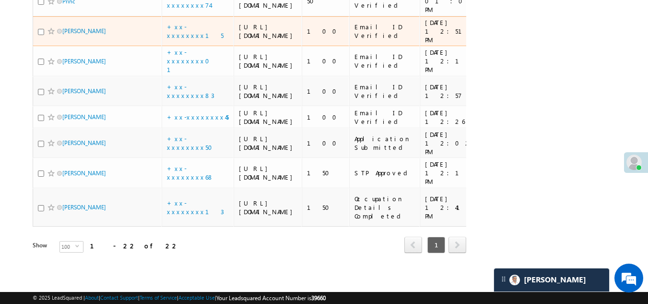
scroll to position [575, 0]
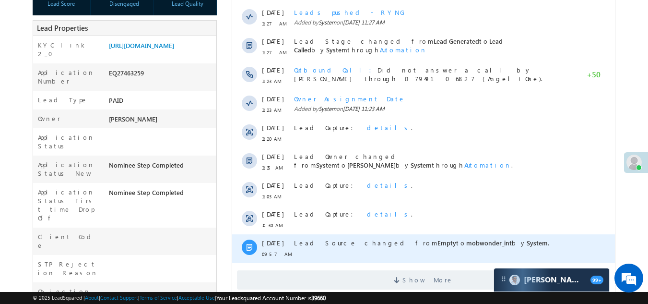
scroll to position [336, 0]
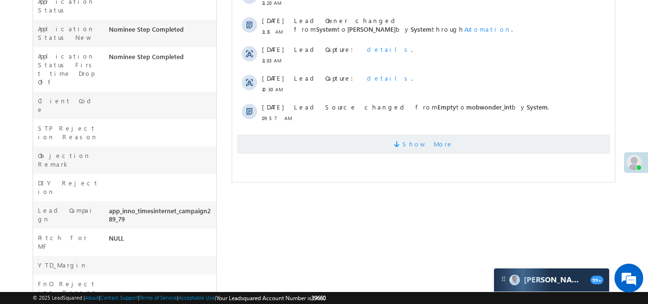
click at [319, 143] on span "Show More" at bounding box center [423, 143] width 373 height 19
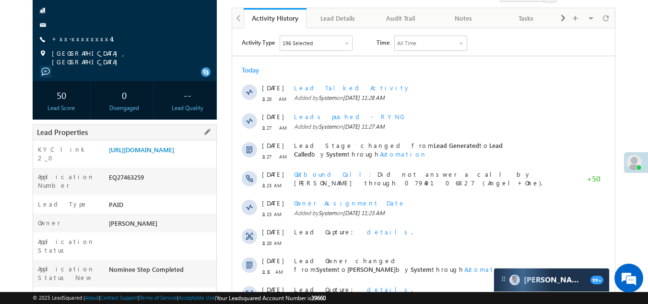
scroll to position [0, 0]
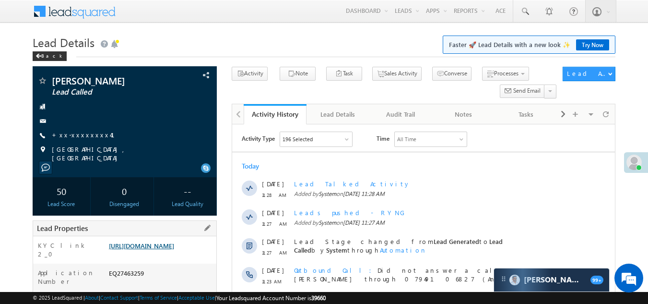
click at [149, 243] on link "[URL][DOMAIN_NAME]" at bounding box center [141, 245] width 65 height 8
click at [70, 132] on link "+xx-xxxxxxxx41" at bounding box center [89, 134] width 74 height 8
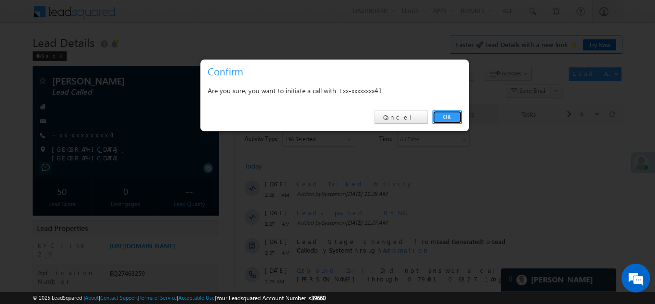
click at [442, 117] on link "OK" at bounding box center [447, 116] width 29 height 13
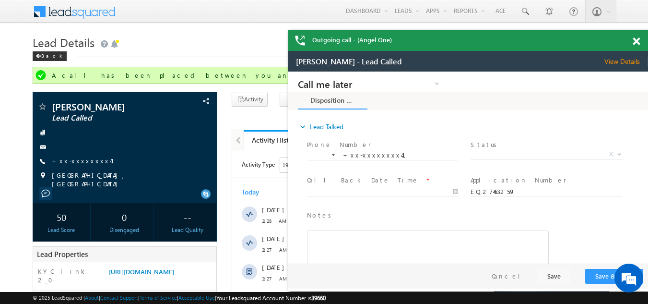
click at [638, 41] on span at bounding box center [636, 41] width 7 height 8
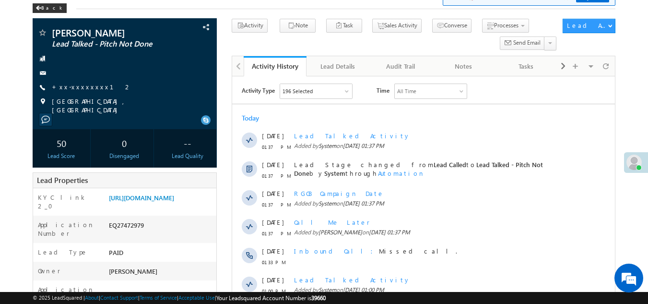
scroll to position [240, 0]
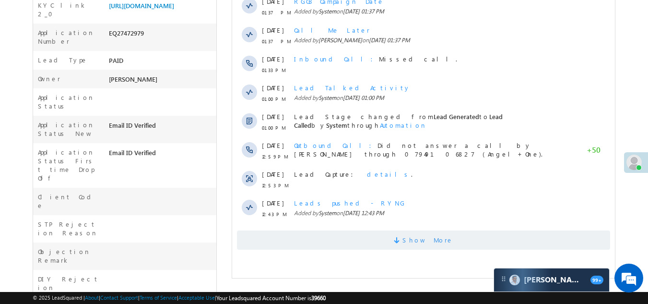
click at [351, 242] on span "Show More" at bounding box center [423, 239] width 373 height 19
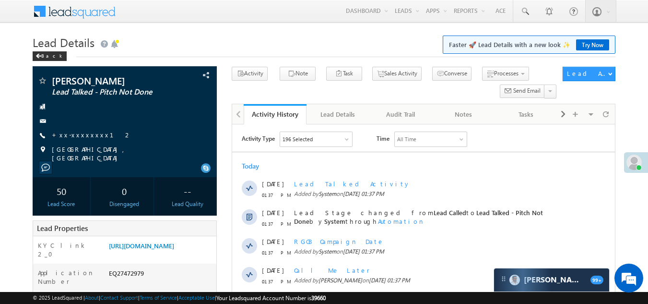
scroll to position [0, 0]
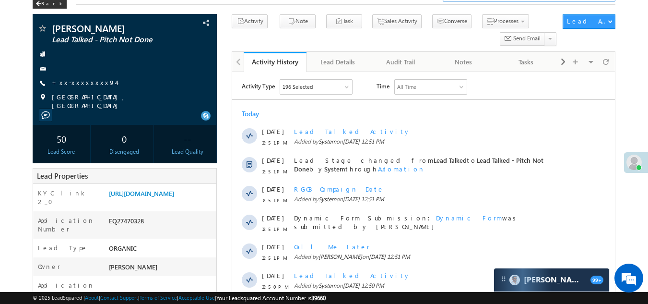
scroll to position [144, 0]
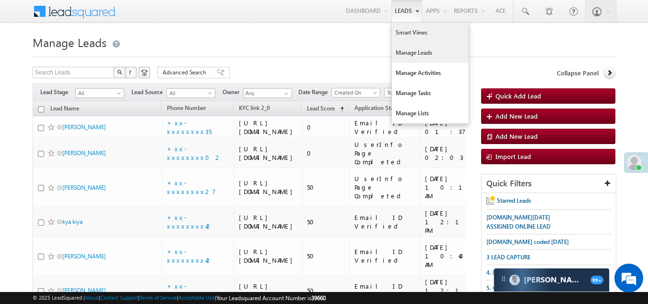
click at [404, 32] on link "Smart Views" at bounding box center [430, 33] width 77 height 20
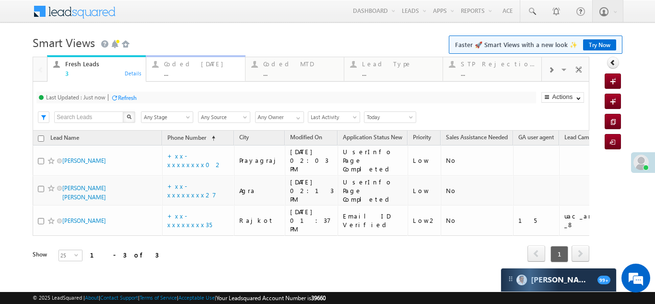
click at [174, 57] on link "Coded [DATE] ... Details" at bounding box center [195, 68] width 99 height 26
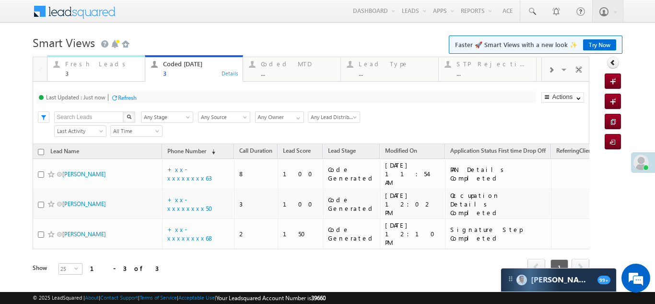
click at [75, 65] on div "Fresh Leads" at bounding box center [102, 64] width 74 height 8
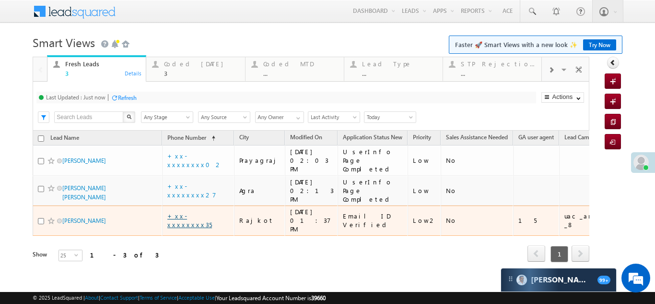
click at [191, 211] on link "+xx-xxxxxxxx35" at bounding box center [189, 219] width 45 height 17
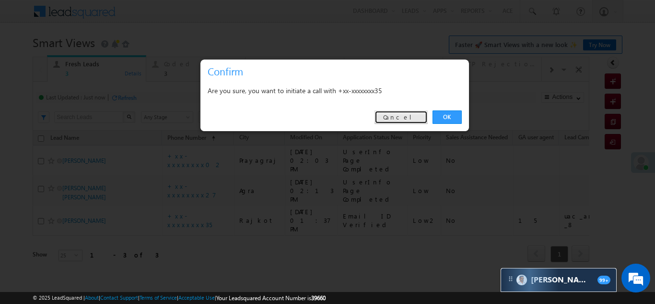
click at [408, 114] on link "Cancel" at bounding box center [401, 116] width 53 height 13
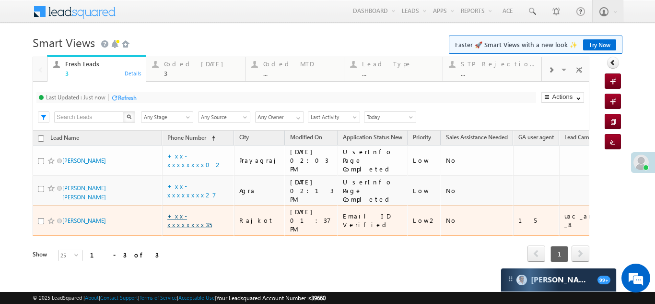
click at [187, 211] on link "+xx-xxxxxxxx35" at bounding box center [189, 219] width 45 height 17
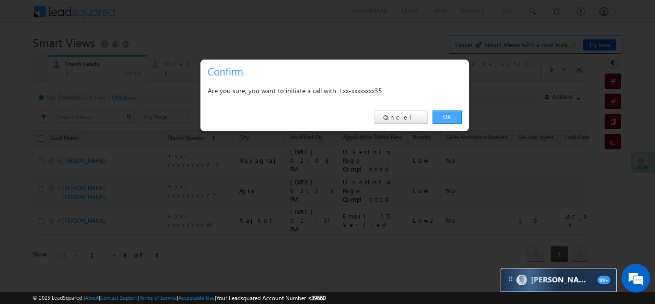
click at [445, 117] on link "OK" at bounding box center [447, 116] width 29 height 13
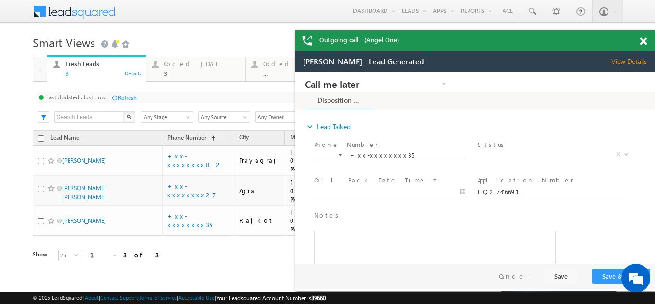
click at [645, 42] on span at bounding box center [643, 41] width 7 height 8
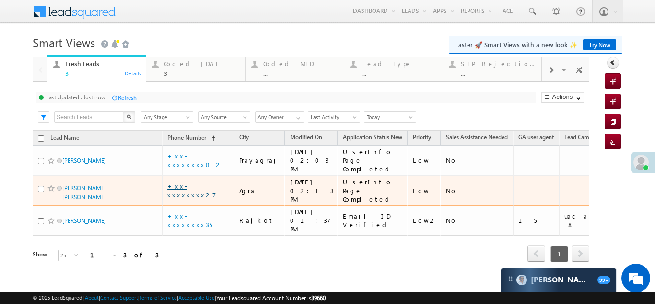
click at [174, 182] on link "+xx-xxxxxxxx27" at bounding box center [191, 190] width 49 height 17
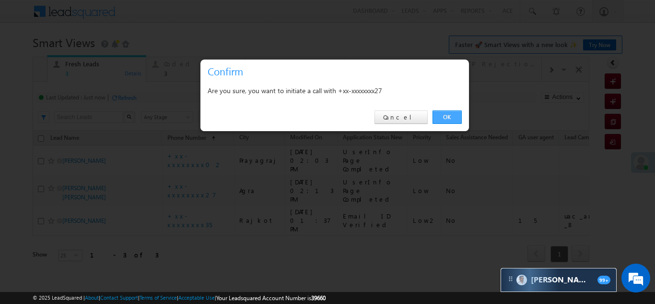
click at [447, 117] on link "OK" at bounding box center [447, 116] width 29 height 13
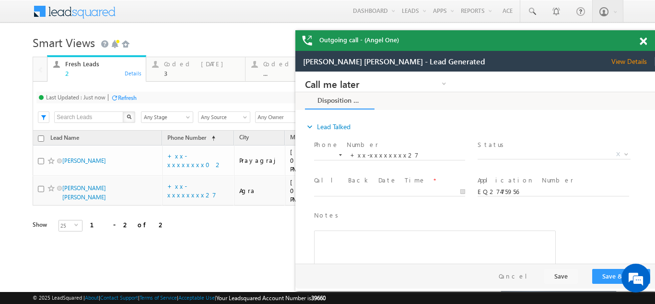
click at [645, 39] on span at bounding box center [643, 41] width 7 height 8
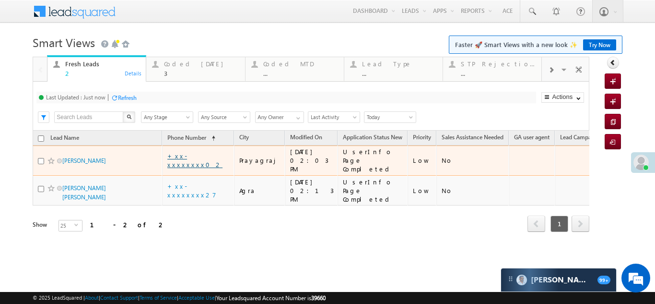
click at [188, 155] on link "+xx-xxxxxxxx02" at bounding box center [194, 160] width 55 height 17
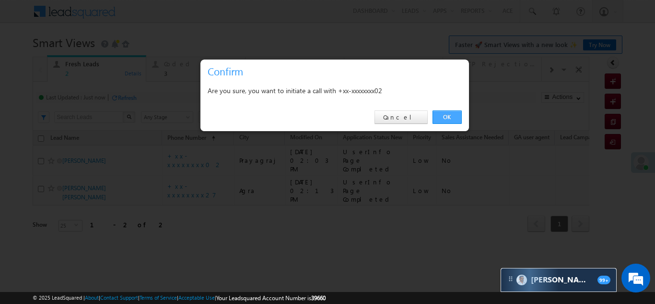
click at [446, 112] on link "OK" at bounding box center [447, 116] width 29 height 13
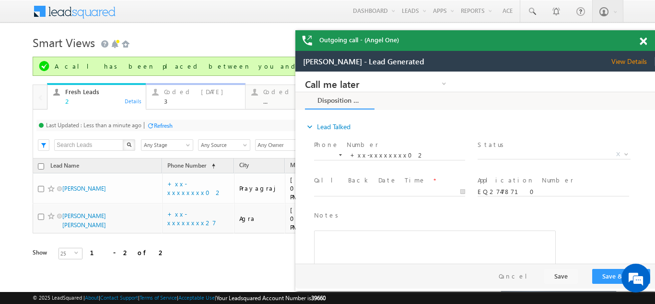
click at [182, 93] on div "Coded Today" at bounding box center [201, 92] width 75 height 8
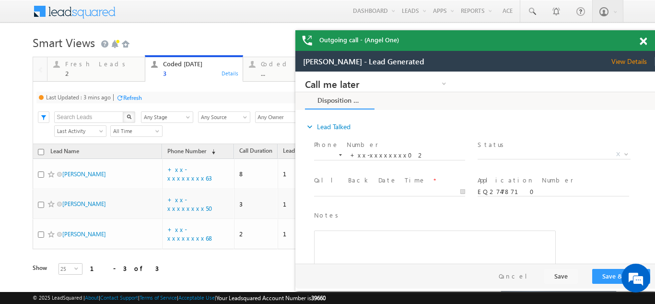
click at [135, 97] on div "Refresh" at bounding box center [132, 97] width 19 height 7
click at [645, 43] on span at bounding box center [643, 41] width 7 height 8
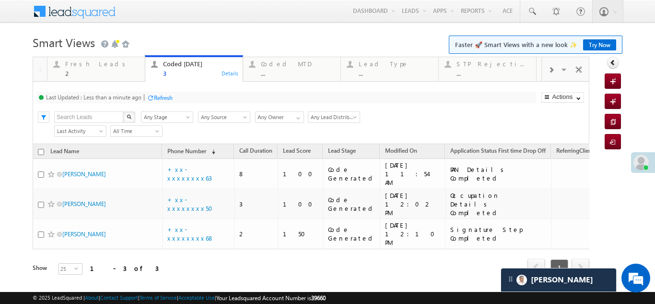
click at [167, 96] on div "Refresh" at bounding box center [163, 97] width 19 height 7
click at [78, 66] on div "Fresh Leads" at bounding box center [102, 64] width 74 height 8
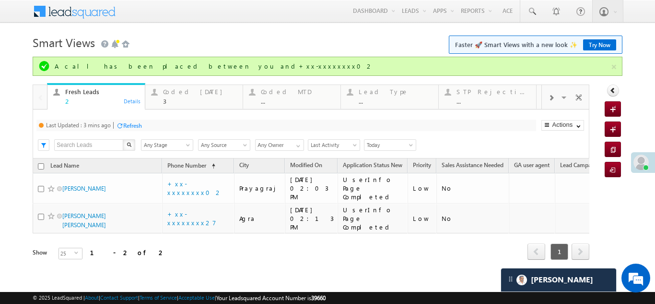
click at [131, 123] on div "Refresh" at bounding box center [132, 125] width 19 height 7
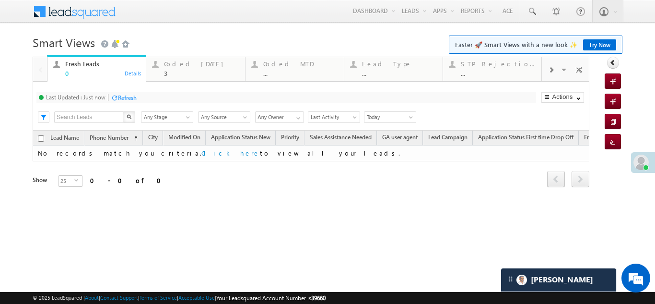
click at [130, 95] on div "Refresh" at bounding box center [127, 97] width 19 height 7
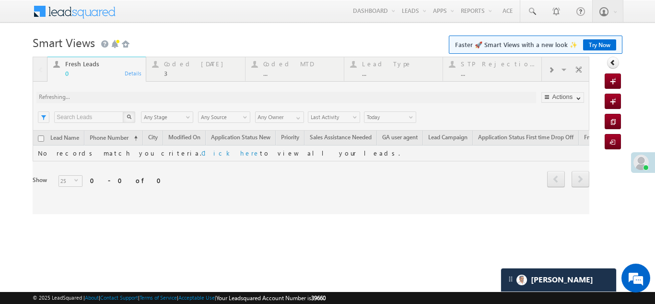
click at [183, 67] on div "Coded Today" at bounding box center [201, 64] width 75 height 8
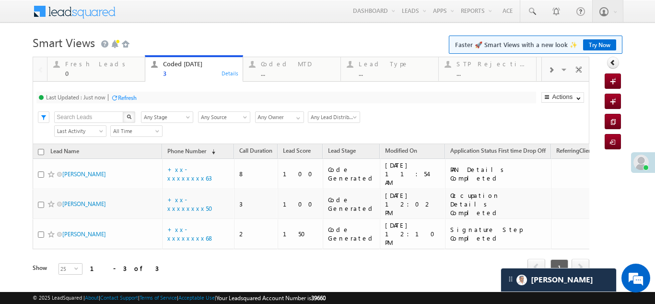
click at [124, 97] on div "Refresh" at bounding box center [127, 97] width 19 height 7
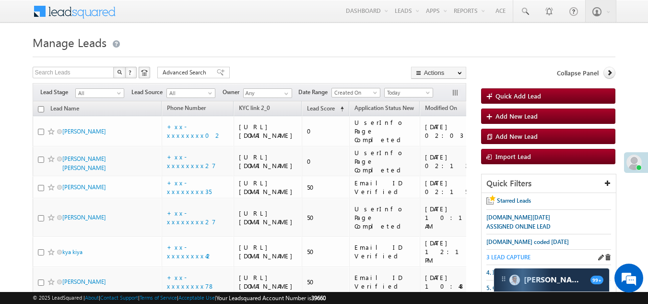
click at [507, 254] on span "3 LEAD CAPTURE" at bounding box center [508, 256] width 44 height 7
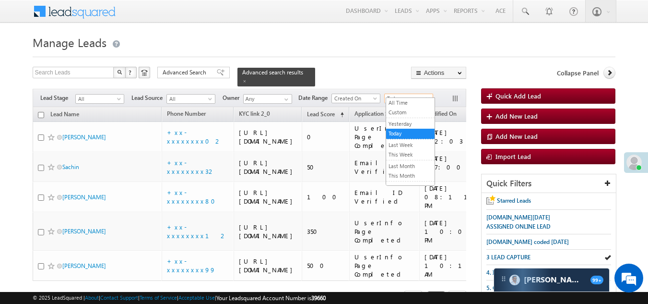
click at [402, 94] on span "Today" at bounding box center [408, 98] width 46 height 9
click at [402, 101] on link "All Time" at bounding box center [410, 102] width 48 height 9
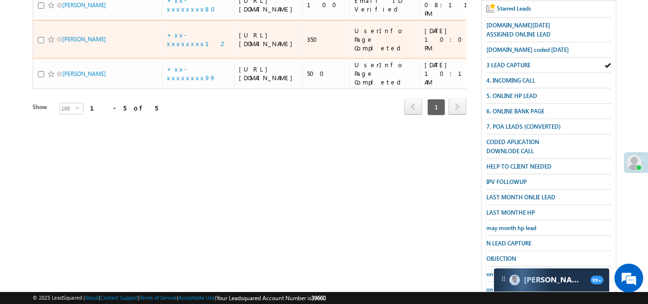
scroll to position [48, 0]
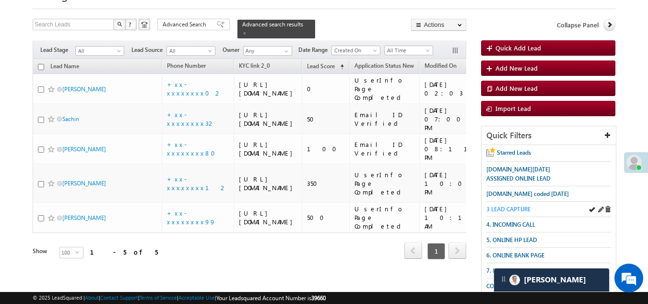
click at [514, 207] on span "3 LEAD CAPTURE" at bounding box center [508, 208] width 44 height 7
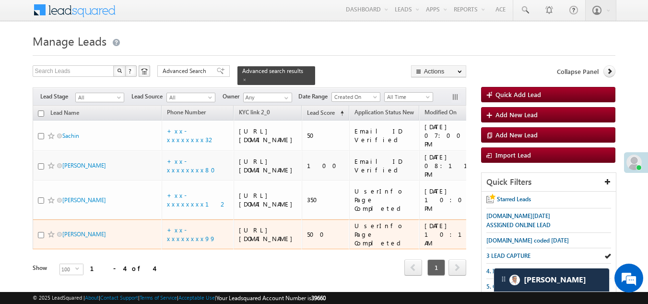
scroll to position [0, 0]
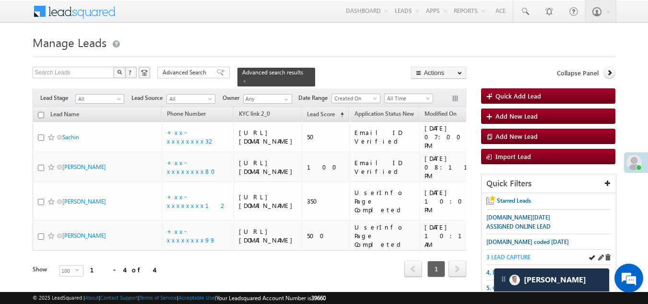
click at [518, 257] on span "3 LEAD CAPTURE" at bounding box center [508, 256] width 44 height 7
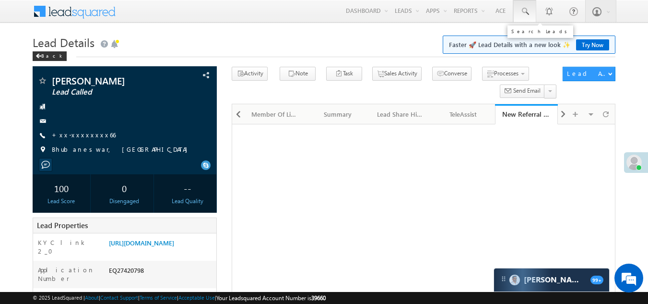
click at [527, 12] on span at bounding box center [525, 12] width 10 height 10
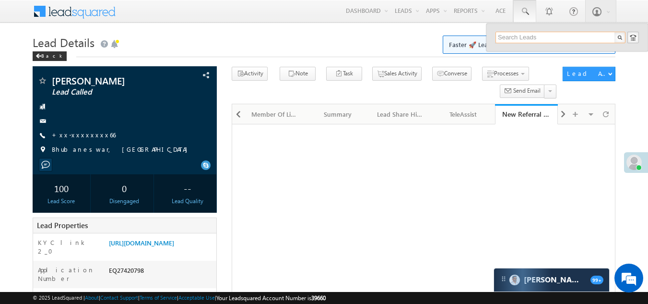
paste input "EQ27453330"
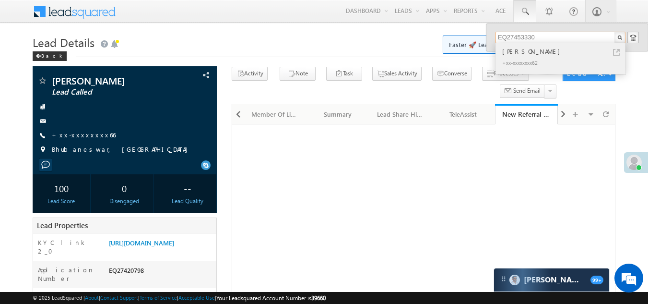
type input "EQ27453330"
click at [531, 50] on div "[PERSON_NAME]" at bounding box center [564, 51] width 129 height 11
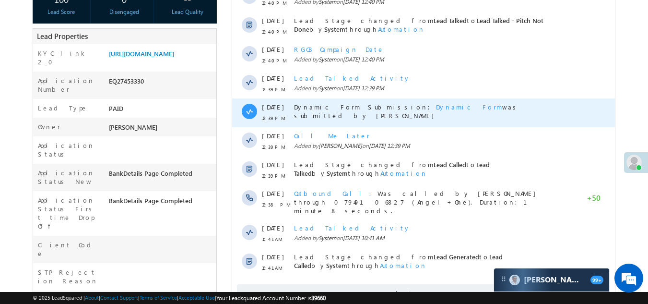
scroll to position [48, 0]
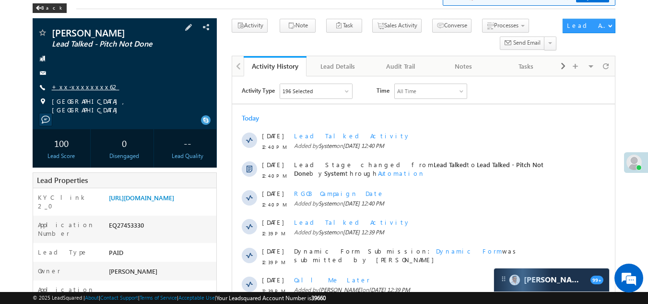
click at [88, 84] on link "+xx-xxxxxxxx62" at bounding box center [86, 86] width 68 height 8
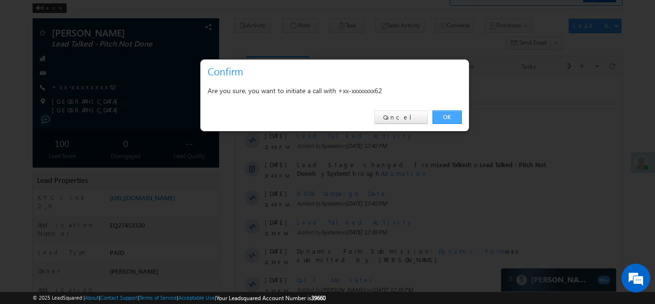
click at [450, 116] on link "OK" at bounding box center [447, 116] width 29 height 13
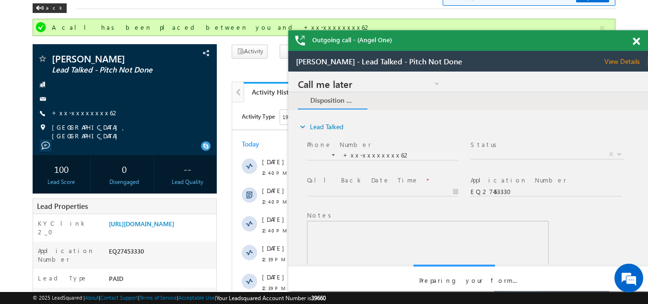
scroll to position [0, 0]
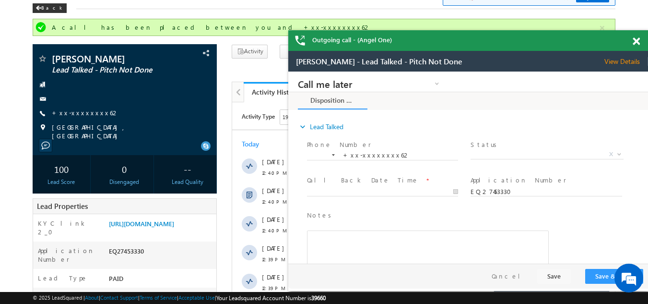
click at [635, 42] on span at bounding box center [636, 41] width 7 height 8
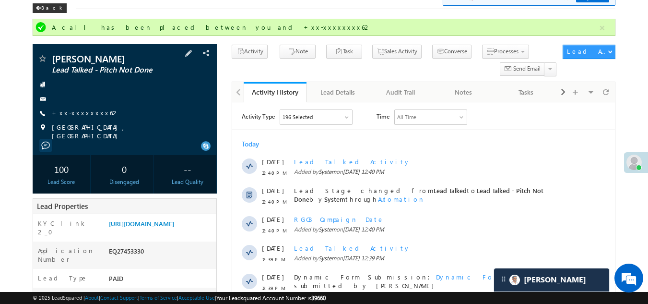
click at [69, 110] on link "+xx-xxxxxxxx62" at bounding box center [86, 112] width 68 height 8
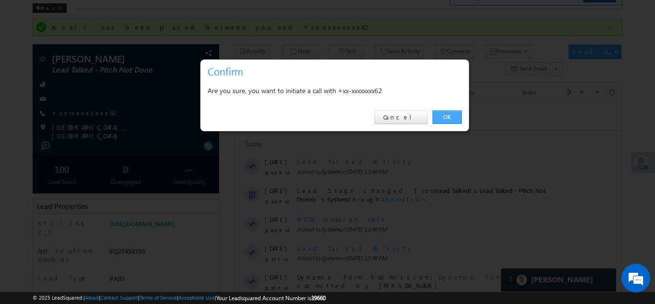
click at [448, 114] on link "OK" at bounding box center [447, 116] width 29 height 13
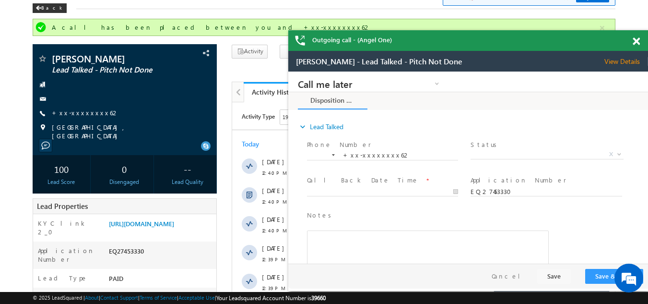
click at [638, 40] on span at bounding box center [636, 41] width 7 height 8
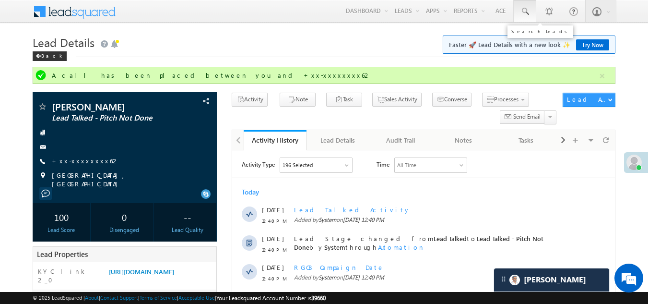
click at [522, 10] on span at bounding box center [525, 12] width 10 height 10
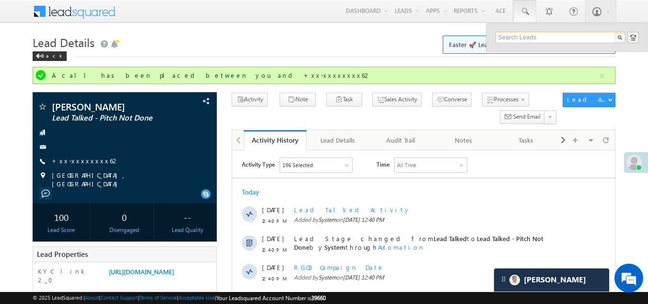
paste input "EQ27281005"
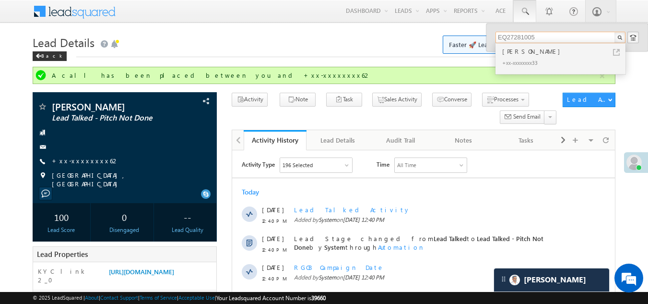
type input "EQ27281005"
click at [516, 53] on div "Ajay Painkra" at bounding box center [564, 51] width 129 height 11
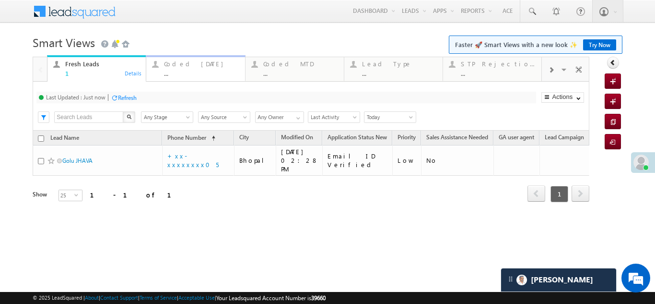
click at [175, 62] on div "Coded [DATE]" at bounding box center [201, 64] width 75 height 8
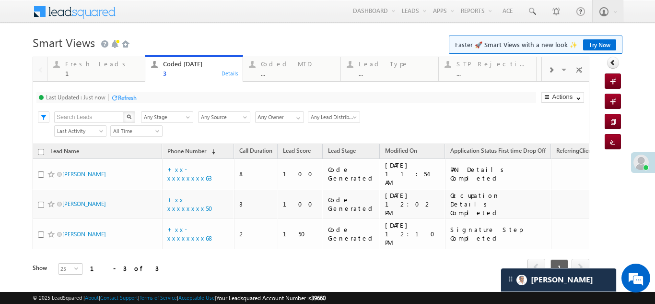
click at [125, 95] on div "Refresh" at bounding box center [127, 97] width 19 height 7
click at [83, 68] on div "Fresh Leads 1" at bounding box center [102, 67] width 74 height 19
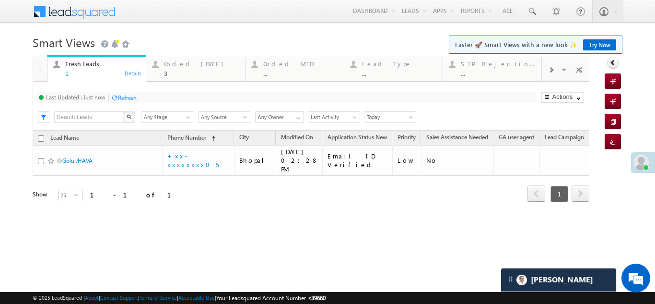
click at [134, 96] on div "Refresh" at bounding box center [127, 97] width 19 height 7
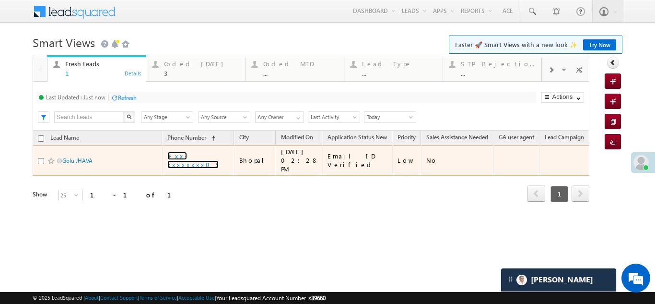
click at [194, 156] on link "+xx-xxxxxxxx05" at bounding box center [192, 160] width 51 height 17
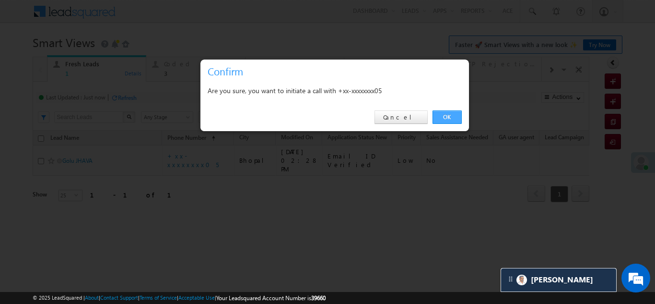
click at [439, 112] on link "OK" at bounding box center [447, 116] width 29 height 13
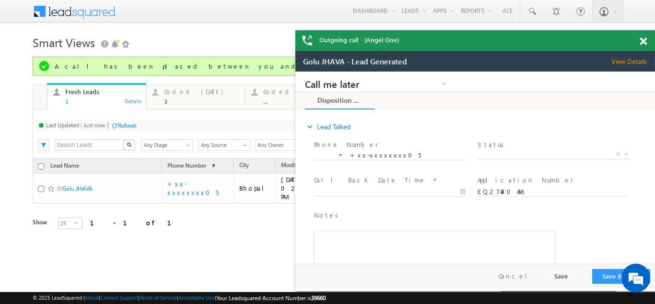
click at [642, 39] on span at bounding box center [643, 41] width 7 height 8
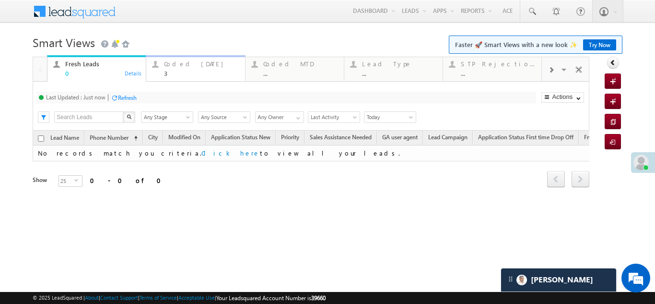
click at [181, 70] on div "3" at bounding box center [201, 73] width 75 height 7
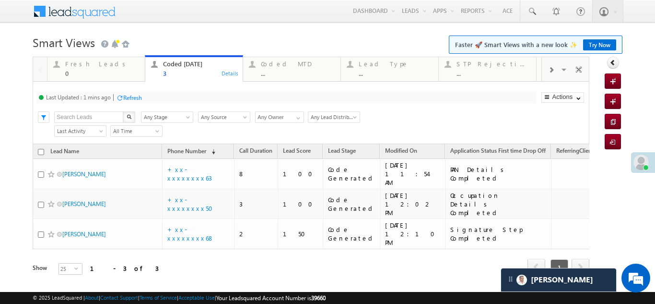
click at [143, 98] on div "Last Updated : 1 mins ago Refresh Refreshing..." at bounding box center [285, 98] width 499 height 12
click at [131, 97] on div "Refresh" at bounding box center [132, 97] width 19 height 7
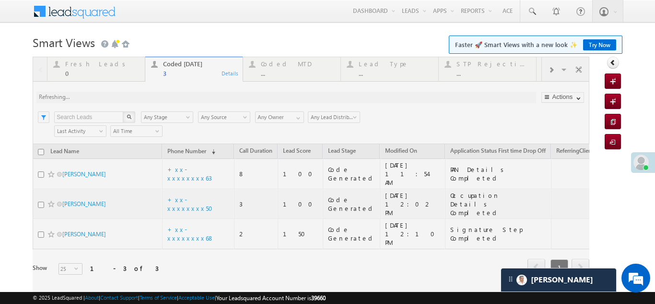
click at [164, 96] on div at bounding box center [311, 179] width 557 height 245
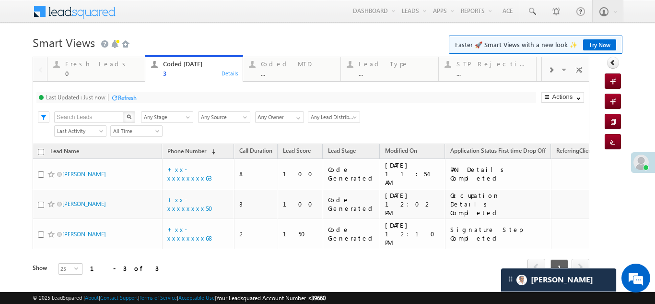
click at [130, 96] on div "Refresh" at bounding box center [127, 97] width 19 height 7
click at [169, 95] on div "Refresh" at bounding box center [163, 97] width 19 height 7
click at [90, 67] on div "Fresh Leads" at bounding box center [102, 64] width 74 height 8
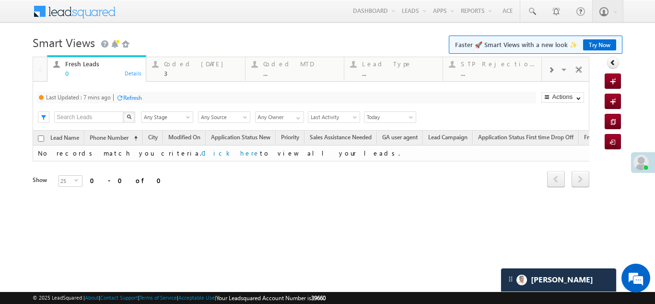
click at [131, 97] on div "Refresh" at bounding box center [132, 97] width 19 height 7
click at [182, 63] on div "Coded Today" at bounding box center [201, 64] width 75 height 8
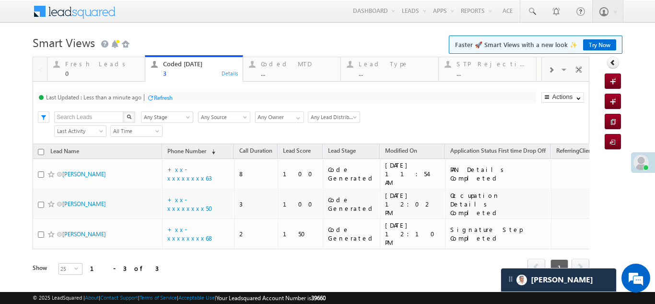
click at [167, 95] on div "Refresh" at bounding box center [163, 97] width 19 height 7
click at [155, 95] on div "Refresh" at bounding box center [163, 97] width 19 height 7
click at [131, 96] on div "Refresh" at bounding box center [127, 97] width 19 height 7
click at [127, 96] on div "Refresh" at bounding box center [127, 97] width 19 height 7
click at [80, 67] on div "Fresh Leads" at bounding box center [102, 64] width 74 height 8
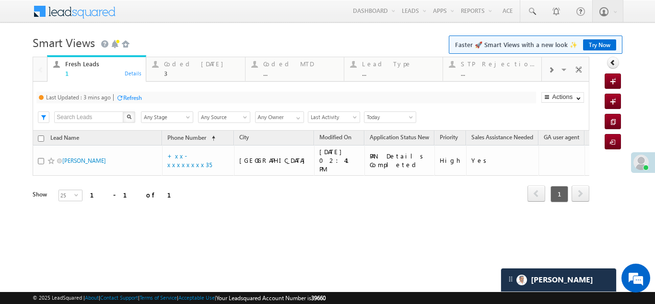
click at [130, 94] on div "Refresh" at bounding box center [132, 97] width 19 height 7
